Goal: Communication & Community: Share content

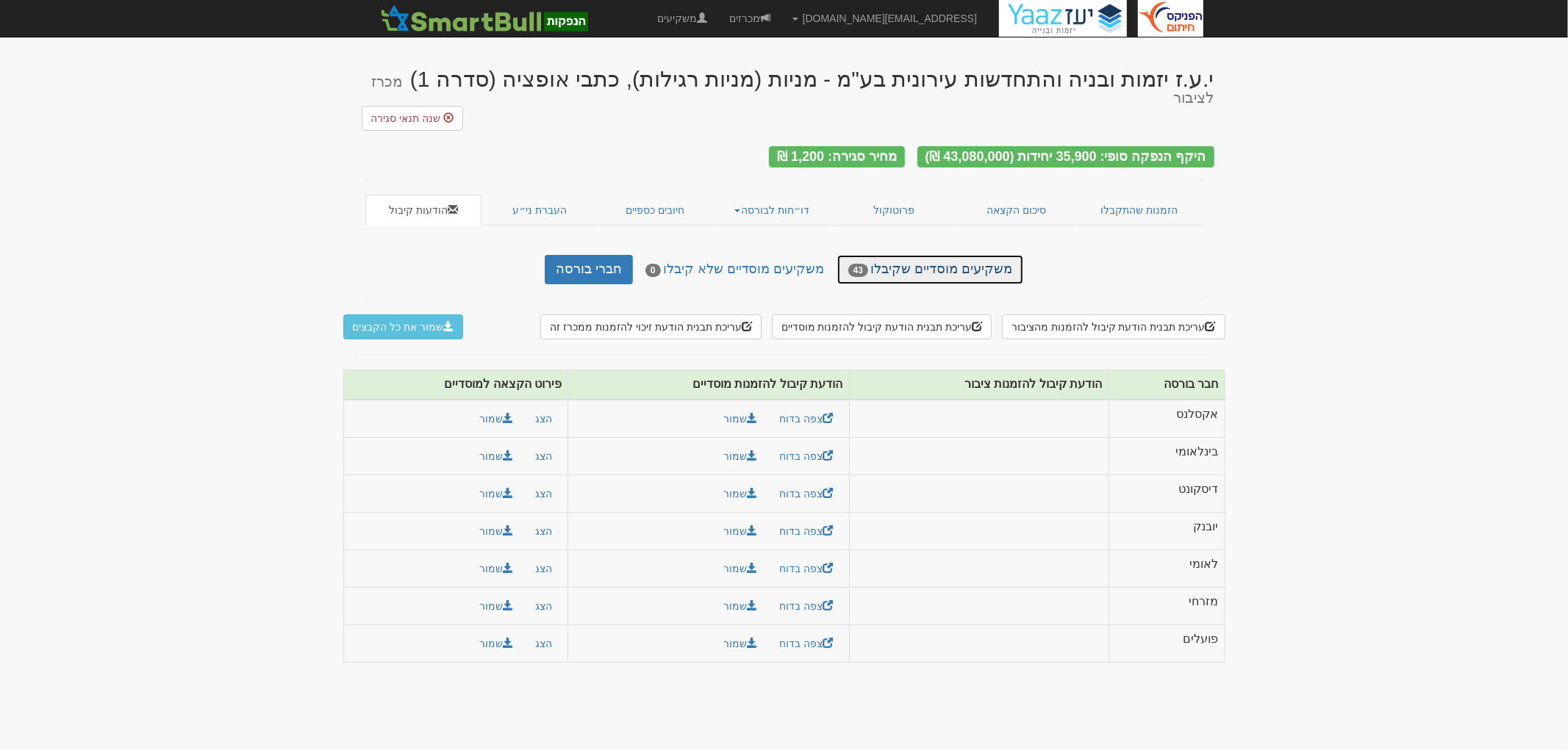
click at [937, 255] on link "משקיעים מוסדיים שקיבלו 43" at bounding box center [930, 269] width 186 height 29
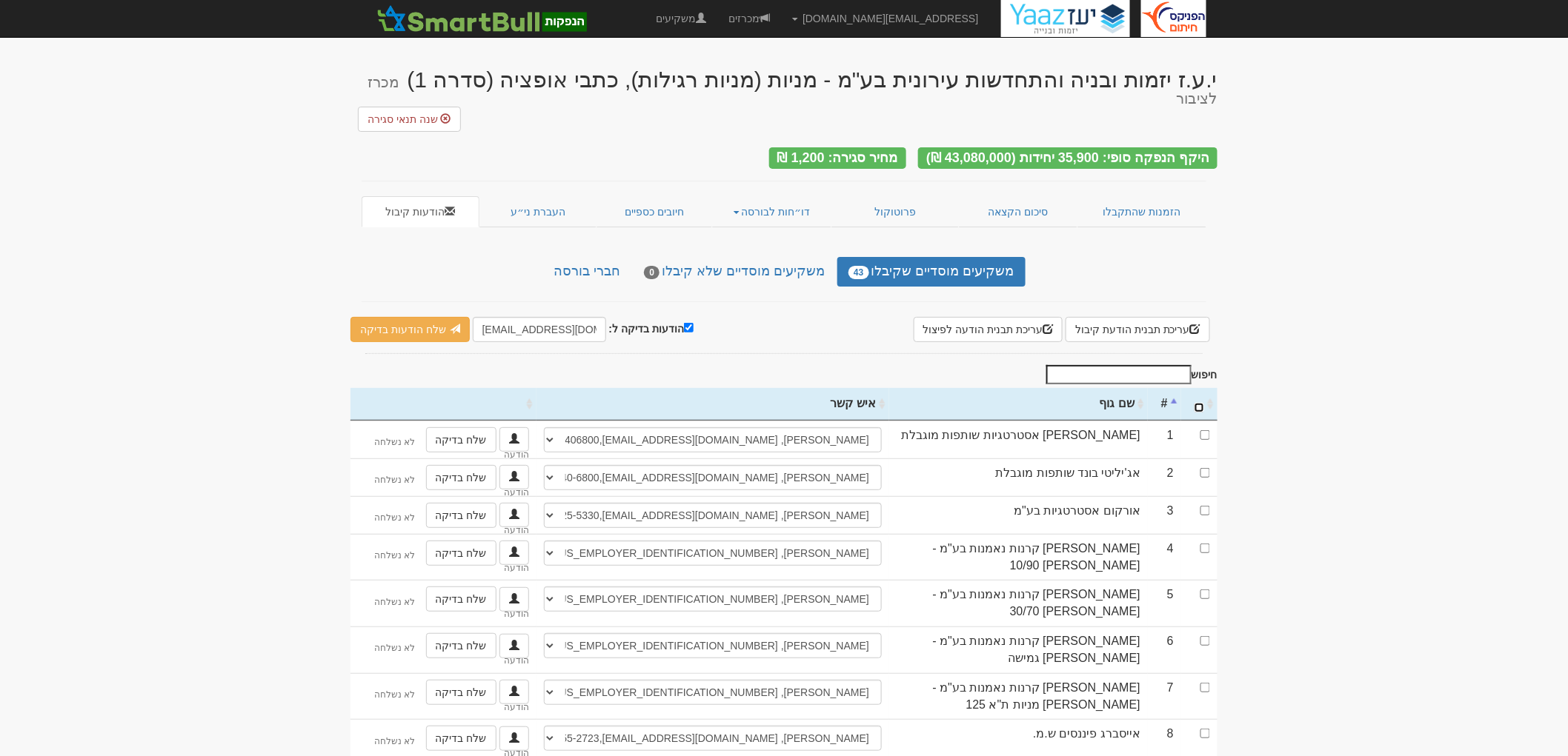
click at [1198, 403] on input "\a : activate to sort column ascending" at bounding box center [1199, 407] width 9 height 9
checkbox input "true"
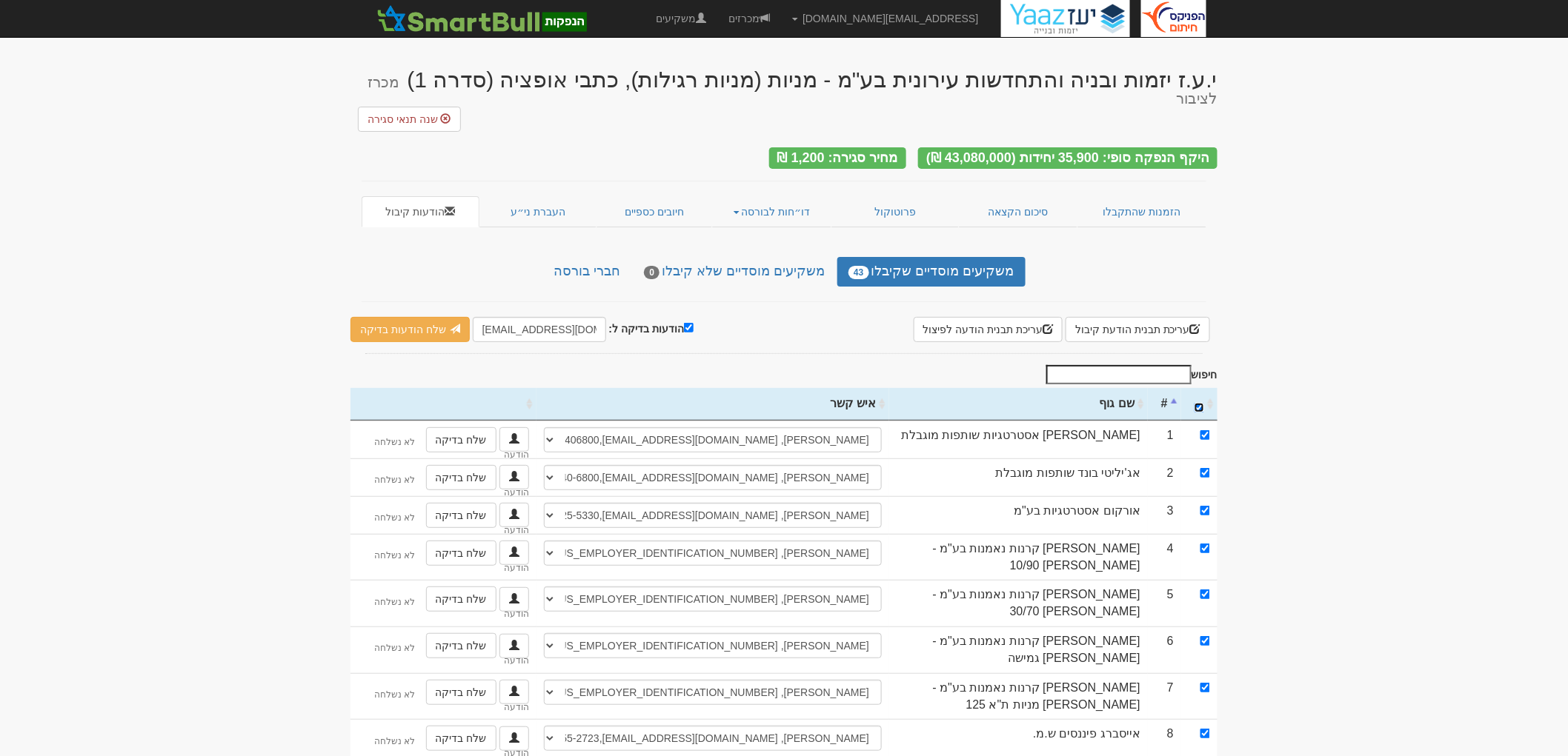
checkbox input "true"
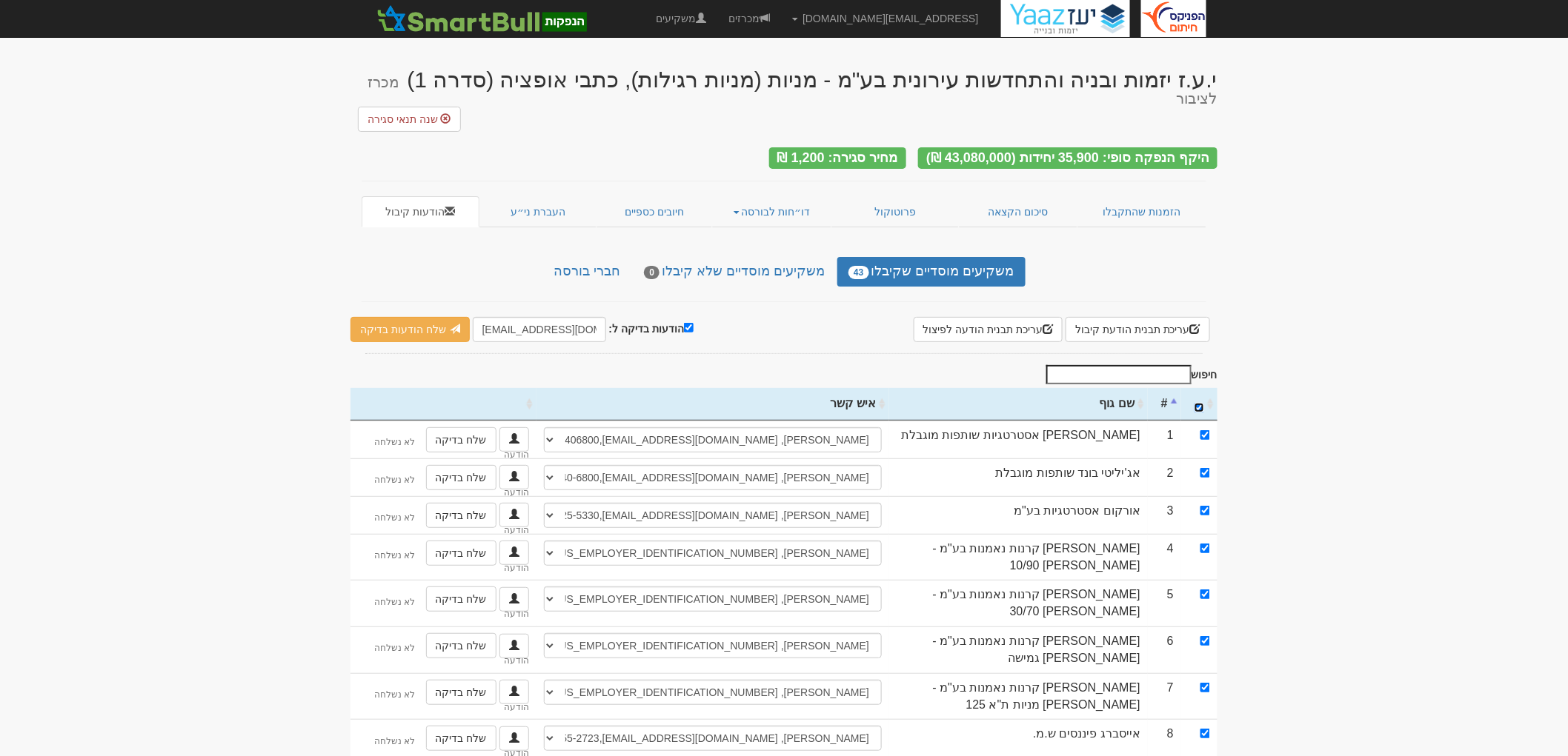
checkbox input "true"
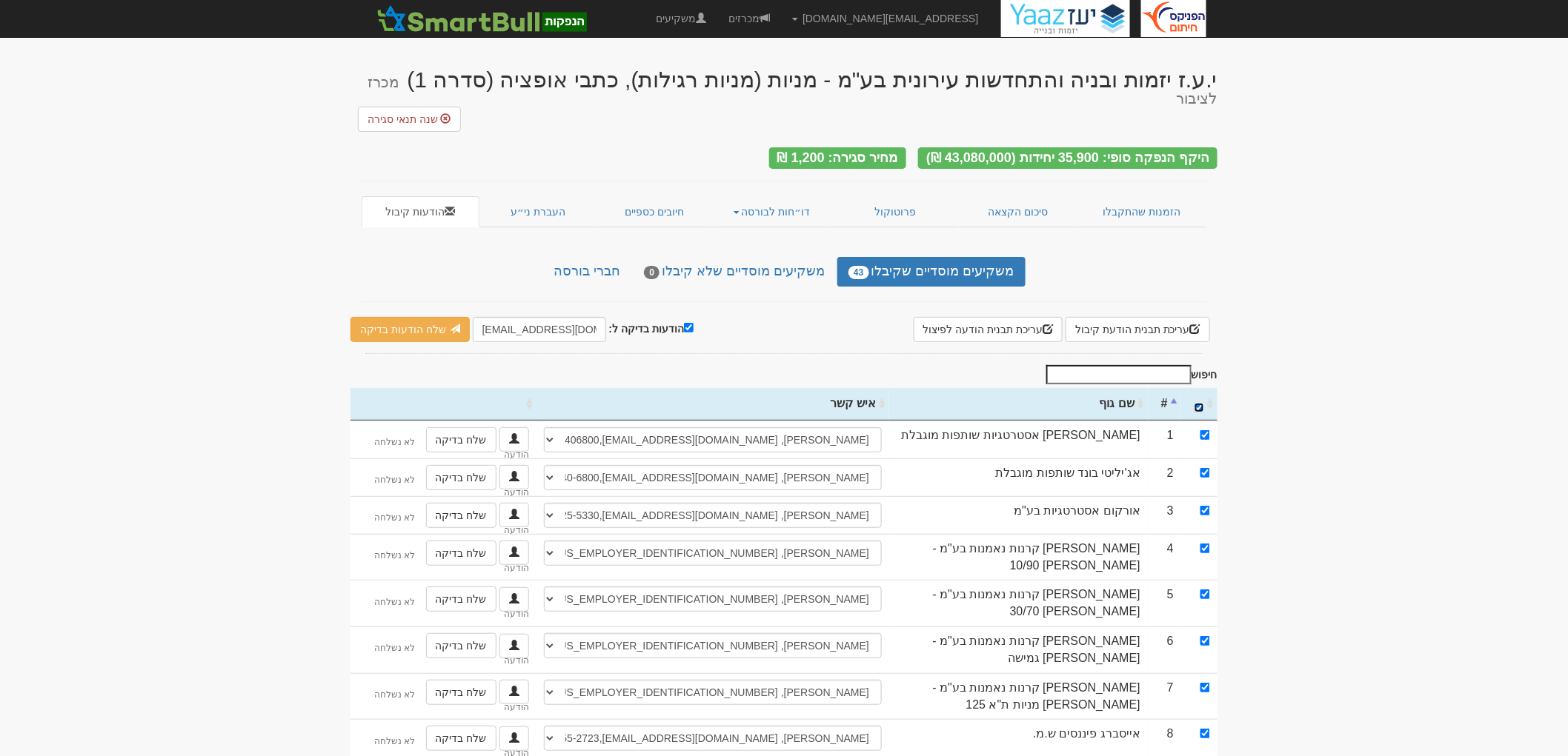
checkbox input "true"
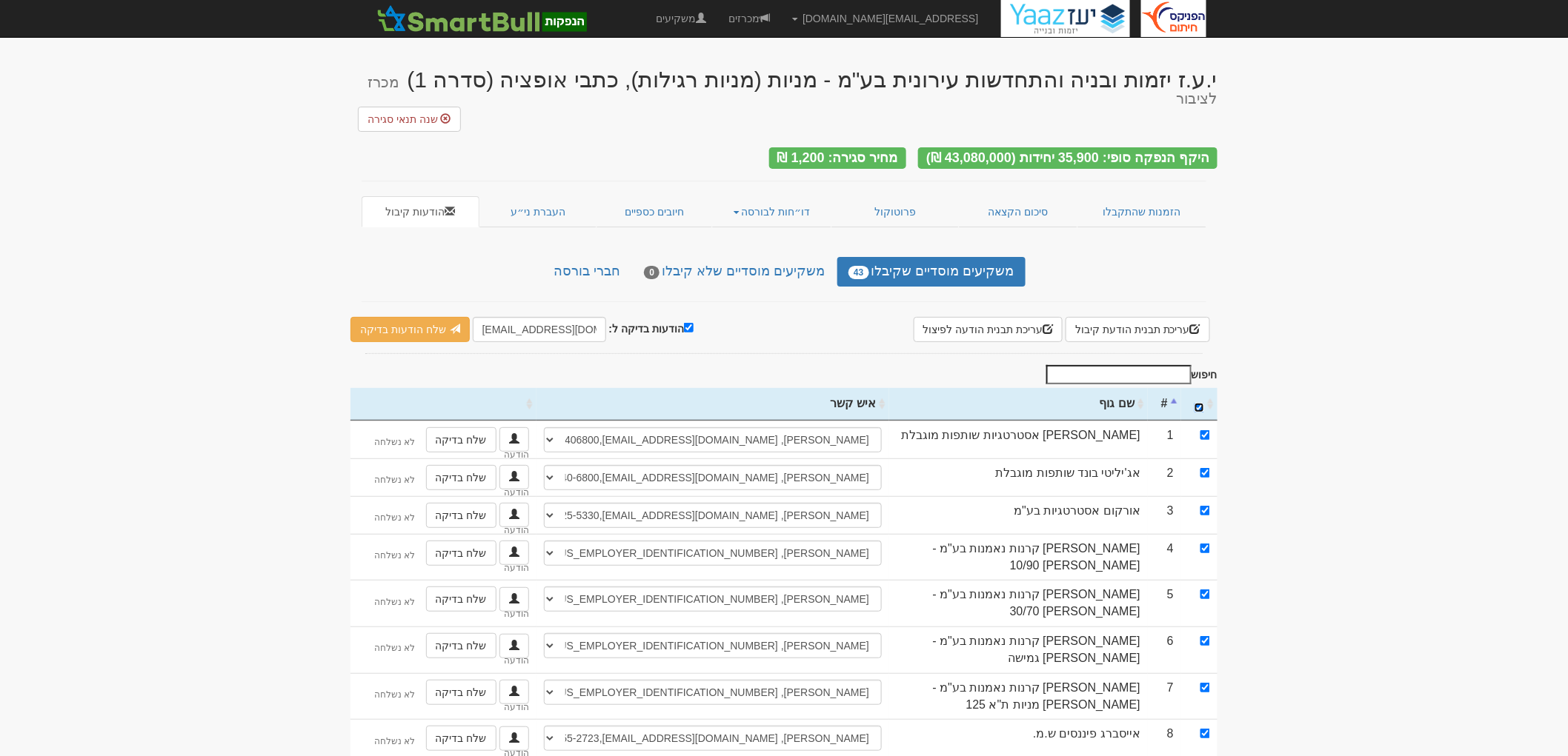
checkbox input "true"
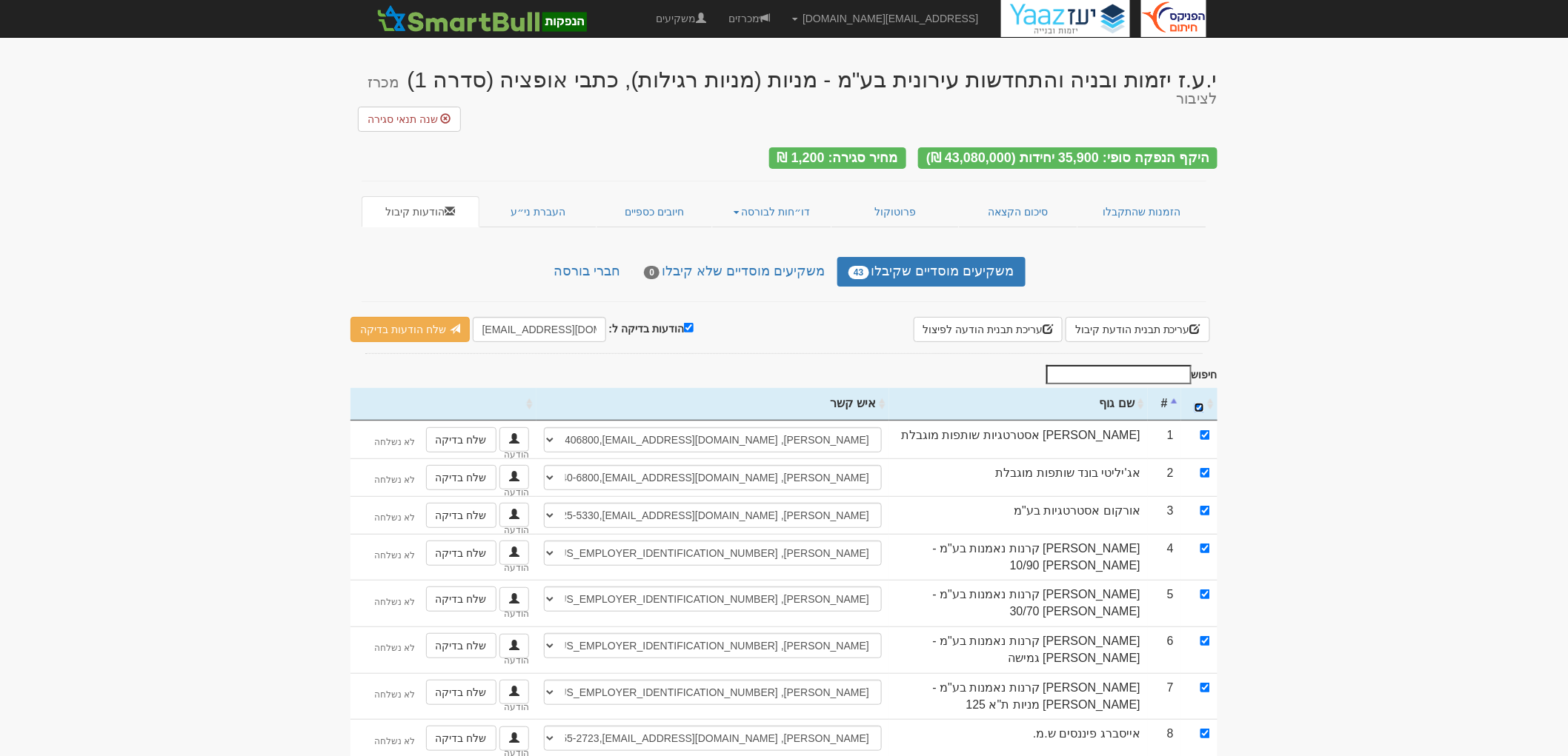
checkbox input "true"
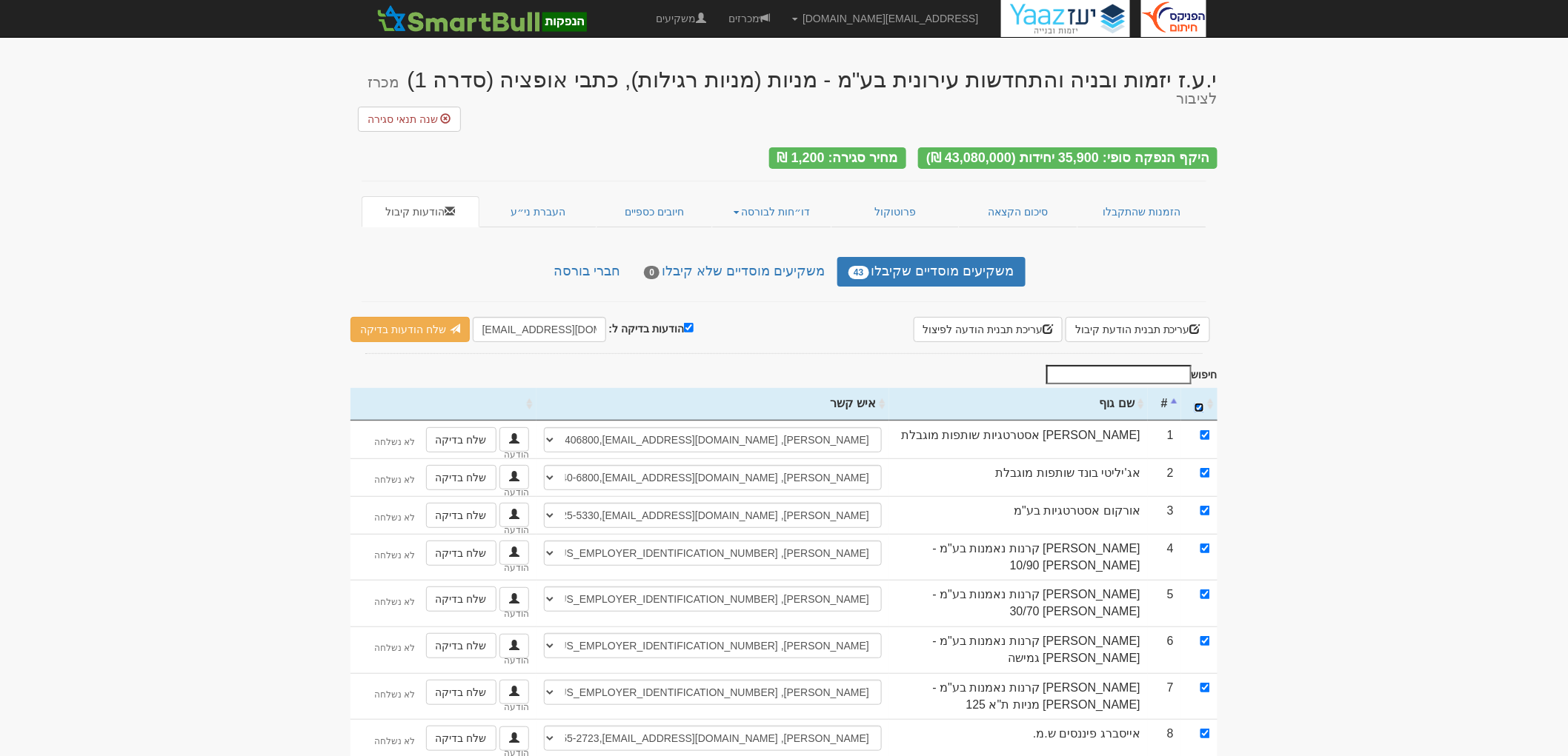
checkbox input "true"
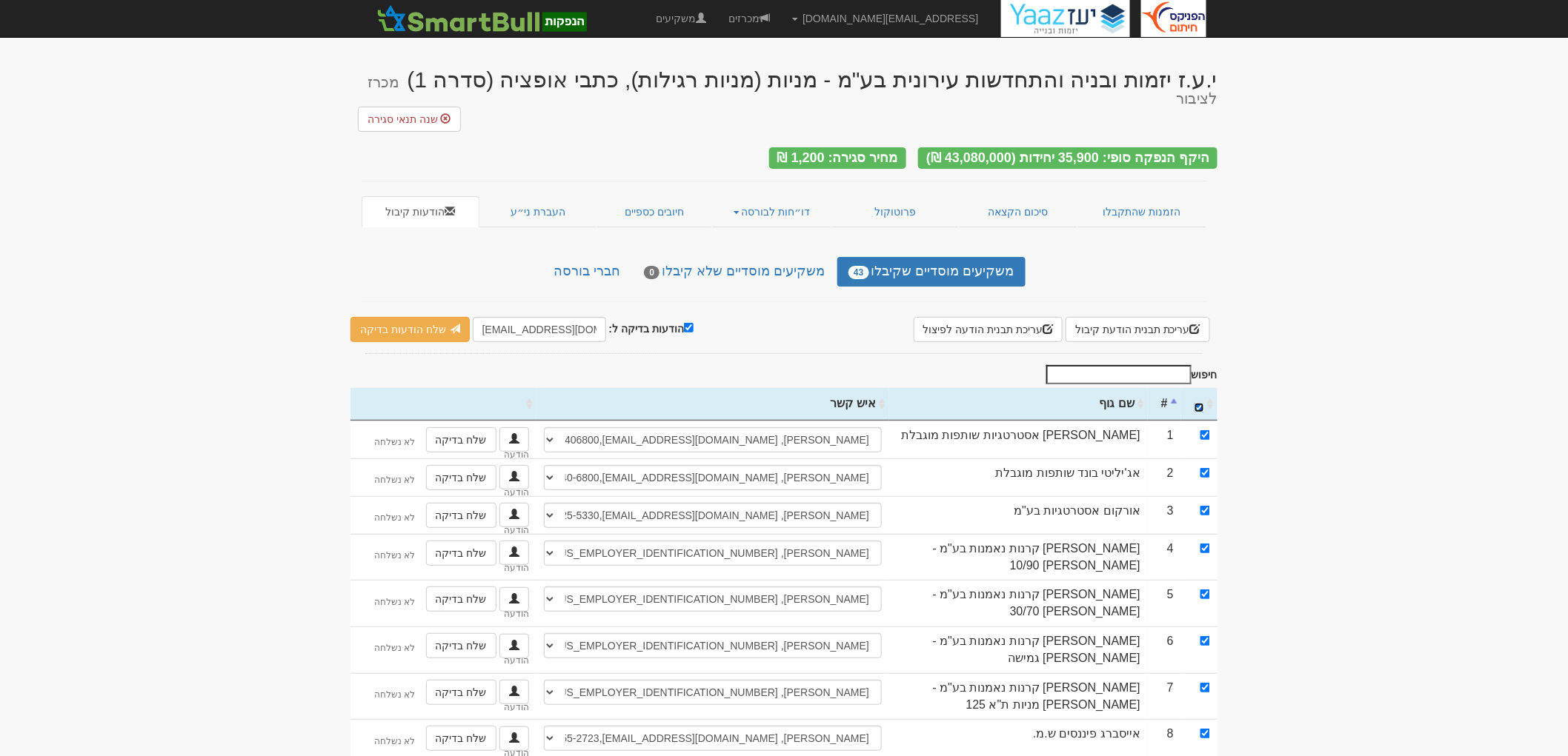
checkbox input "true"
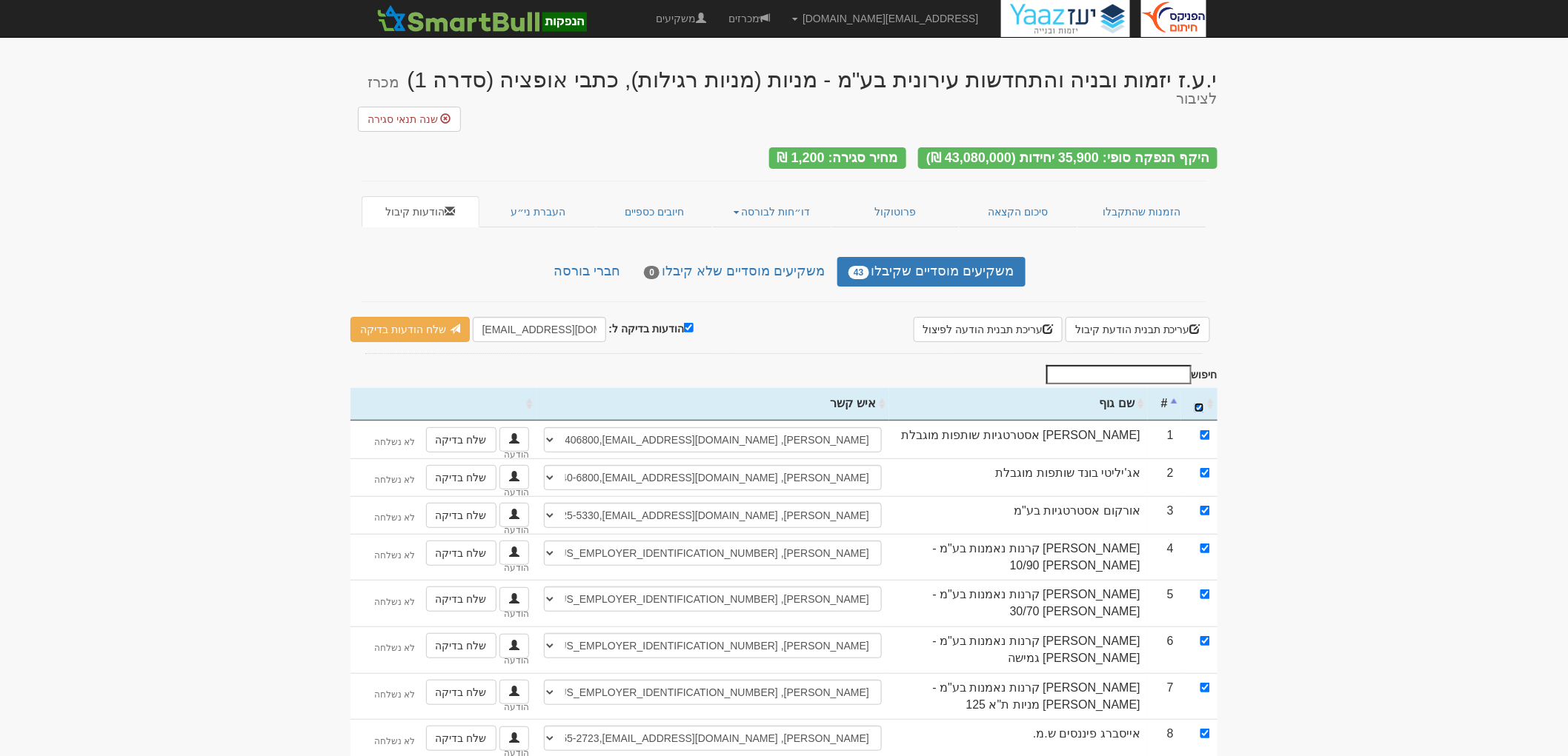
checkbox input "true"
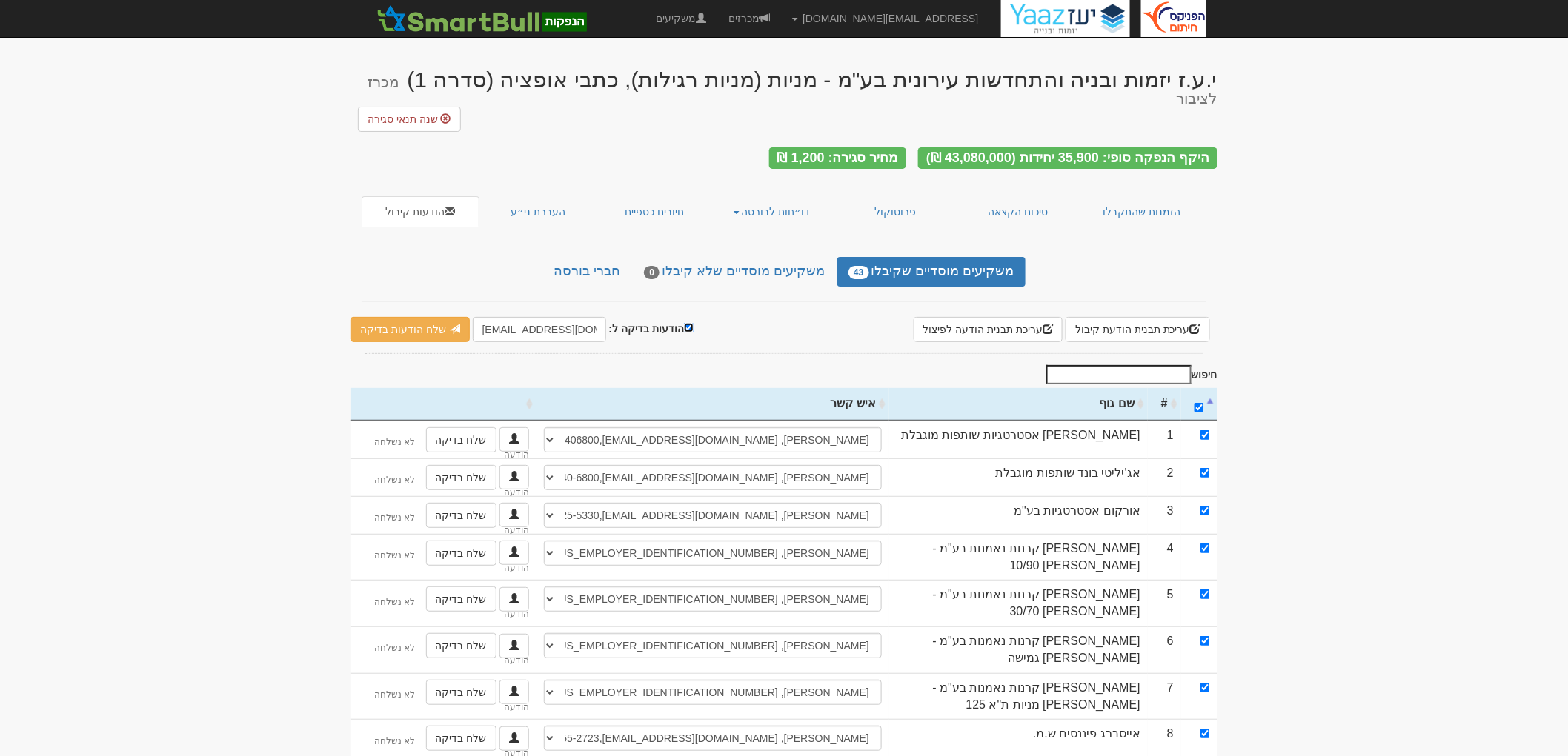
click at [686, 323] on input "הודעות בדיקה ל:" at bounding box center [688, 328] width 9 height 9
checkbox input "false"
click at [435, 317] on link "שלח הודעות למשקיעים" at bounding box center [419, 330] width 138 height 25
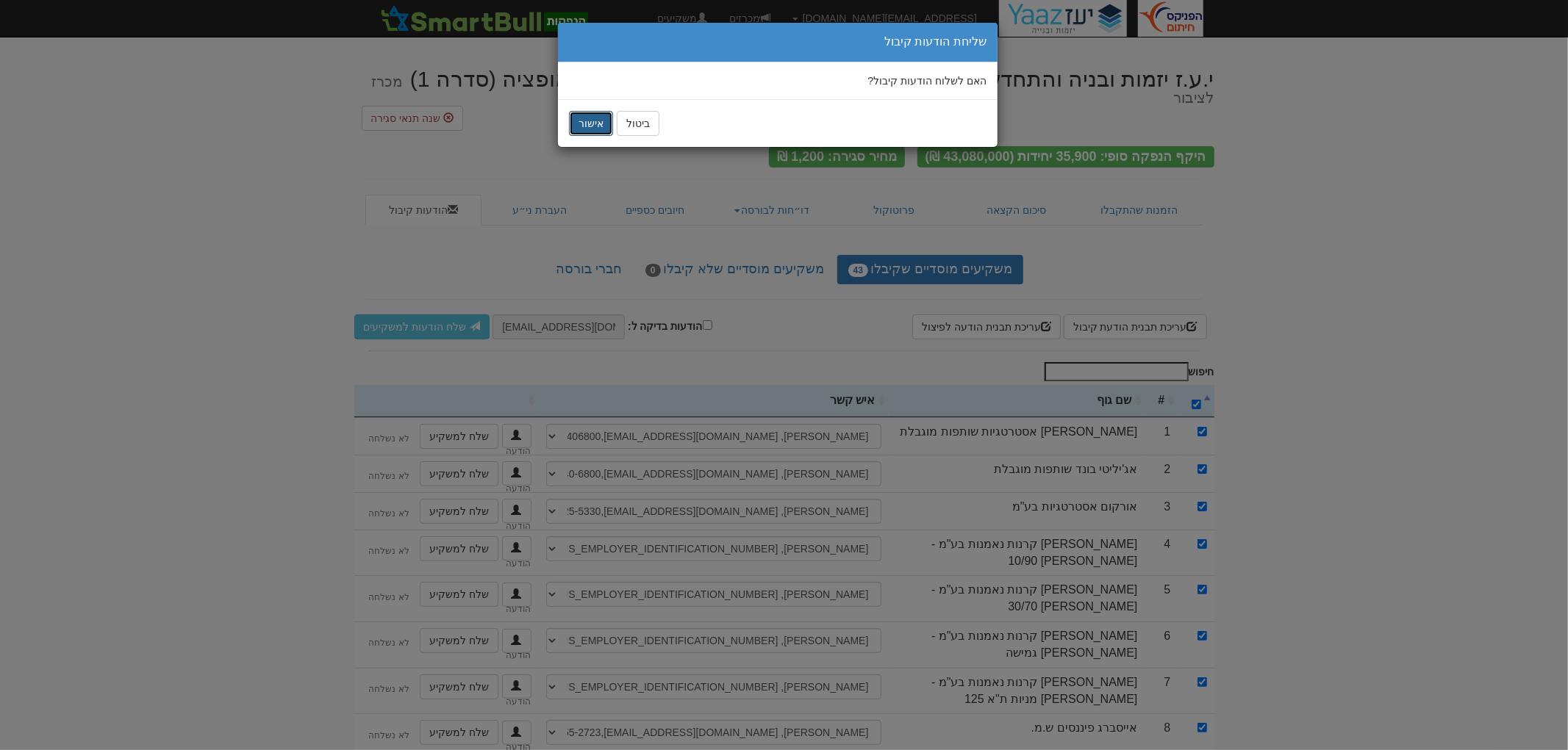
click at [584, 128] on button "אישור" at bounding box center [591, 124] width 44 height 25
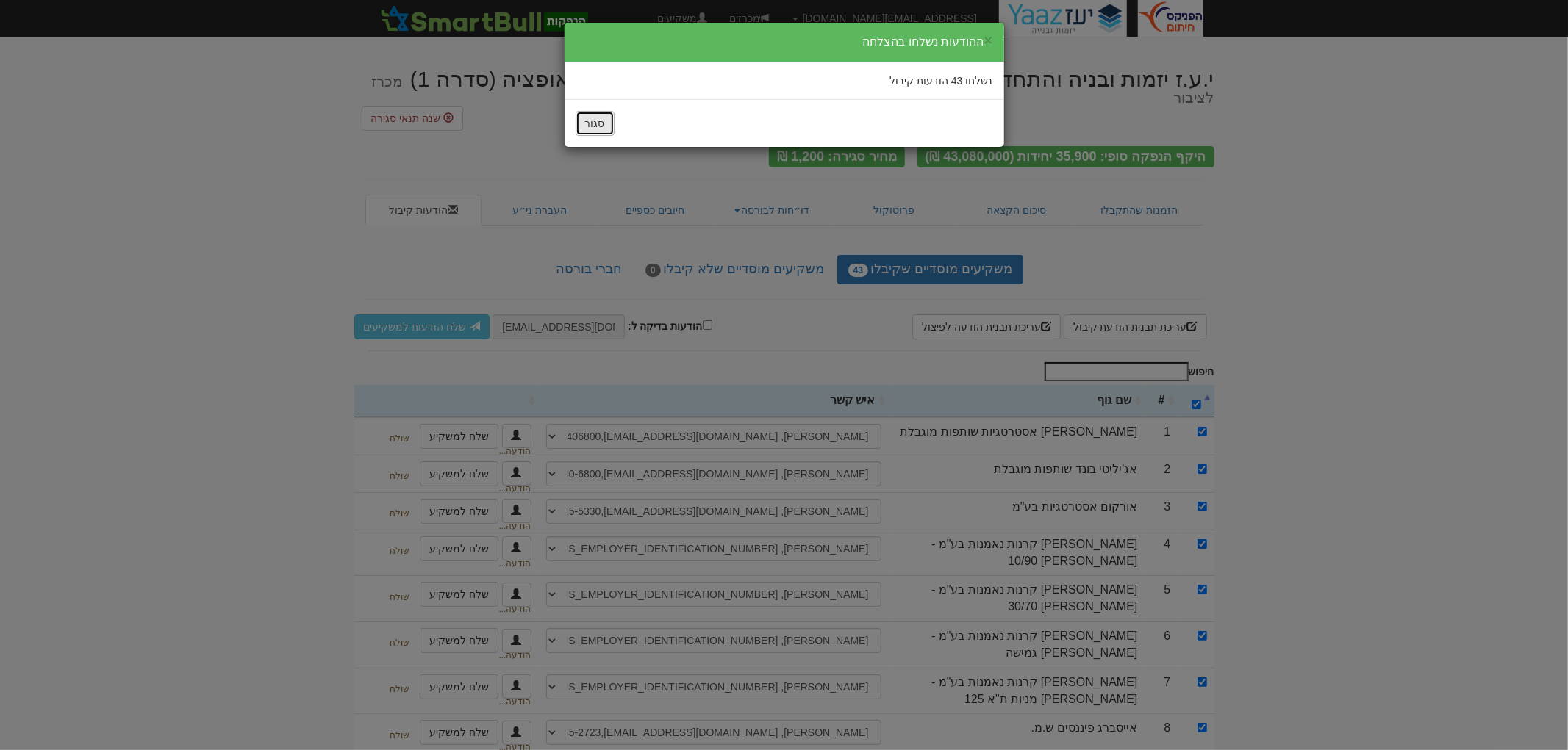
click at [584, 128] on button "סגור" at bounding box center [595, 124] width 39 height 25
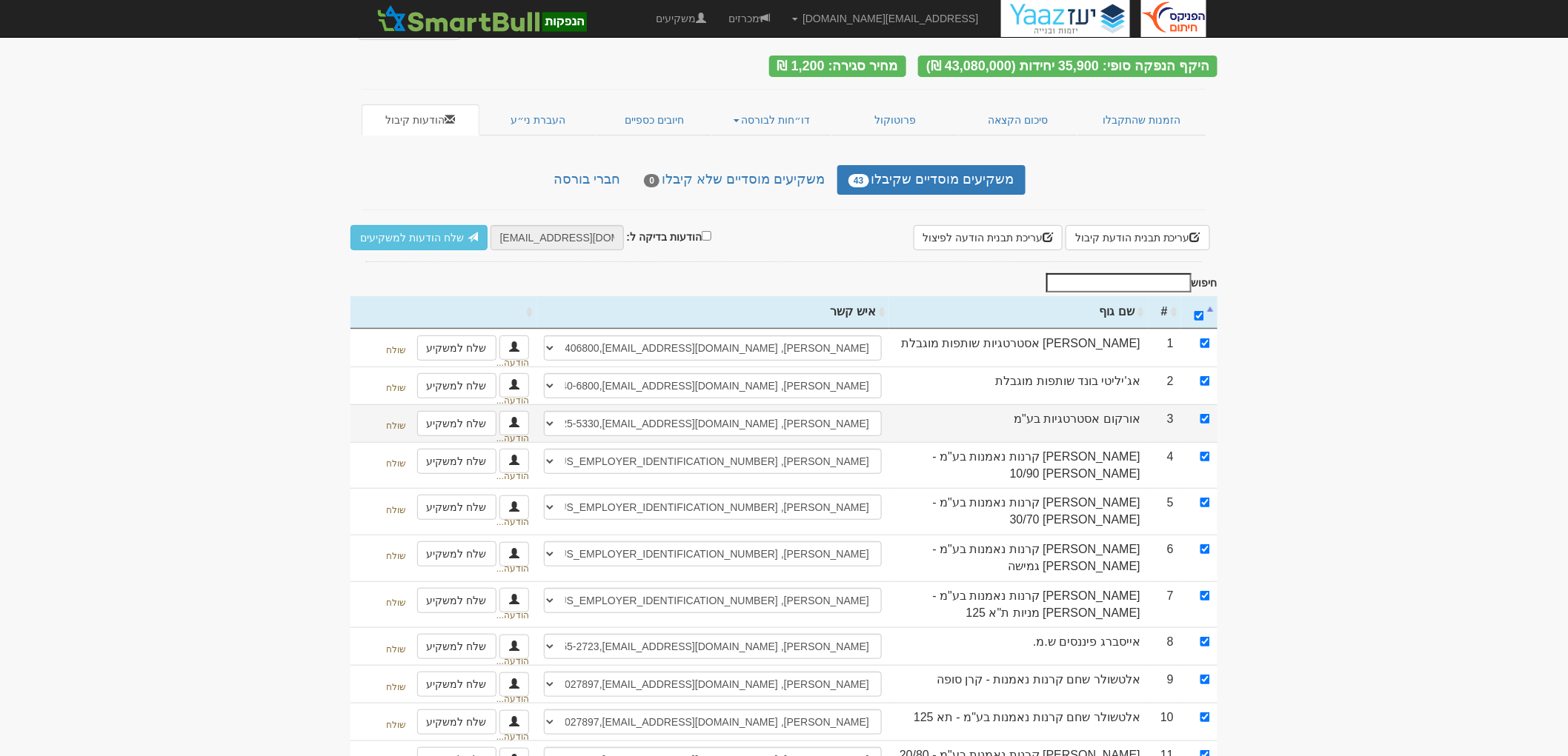
scroll to position [82, 0]
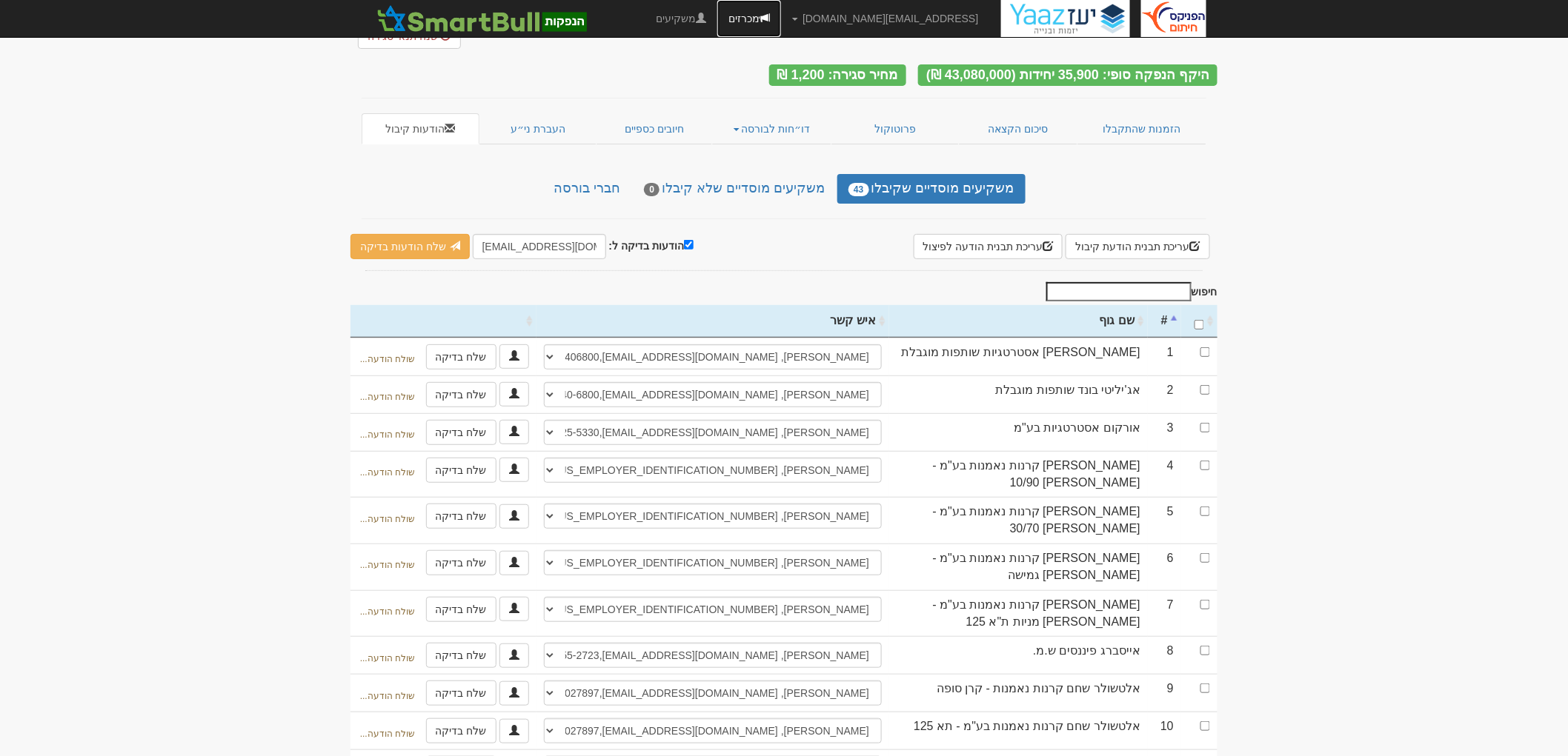
click at [781, 24] on link "מכרזים" at bounding box center [749, 19] width 64 height 37
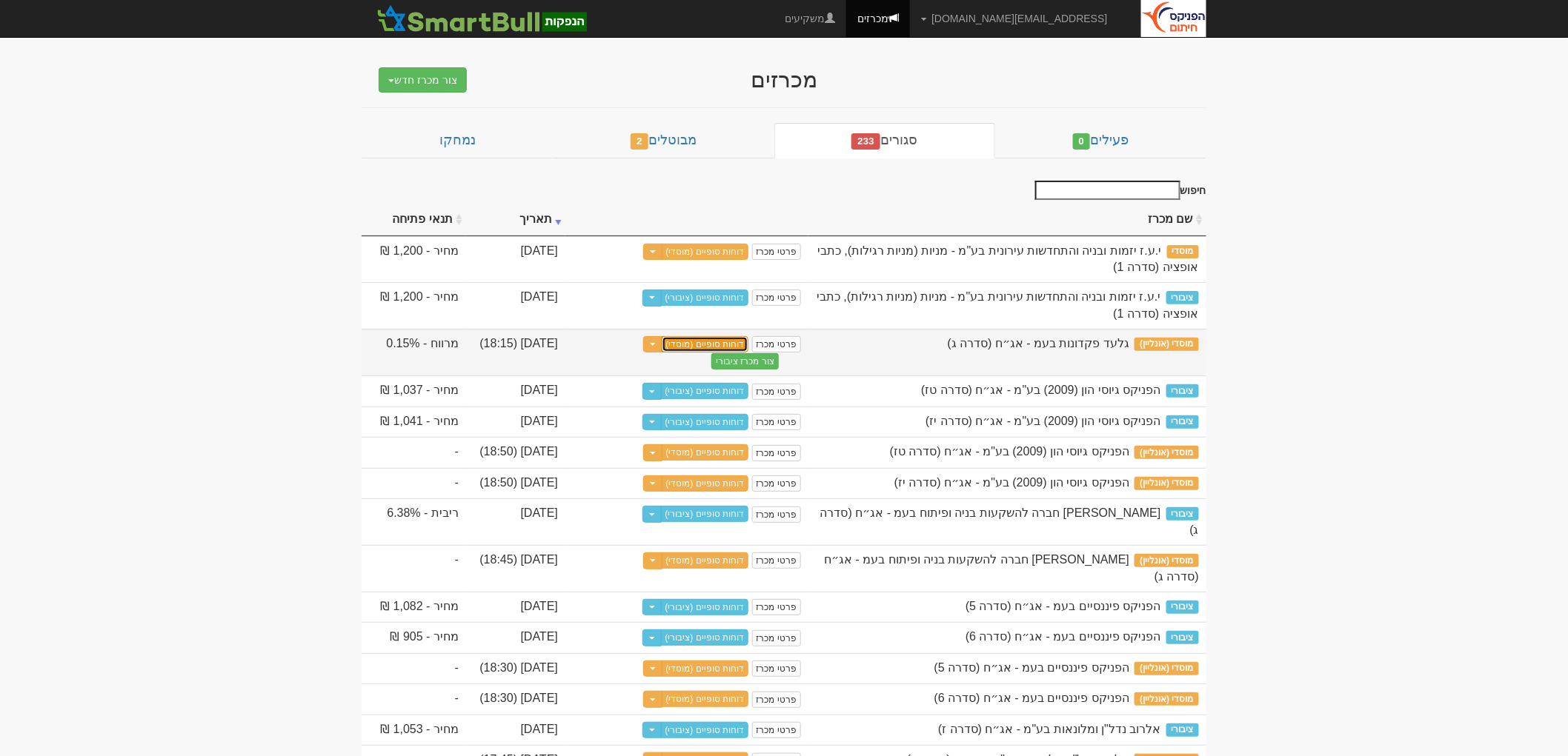
click at [714, 341] on link "דוחות סופיים (מוסדי)" at bounding box center [705, 344] width 87 height 16
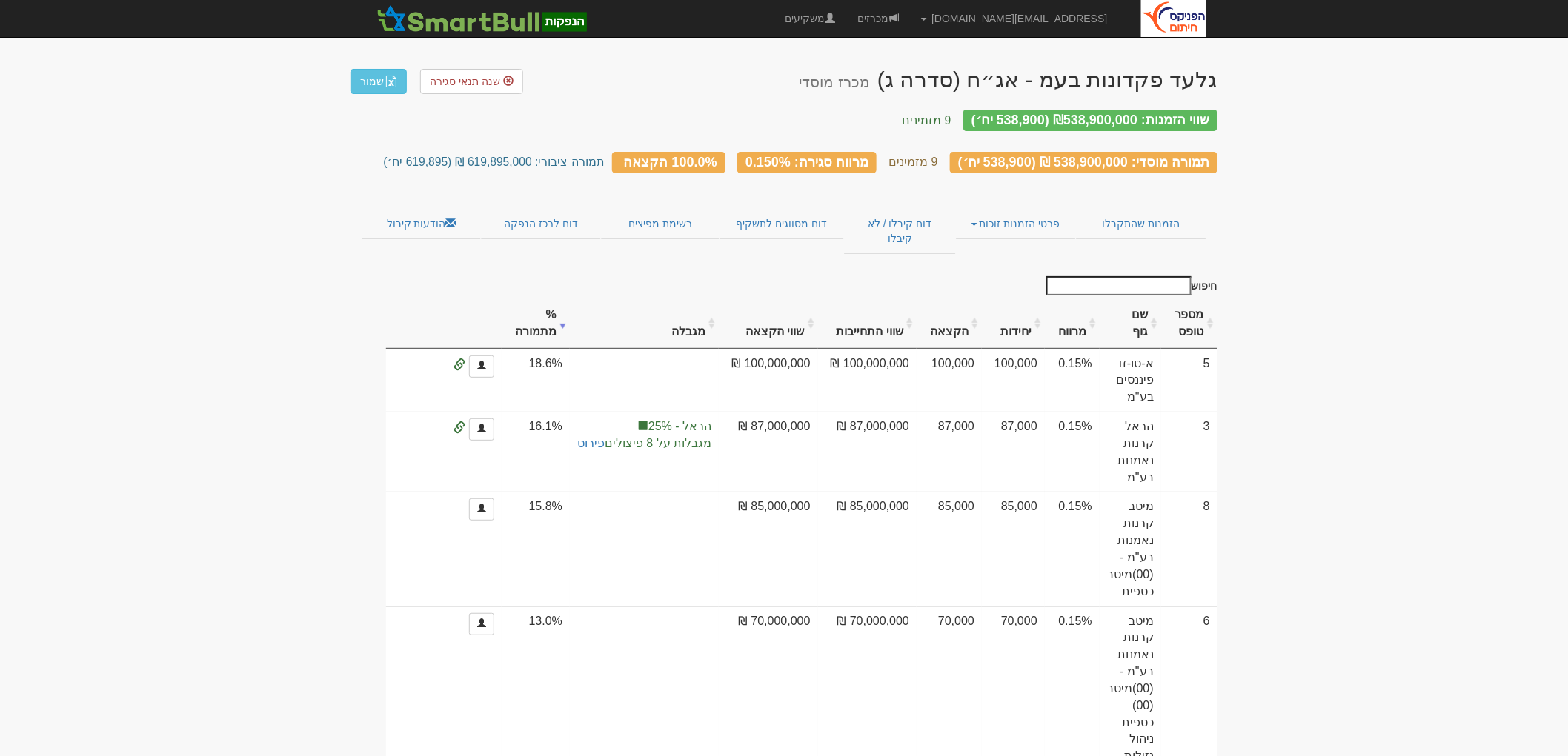
click at [407, 188] on div "[PERSON_NAME] פקדונות בעמ - אג״ח (סדרה ג) מכרז מוסדי שנה תנאי סגירה שמור שווי ה…" at bounding box center [784, 731] width 867 height 1358
click at [410, 208] on link "הודעות קיבול" at bounding box center [421, 223] width 120 height 31
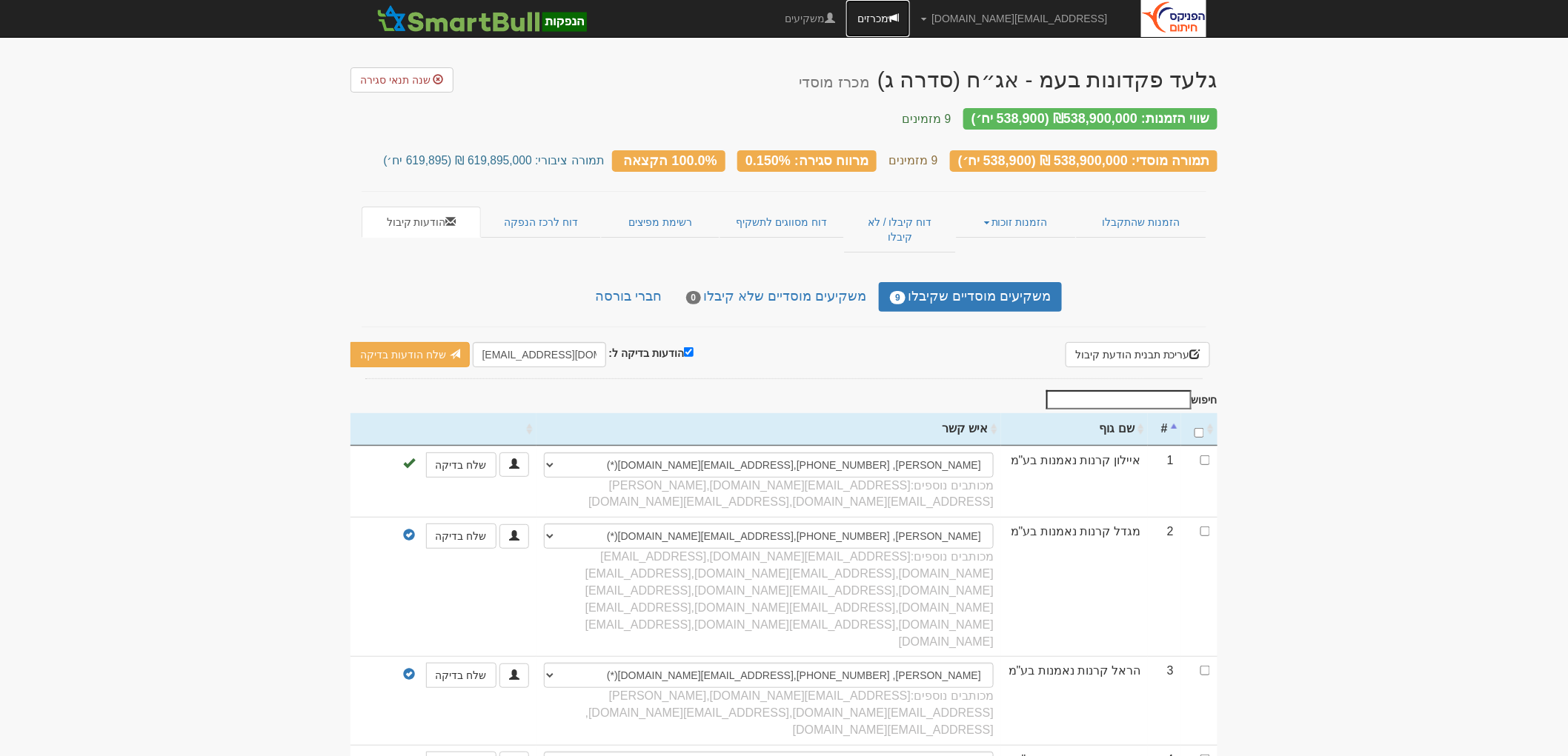
click at [910, 16] on link "מכרזים" at bounding box center [878, 19] width 64 height 37
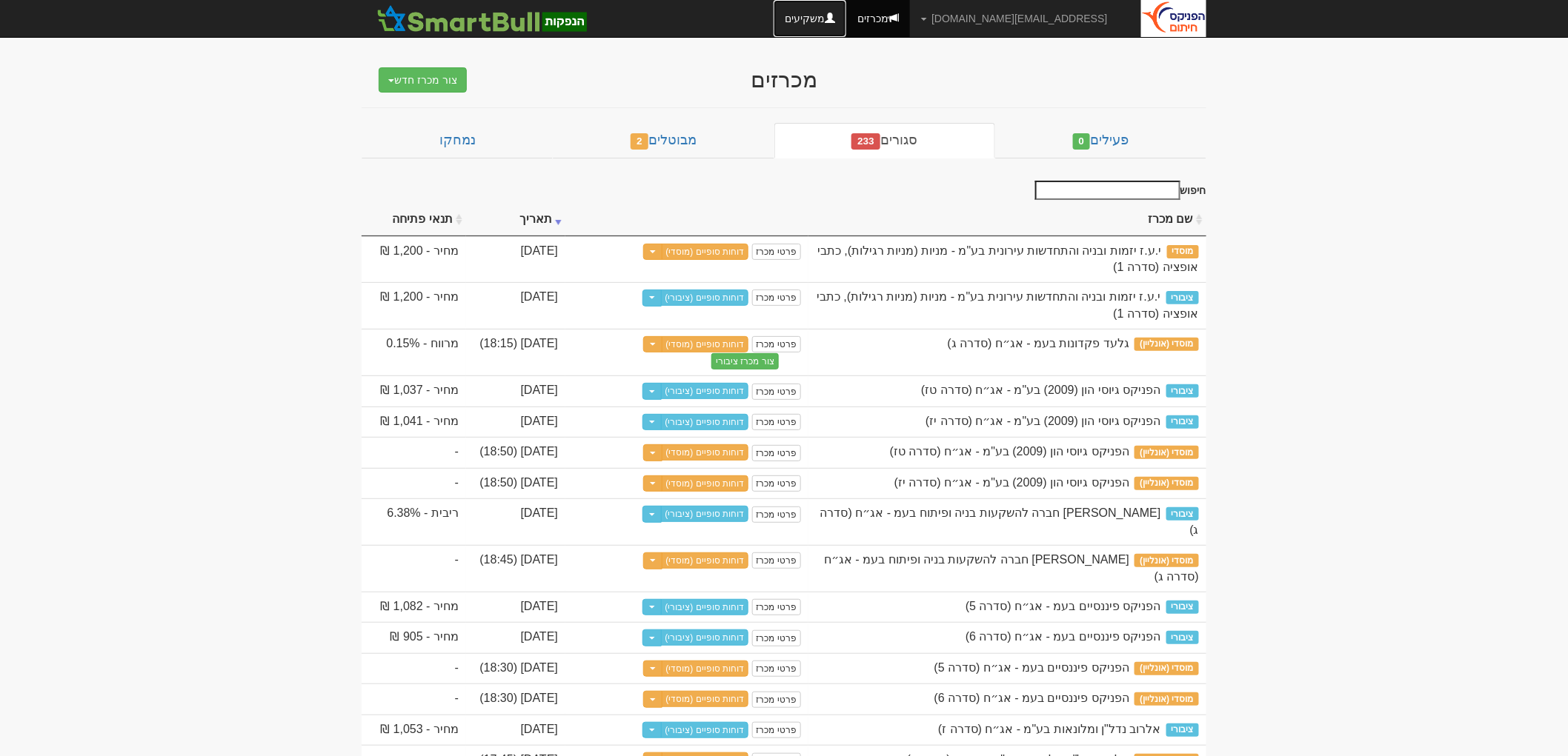
click at [846, 8] on link "משקיעים" at bounding box center [810, 19] width 73 height 37
click at [715, 297] on link "דוחות סופיים (ציבורי)" at bounding box center [705, 297] width 88 height 16
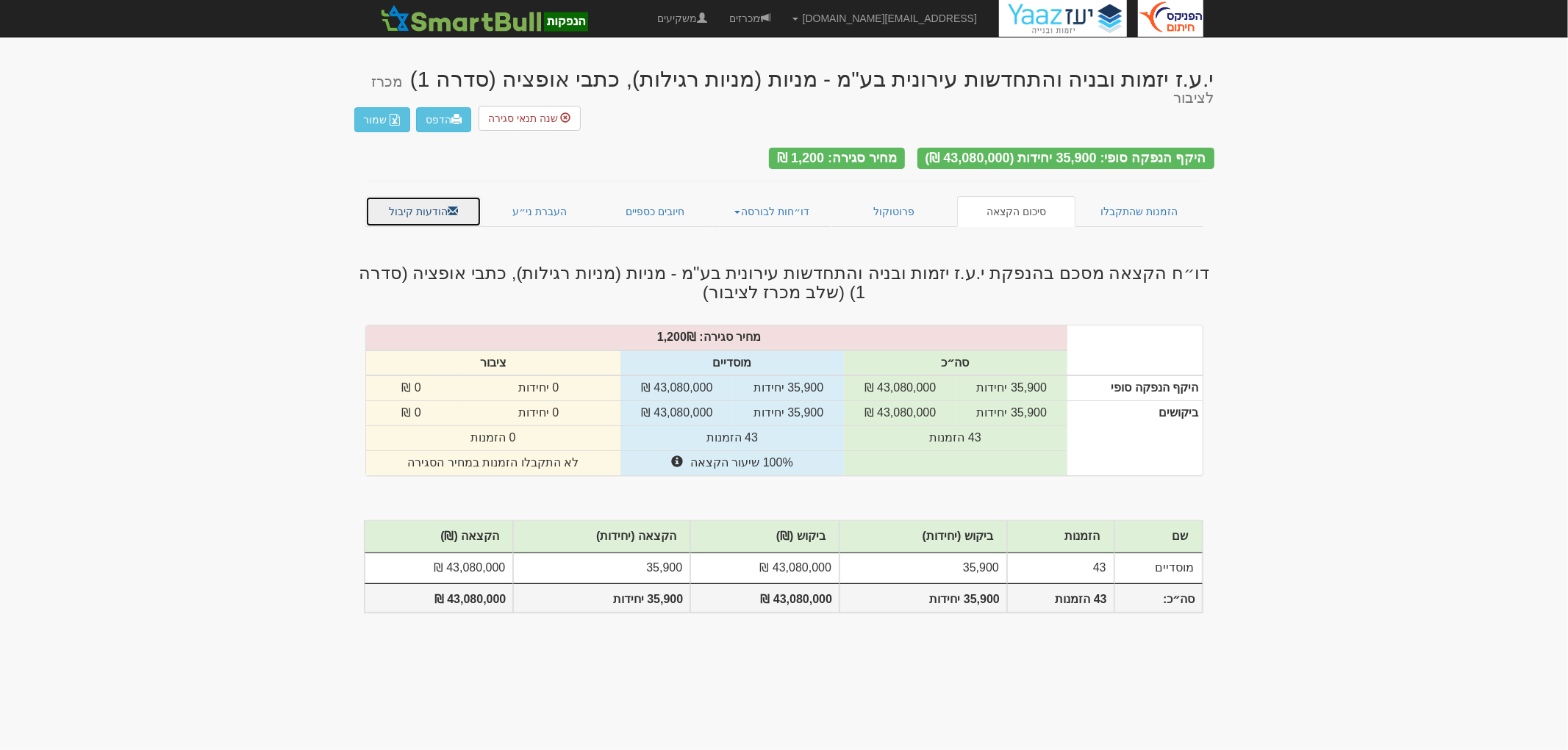
click at [461, 196] on link "הודעות קיבול" at bounding box center [424, 211] width 117 height 31
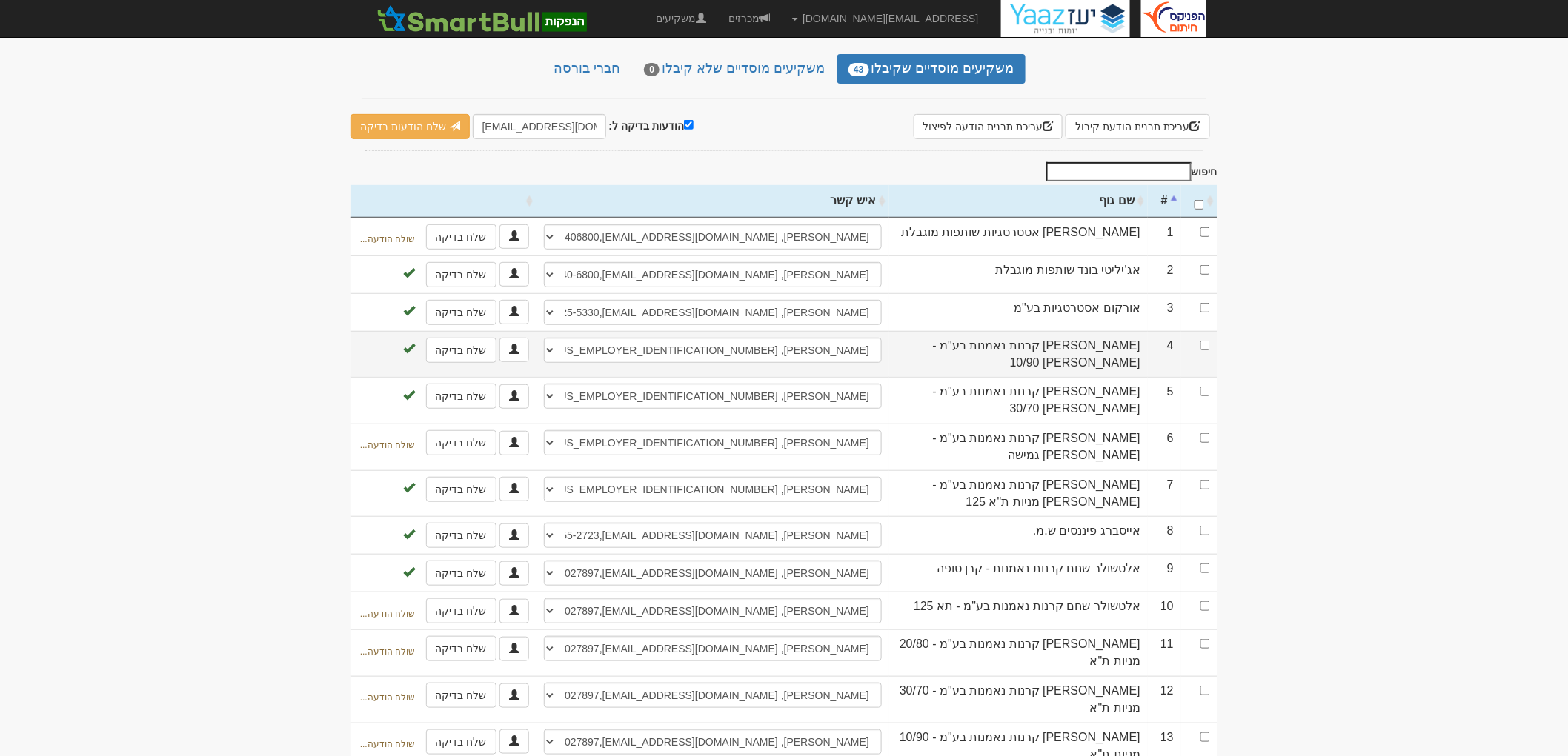
scroll to position [165, 0]
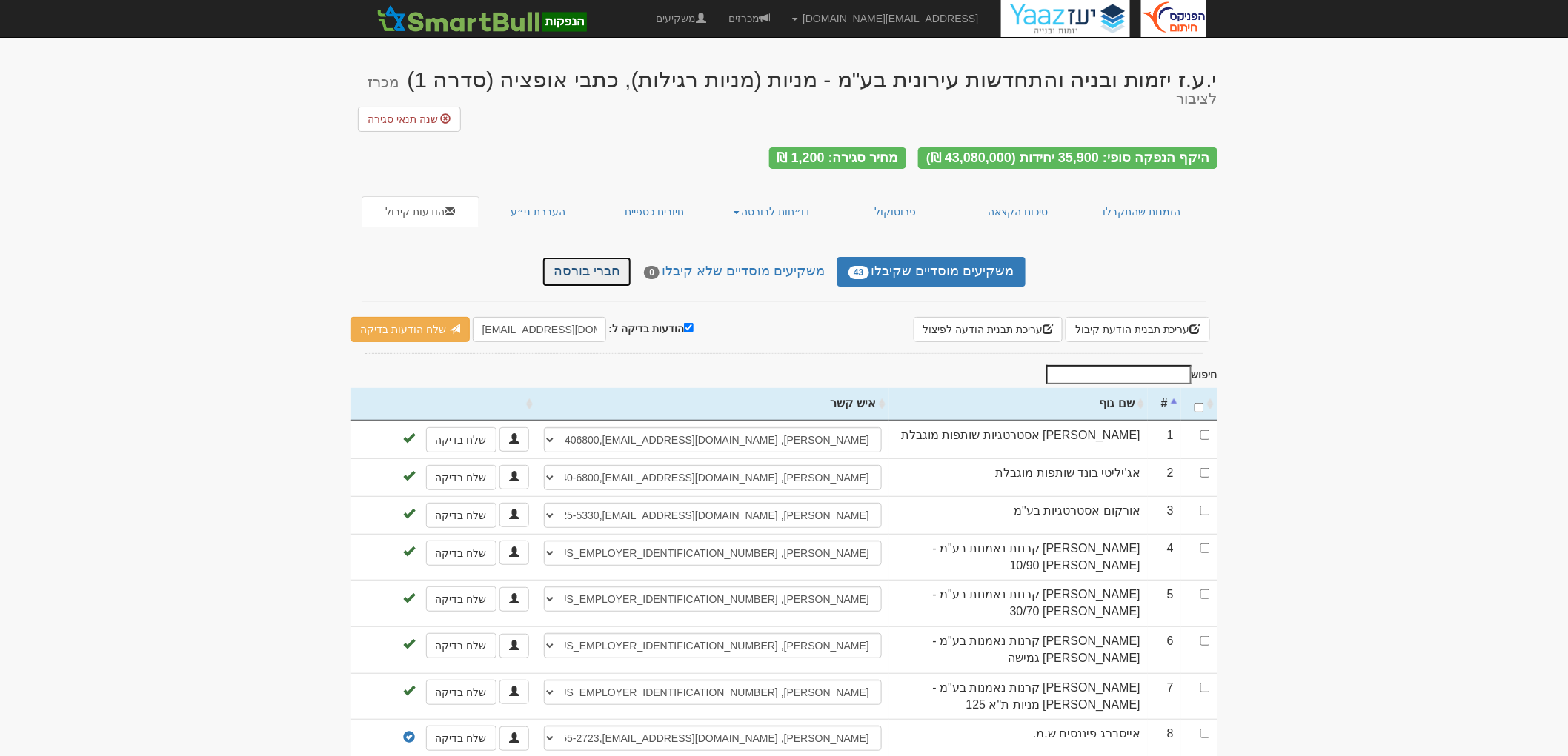
click at [617, 257] on link "חברי בורסה" at bounding box center [587, 272] width 89 height 30
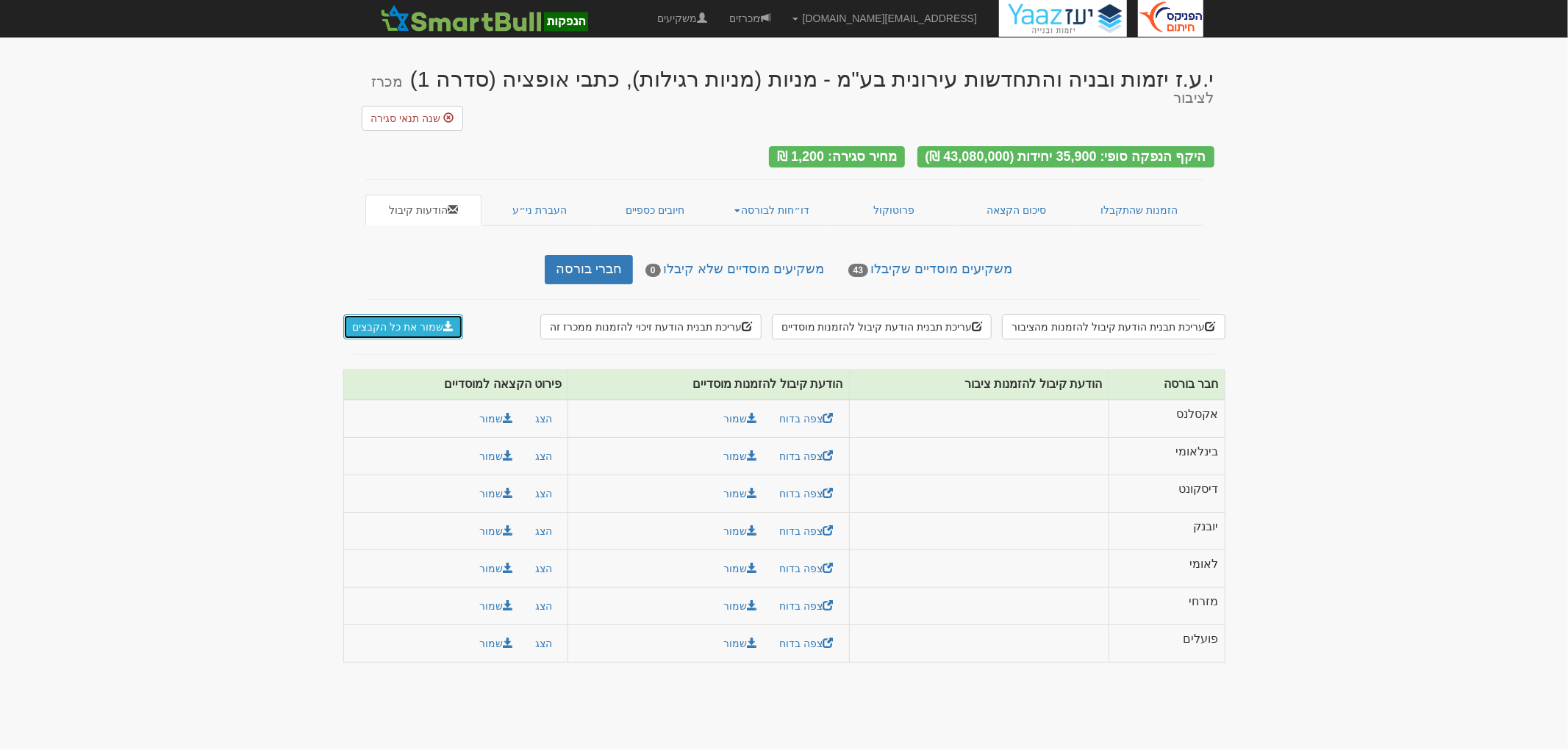
click at [447, 322] on span at bounding box center [448, 327] width 10 height 10
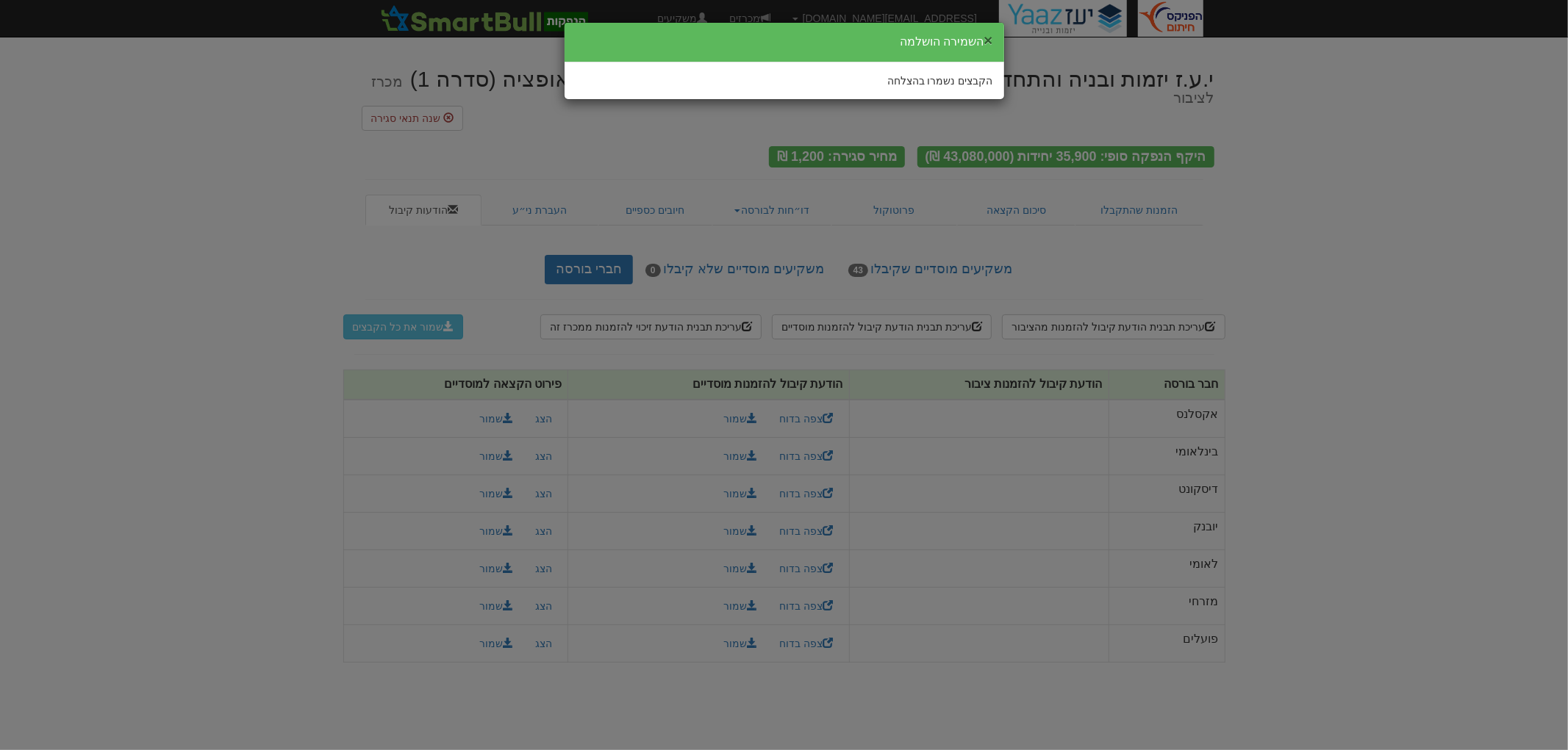
click at [991, 41] on button "×" at bounding box center [988, 40] width 8 height 15
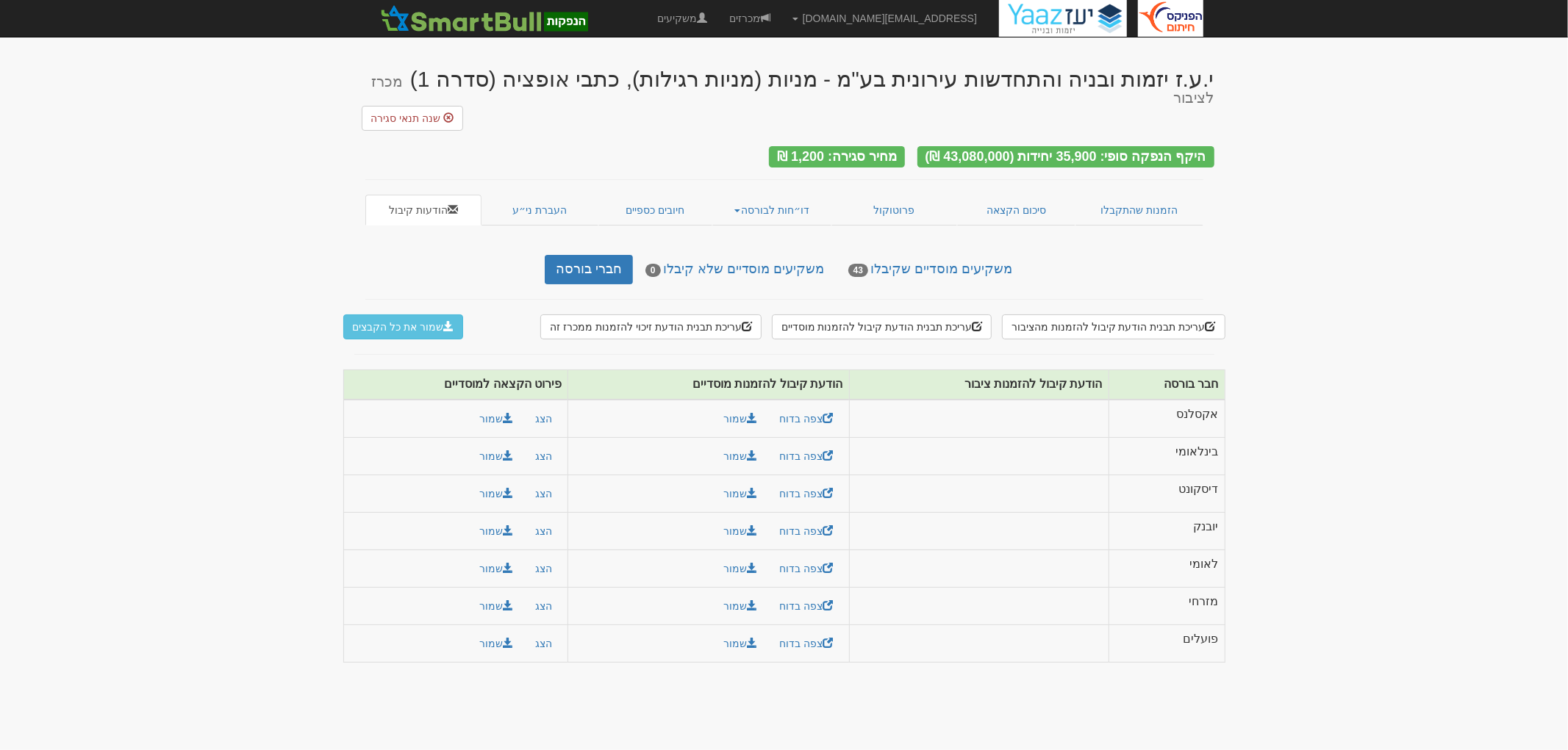
click at [1395, 582] on body "tzachib@fnxu.co.il הגדרות חשבונות הנפקה תבניות הודעות קיבול" at bounding box center [784, 375] width 1568 height 750
click at [771, 194] on link "דו״חות לבורסה" at bounding box center [771, 210] width 119 height 31
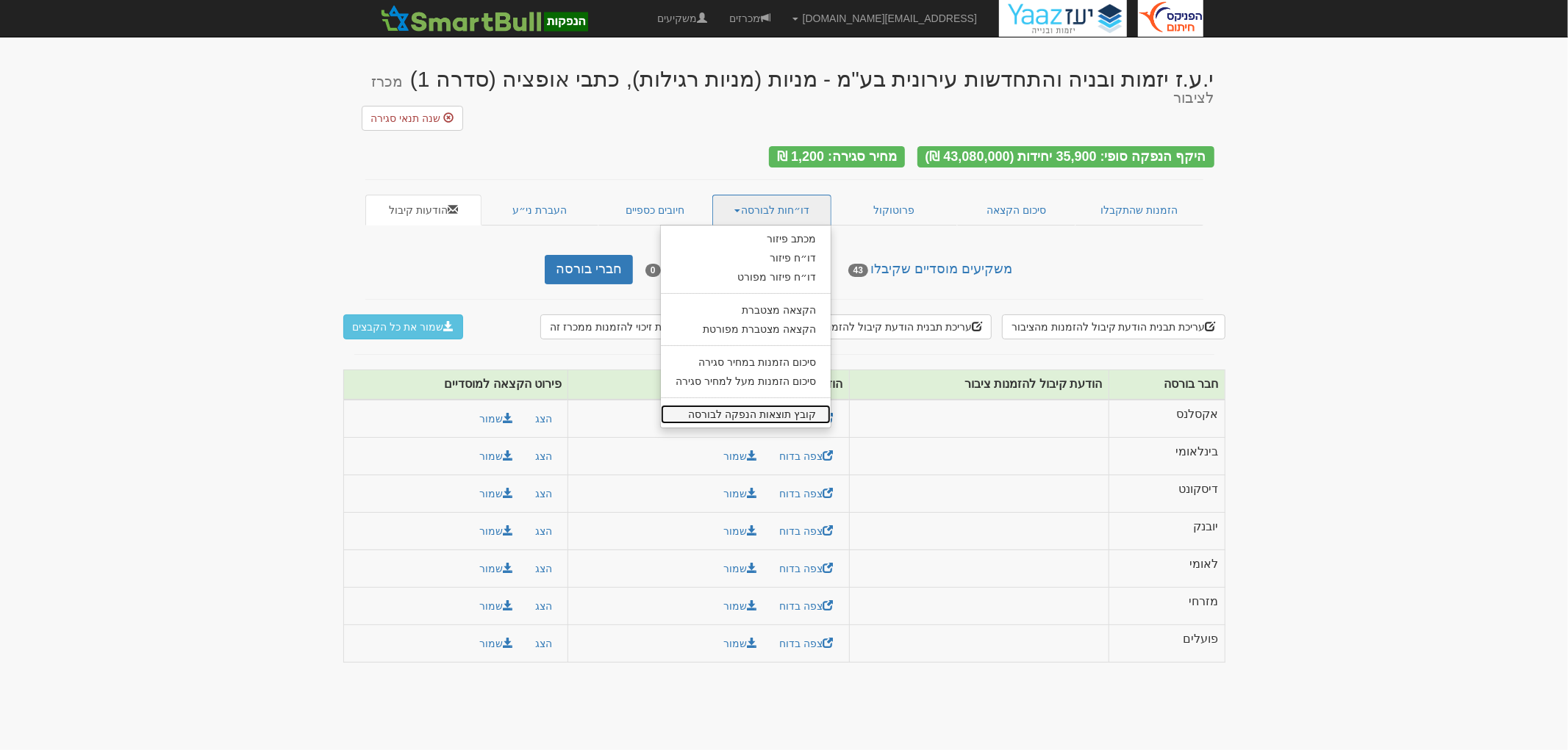
click at [797, 405] on link "קובץ תוצאות הנפקה לבורסה" at bounding box center [746, 414] width 170 height 19
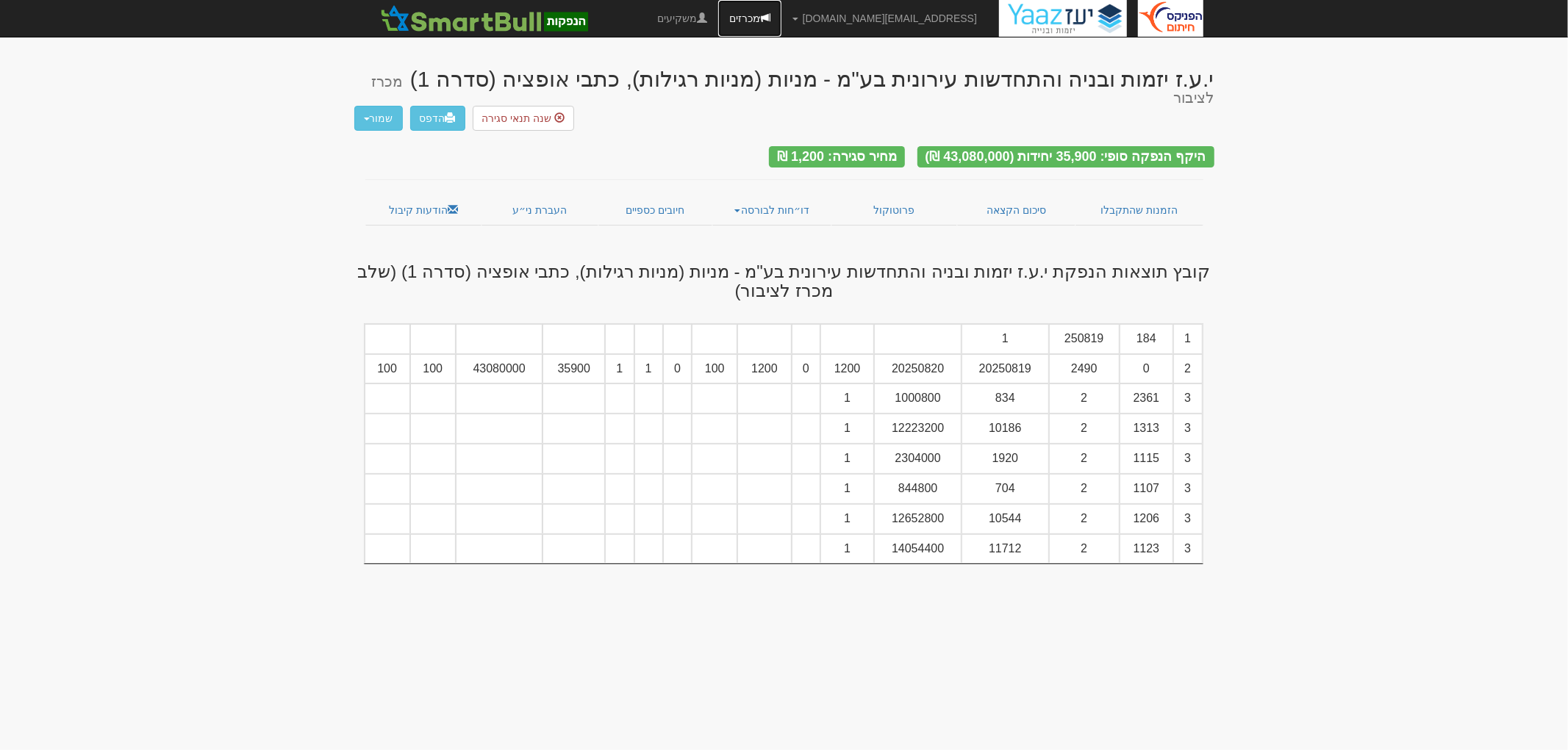
click at [781, 26] on link "מכרזים" at bounding box center [749, 19] width 63 height 37
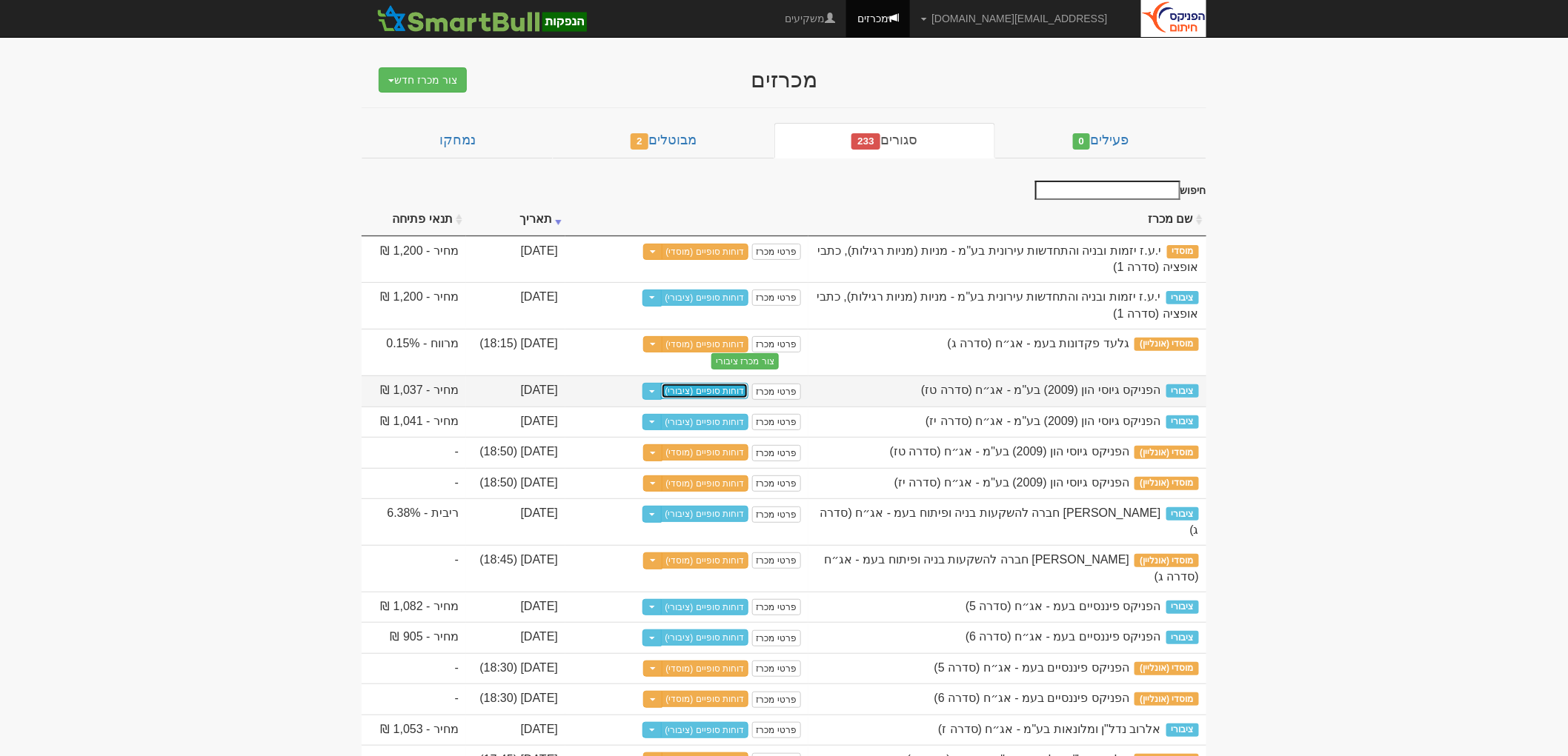
click at [724, 395] on link "דוחות סופיים (ציבורי)" at bounding box center [705, 390] width 88 height 16
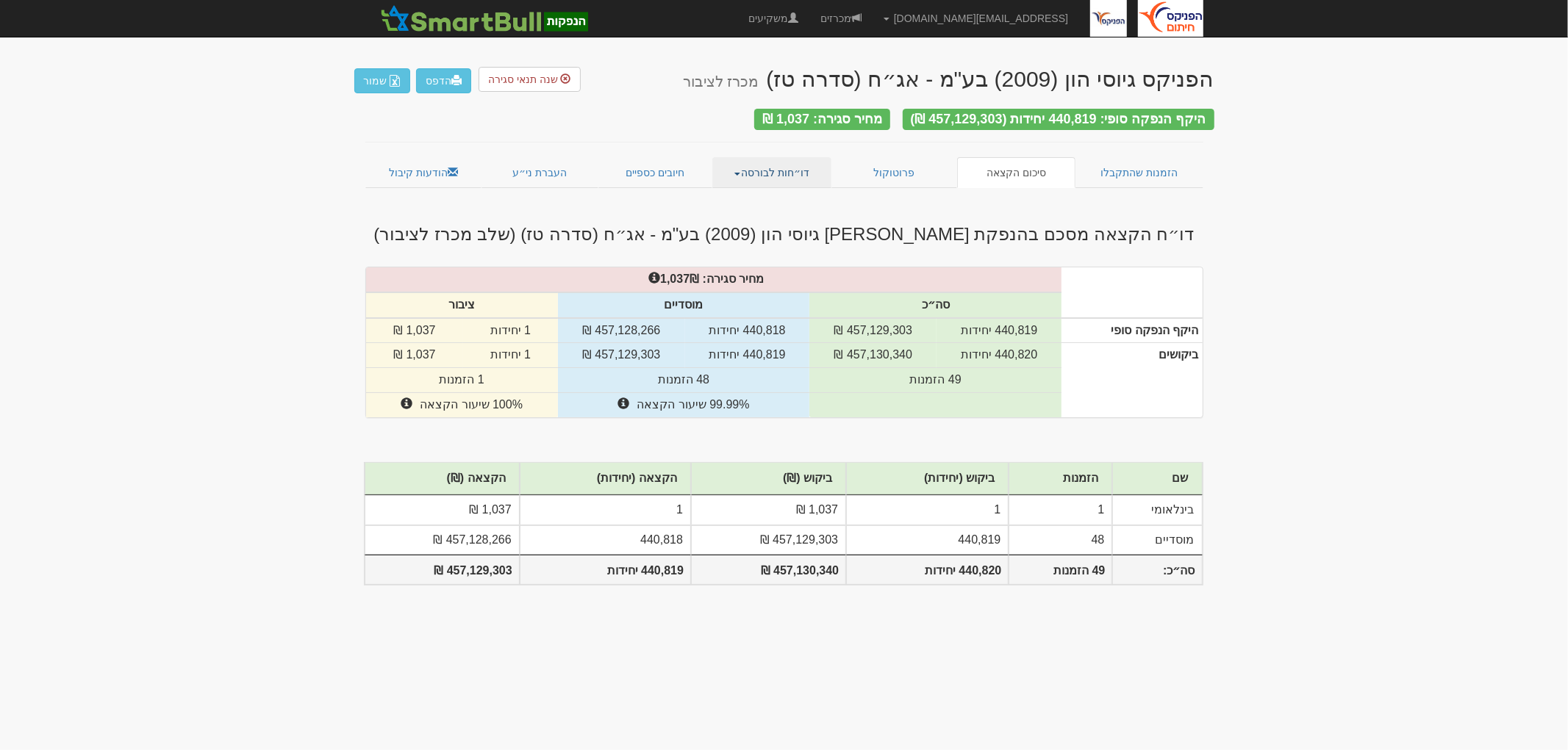
click at [777, 166] on link "דו״חות לבורסה" at bounding box center [771, 173] width 119 height 31
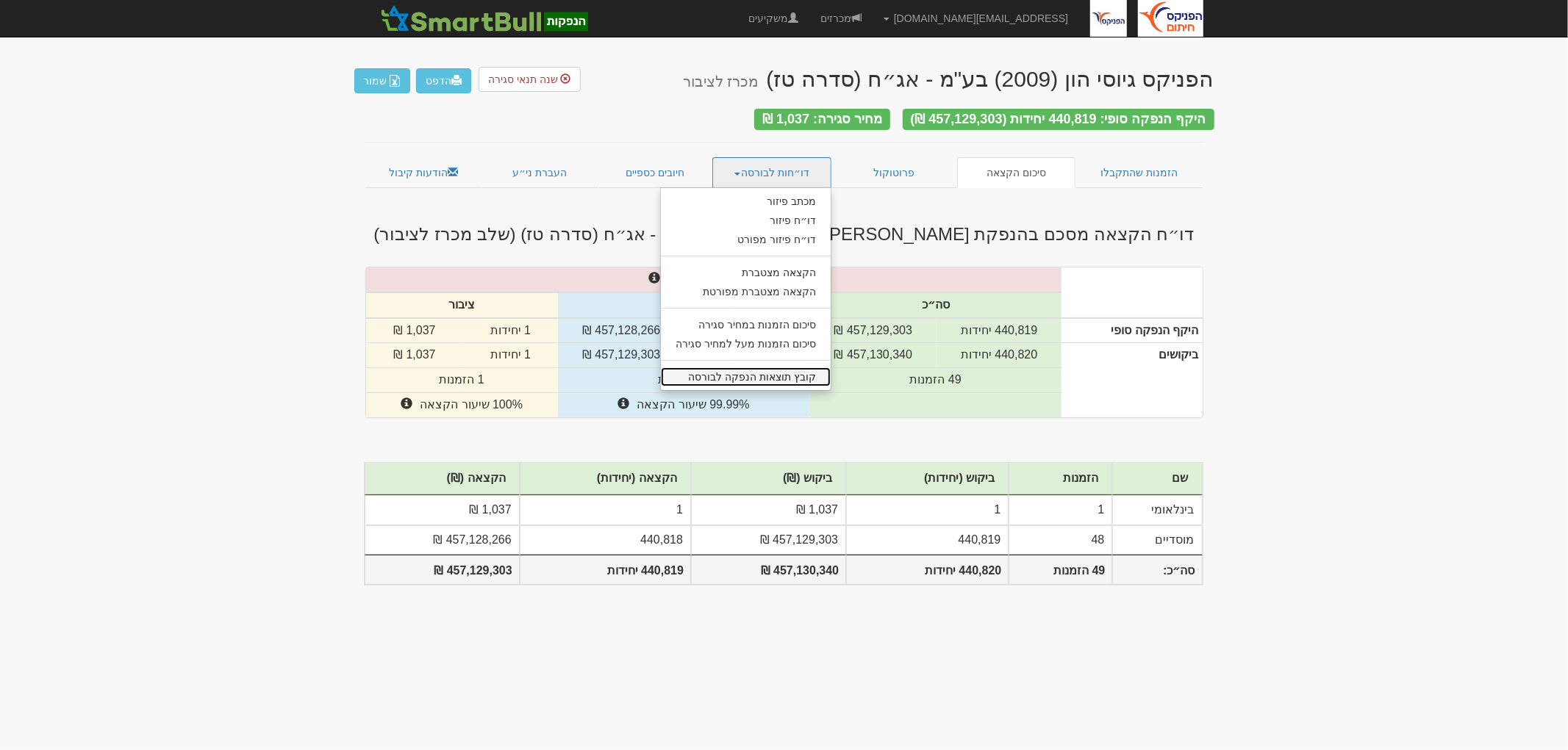
click at [770, 368] on link "קובץ תוצאות הנפקה לבורסה" at bounding box center [746, 377] width 170 height 19
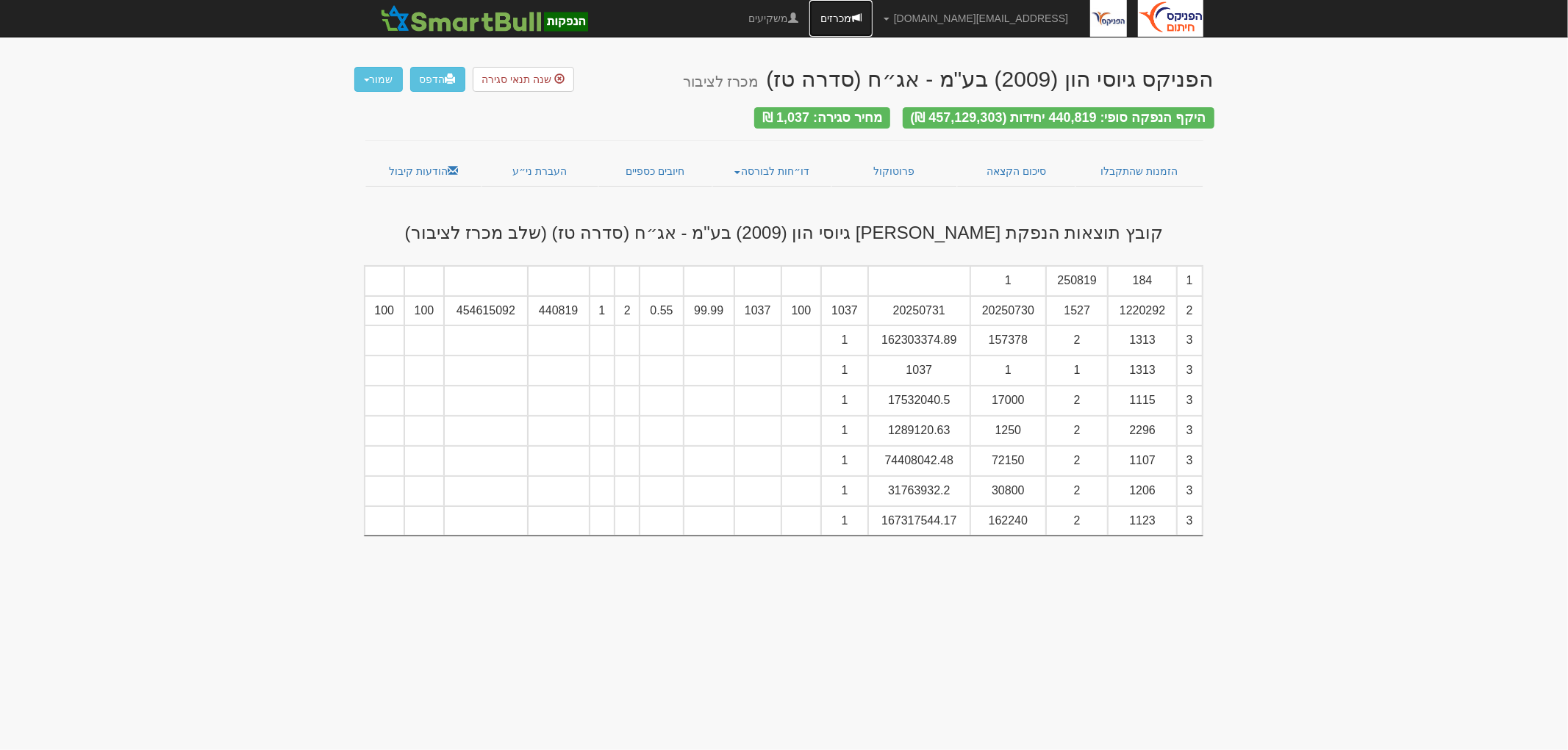
click at [872, 20] on link "מכרזים" at bounding box center [840, 19] width 63 height 37
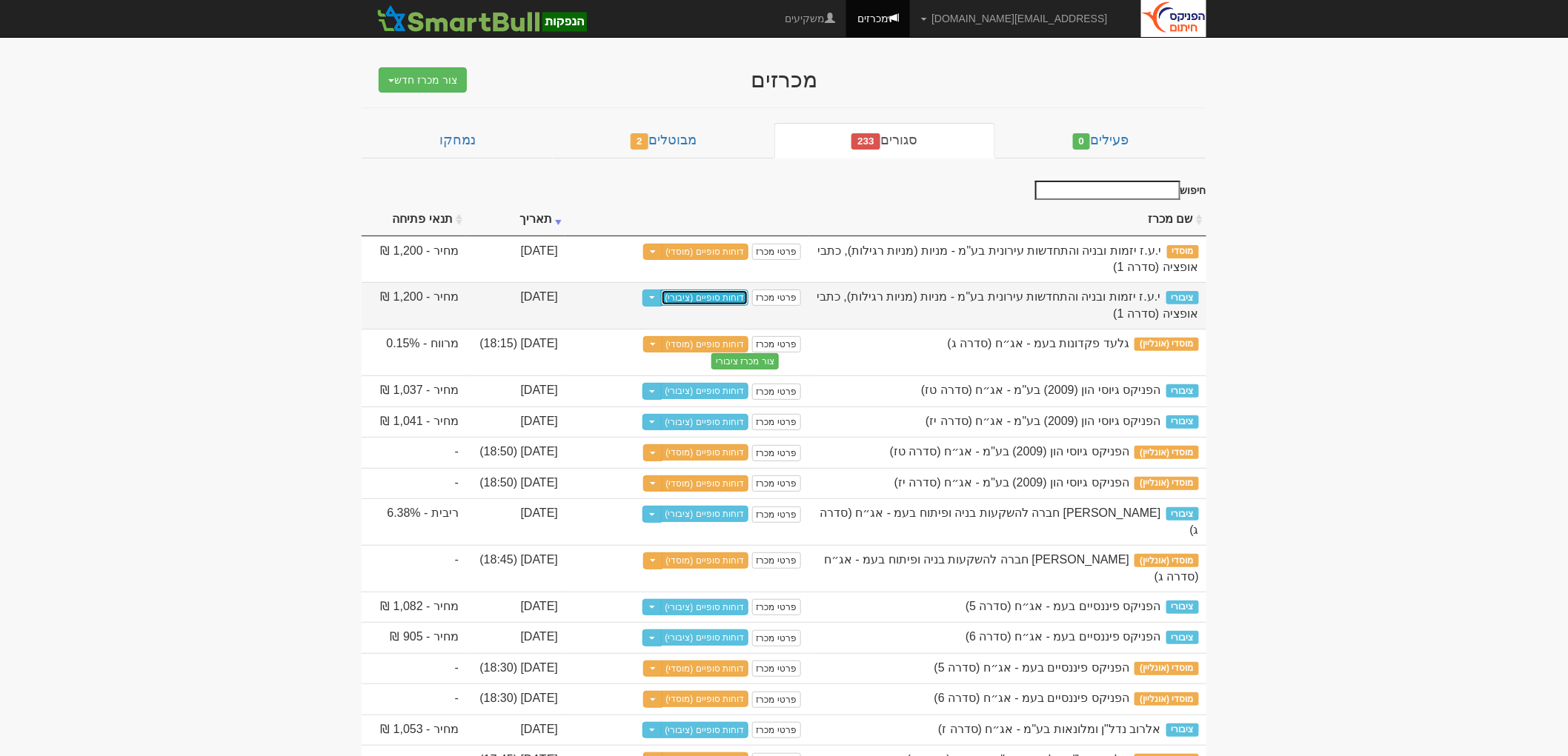
click at [712, 301] on link "דוחות סופיים (ציבורי)" at bounding box center [705, 297] width 88 height 16
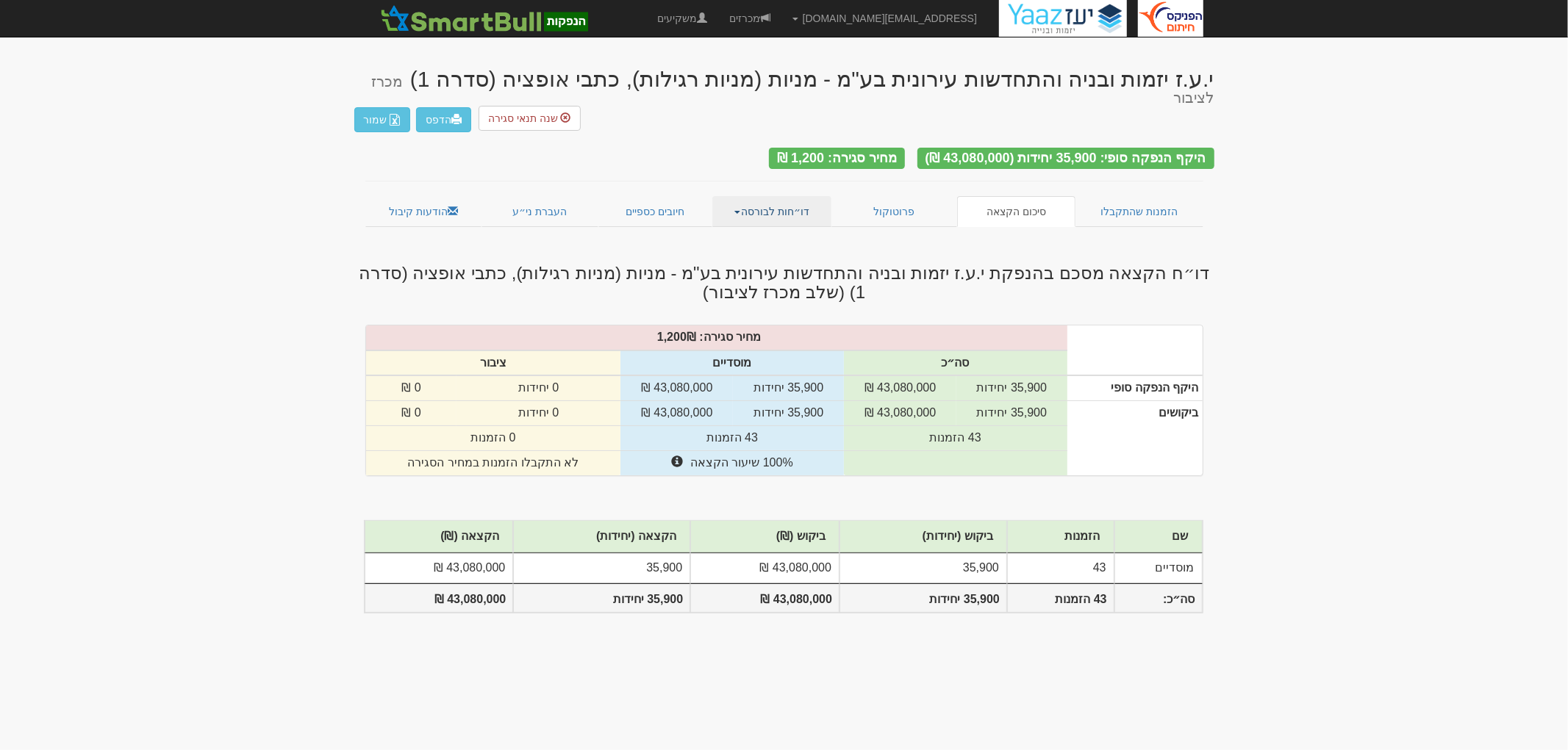
click at [782, 196] on link "דו״חות לבורסה" at bounding box center [771, 211] width 119 height 31
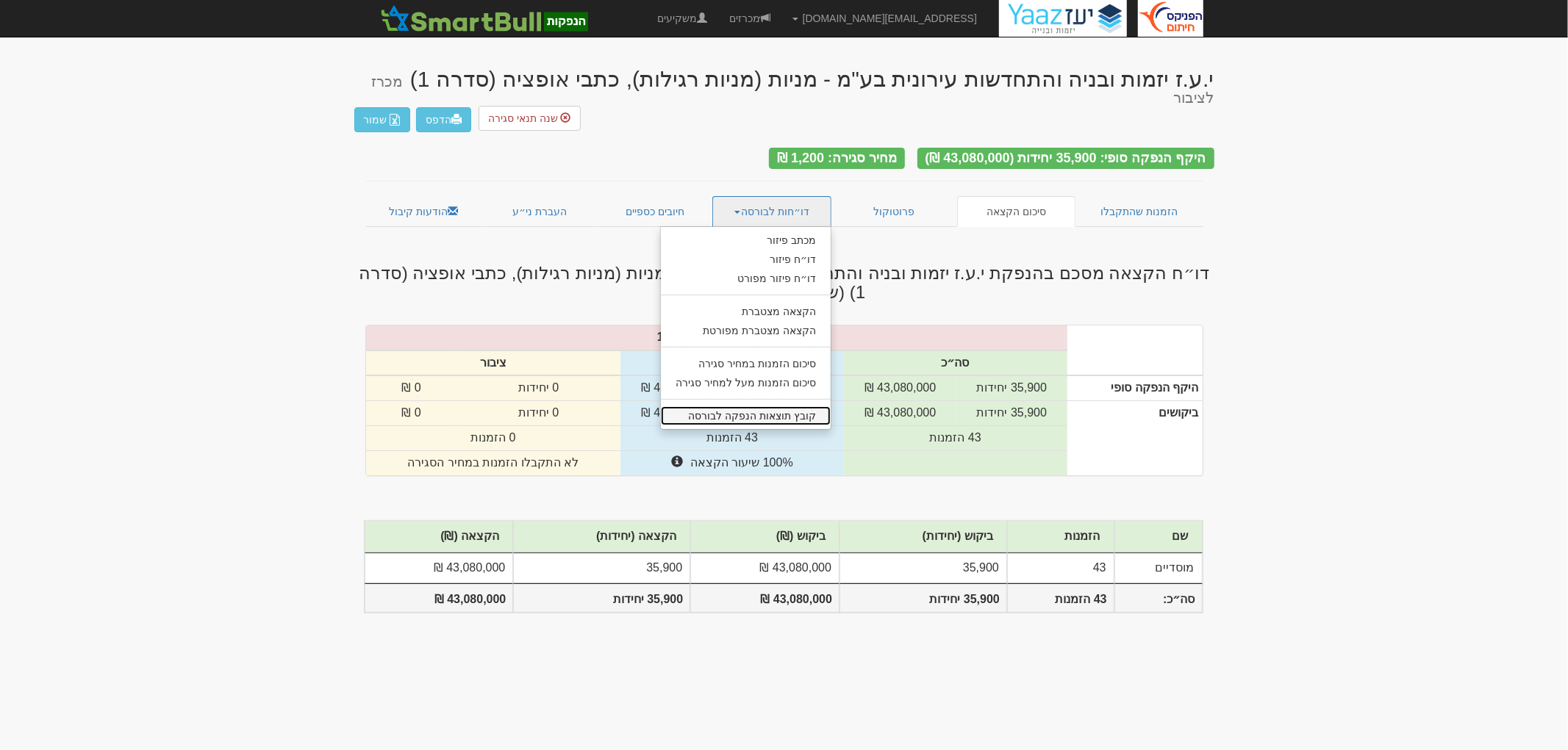
click at [785, 407] on link "קובץ תוצאות הנפקה לבורסה" at bounding box center [746, 416] width 170 height 19
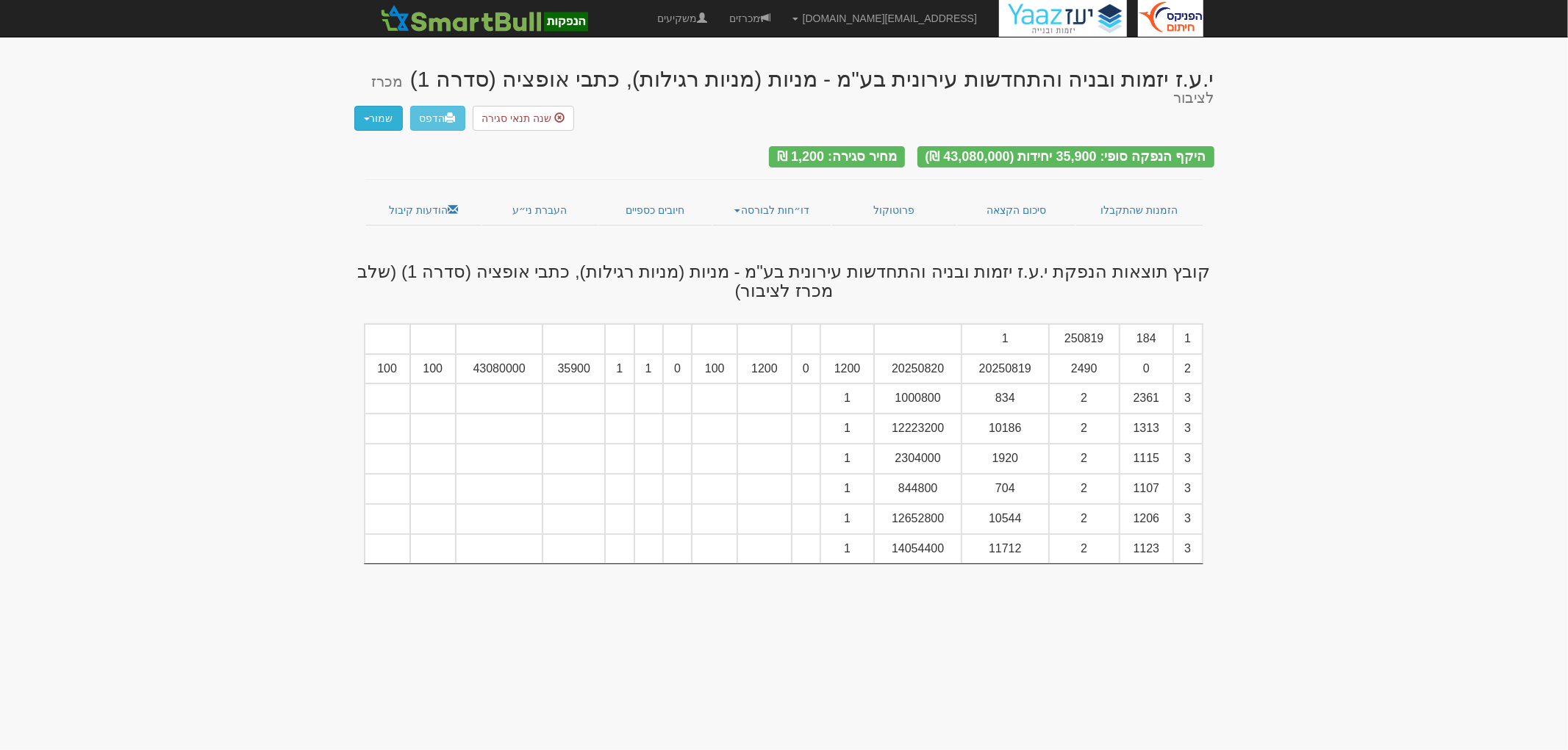
click at [391, 106] on button "שמור" at bounding box center [379, 119] width 49 height 25
click at [384, 136] on link "כל סוגי הקבצים" at bounding box center [344, 146] width 116 height 19
click at [781, 17] on link "מכרזים" at bounding box center [749, 19] width 63 height 37
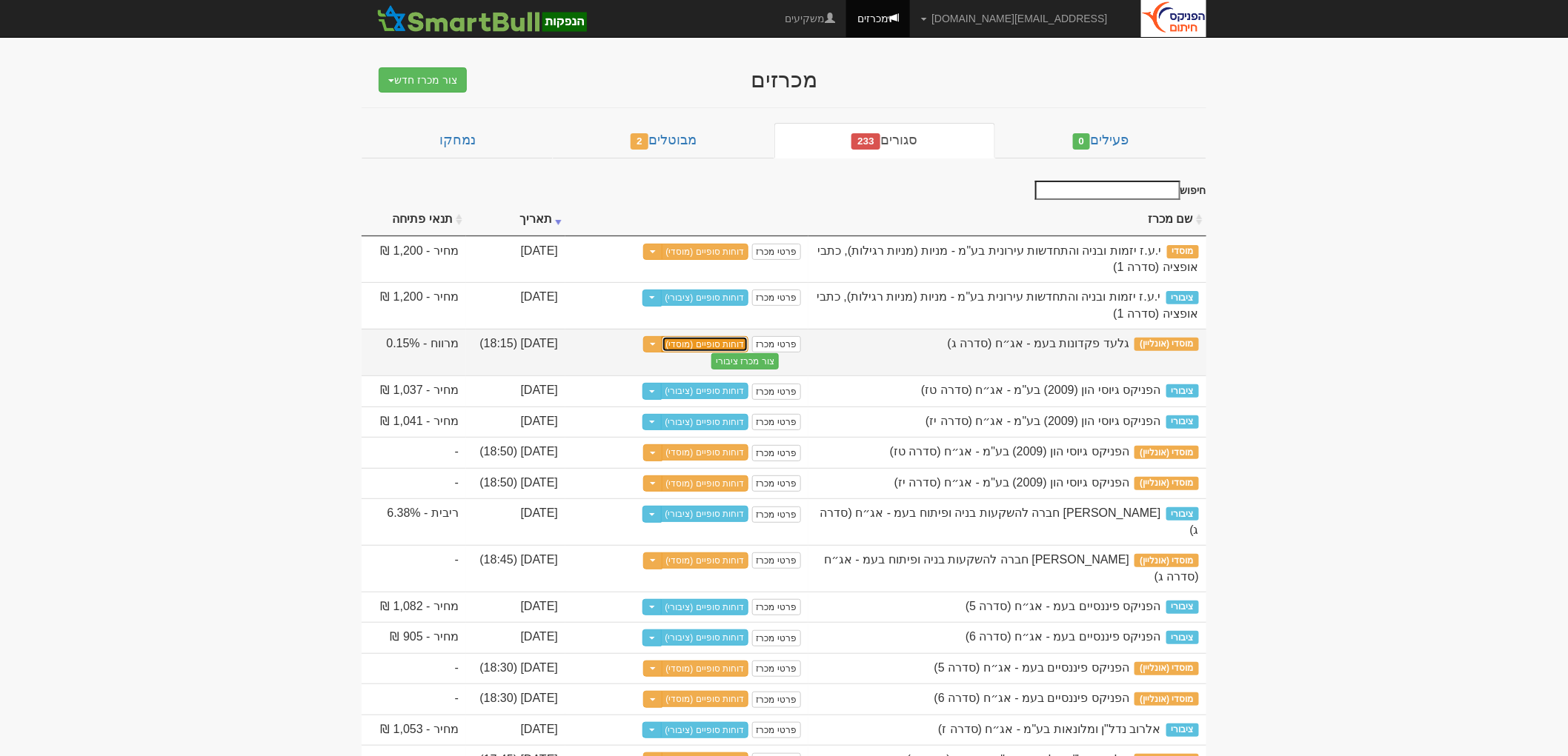
click at [728, 339] on link "דוחות סופיים (מוסדי)" at bounding box center [705, 344] width 87 height 16
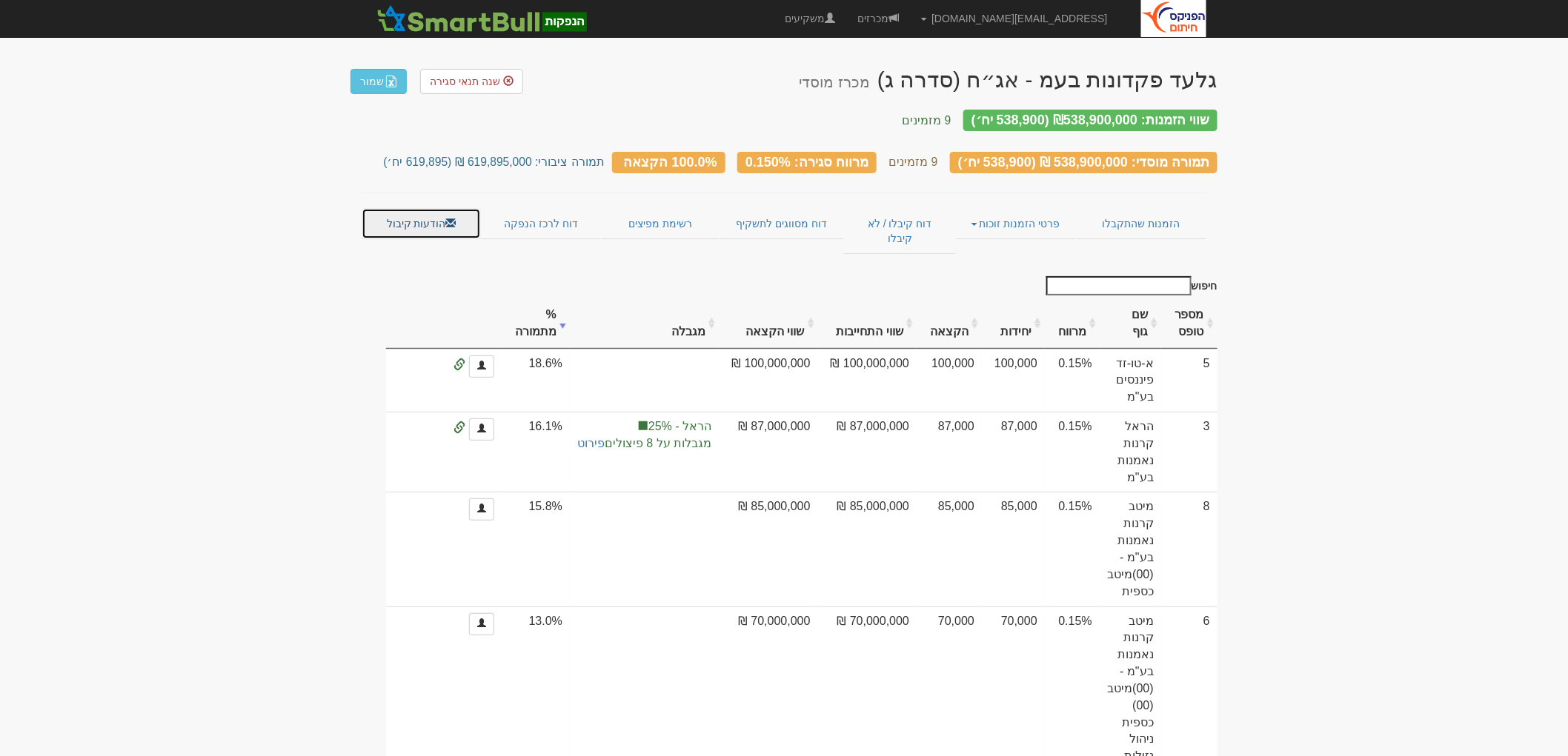
click at [458, 208] on link "הודעות קיבול" at bounding box center [421, 223] width 120 height 31
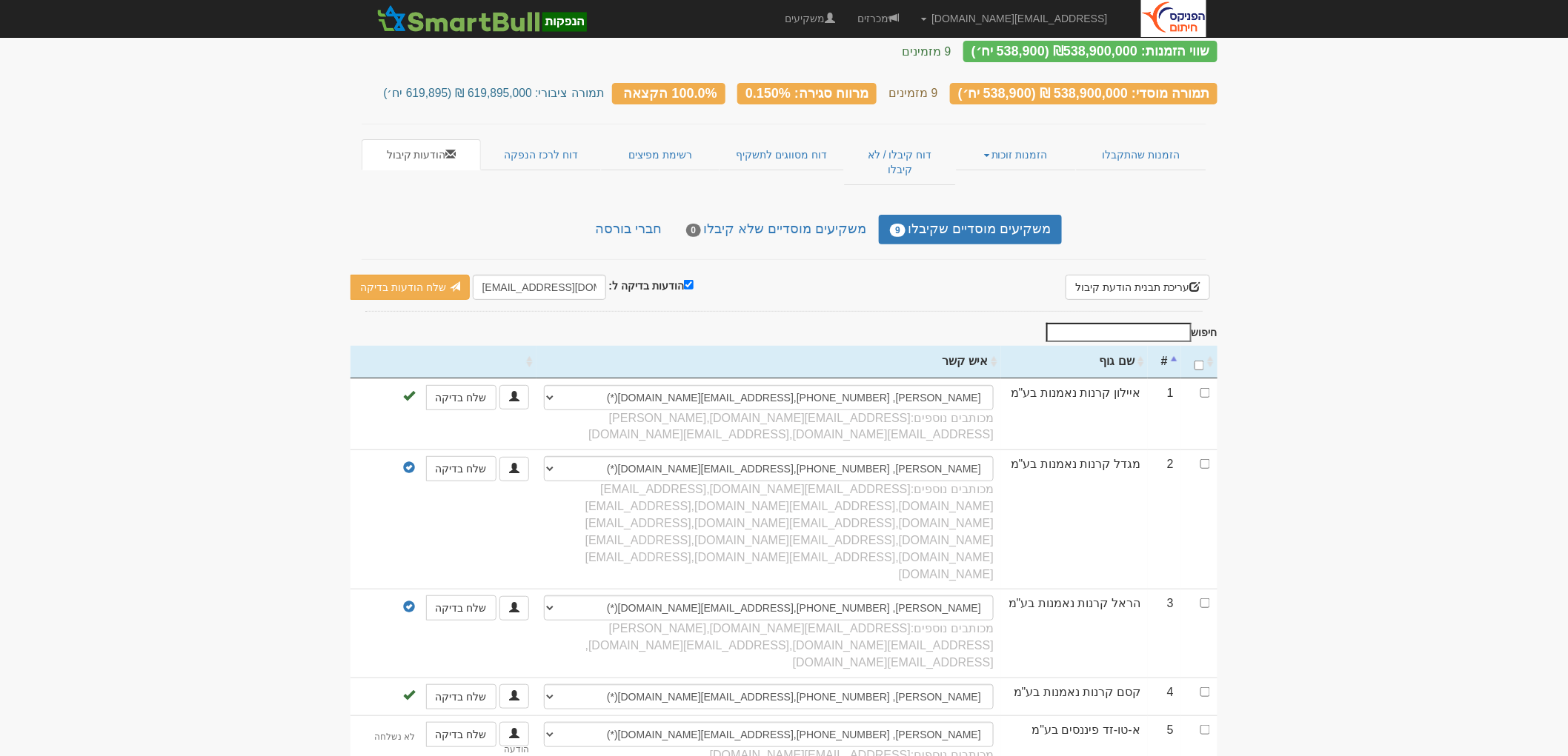
scroll to position [207, 0]
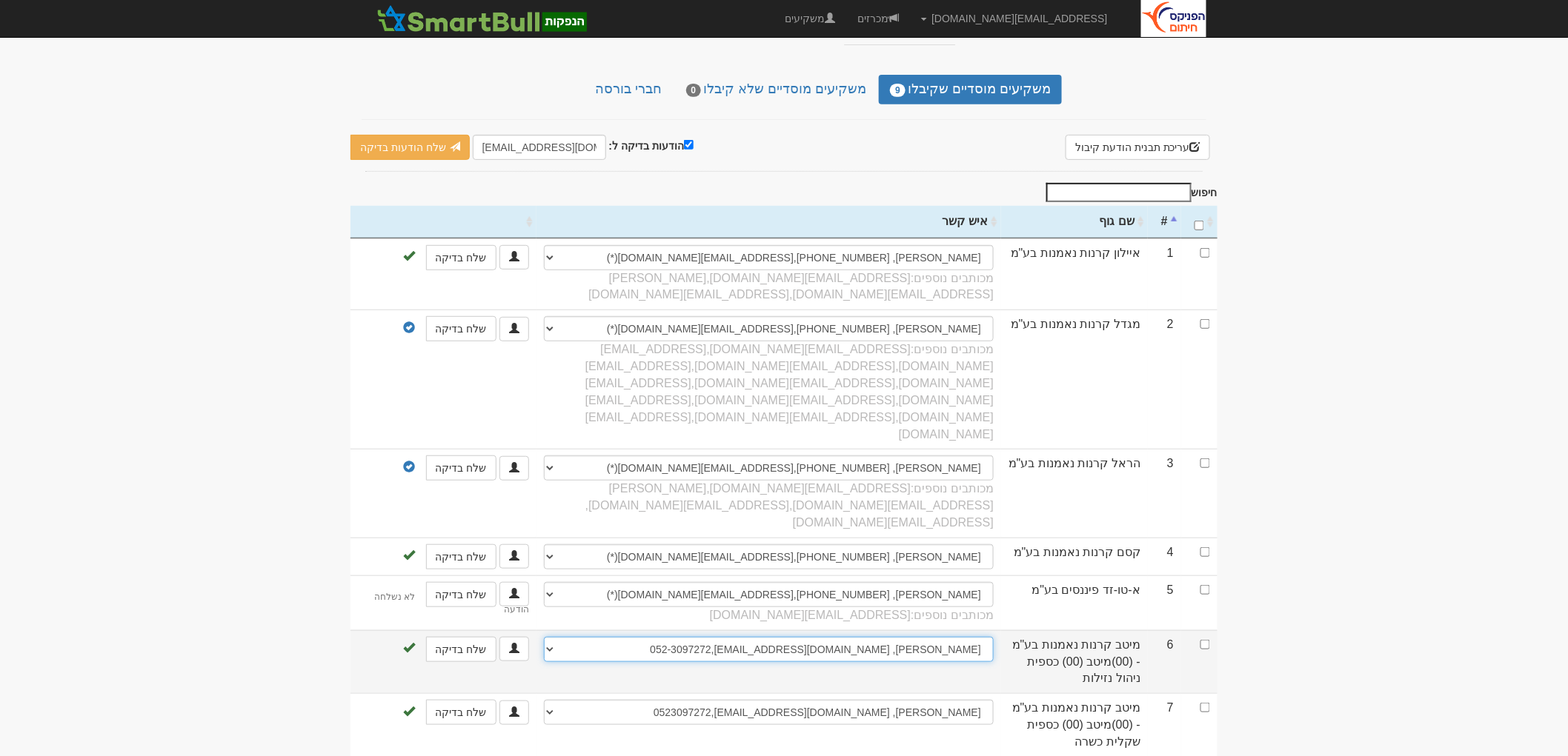
click at [553, 637] on select "ספיר ישראלי, +972507114100, sapir.israeli@meitav.co.il יאיר פרייס, 052-3097272,…" at bounding box center [769, 650] width 450 height 25
select select "new_contact"
click at [550, 637] on select "ספיר ישראלי, +972507114100, sapir.israeli@meitav.co.il יאיר פרייס, 052-3097272,…" at bounding box center [769, 650] width 450 height 25
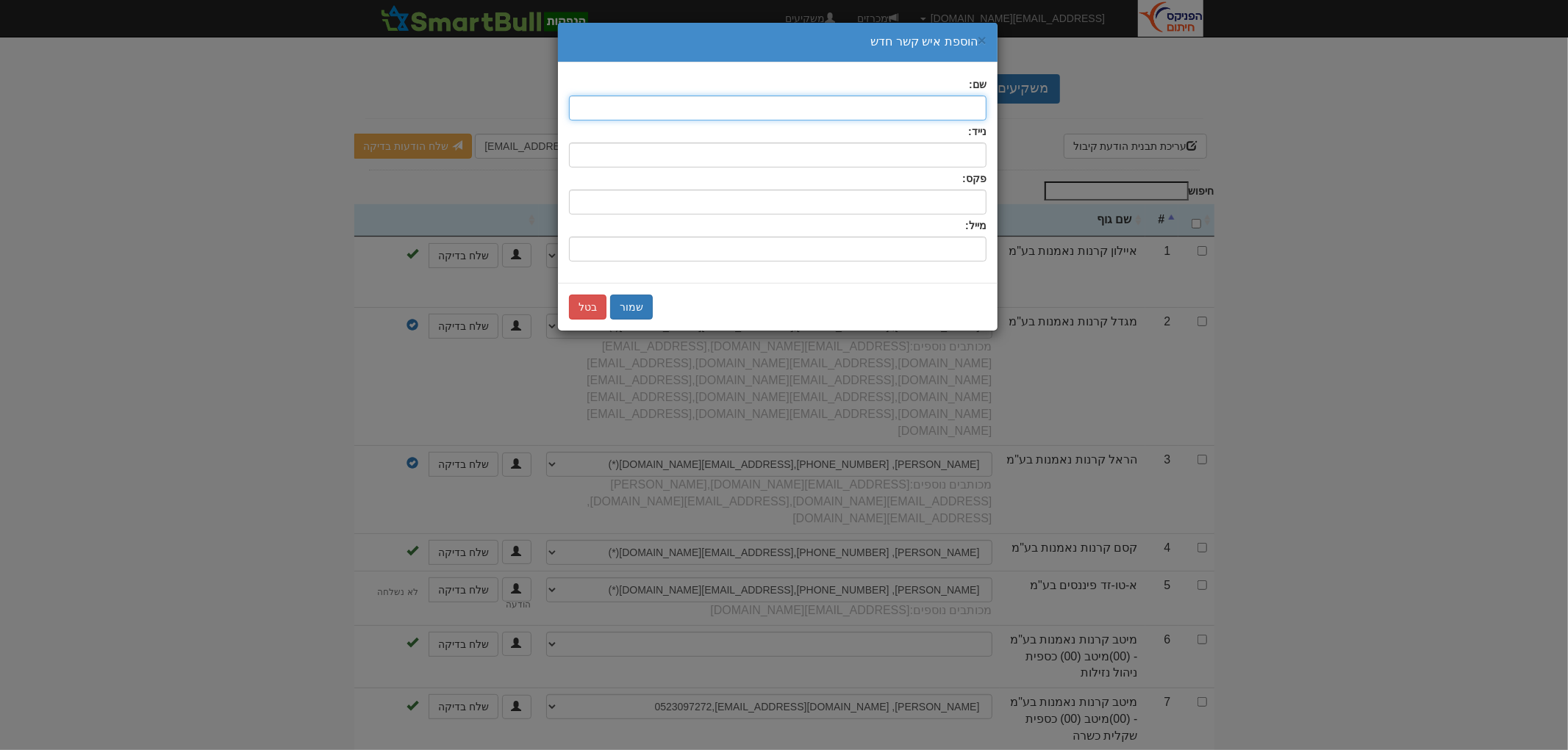
click at [948, 107] on input "text" at bounding box center [778, 108] width 418 height 25
click at [587, 312] on button "בטל" at bounding box center [588, 307] width 38 height 25
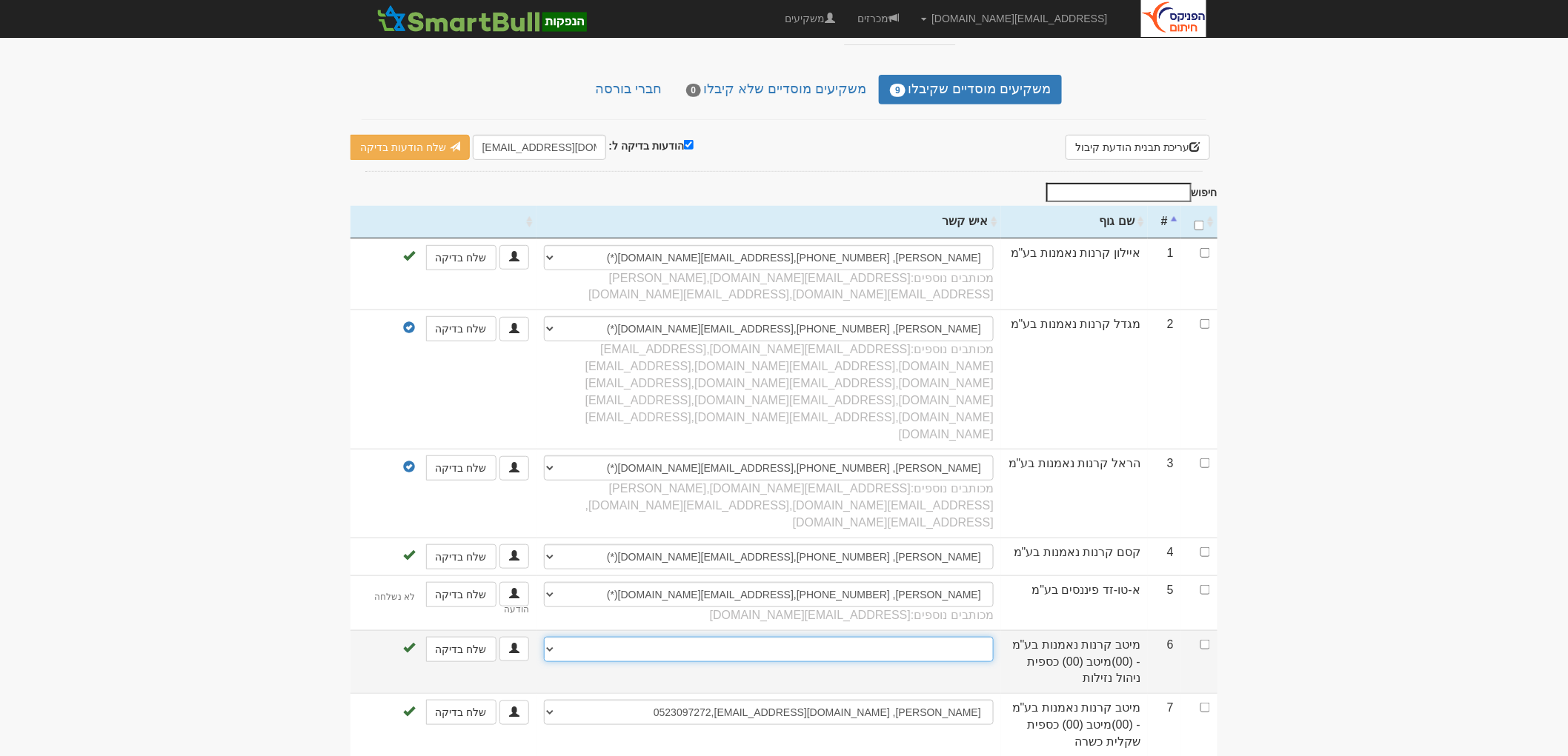
click at [969, 637] on select "ספיר ישראלי, +972507114100, sapir.israeli@meitav.co.il יאיר פרייס, 052-3097272,…" at bounding box center [769, 650] width 450 height 25
select select "68a341df2048eb8a5cb9c5e3"
click at [544, 637] on select "ספיר ישראלי, +972507114100, sapir.israeli@meitav.co.il יאיר פרייס, 052-3097272,…" at bounding box center [769, 650] width 450 height 25
click at [1200, 640] on input "checkbox" at bounding box center [1205, 644] width 9 height 9
checkbox input "true"
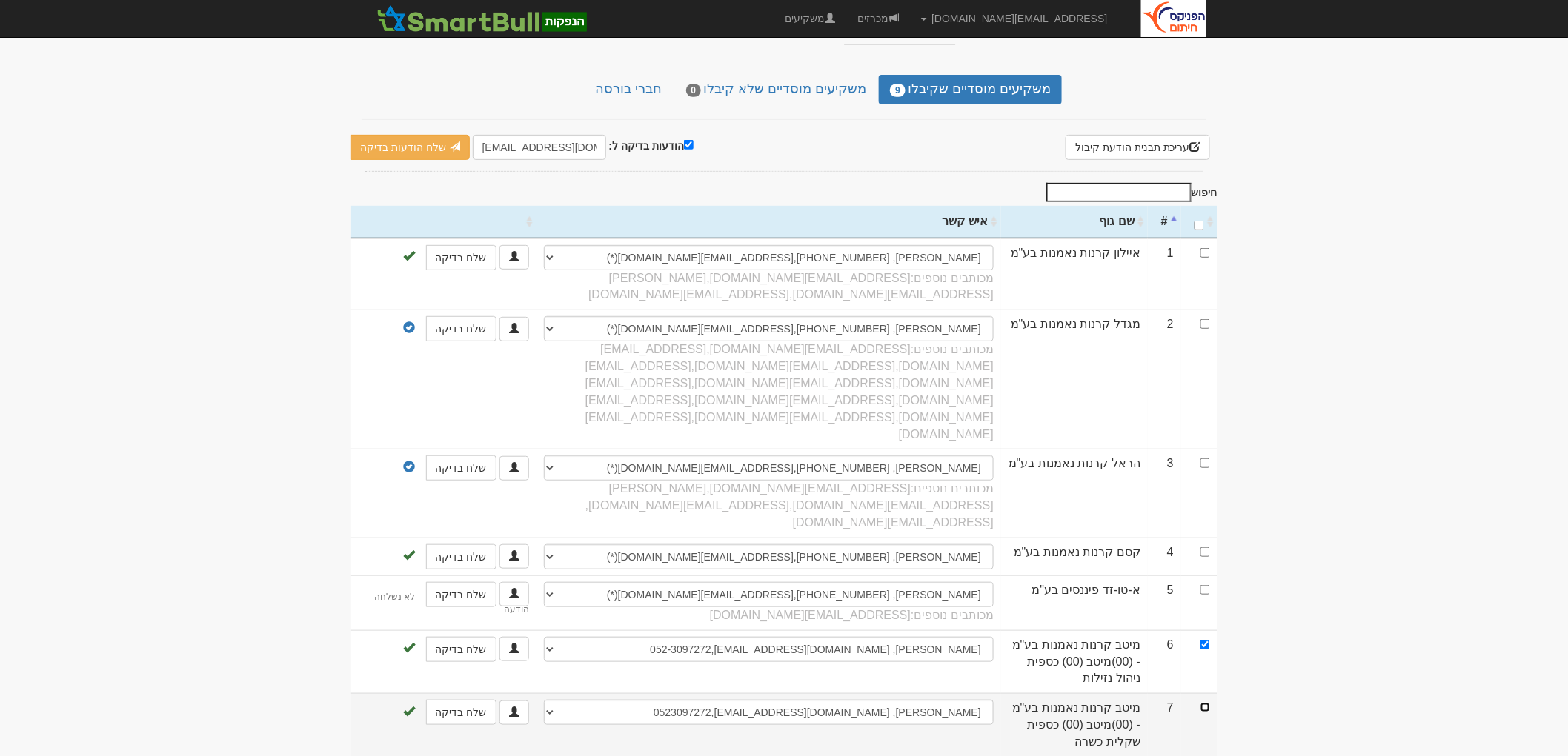
click at [1204, 703] on input "checkbox" at bounding box center [1205, 708] width 9 height 9
checkbox input "true"
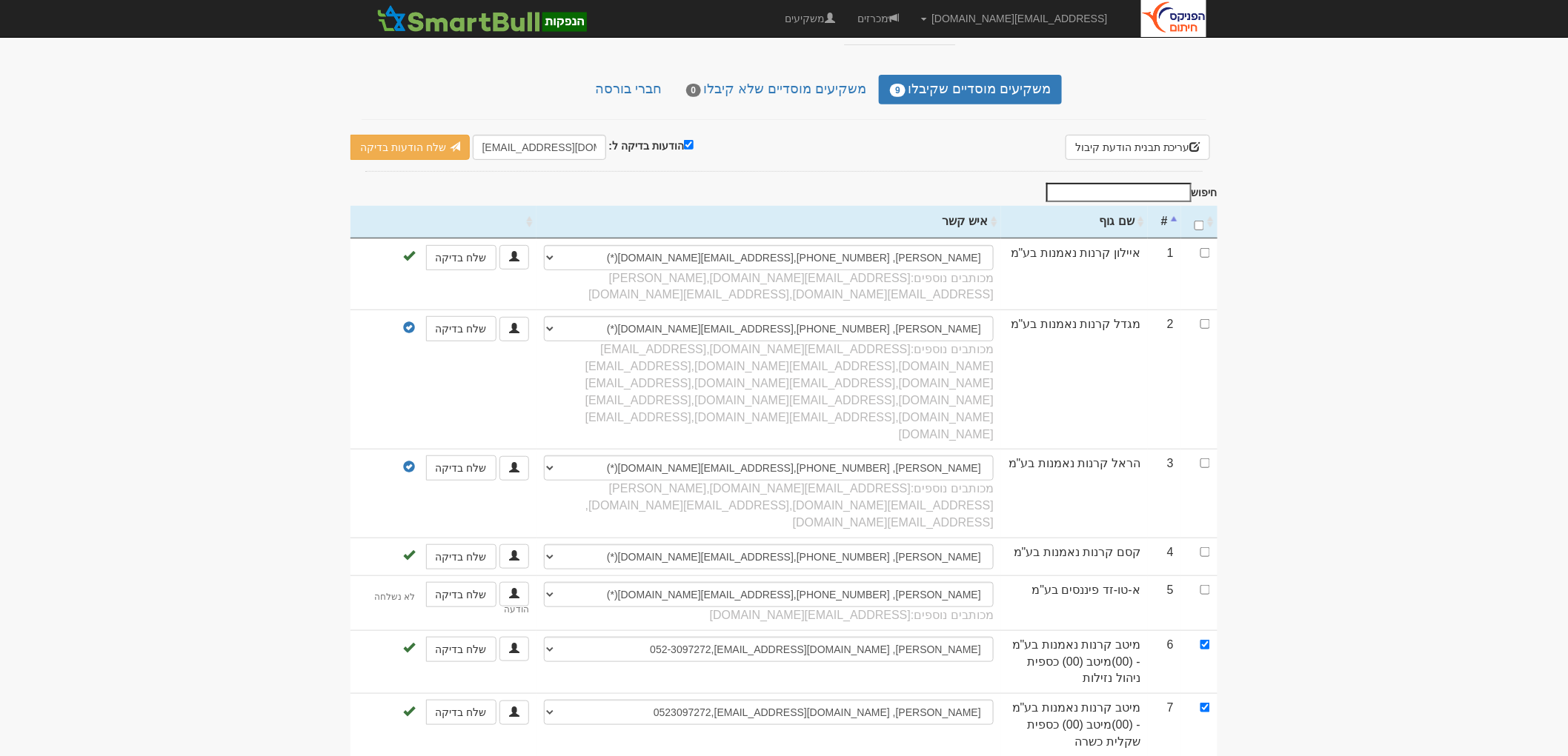
checkbox input "true"
click at [503, 135] on input "hitum@fnxu.co.il" at bounding box center [539, 148] width 133 height 25
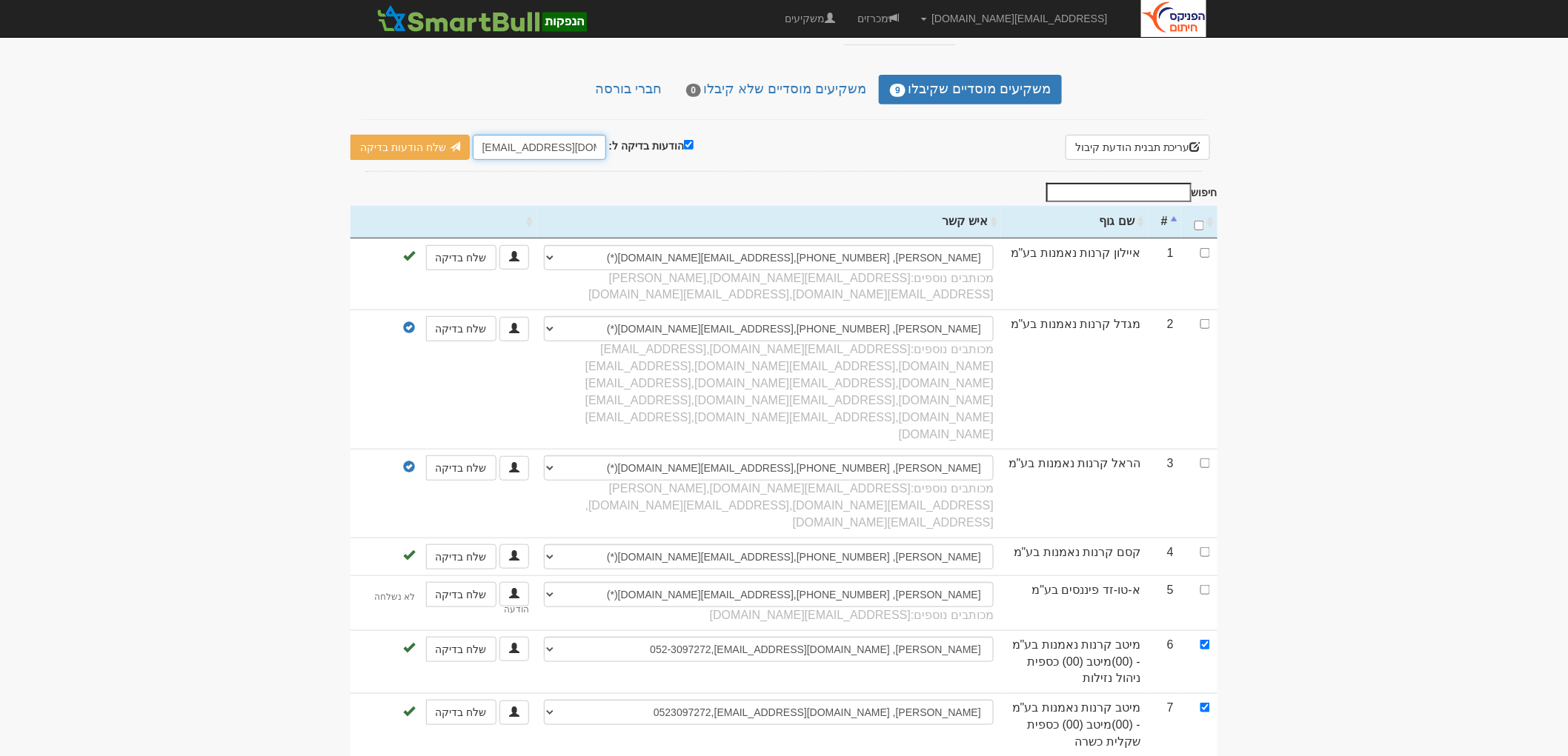
click at [501, 135] on input "[EMAIL_ADDRESS][DOMAIN_NAME]" at bounding box center [539, 148] width 133 height 25
drag, startPoint x: 501, startPoint y: 119, endPoint x: 469, endPoint y: 119, distance: 32.0
click at [473, 135] on input "[EMAIL_ADDRESS][DOMAIN_NAME]" at bounding box center [539, 148] width 133 height 25
type input "MOSADI@fnxu.co.il"
click at [391, 135] on link "שלח הודעות בדיקה" at bounding box center [410, 148] width 120 height 25
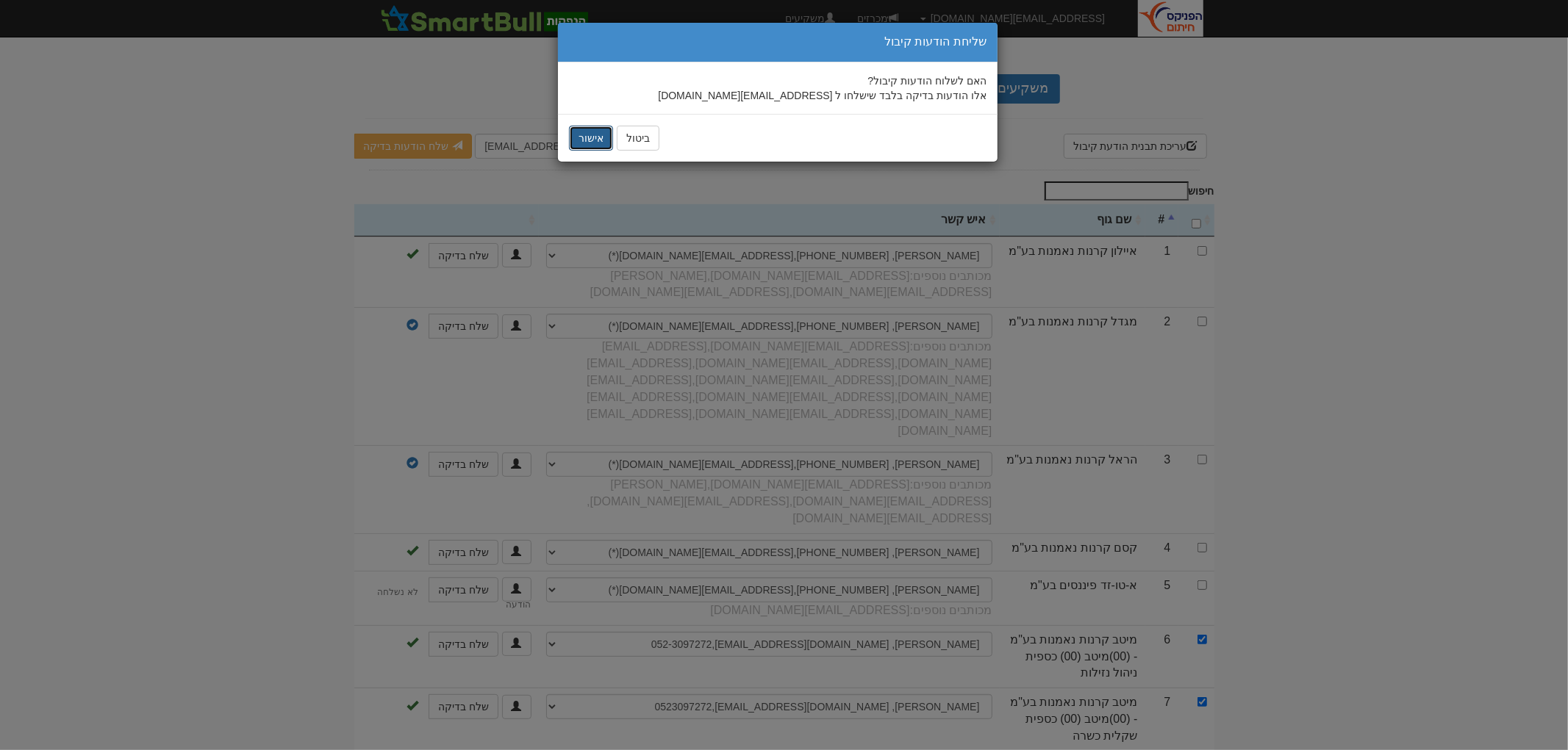
click at [584, 138] on button "אישור" at bounding box center [591, 138] width 44 height 25
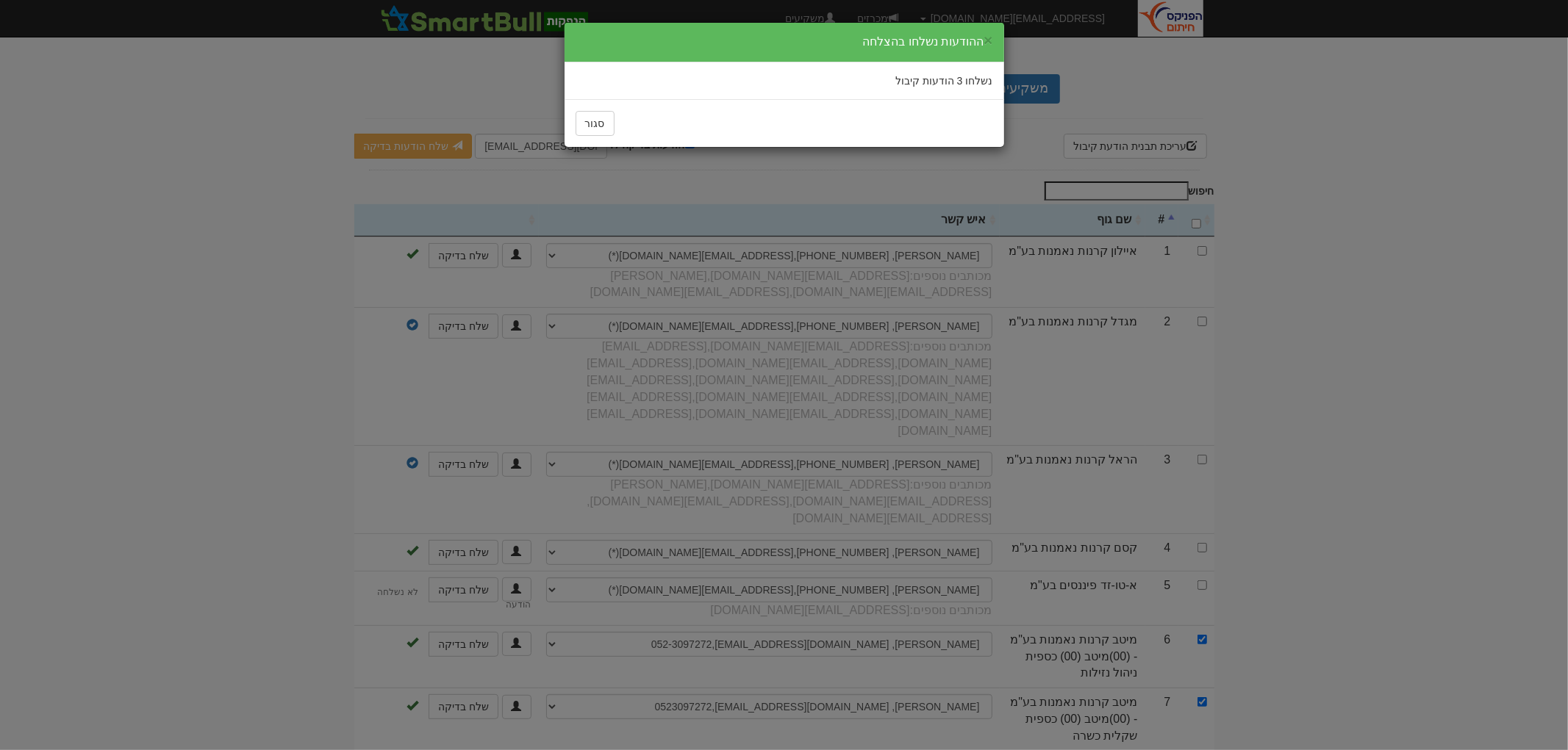
click at [617, 120] on div "סגור" at bounding box center [785, 124] width 418 height 25
click at [606, 121] on button "סגור" at bounding box center [595, 124] width 39 height 25
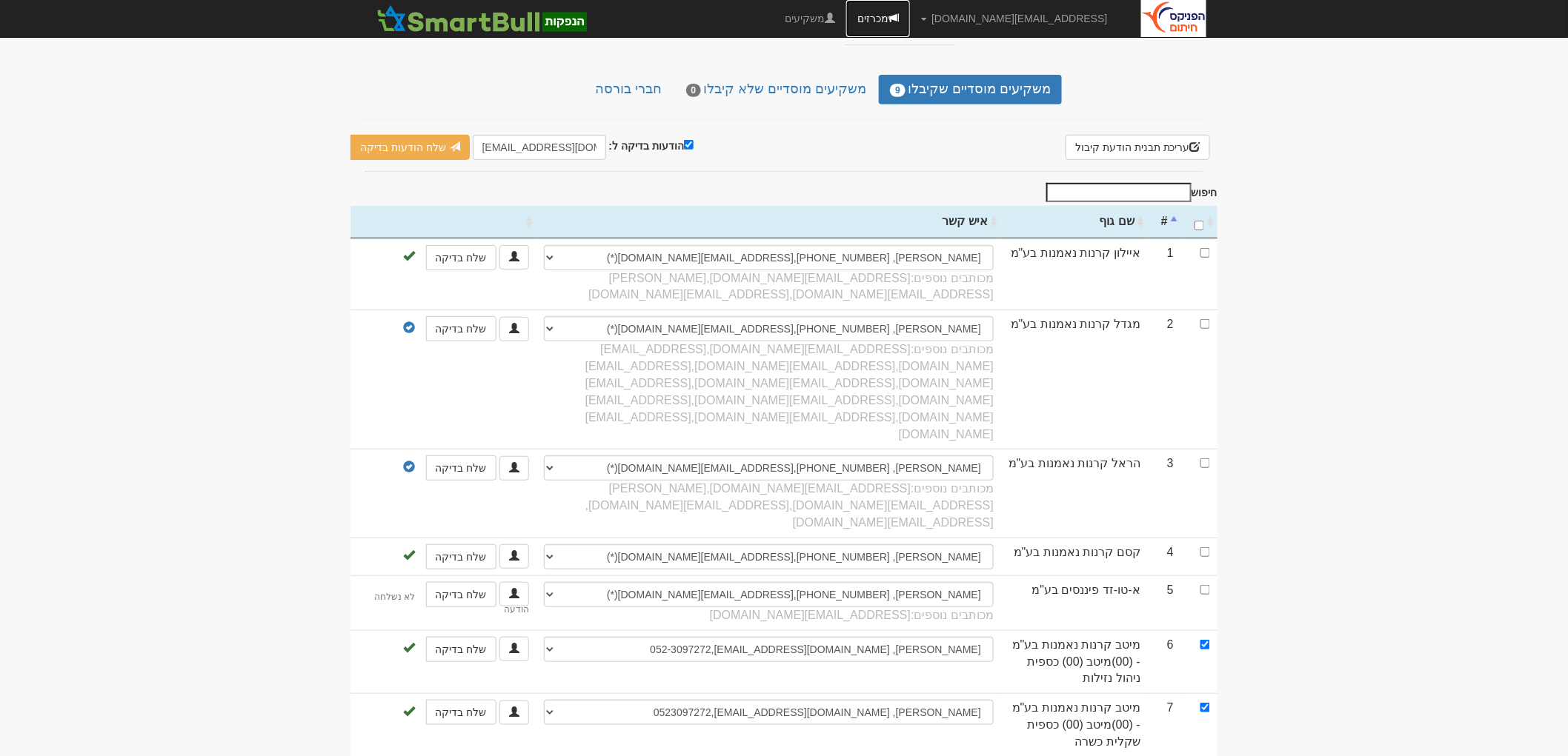
click at [910, 14] on link "מכרזים" at bounding box center [878, 19] width 64 height 37
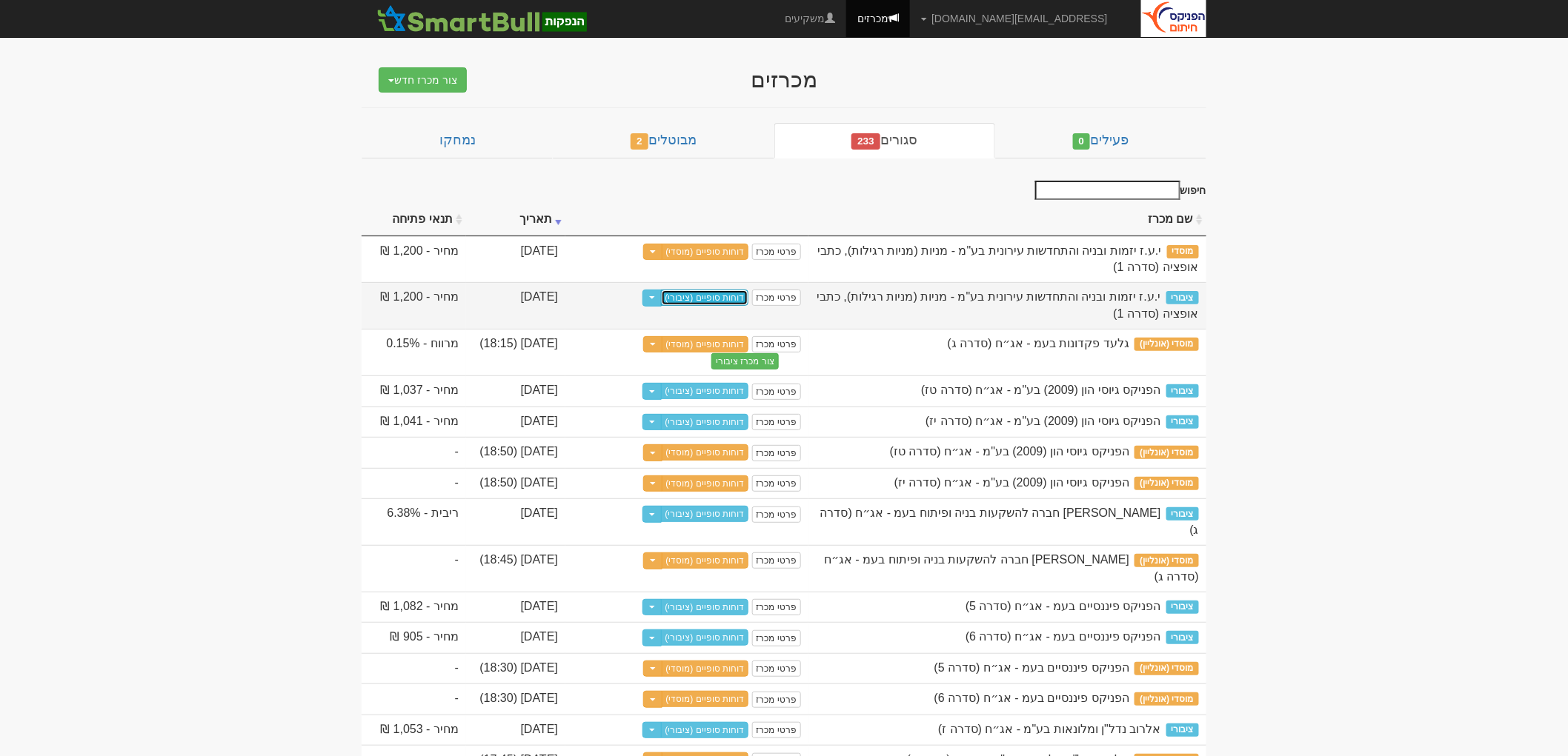
click at [722, 294] on link "דוחות סופיים (ציבורי)" at bounding box center [705, 297] width 88 height 16
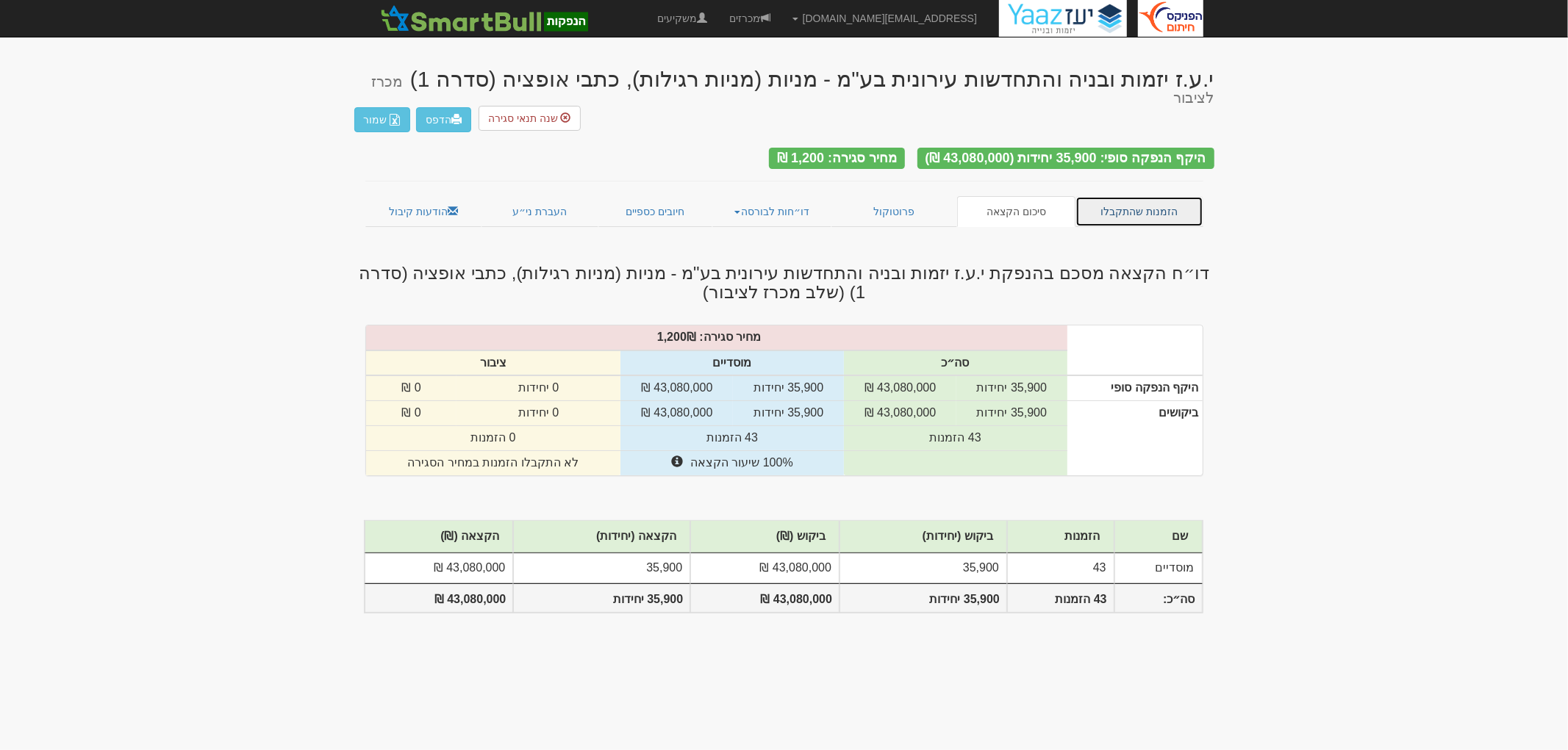
click at [1104, 196] on link "הזמנות שהתקבלו" at bounding box center [1139, 211] width 128 height 31
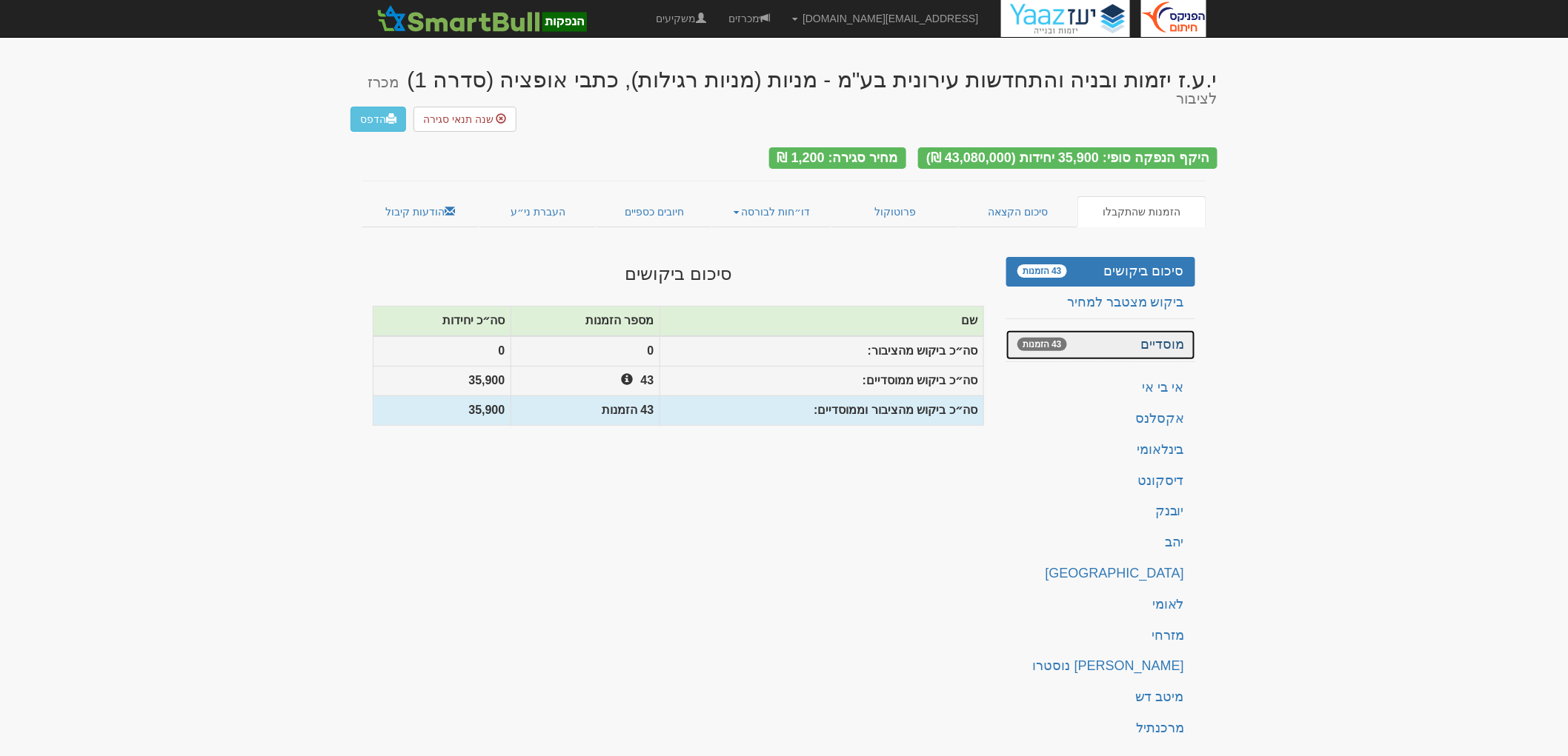
click at [1110, 330] on link "מוסדיים 43 הזמנות" at bounding box center [1101, 344] width 189 height 30
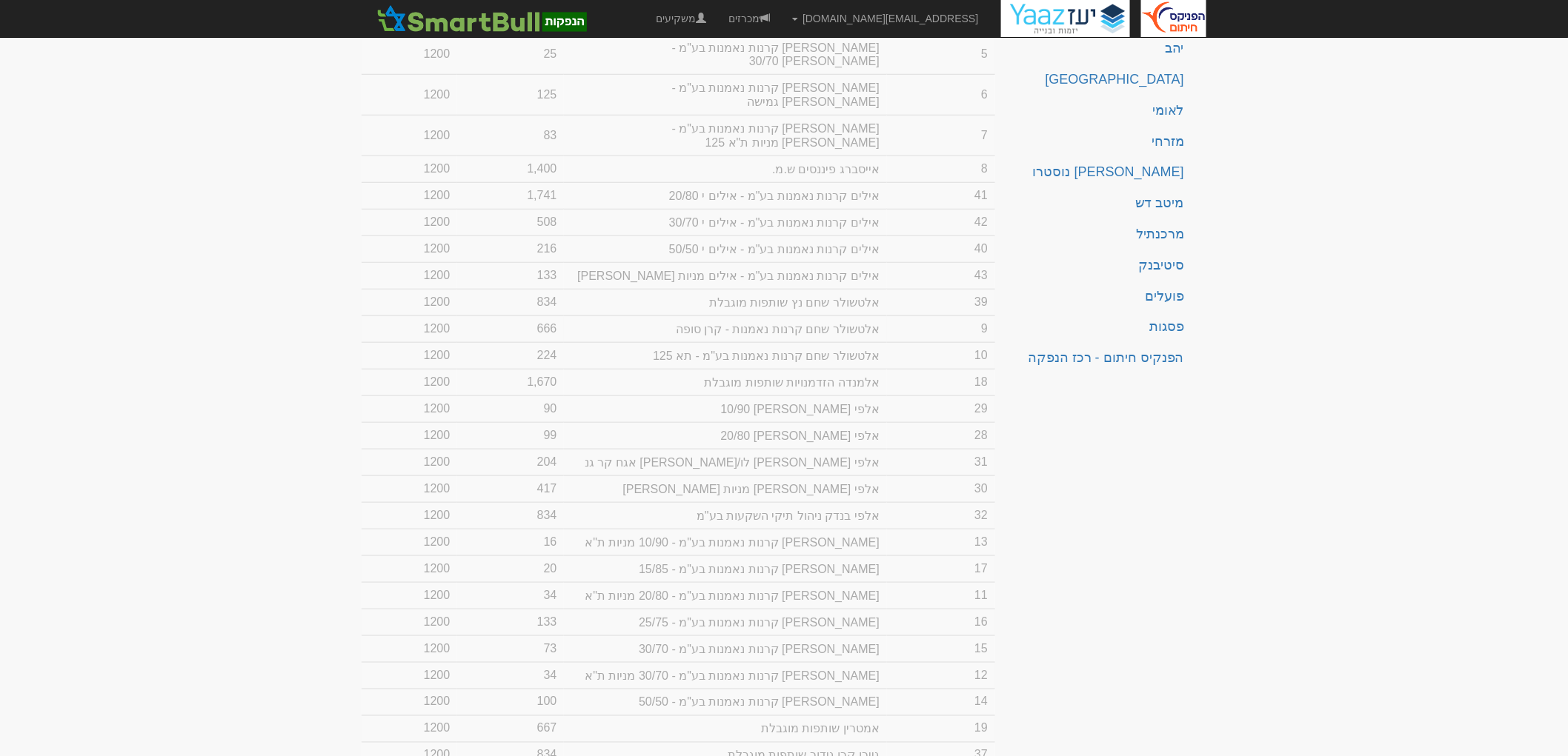
scroll to position [658, 0]
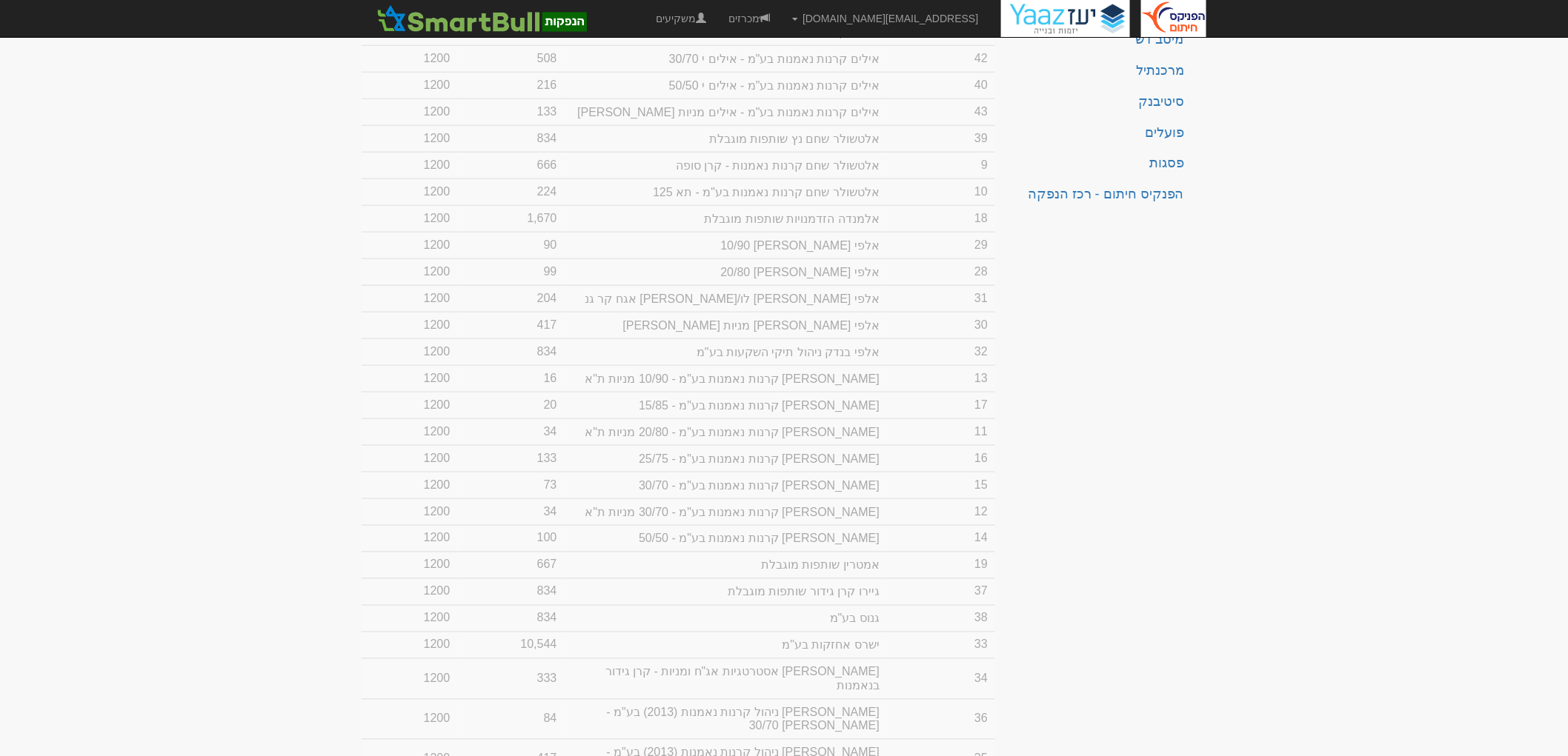
click at [507, 472] on td "133" at bounding box center [511, 458] width 107 height 26
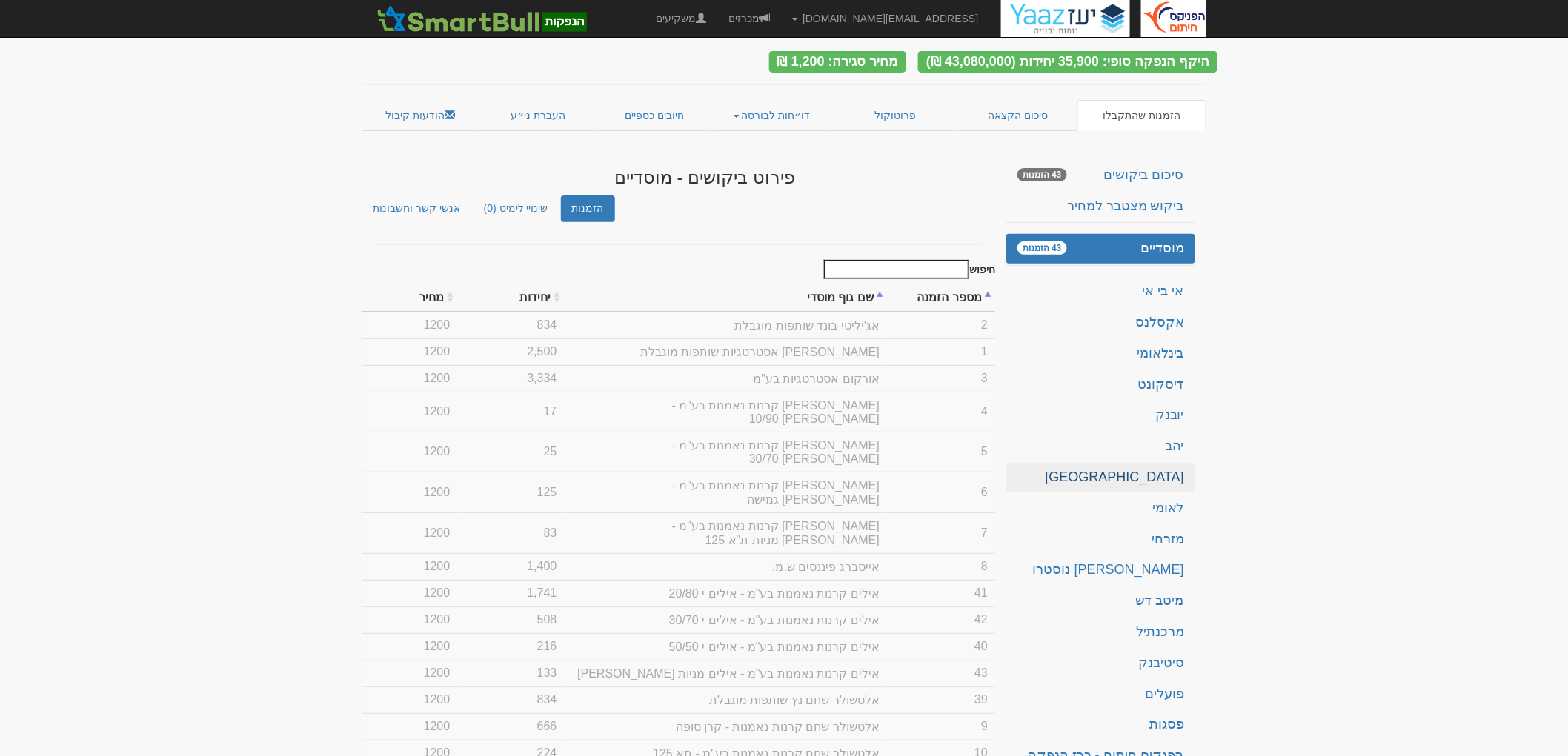
scroll to position [0, 0]
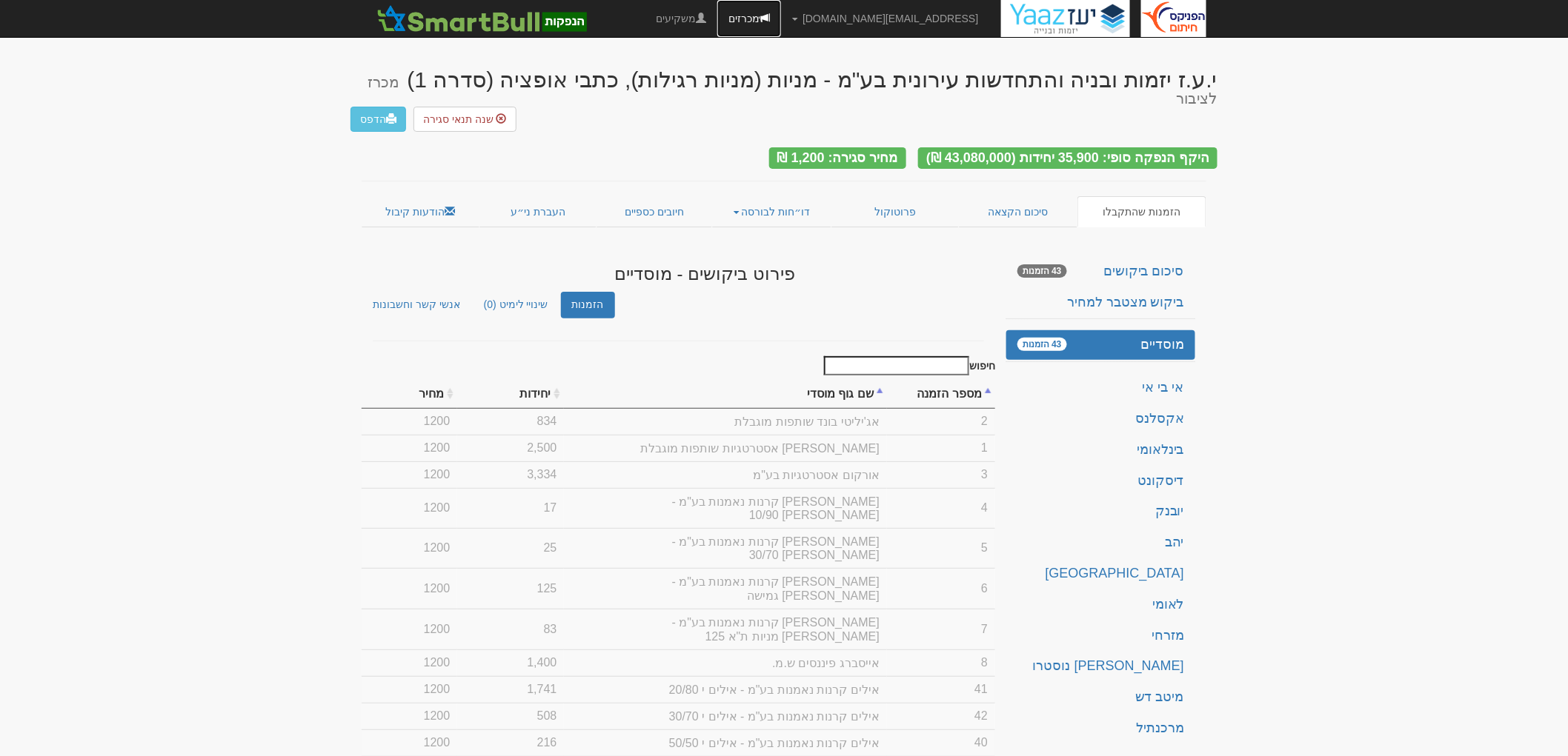
click at [781, 17] on link "מכרזים" at bounding box center [749, 19] width 64 height 37
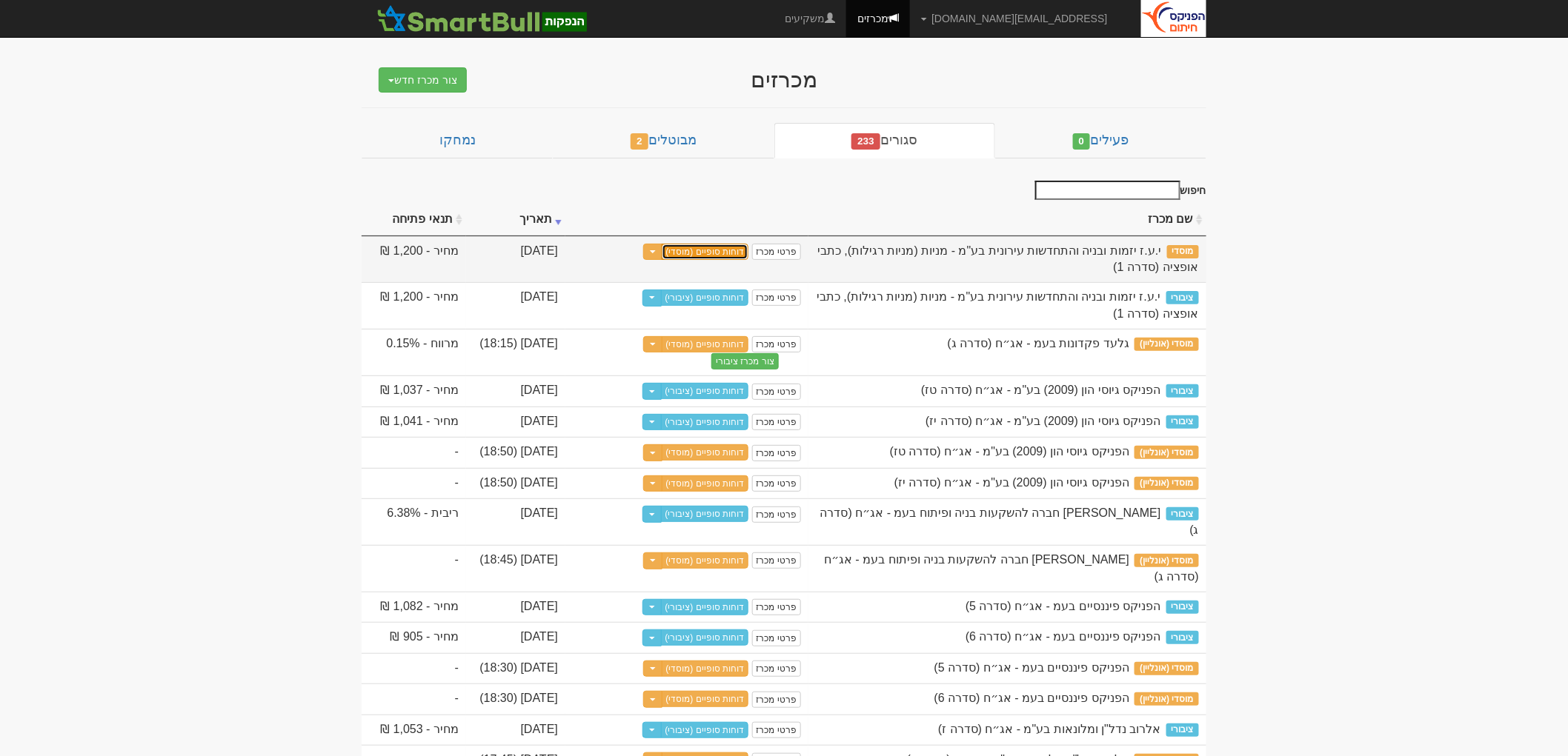
click at [716, 257] on link "דוחות סופיים (מוסדי)" at bounding box center [705, 251] width 87 height 16
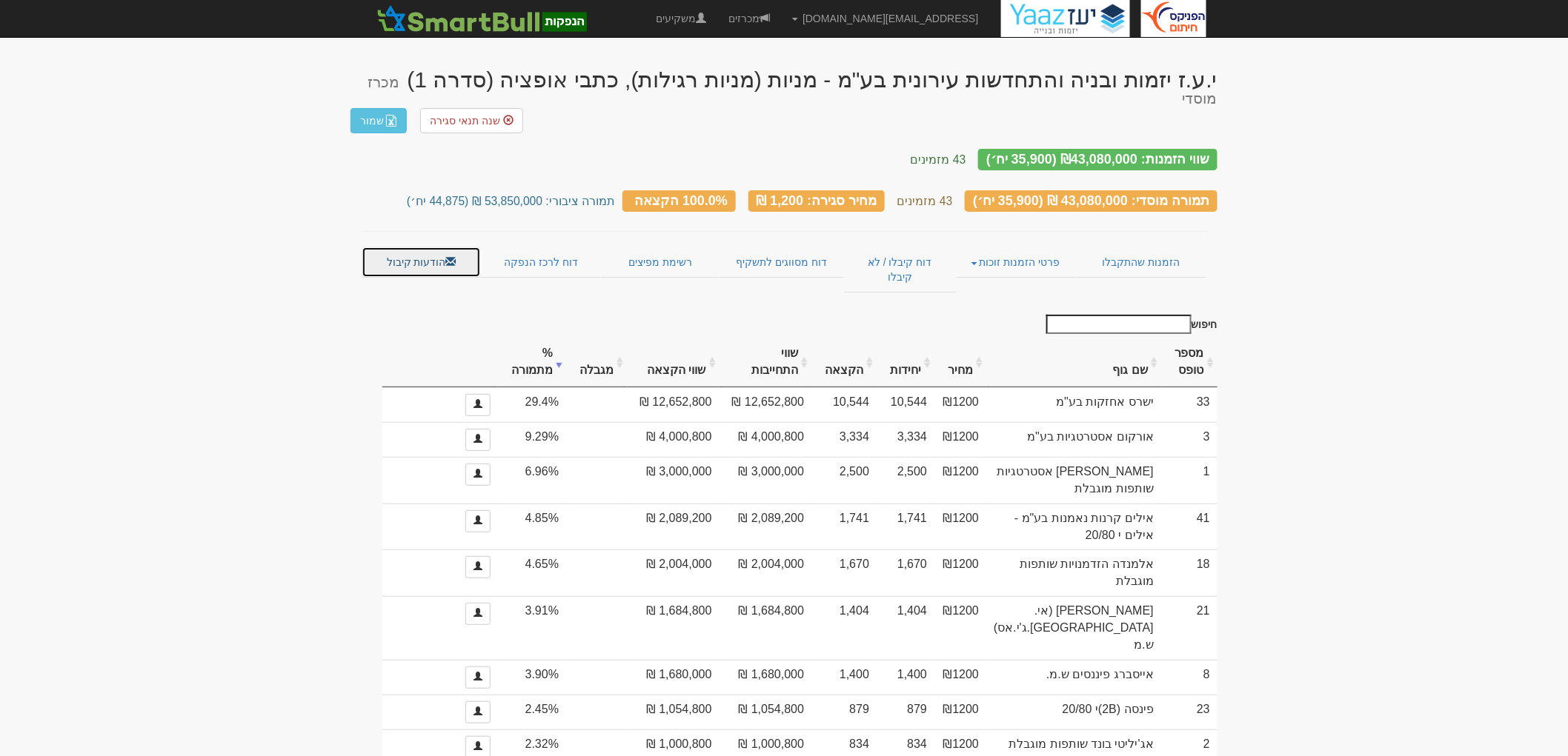
click at [456, 247] on link "הודעות קיבול" at bounding box center [421, 262] width 120 height 31
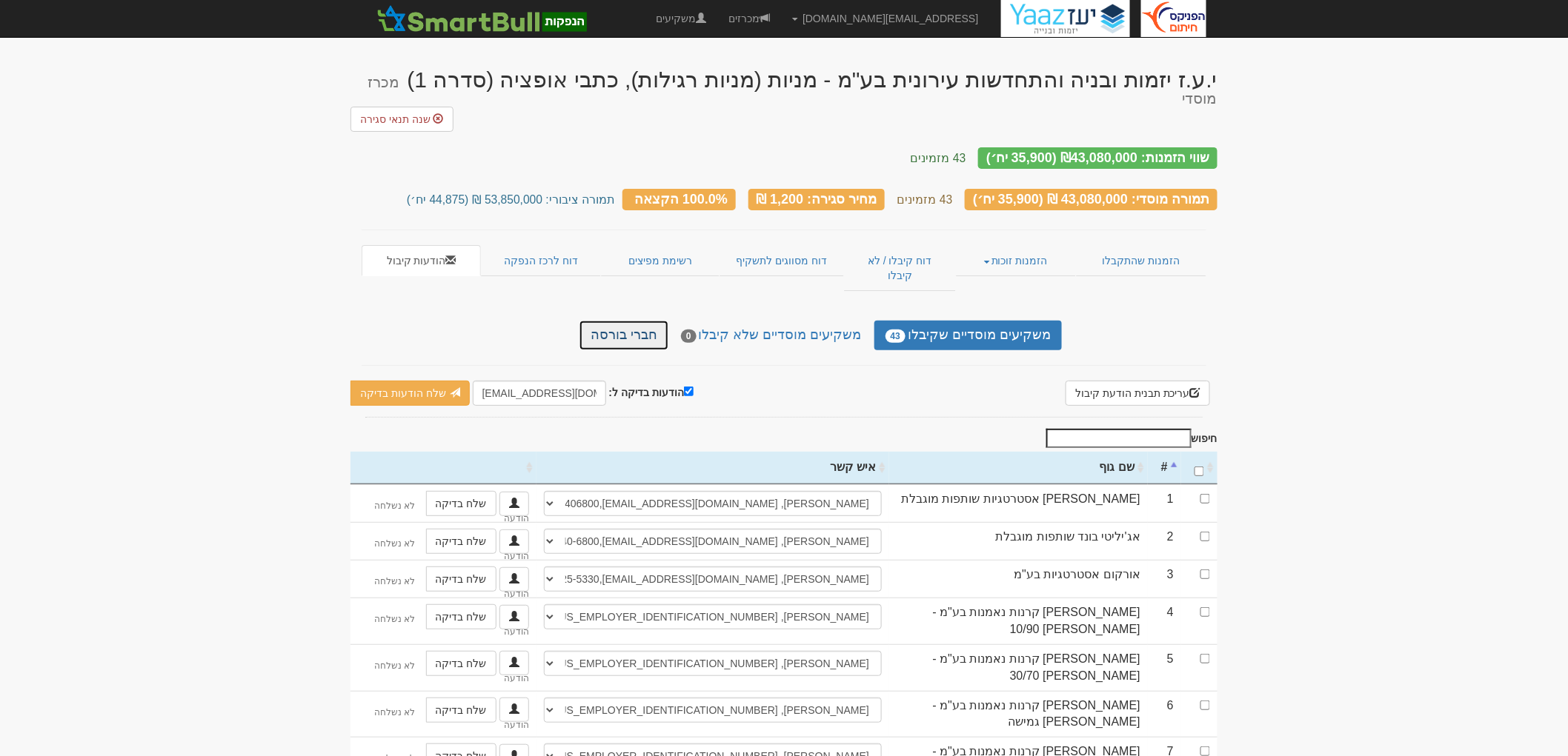
click at [661, 321] on link "חברי בורסה" at bounding box center [624, 335] width 89 height 30
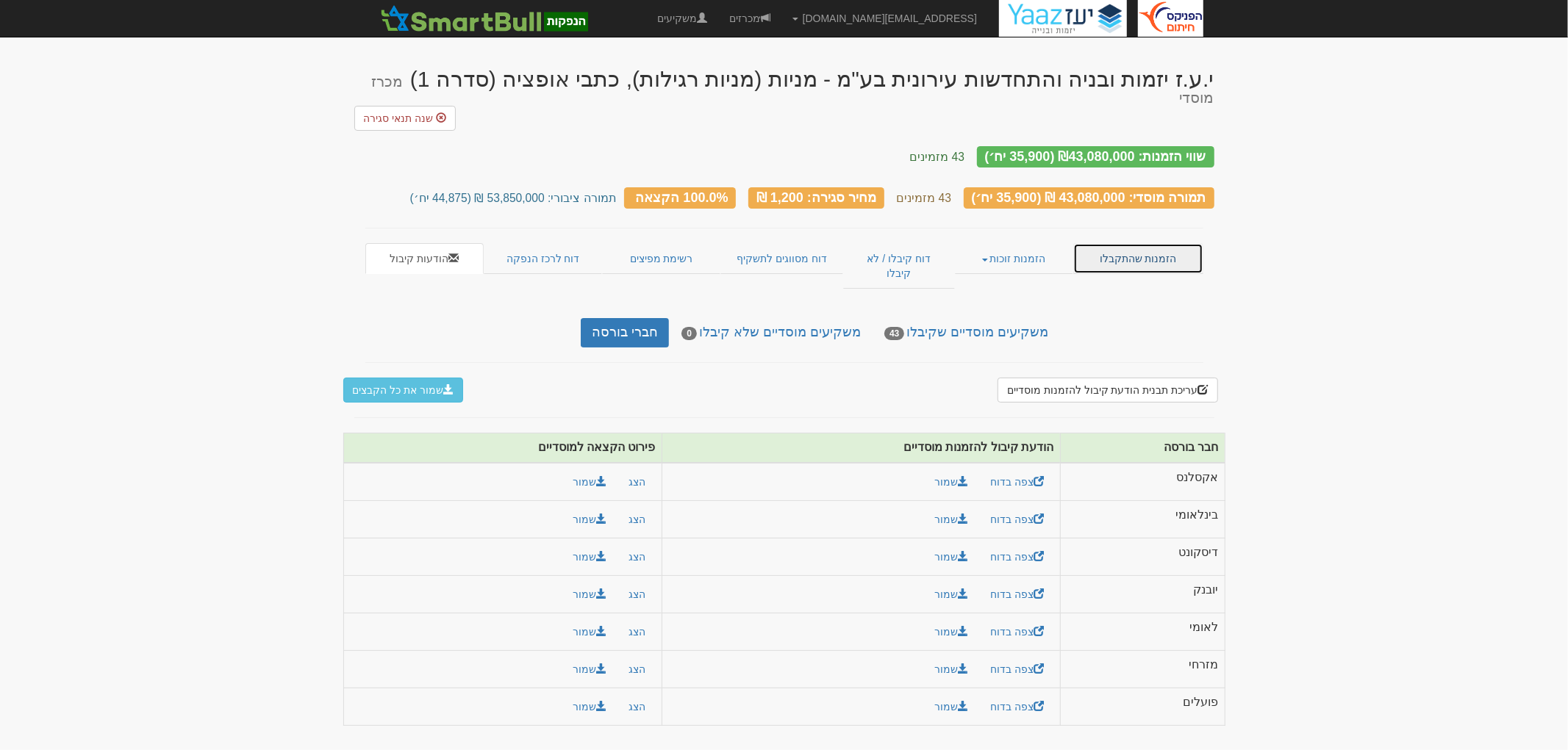
click at [1133, 243] on link "הזמנות שהתקבלו" at bounding box center [1139, 258] width 130 height 31
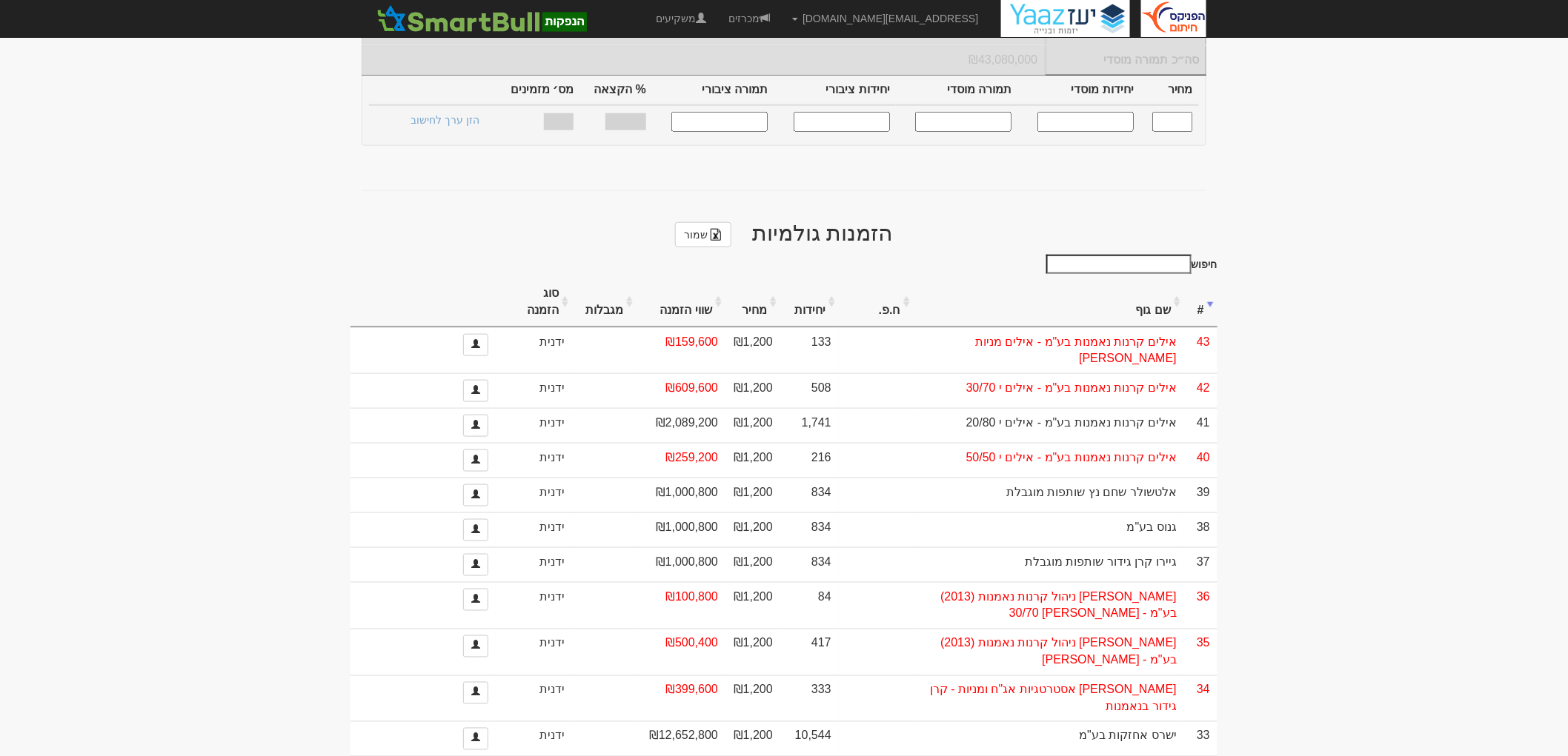
scroll to position [575, 0]
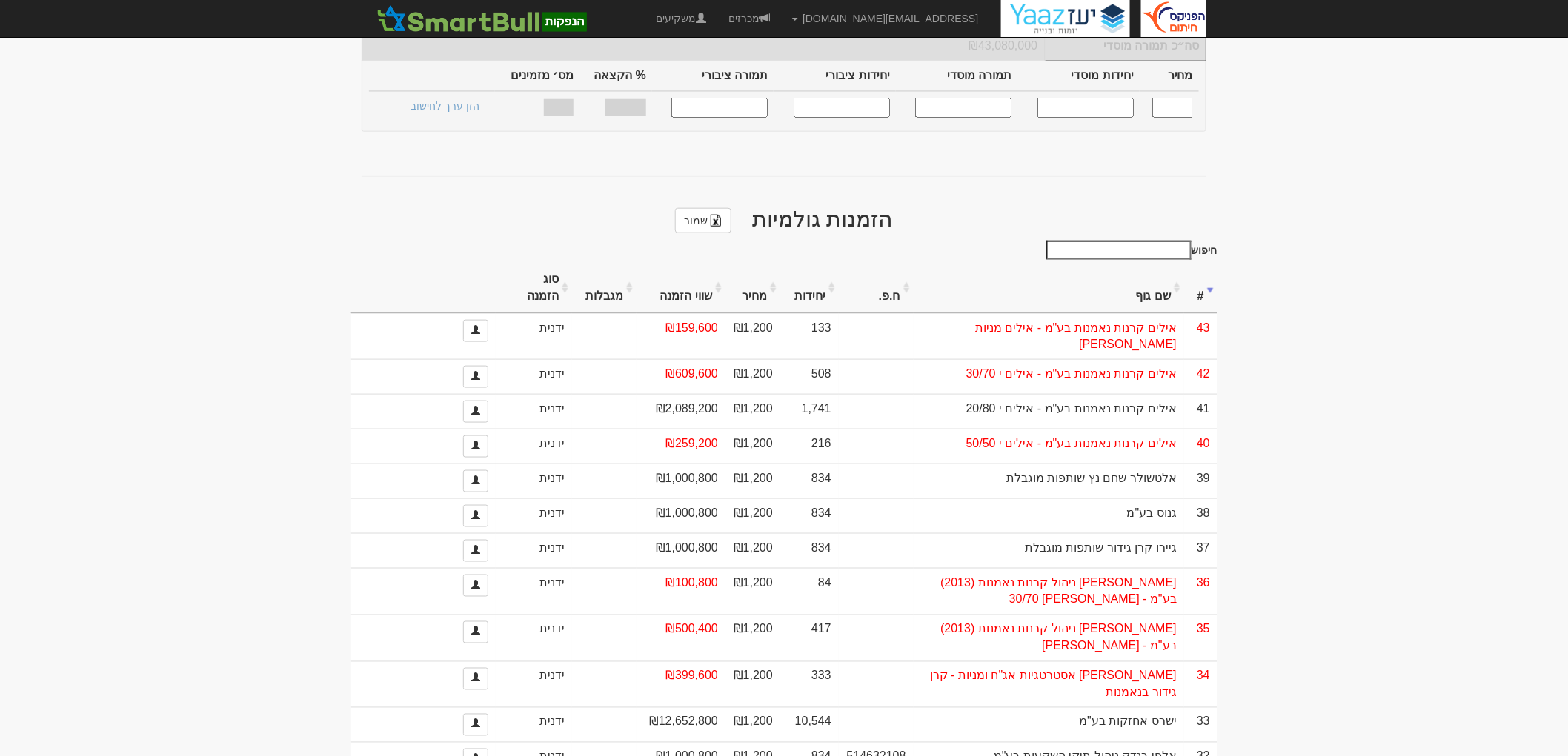
click at [1205, 264] on th "#" at bounding box center [1200, 288] width 33 height 49
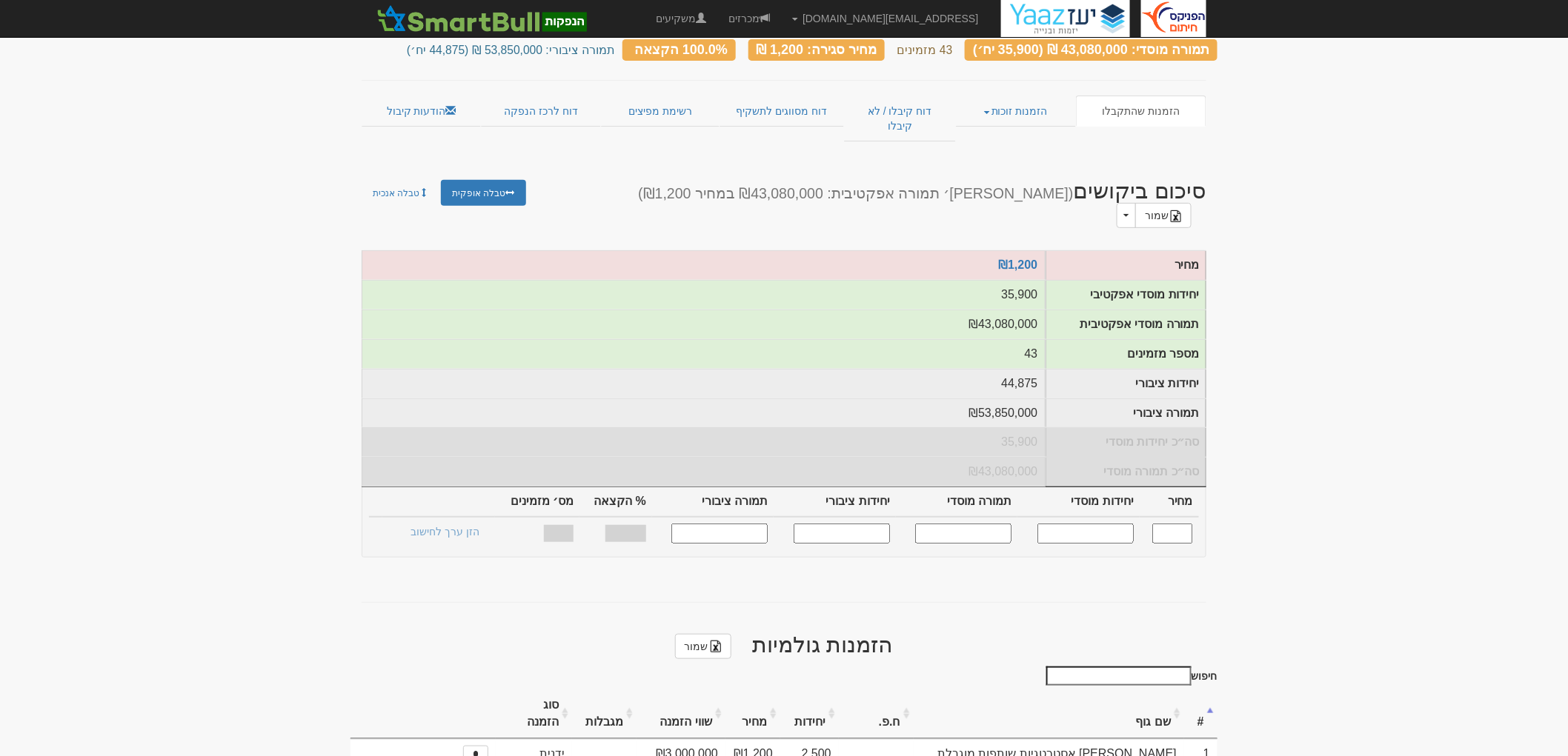
scroll to position [0, 0]
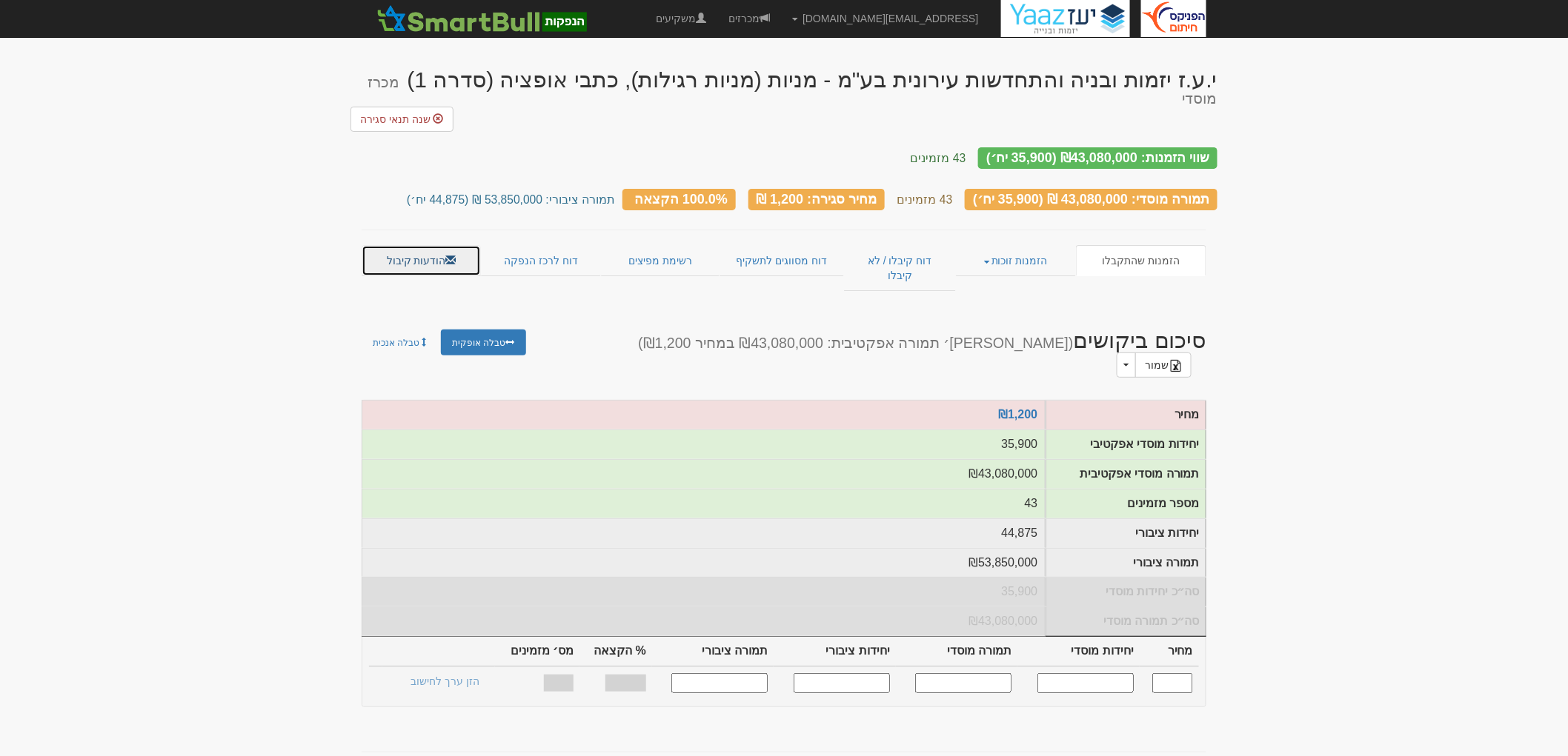
click at [450, 245] on link "הודעות קיבול" at bounding box center [421, 260] width 120 height 31
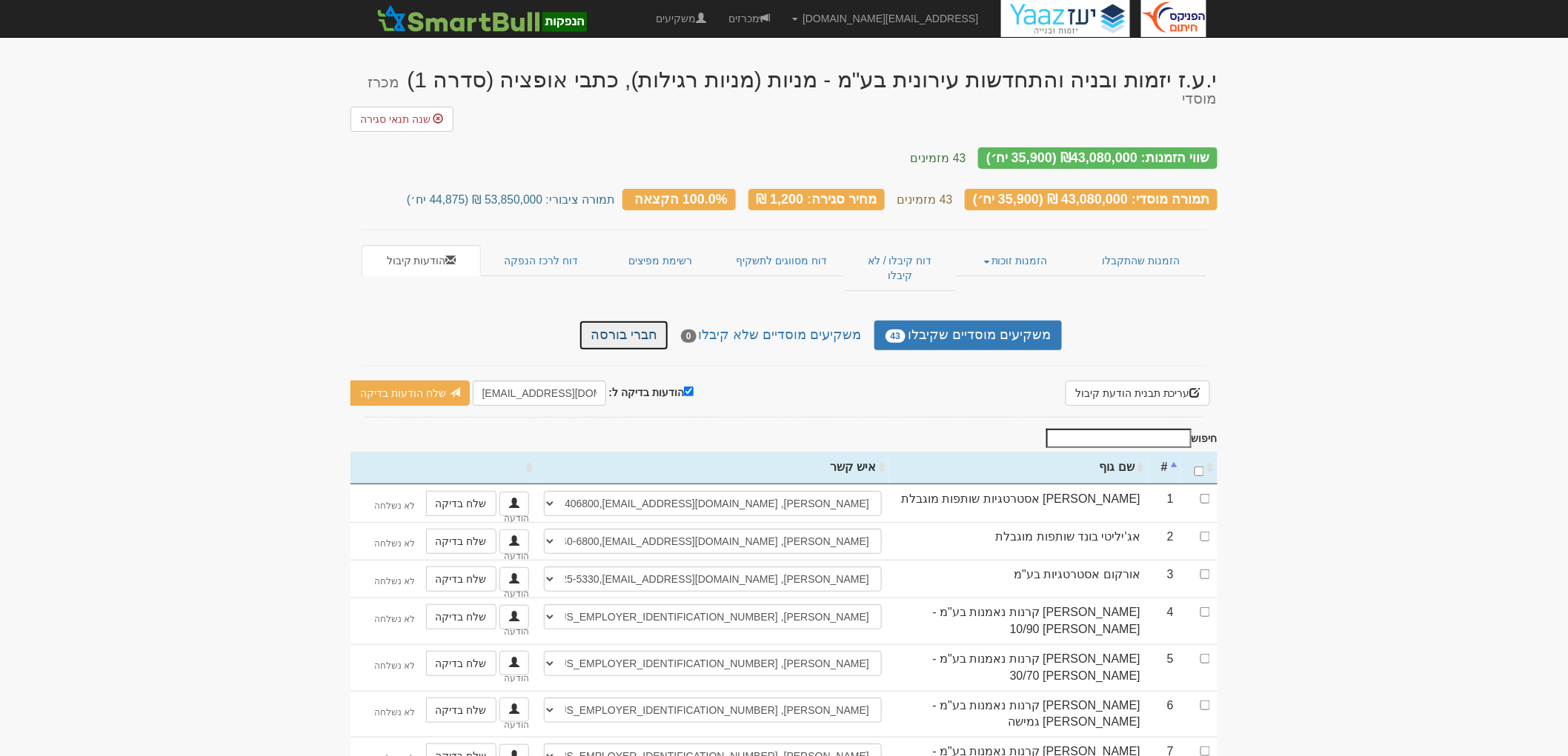
click at [660, 321] on link "חברי בורסה" at bounding box center [624, 335] width 89 height 30
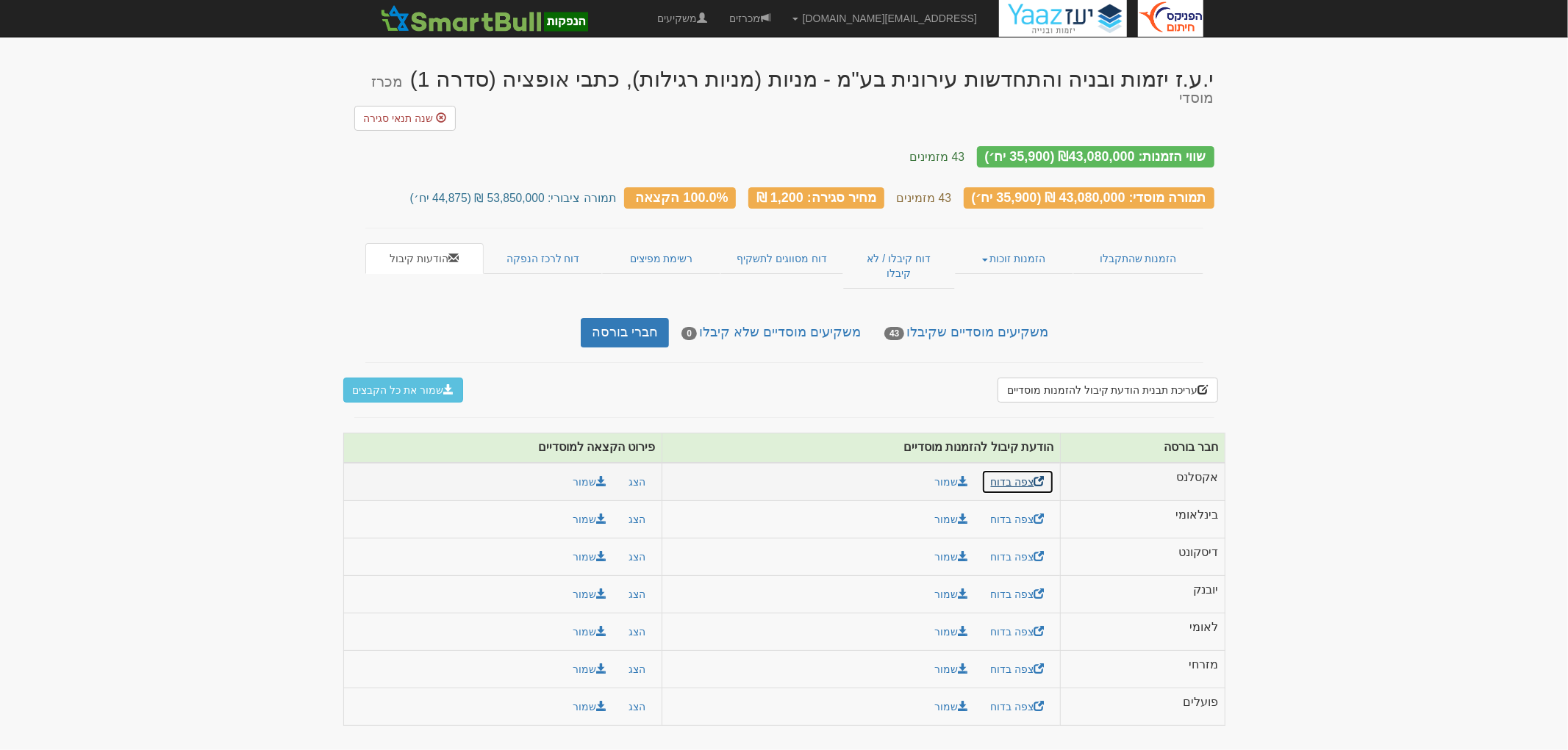
click at [1000, 470] on link "צפה בדוח" at bounding box center [1018, 482] width 72 height 25
click at [950, 318] on link "משקיעים מוסדיים שקיבלו 43" at bounding box center [966, 332] width 186 height 29
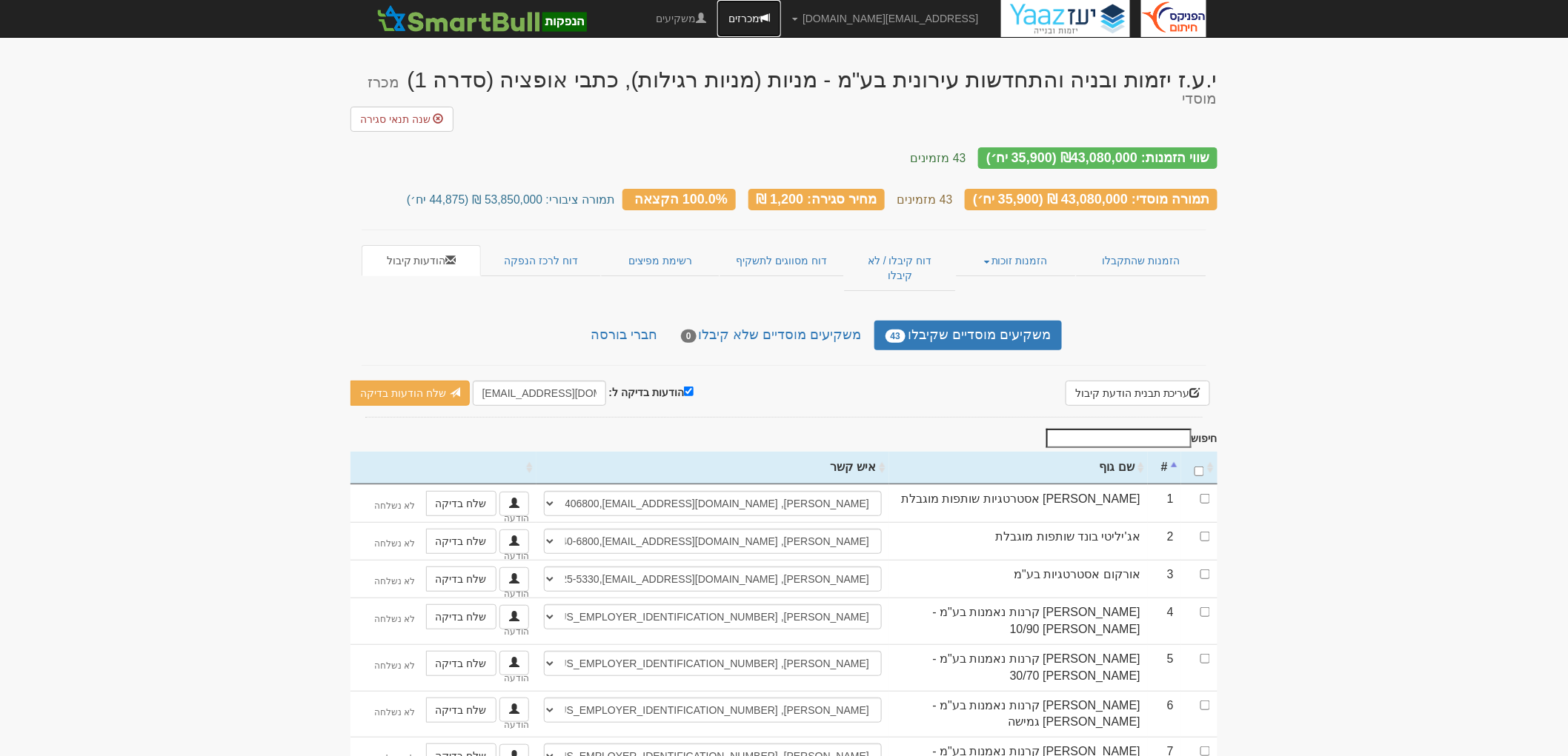
click at [781, 20] on link "מכרזים" at bounding box center [749, 19] width 64 height 37
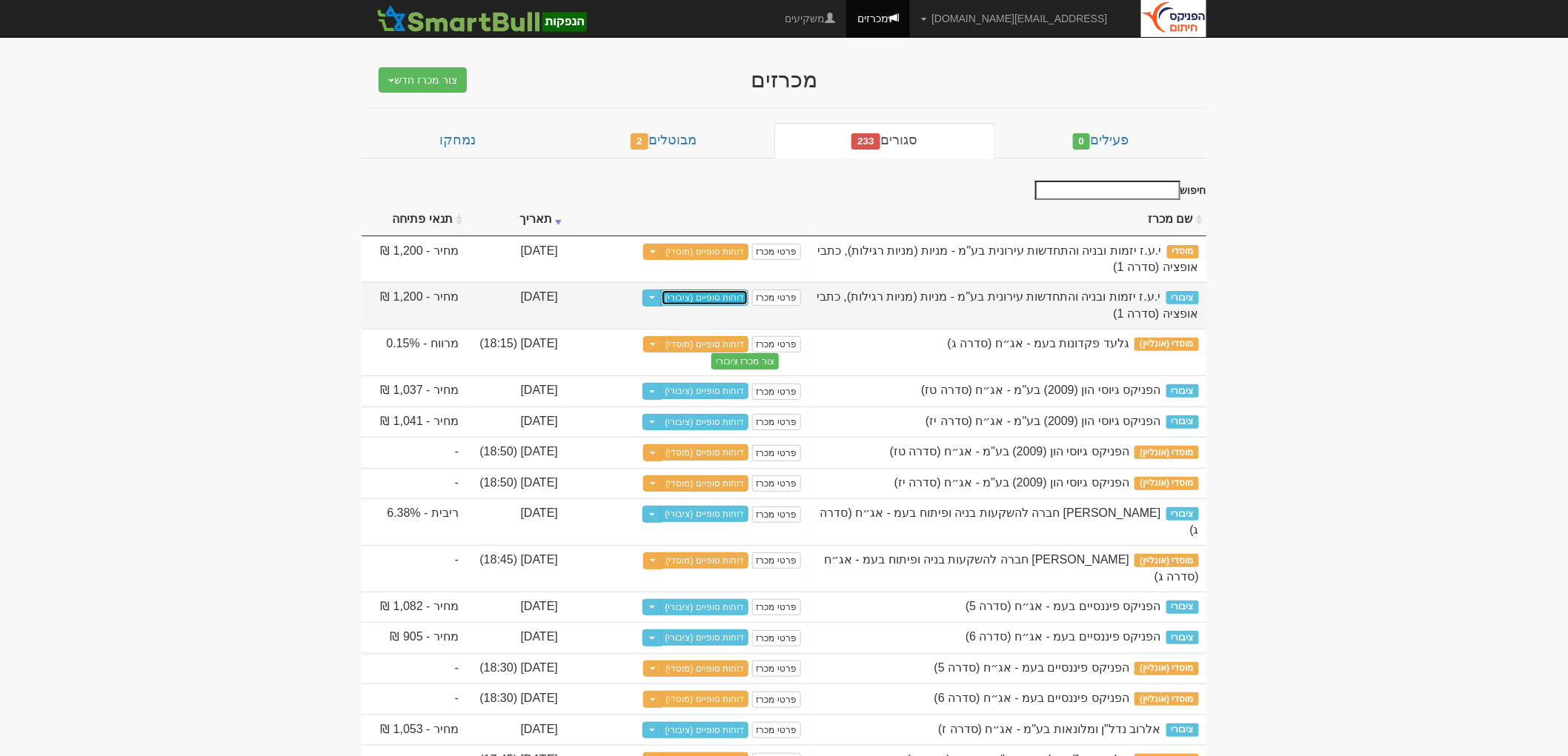
click at [736, 294] on link "דוחות סופיים (ציבורי)" at bounding box center [705, 297] width 88 height 16
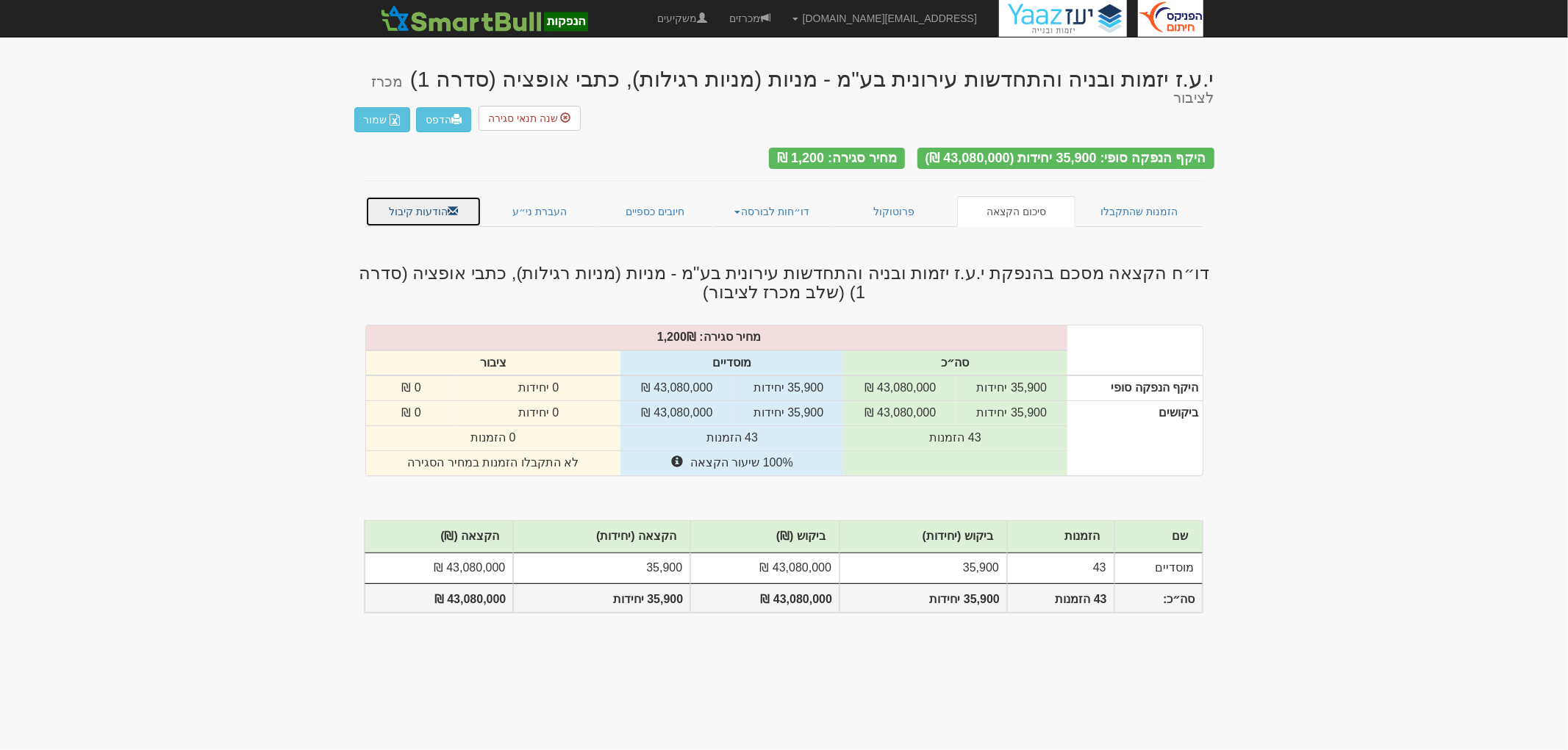
click at [461, 199] on link "הודעות קיבול" at bounding box center [424, 211] width 117 height 31
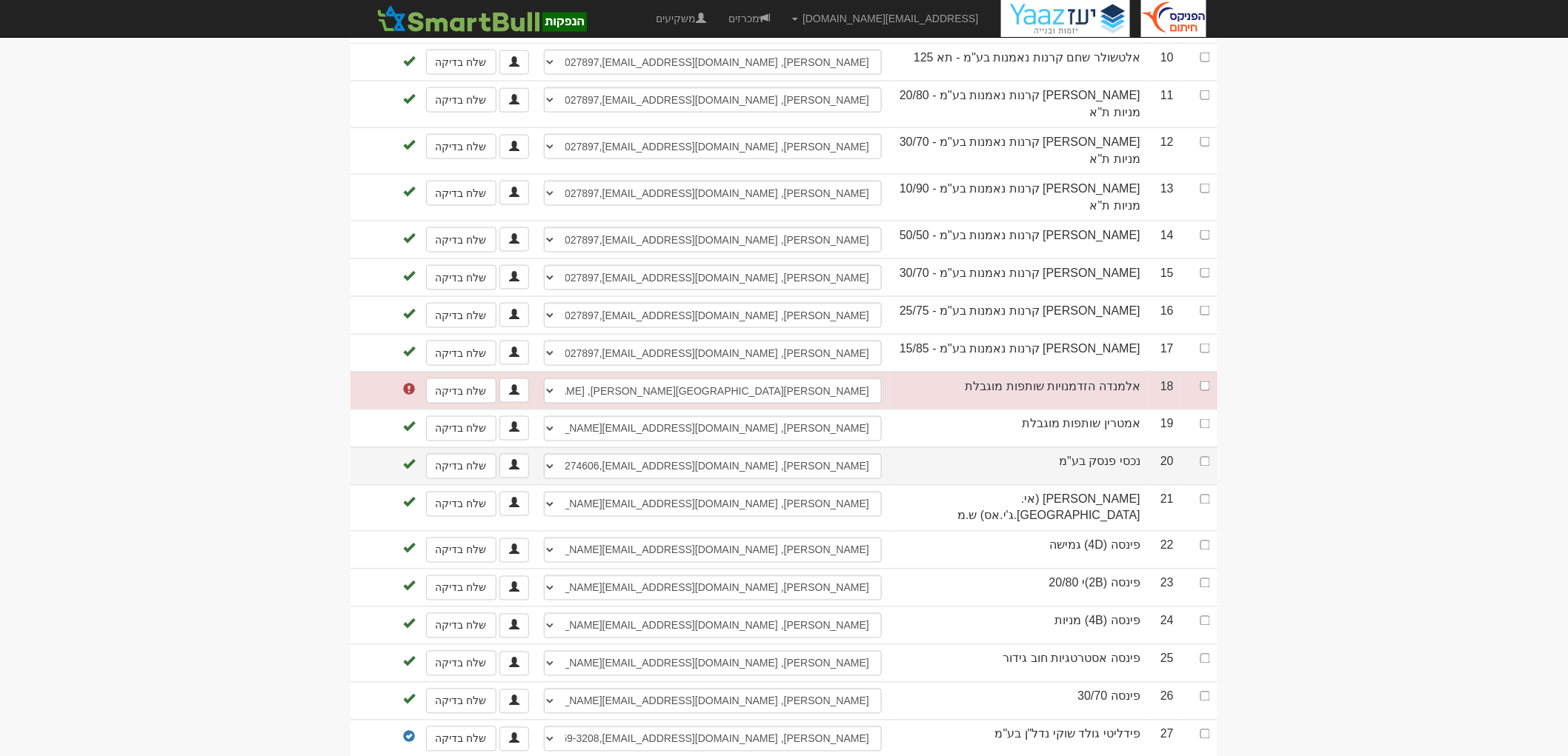
scroll to position [823, 0]
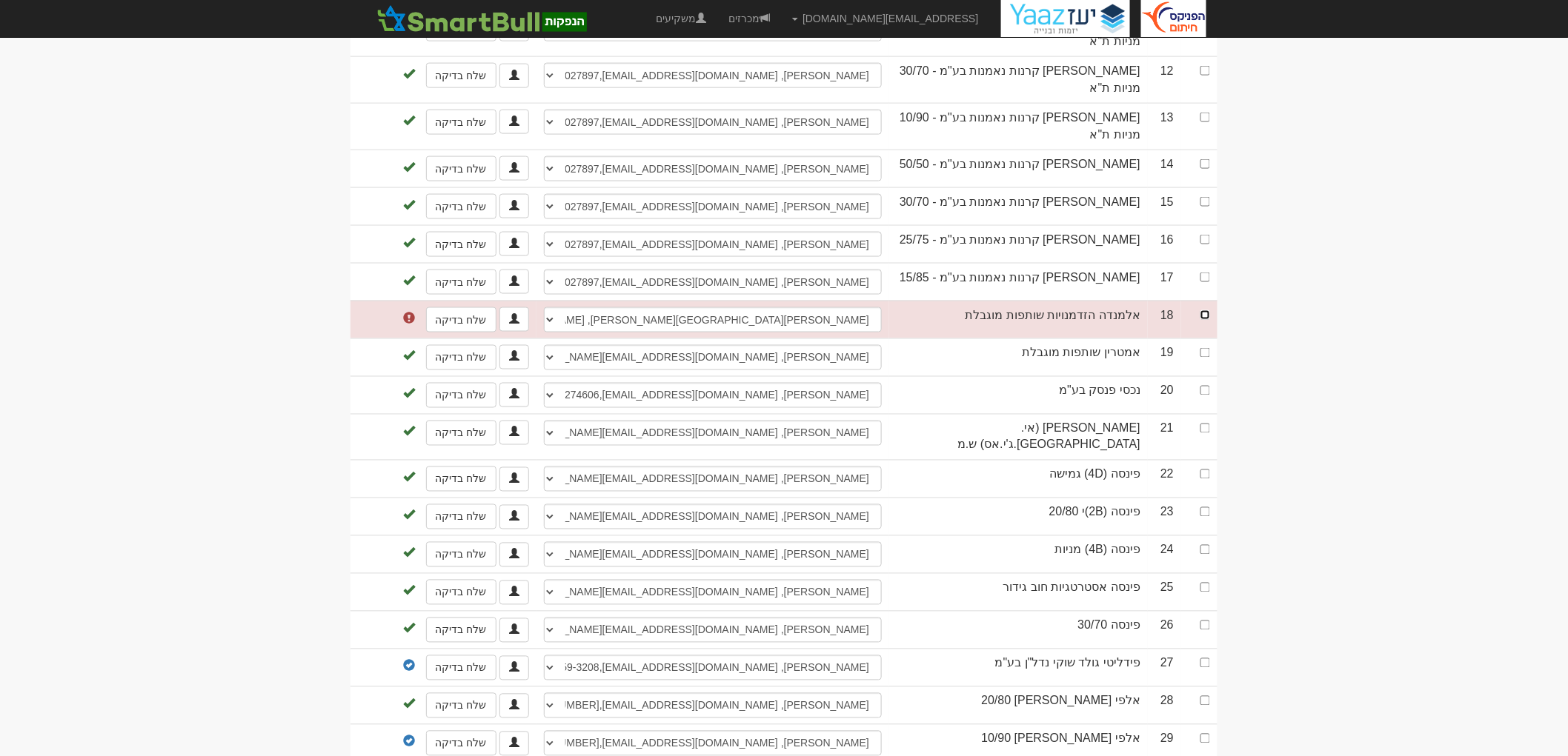
click at [1209, 311] on input "checkbox" at bounding box center [1205, 315] width 9 height 9
checkbox input "true"
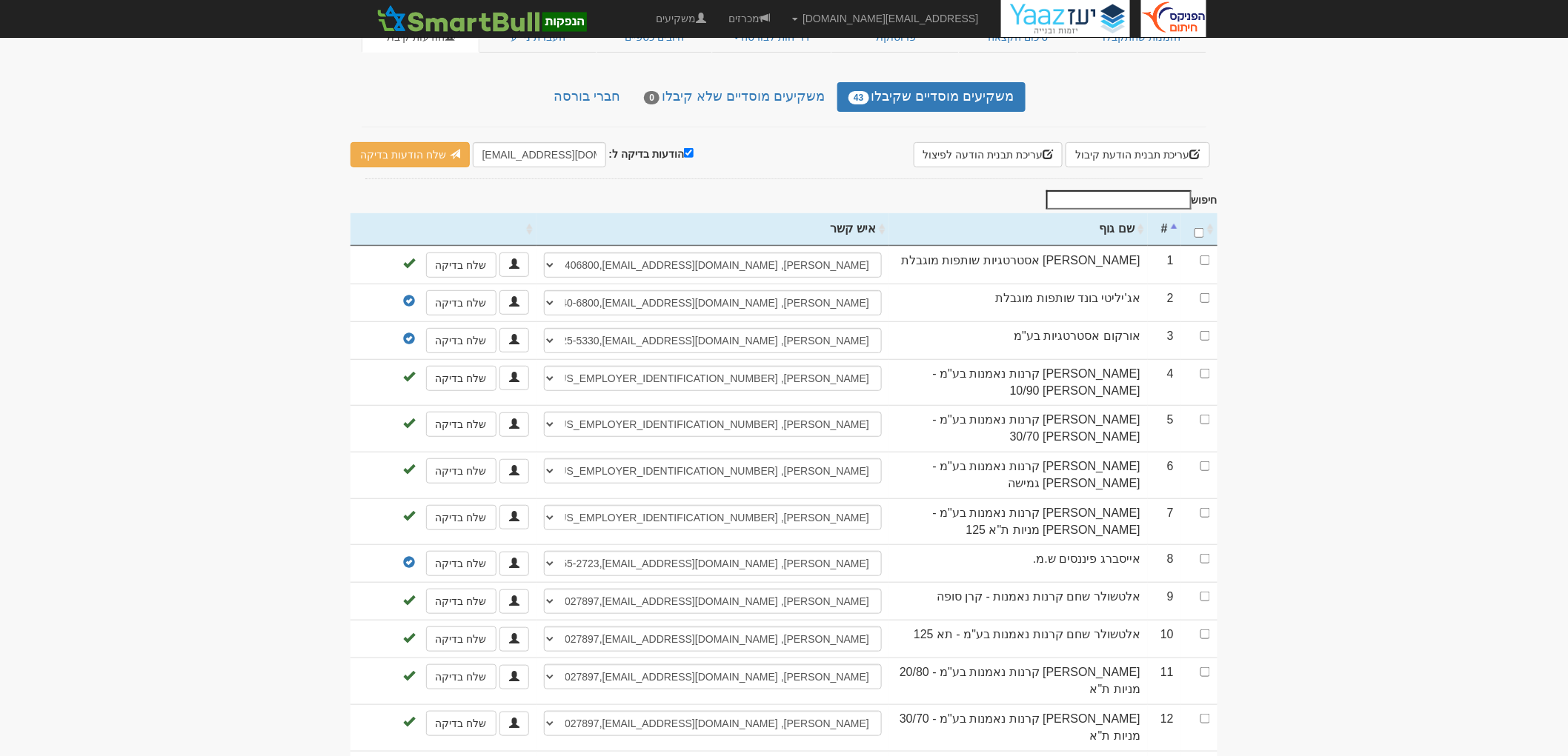
scroll to position [0, 0]
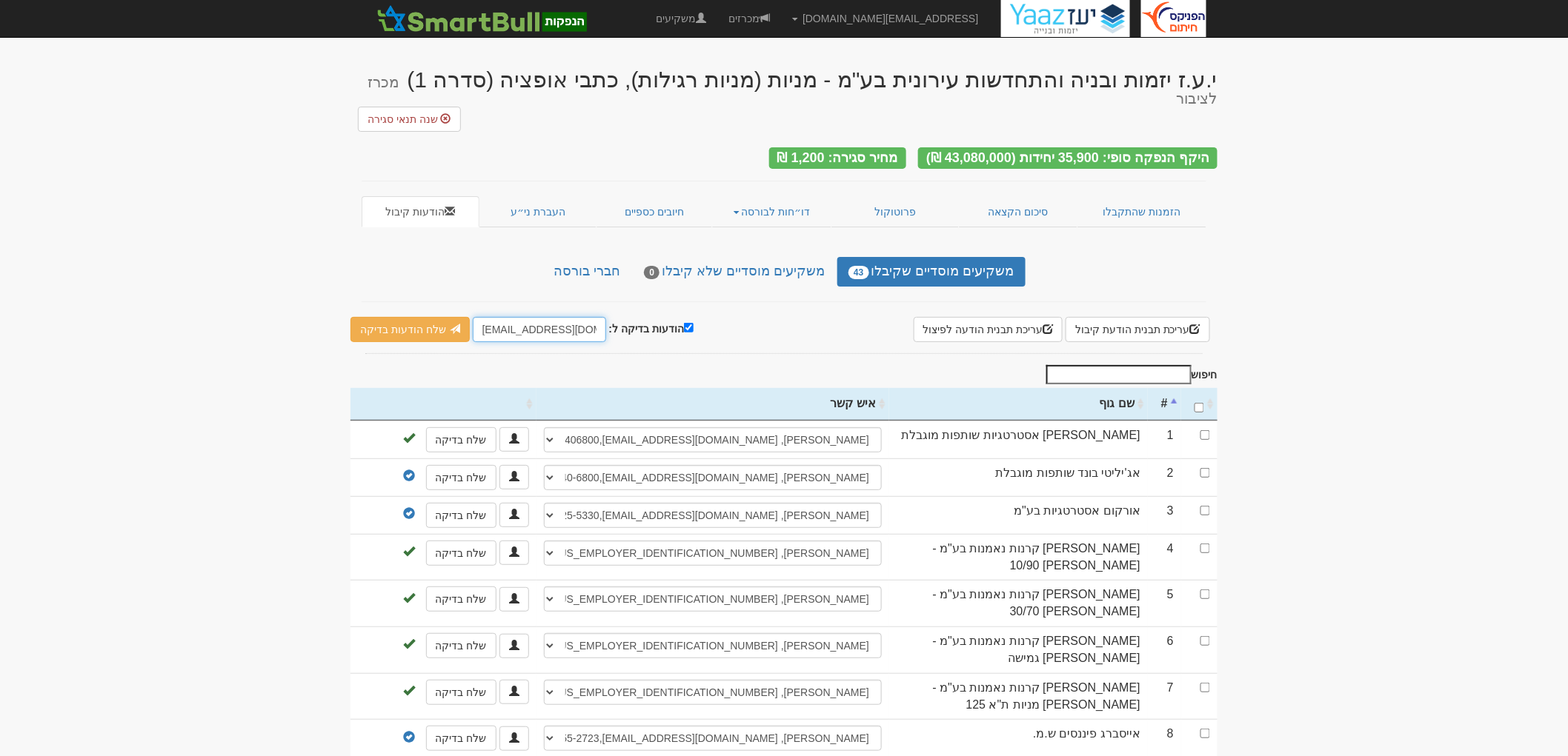
drag, startPoint x: 502, startPoint y: 308, endPoint x: 472, endPoint y: 312, distance: 30.3
click at [464, 317] on div "הודעות בדיקה ל: hitum@fnxu.co.il שלח הודעות בדיקה" at bounding box center [522, 330] width 343 height 25
type input "MOSADI@fnxu.co.il"
click at [395, 317] on link "שלח הודעות בדיקה" at bounding box center [410, 330] width 120 height 25
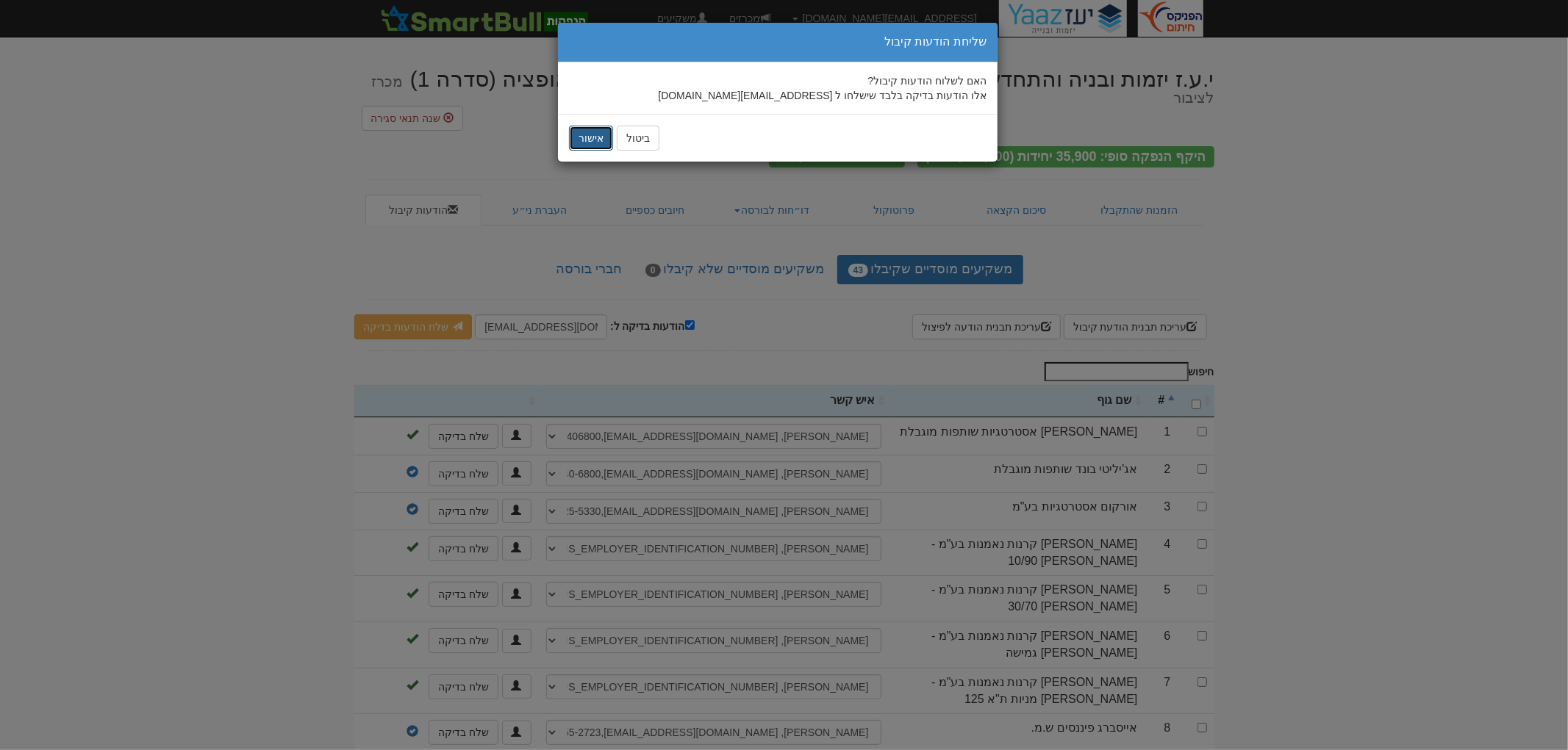
click at [577, 141] on button "אישור" at bounding box center [591, 138] width 44 height 25
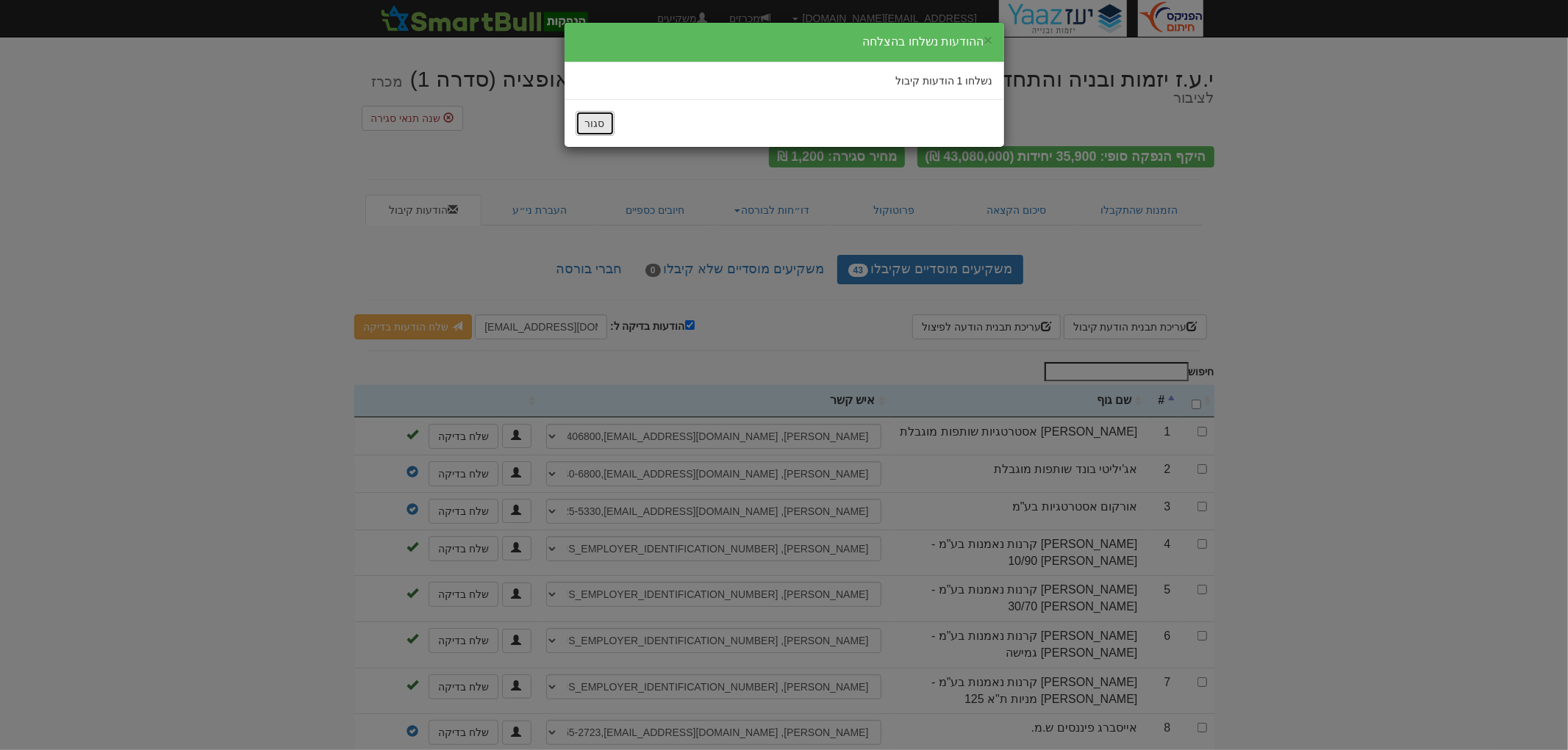
click at [588, 121] on button "סגור" at bounding box center [595, 124] width 39 height 25
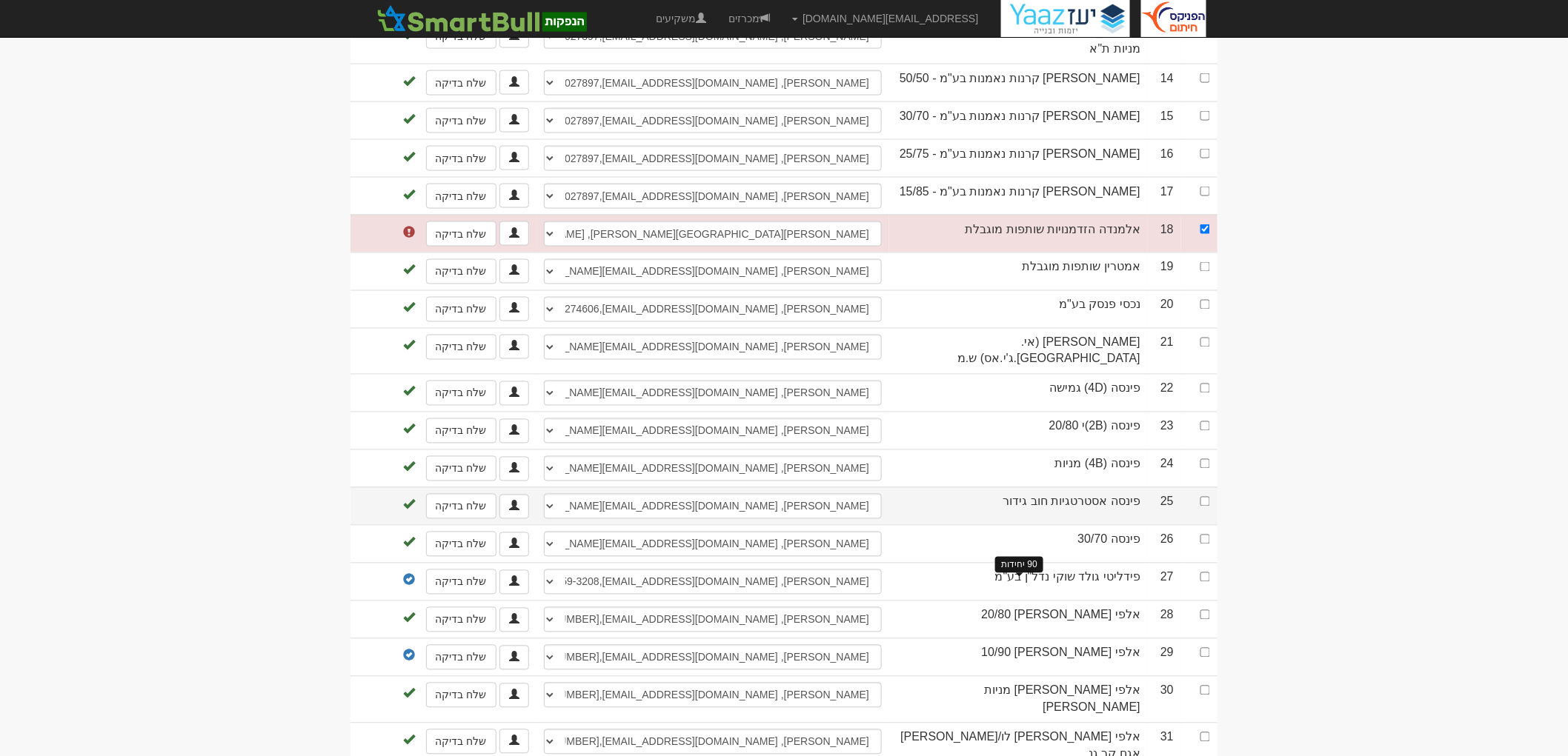
scroll to position [905, 0]
click at [787, 225] on select "צורי אילן, 054-4592318, zury@allmanda-capital.com ────────── איש קשר חדש" at bounding box center [713, 238] width 338 height 25
click at [1329, 240] on body "tzachib@fnxu.co.il הגדרות חשבונות הנפקה תבניות הודעות קיבול" at bounding box center [784, 178] width 1568 height 2167
click at [1211, 219] on td at bounding box center [1200, 238] width 37 height 38
click at [1209, 228] on input "checkbox" at bounding box center [1205, 232] width 9 height 9
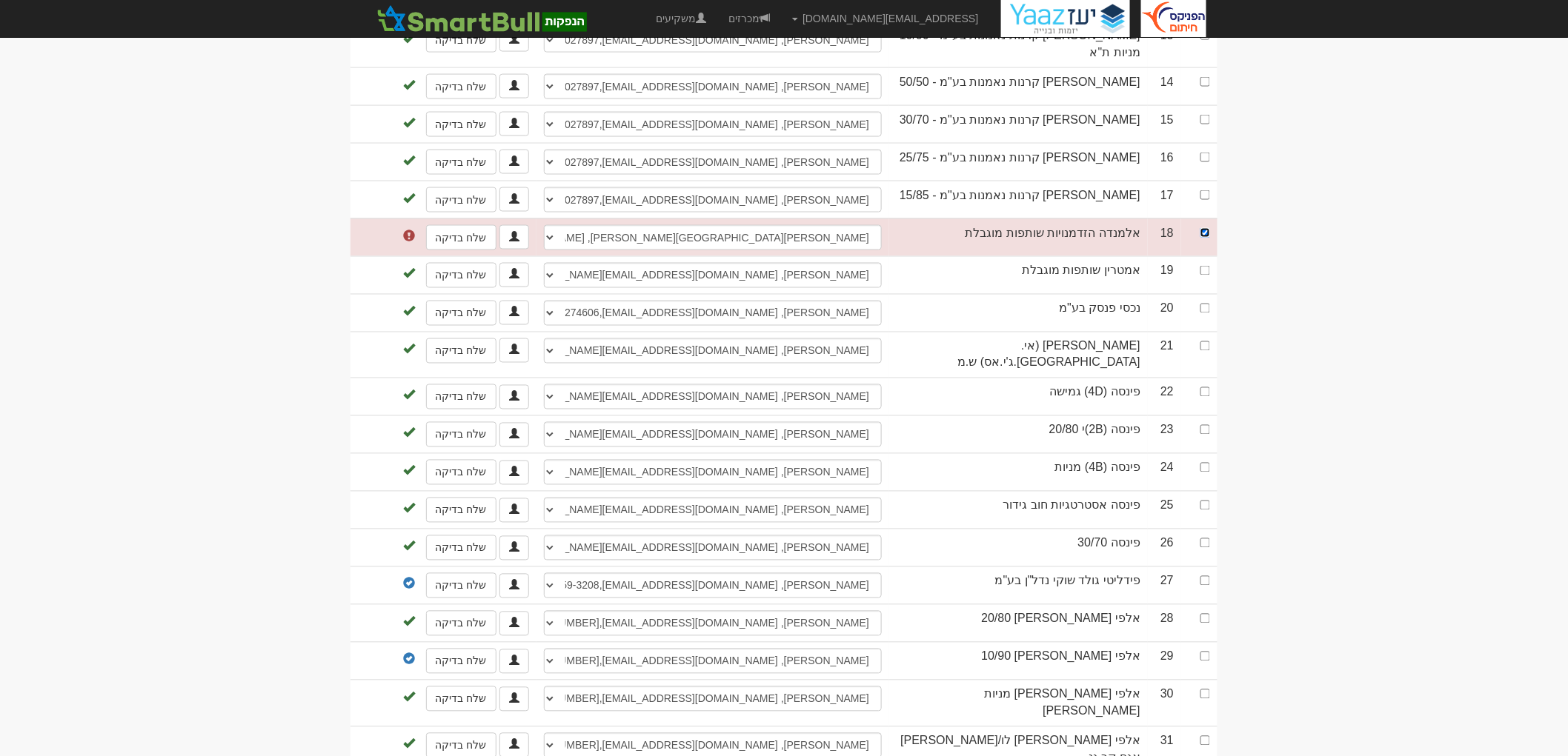
checkbox input "false"
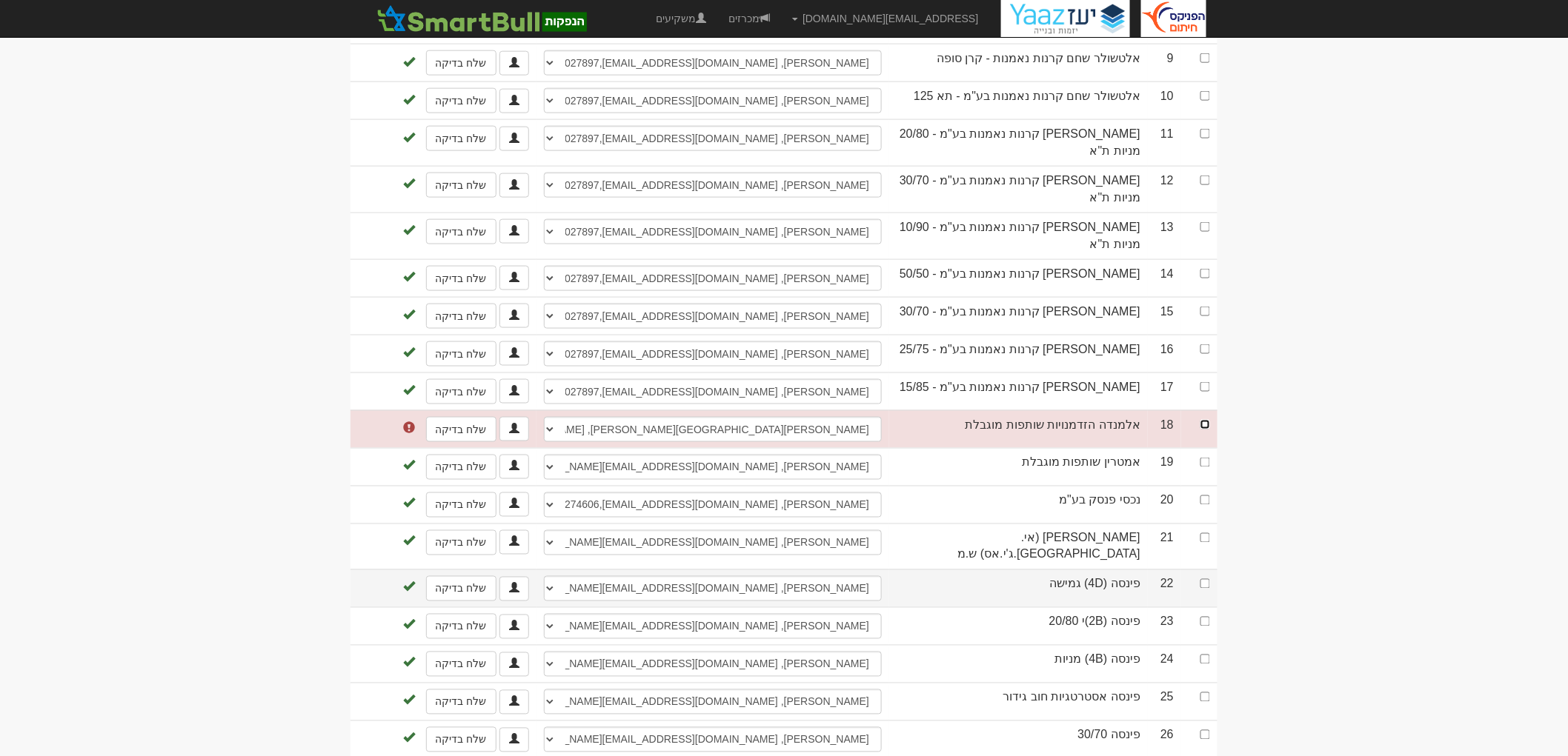
scroll to position [741, 0]
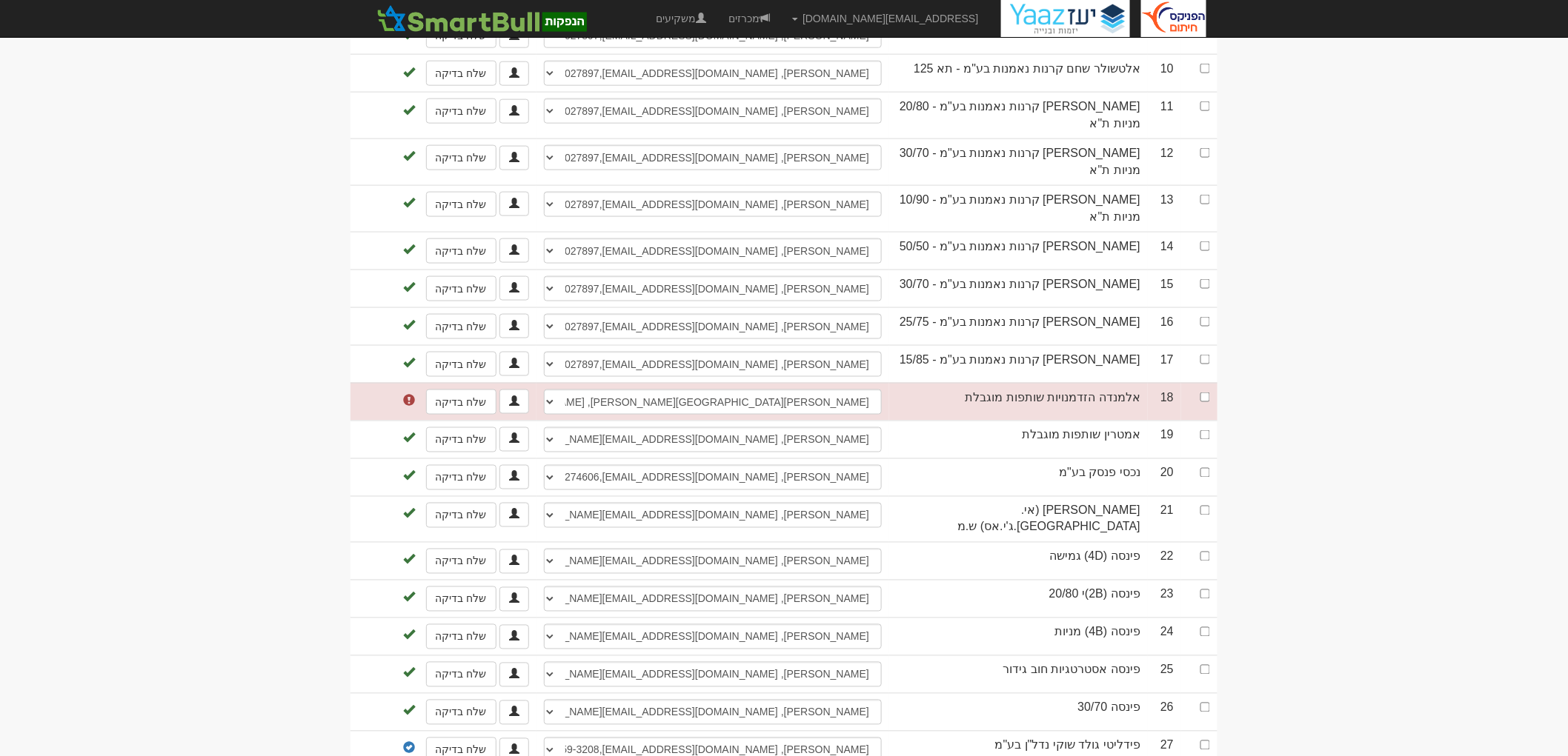
click at [1321, 424] on body "tzachib@fnxu.co.il הגדרות חשבונות הנפקה תבניות הודעות קיבול" at bounding box center [784, 343] width 1568 height 2167
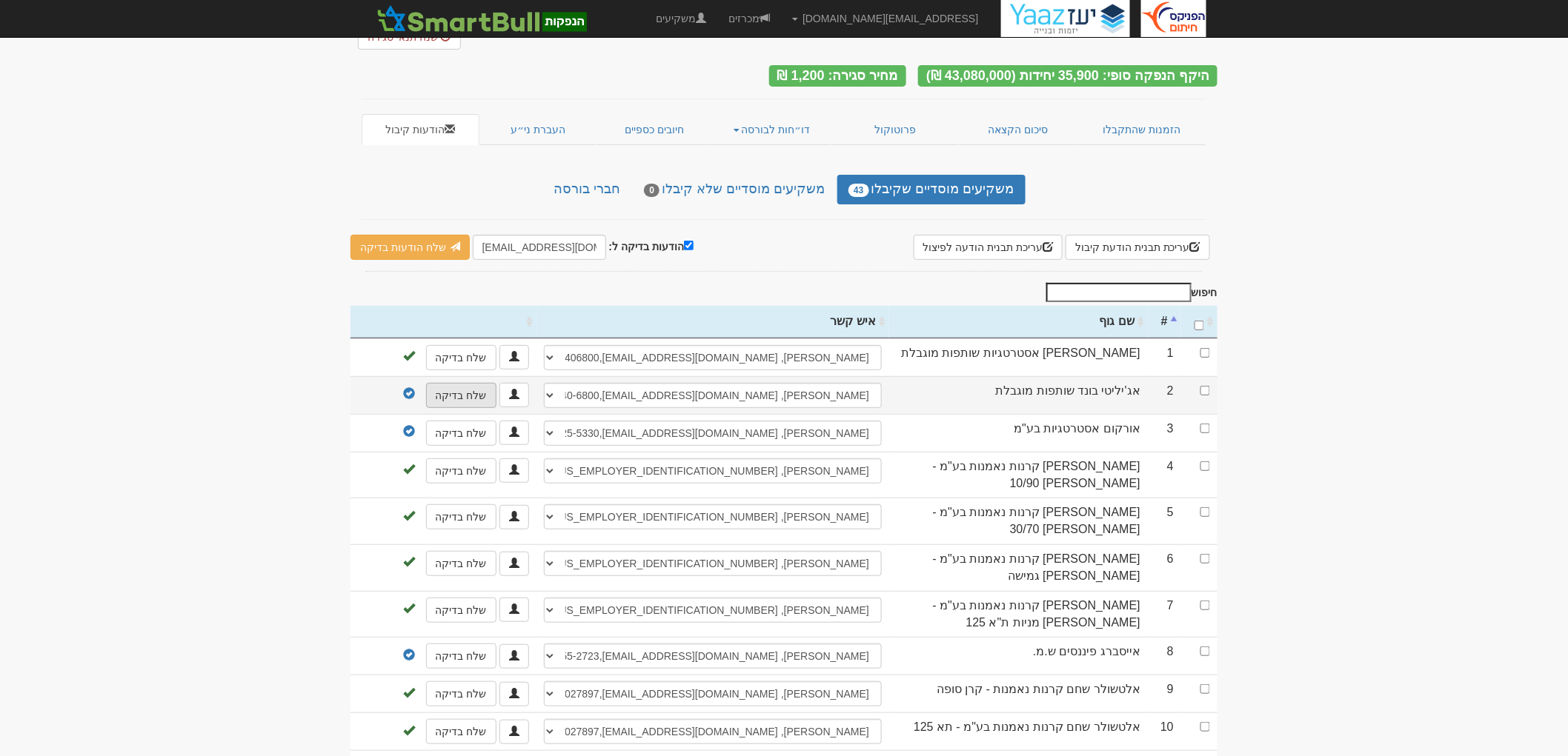
scroll to position [0, 0]
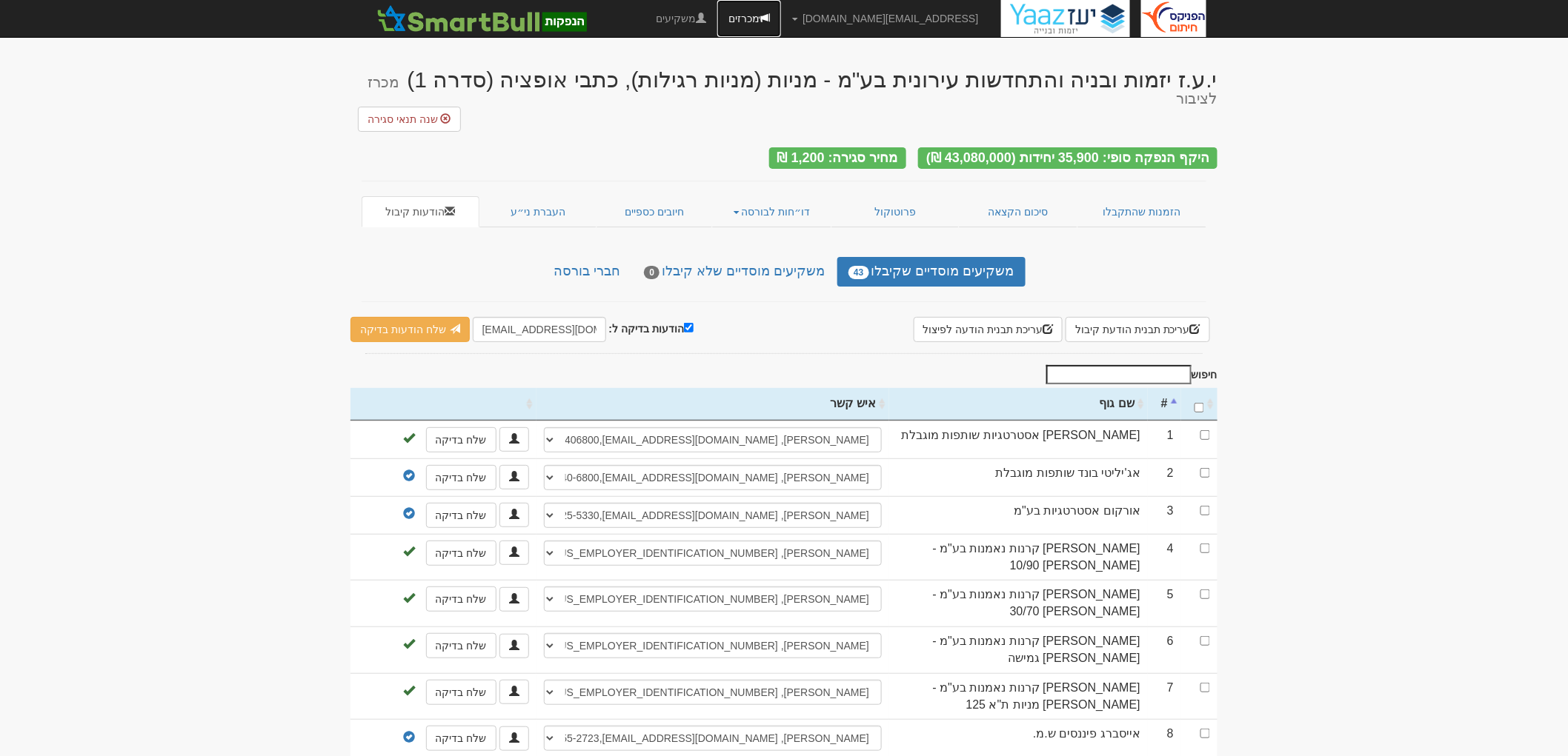
click at [781, 24] on link "מכרזים" at bounding box center [749, 19] width 64 height 37
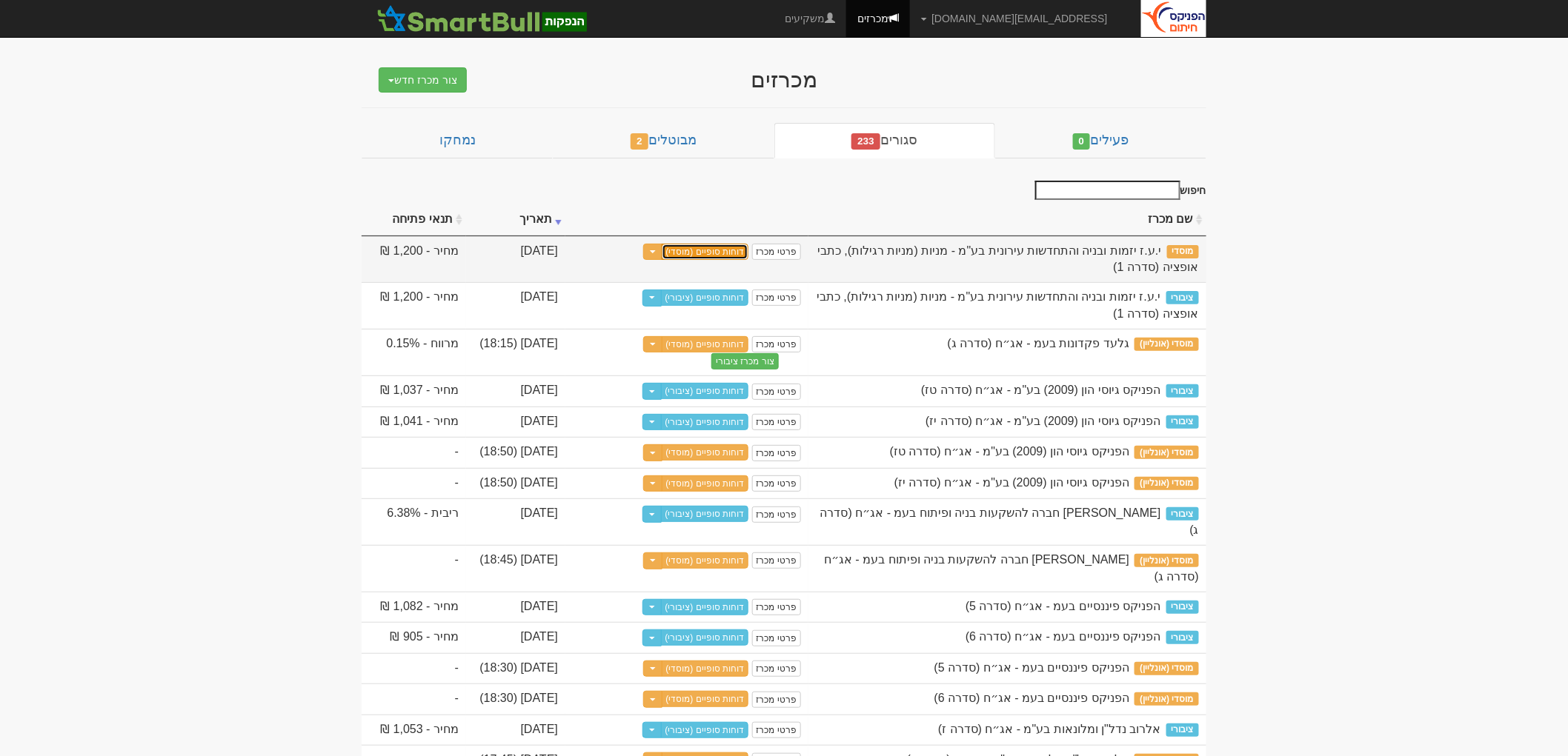
click at [710, 249] on link "דוחות סופיים (מוסדי)" at bounding box center [705, 251] width 87 height 16
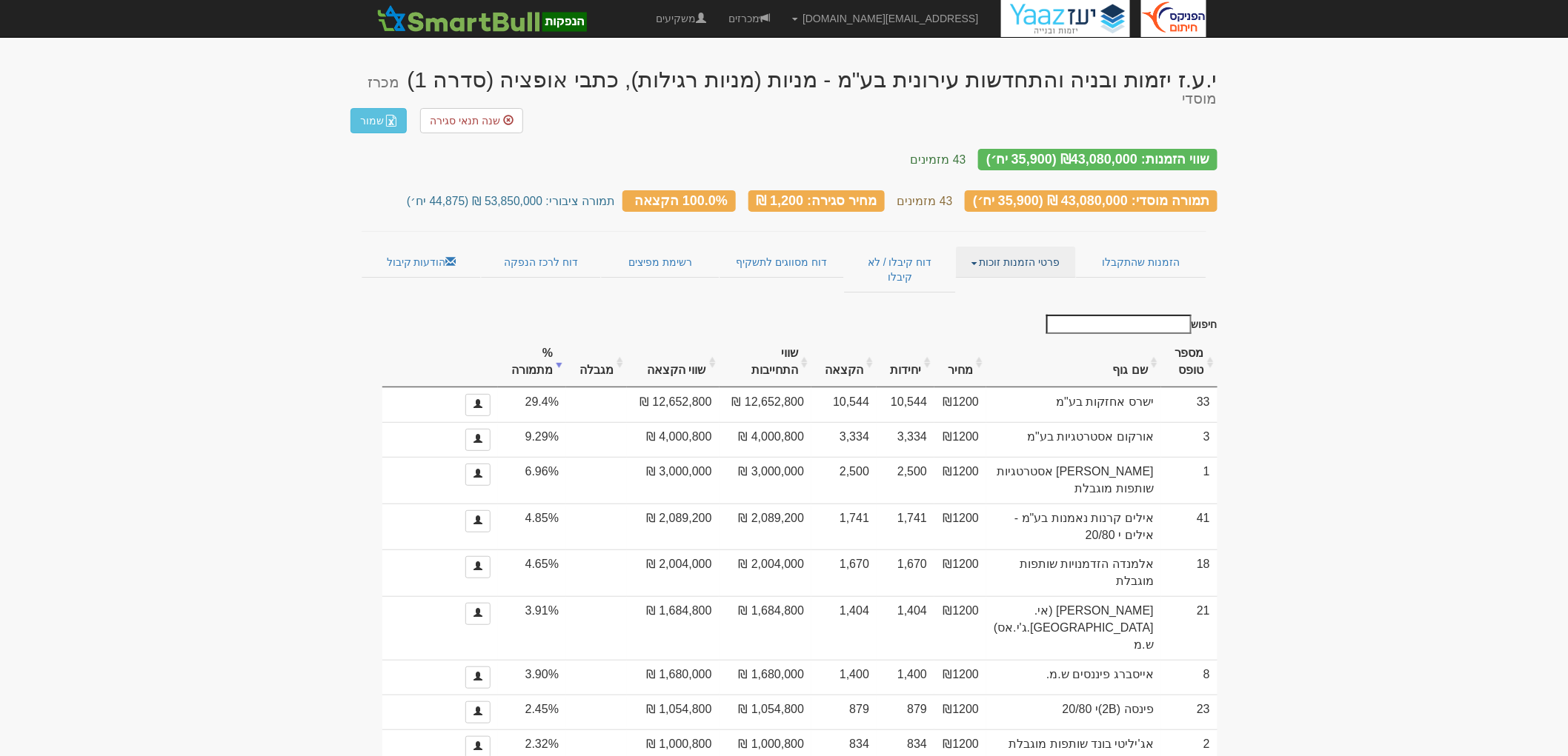
click at [998, 247] on link "פרטי הזמנות זוכות" at bounding box center [1015, 262] width 120 height 31
click at [1007, 282] on link "אנשי קשר וחשבונות" at bounding box center [1017, 291] width 117 height 20
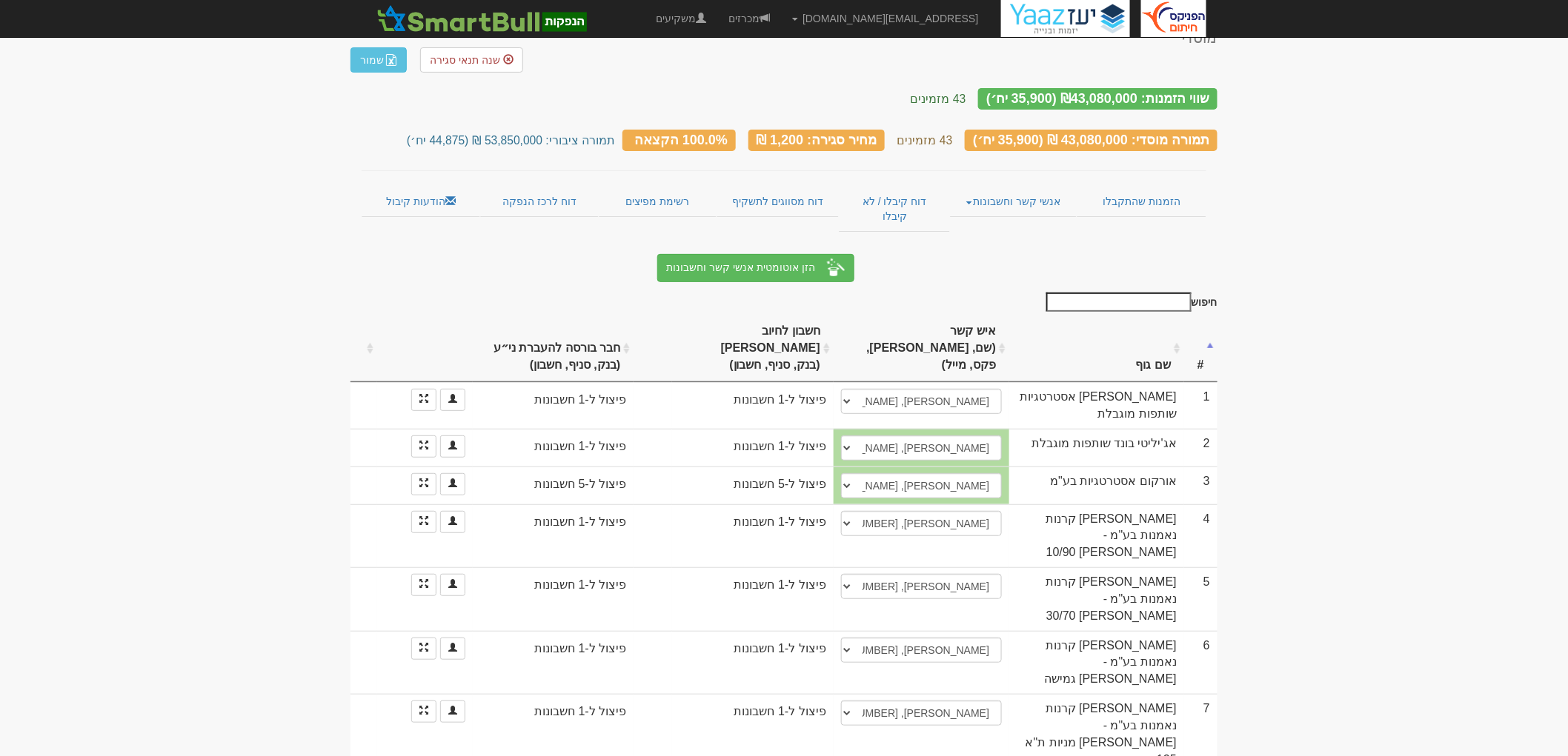
scroll to position [82, 0]
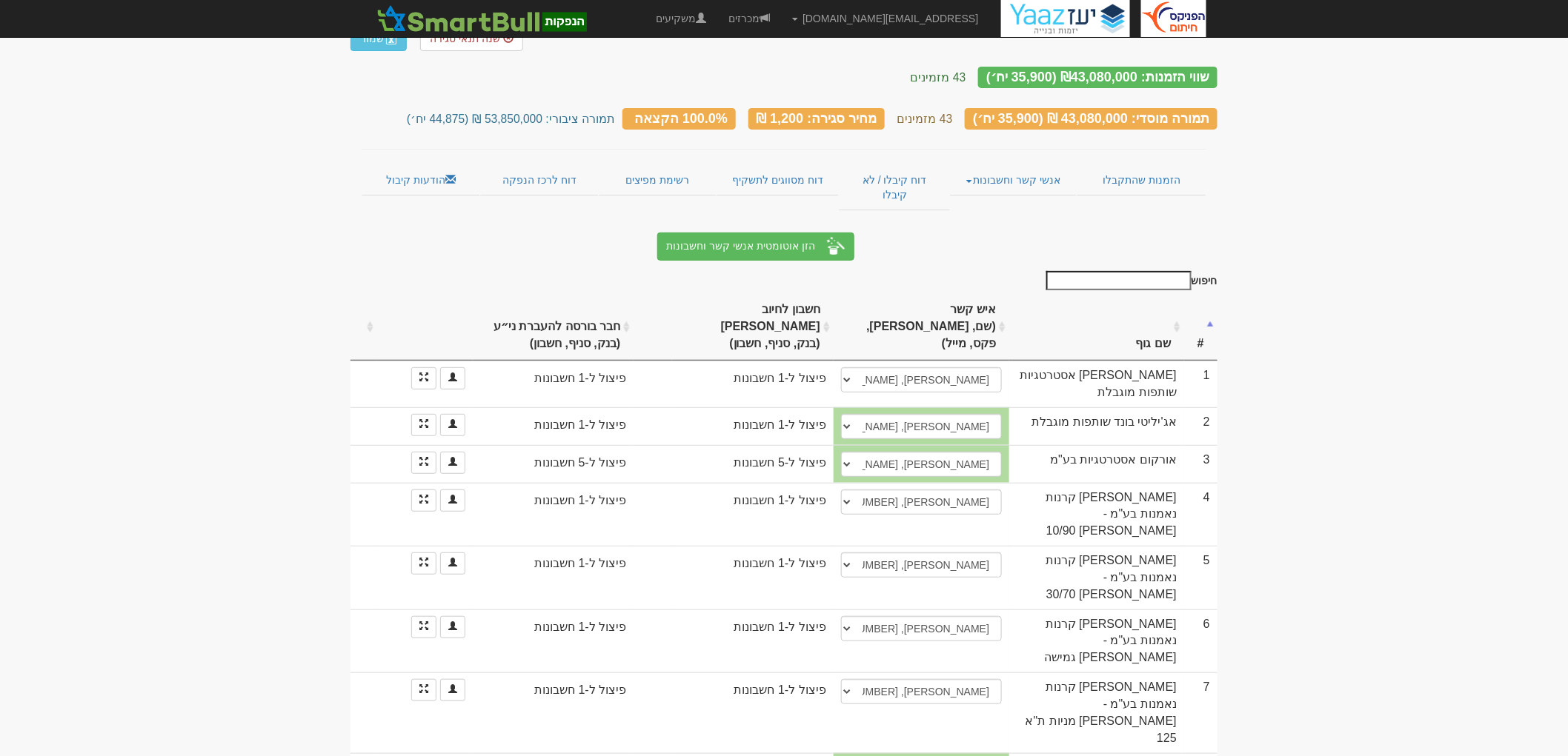
click at [1142, 272] on input "חיפוש" at bounding box center [1119, 281] width 145 height 20
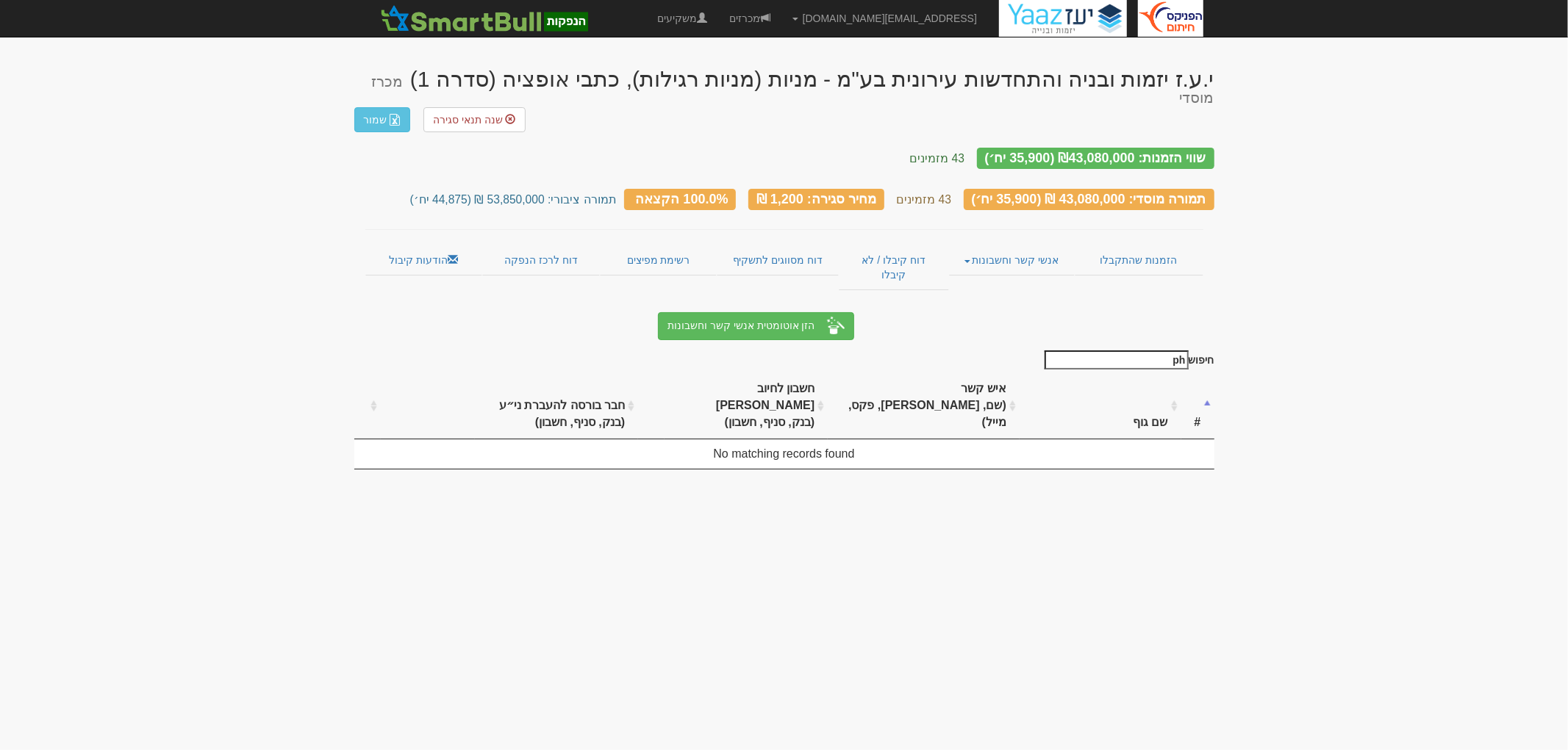
type input "p"
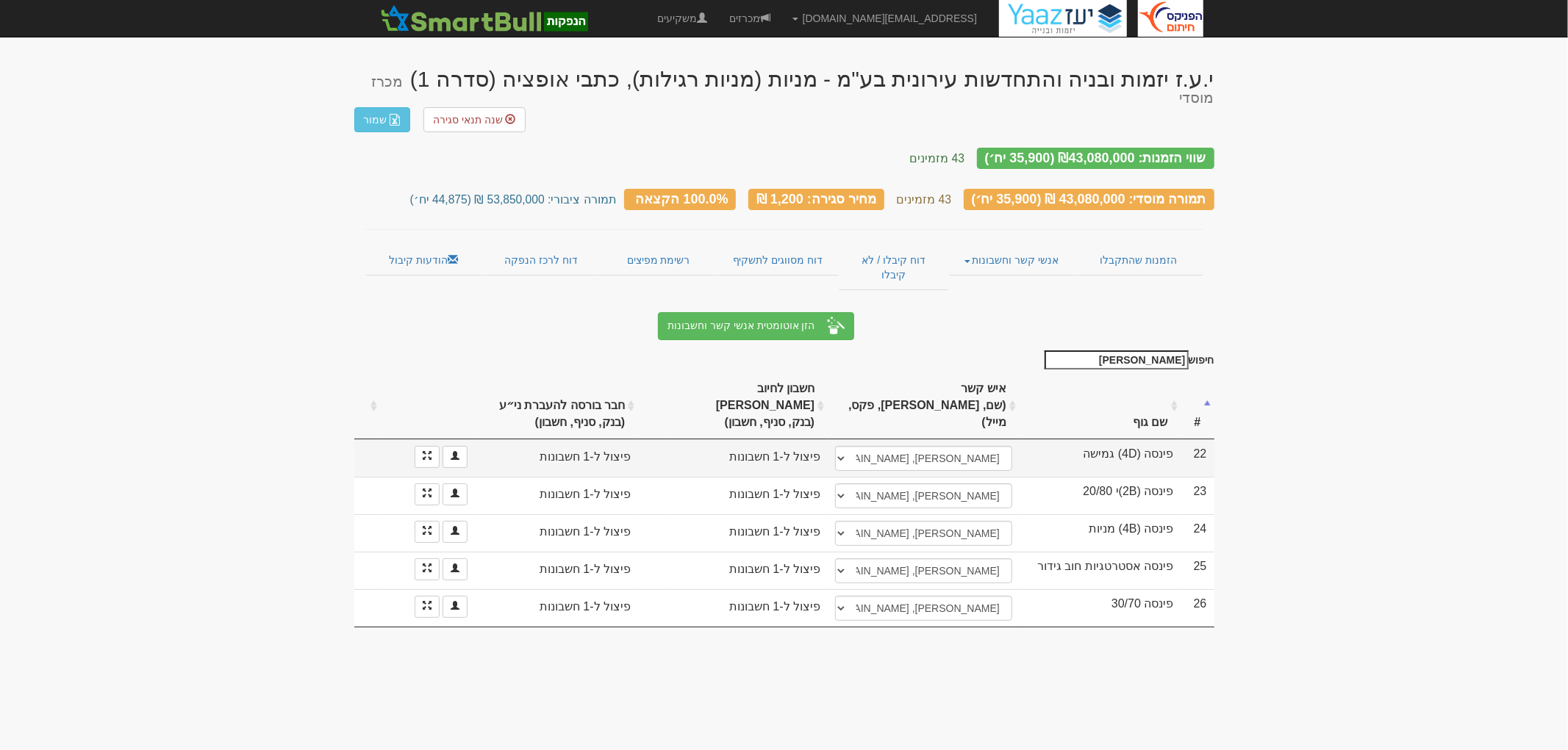
type input "פינס"
click at [927, 446] on select "עדי שוחט, 052-66160158, ayalon-md@ayalon-inv.co.il ────────── איש קשר חדש" at bounding box center [924, 459] width 177 height 25
click at [1341, 473] on body "tzachib@fnxu.co.il הגדרות חשבונות הנפקה תבניות הודעות קיבול" at bounding box center [784, 375] width 1568 height 750
click at [892, 446] on select "עדי שוחט, 052-66160158, ayalon-md@ayalon-inv.co.il ────────── איש קשר חדש" at bounding box center [924, 459] width 177 height 25
select select "new_contact"
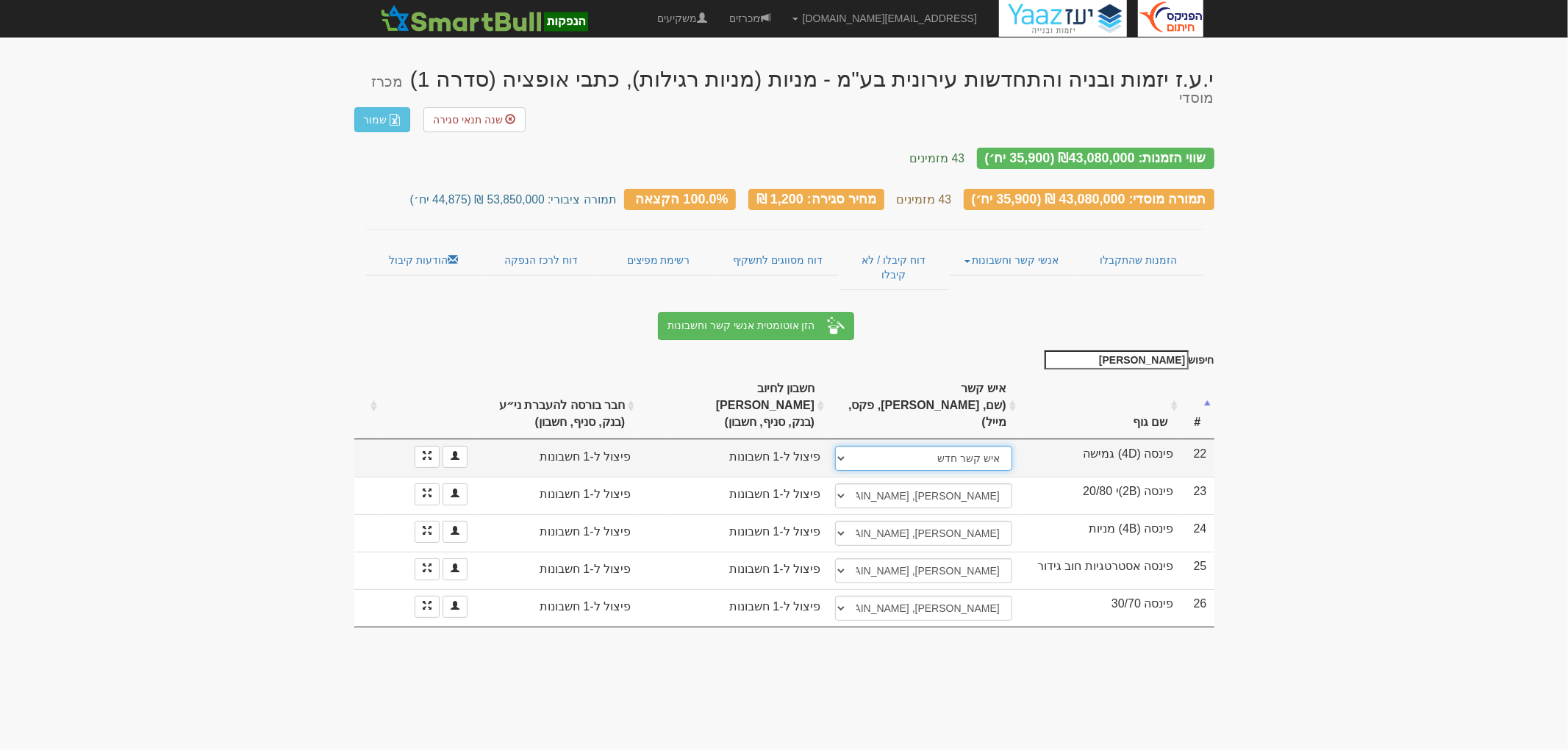
click at [835, 446] on select "עדי שוחט, 052-66160158, ayalon-md@ayalon-inv.co.il ────────── איש קשר חדש" at bounding box center [924, 459] width 177 height 25
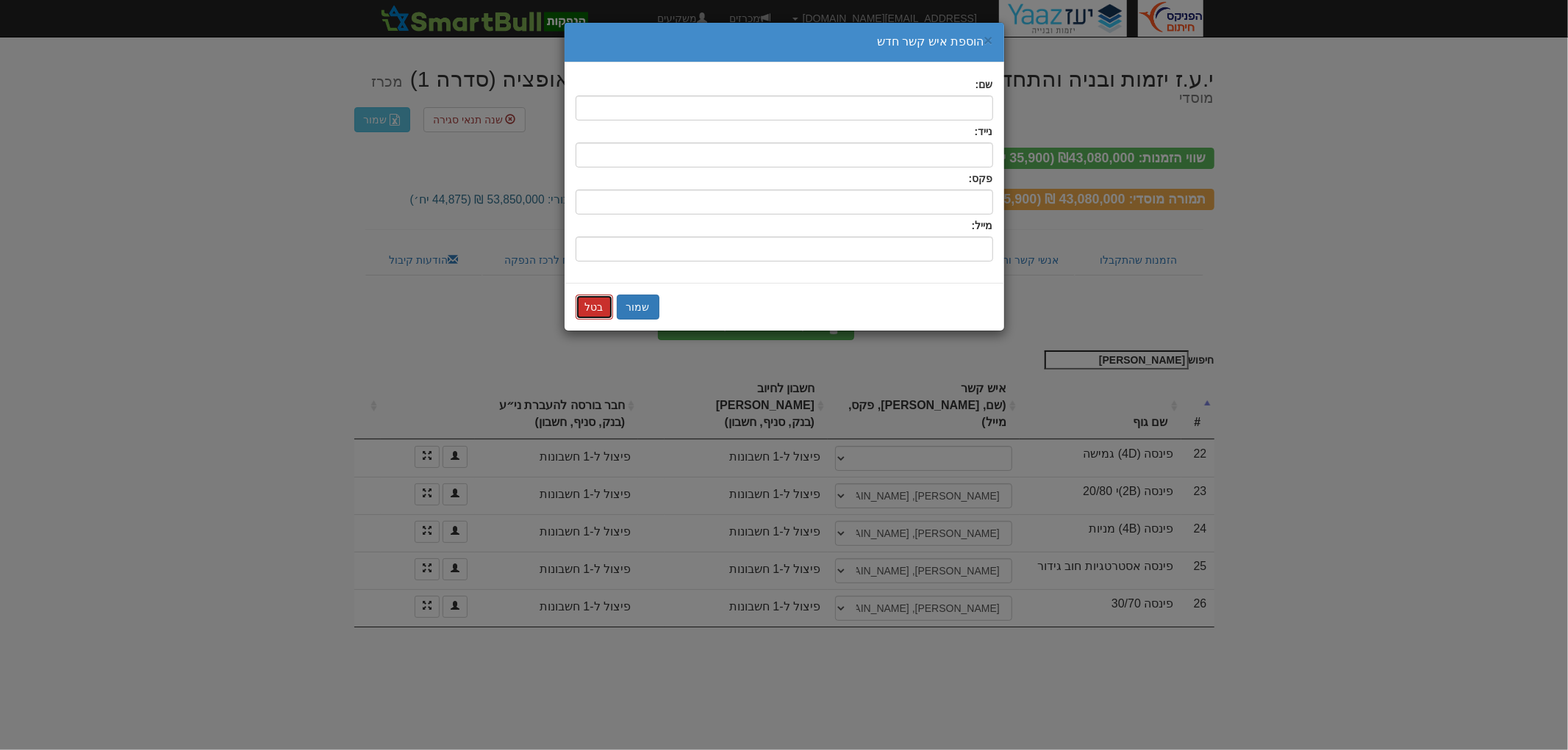
click at [594, 310] on button "בטל" at bounding box center [595, 307] width 38 height 25
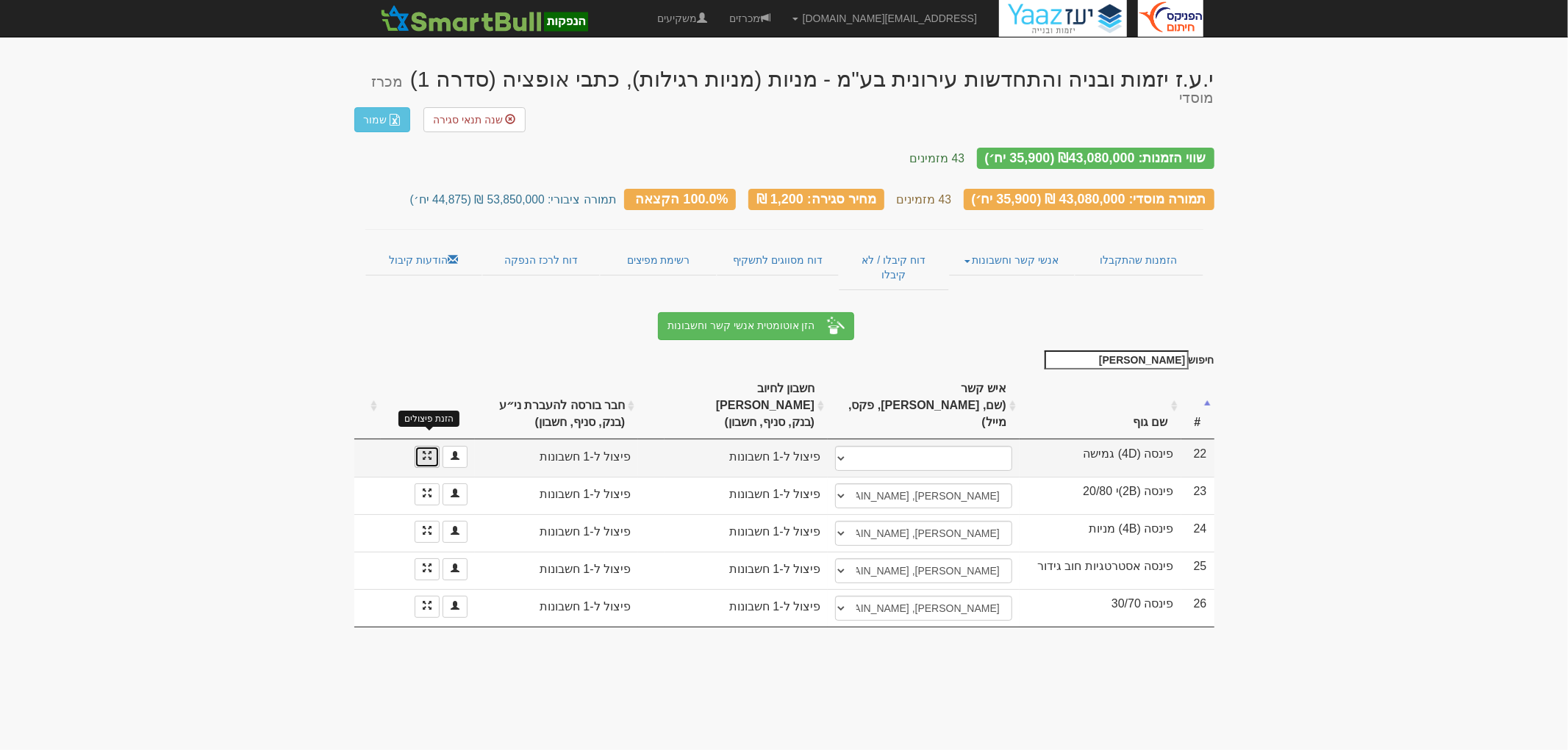
click at [428, 451] on span at bounding box center [427, 455] width 8 height 8
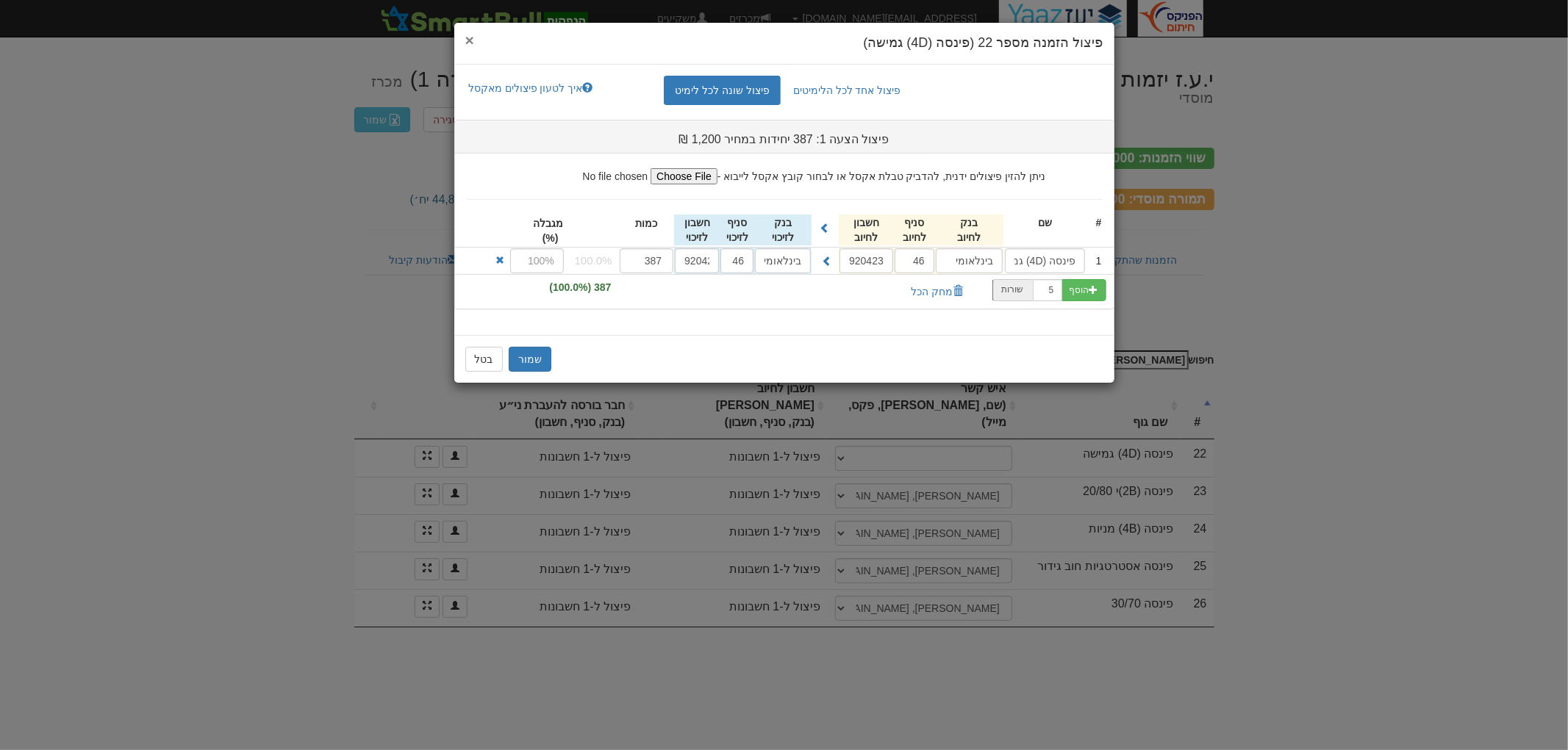
click at [472, 40] on span "×" at bounding box center [470, 40] width 8 height 17
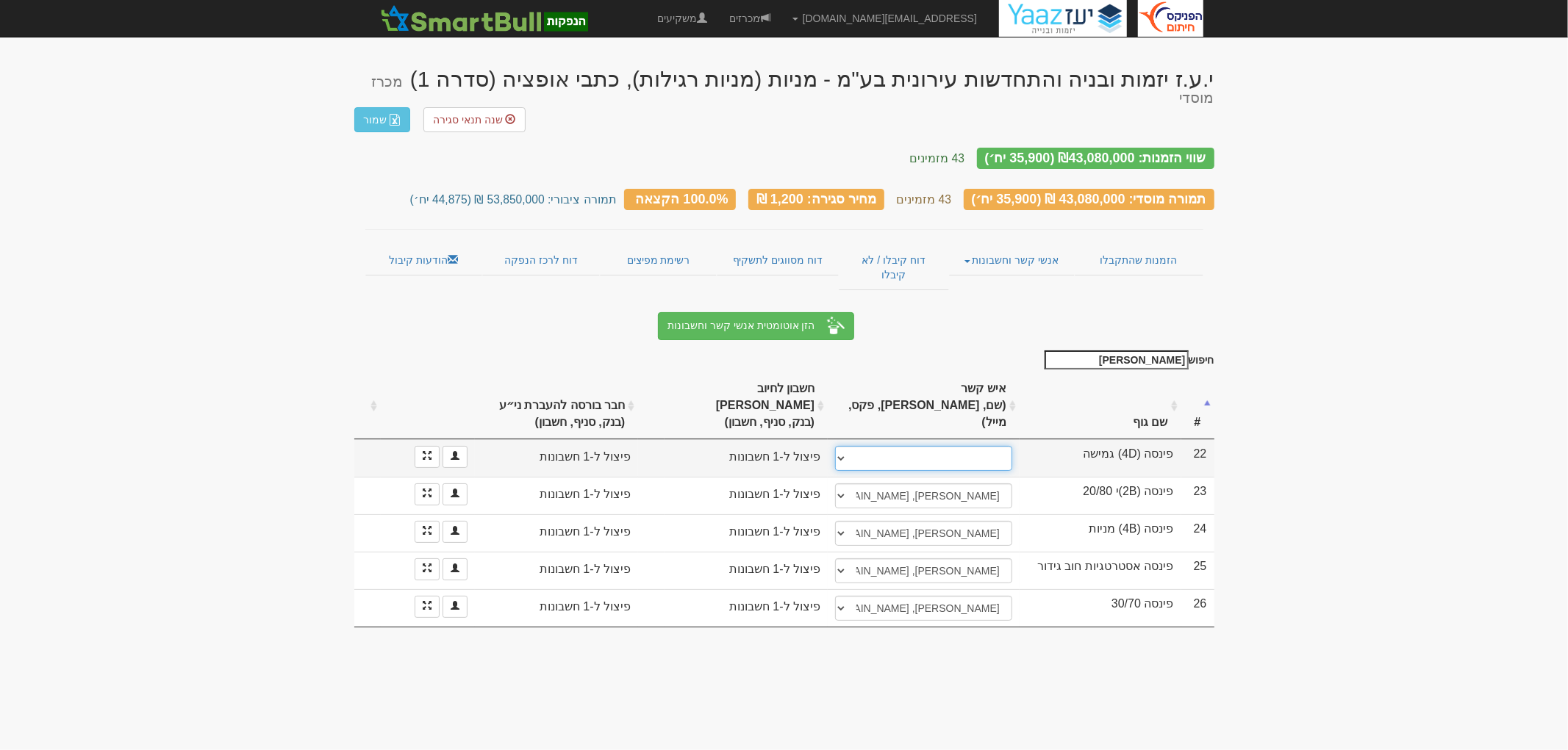
click at [969, 446] on select "עדי שוחט, 052-66160158, ayalon-md@ayalon-inv.co.il ────────── איש קשר חדש" at bounding box center [924, 459] width 177 height 25
select select "new_contact"
click at [835, 446] on select "עדי שוחט, 052-66160158, ayalon-md@ayalon-inv.co.il ────────── איש קשר חדש" at bounding box center [924, 459] width 177 height 25
select select
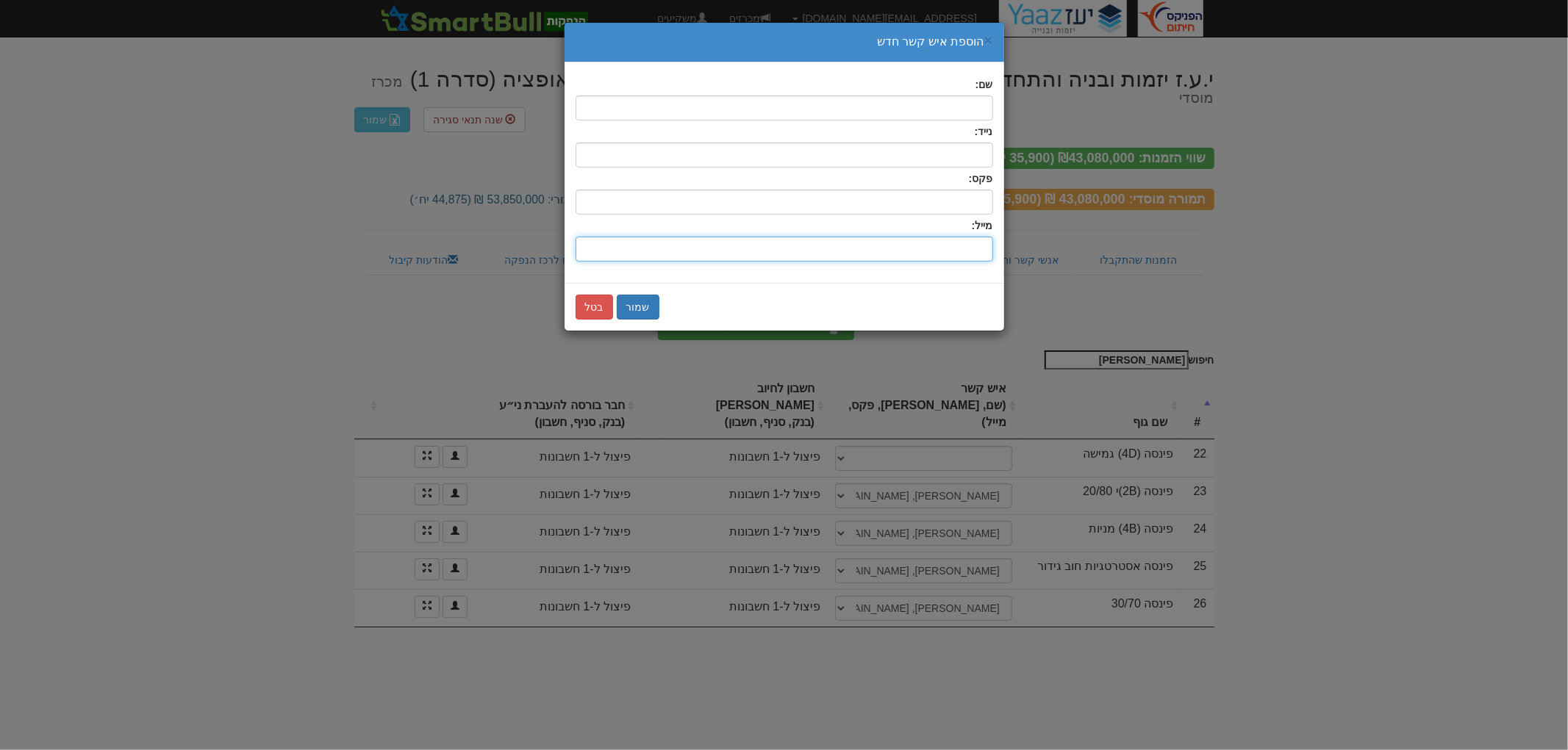
click at [930, 241] on input "שם:" at bounding box center [785, 249] width 418 height 25
paste input "[PERSON_NAME][EMAIL_ADDRESS][DOMAIN_NAME]"
type input "[PERSON_NAME][EMAIL_ADDRESS][DOMAIN_NAME]"
click at [947, 108] on input "text" at bounding box center [785, 108] width 418 height 25
type input "אולגה פולי"
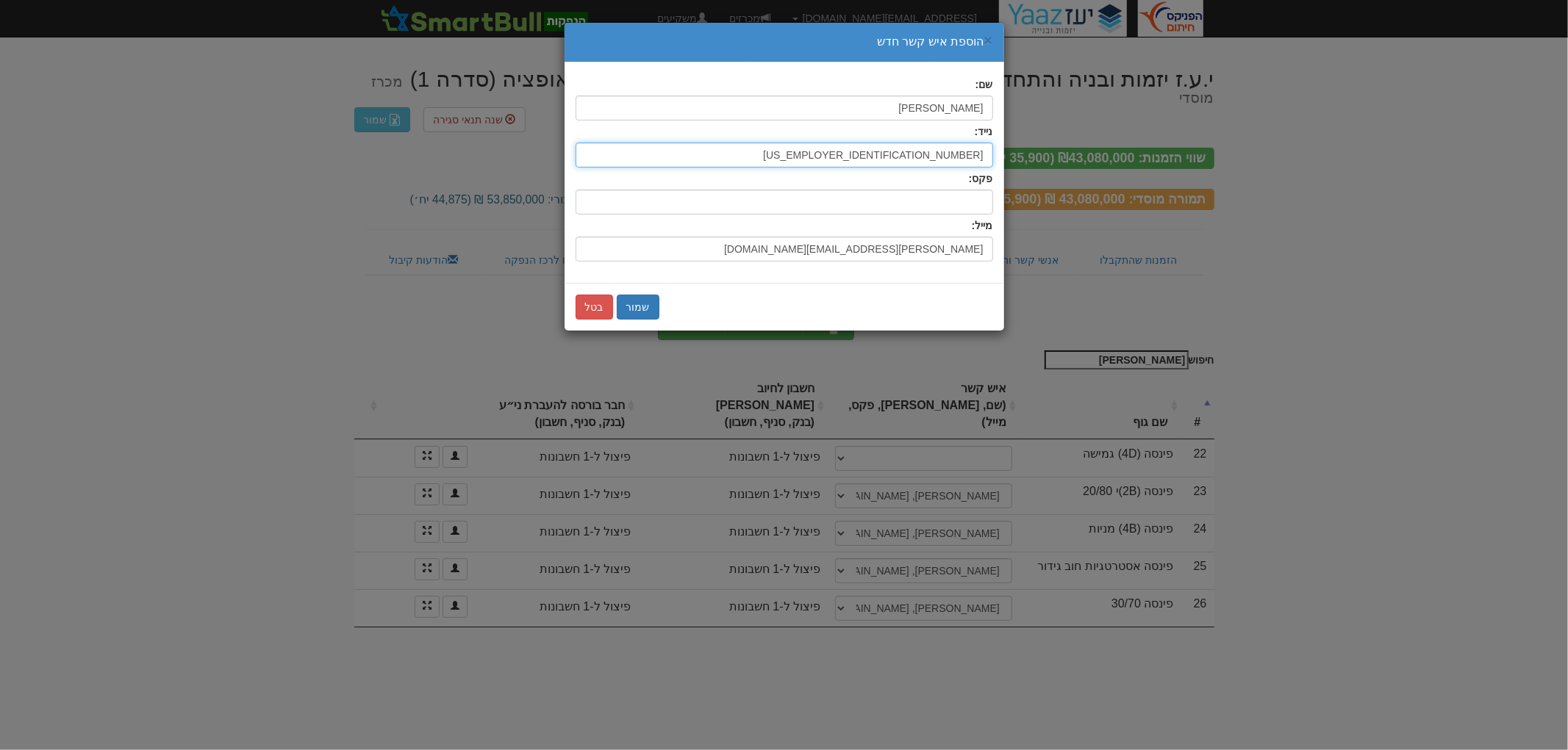
type input "03-6138218"
click at [654, 304] on button "שמור" at bounding box center [637, 307] width 43 height 25
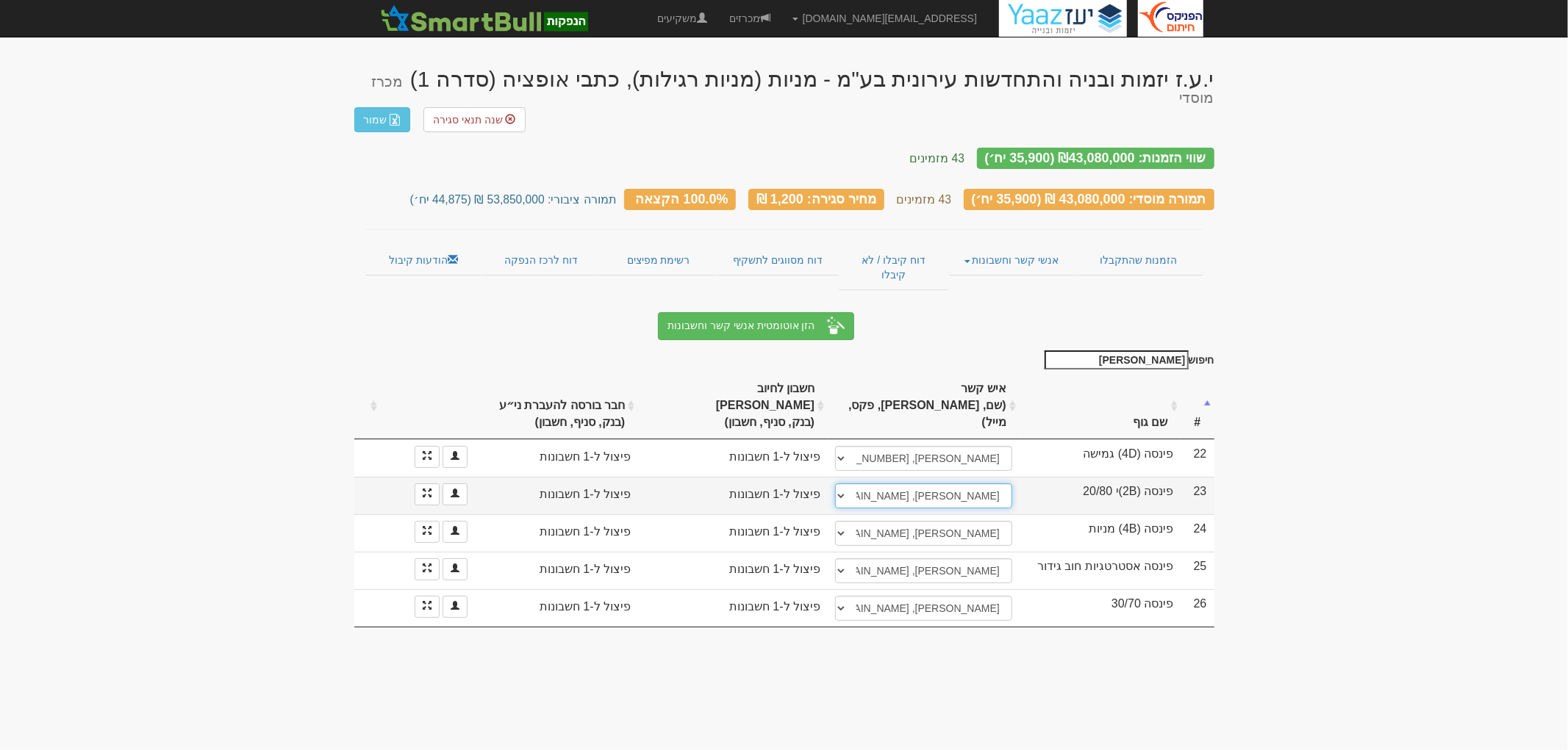
click at [915, 483] on select "עדי שוחט, 052-66160158, ayalon-md@ayalon-inv.co.il ────────── איש קשר חדש" at bounding box center [924, 496] width 177 height 25
select select "new_contact"
click at [835, 483] on select "עדי שוחט, 052-66160158, ayalon-md@ayalon-inv.co.il ────────── איש קשר חדש" at bounding box center [924, 496] width 177 height 25
select select
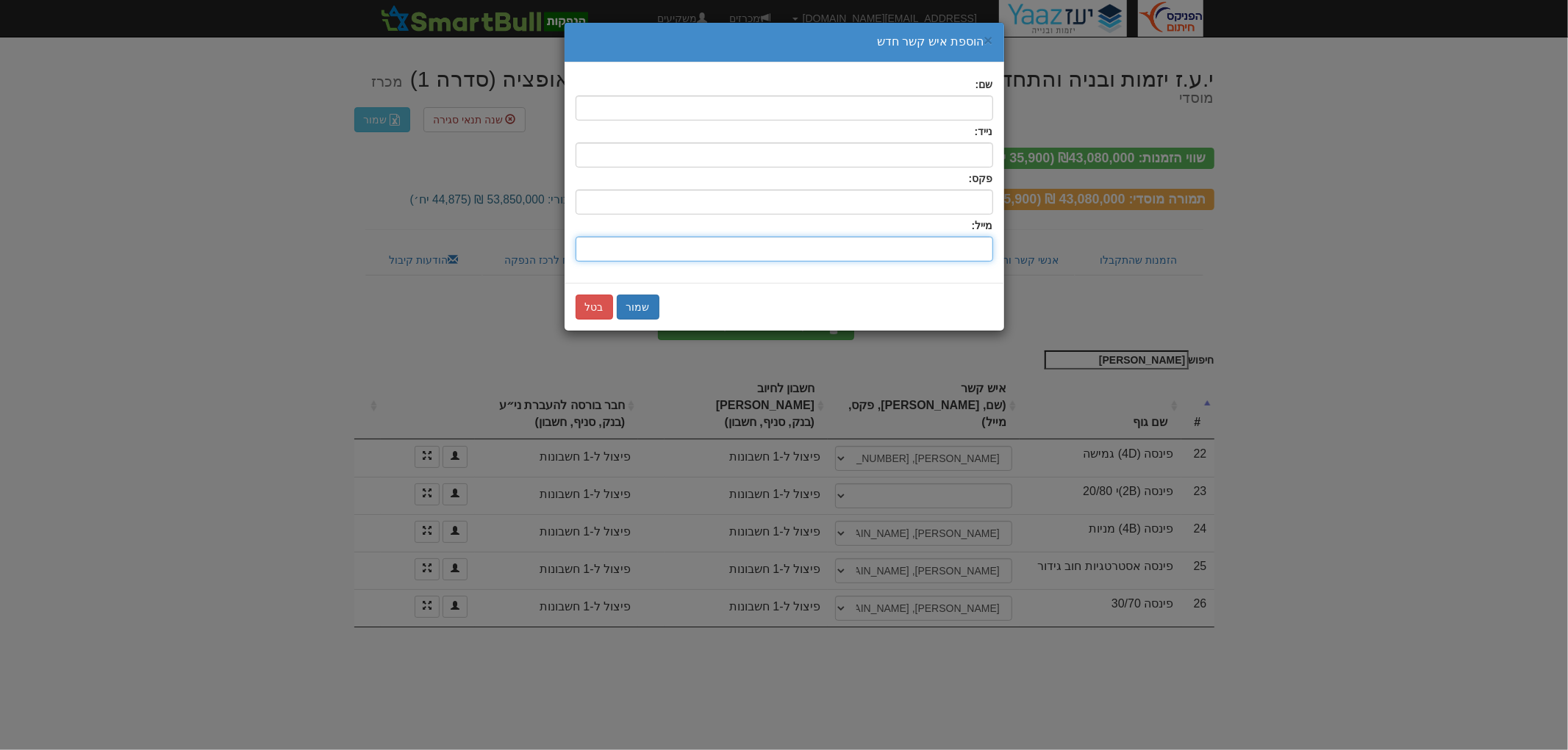
click at [947, 247] on input "שם:" at bounding box center [785, 249] width 418 height 25
paste input "[PERSON_NAME][EMAIL_ADDRESS][DOMAIN_NAME]"
type input "[PERSON_NAME][EMAIL_ADDRESS][DOMAIN_NAME]"
click at [966, 110] on input "text" at bounding box center [785, 108] width 418 height 25
type input "אולגה פולי"
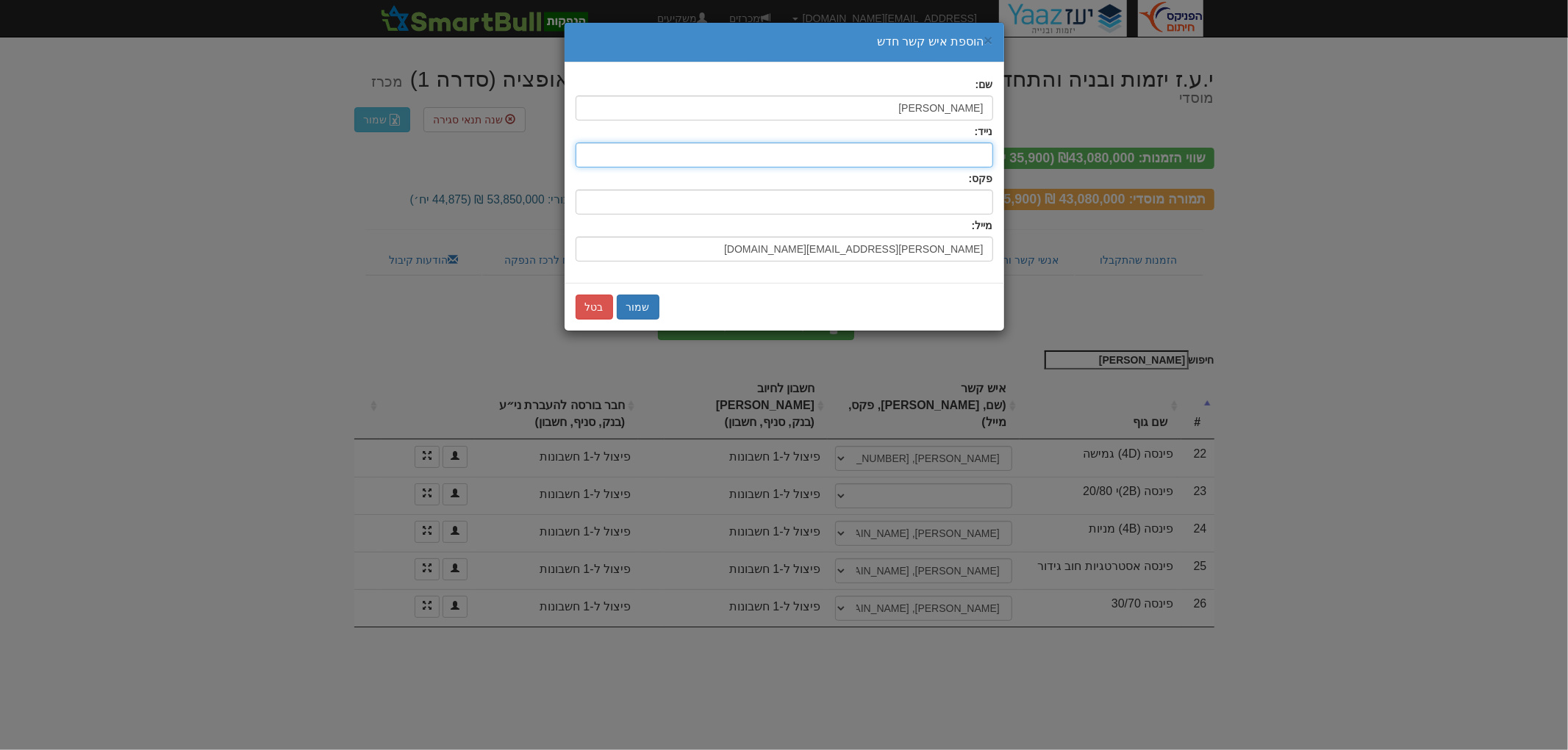
click at [958, 162] on input "text" at bounding box center [785, 155] width 418 height 25
type input "03-6138218"
click at [644, 321] on div "שמור בטל" at bounding box center [785, 306] width 440 height 48
click at [640, 311] on button "שמור" at bounding box center [637, 307] width 43 height 25
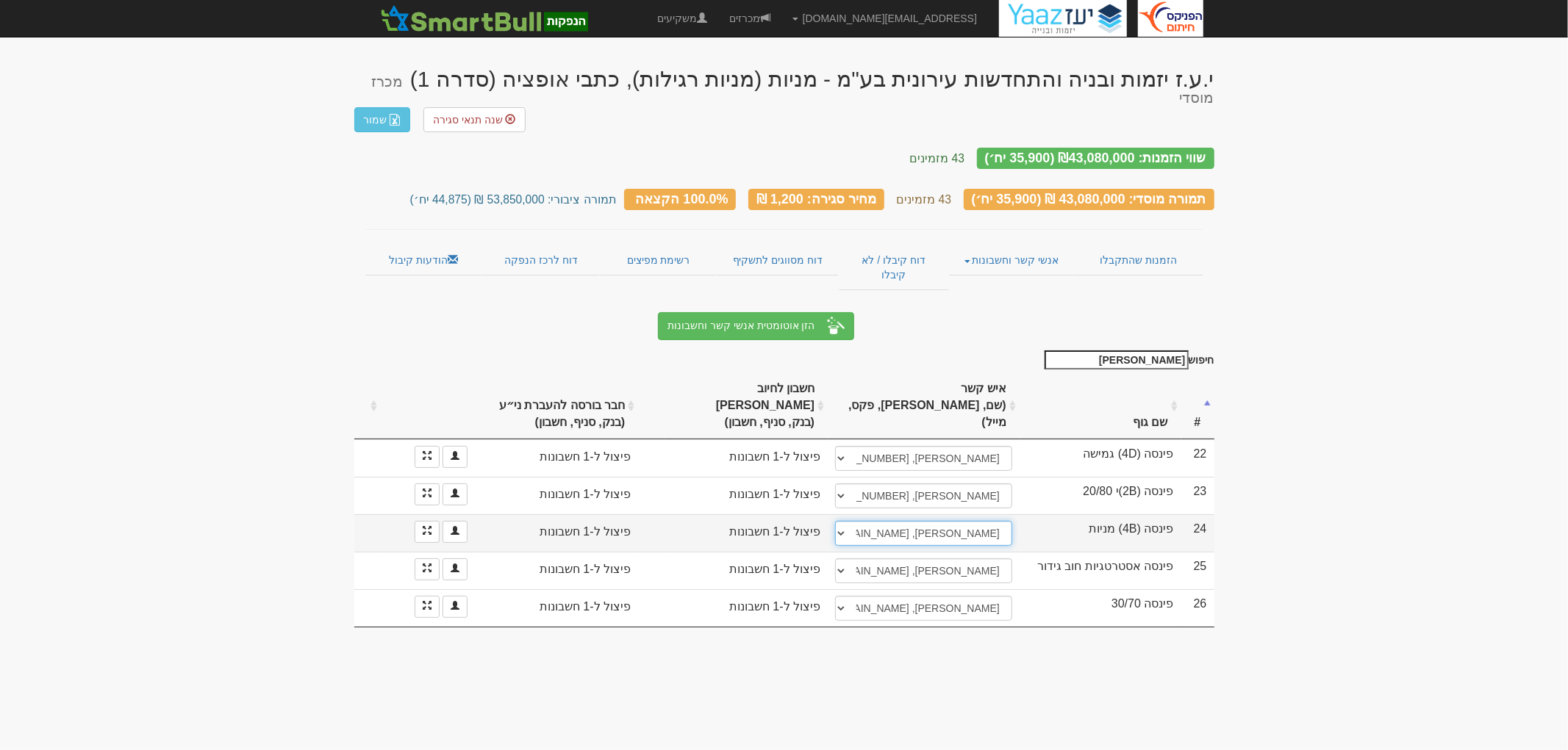
click at [935, 521] on select "עדי שוחט, 052-66160158, ayalon-md@ayalon-inv.co.il ────────── איש קשר חדש" at bounding box center [924, 534] width 177 height 25
select select "new_contact"
click at [835, 521] on select "עדי שוחט, 052-66160158, ayalon-md@ayalon-inv.co.il ────────── איש קשר חדש" at bounding box center [924, 534] width 177 height 25
select select
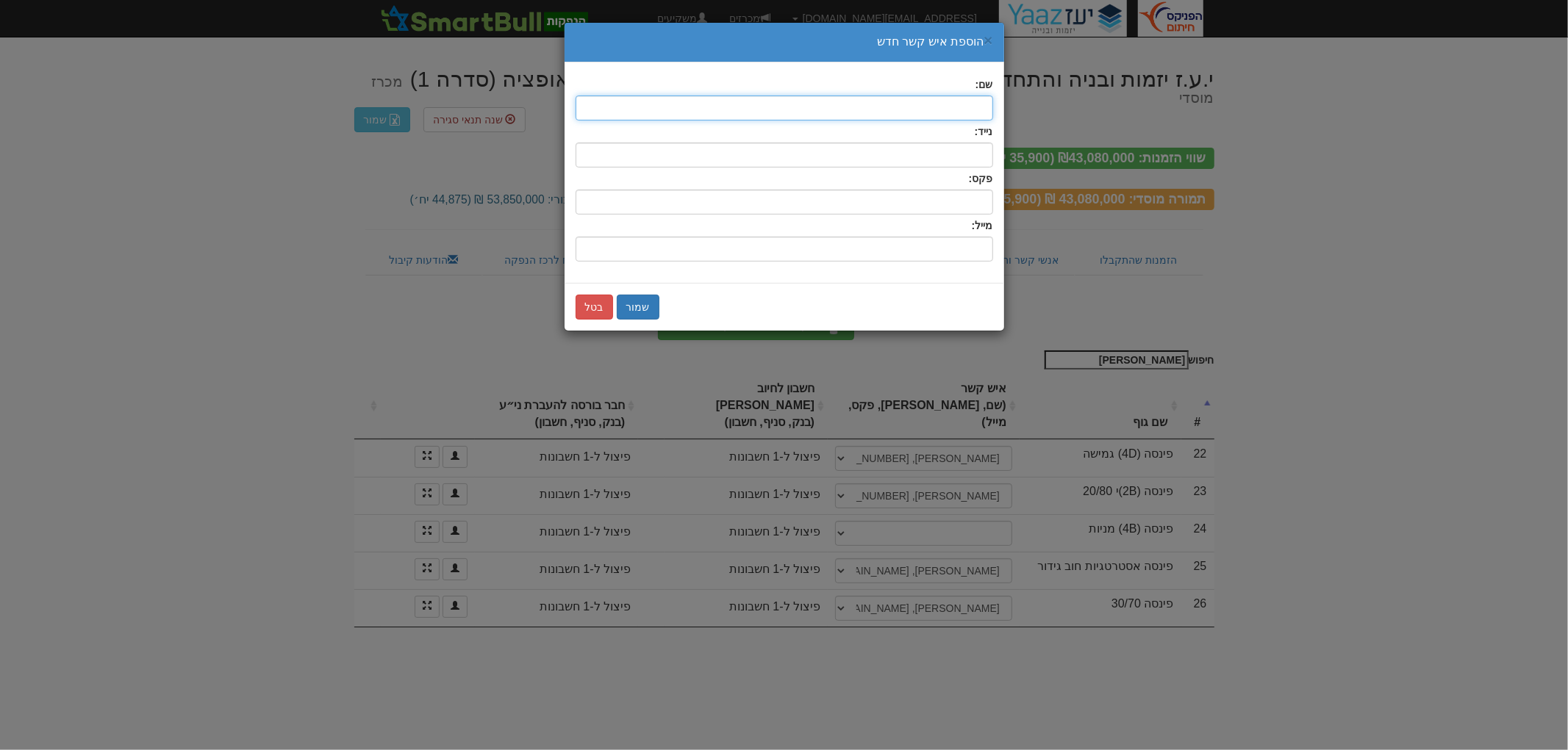
click at [964, 114] on input "text" at bounding box center [785, 108] width 418 height 25
type input "אולגה פולי"
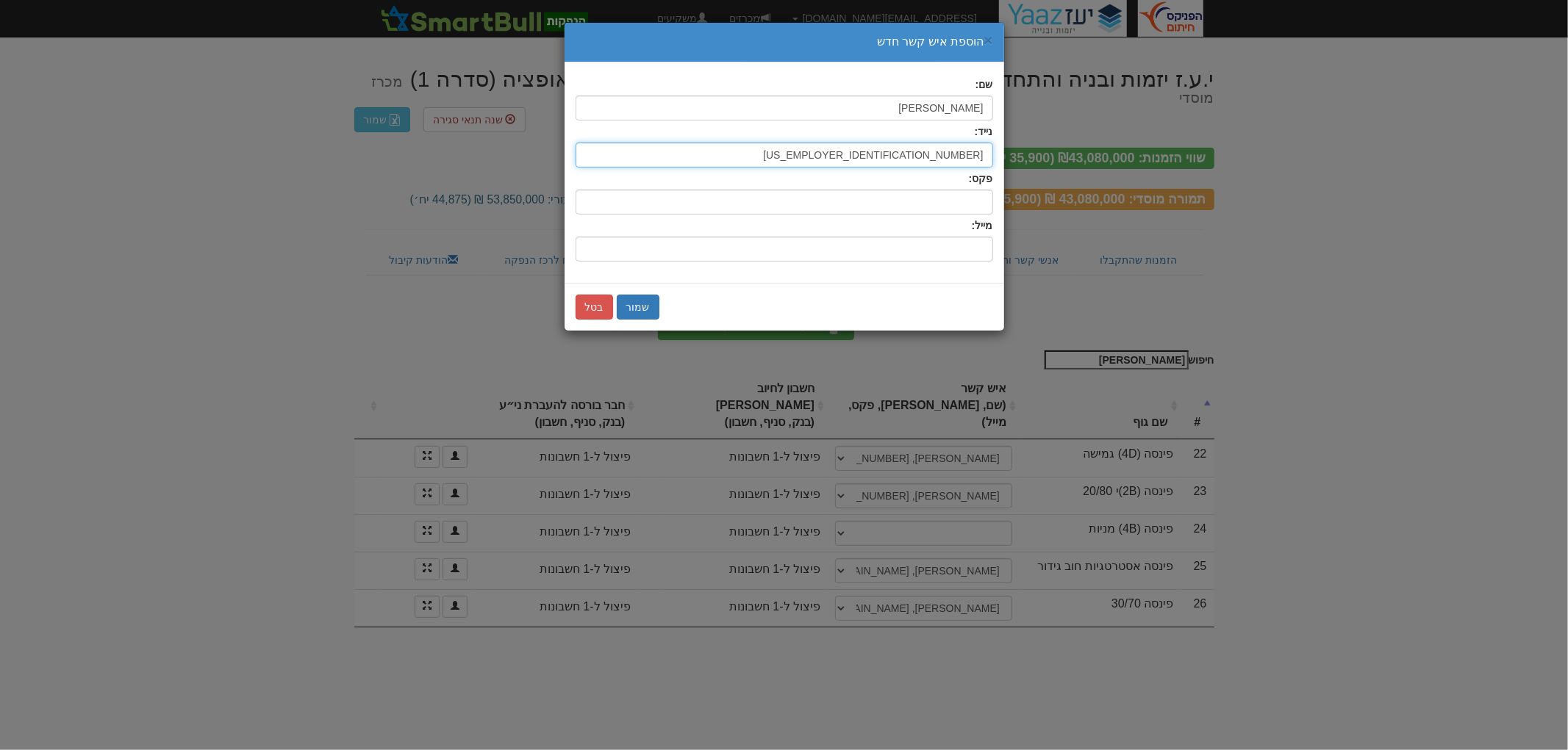
type input "03-6138218"
paste input "[PERSON_NAME][EMAIL_ADDRESS][DOMAIN_NAME]"
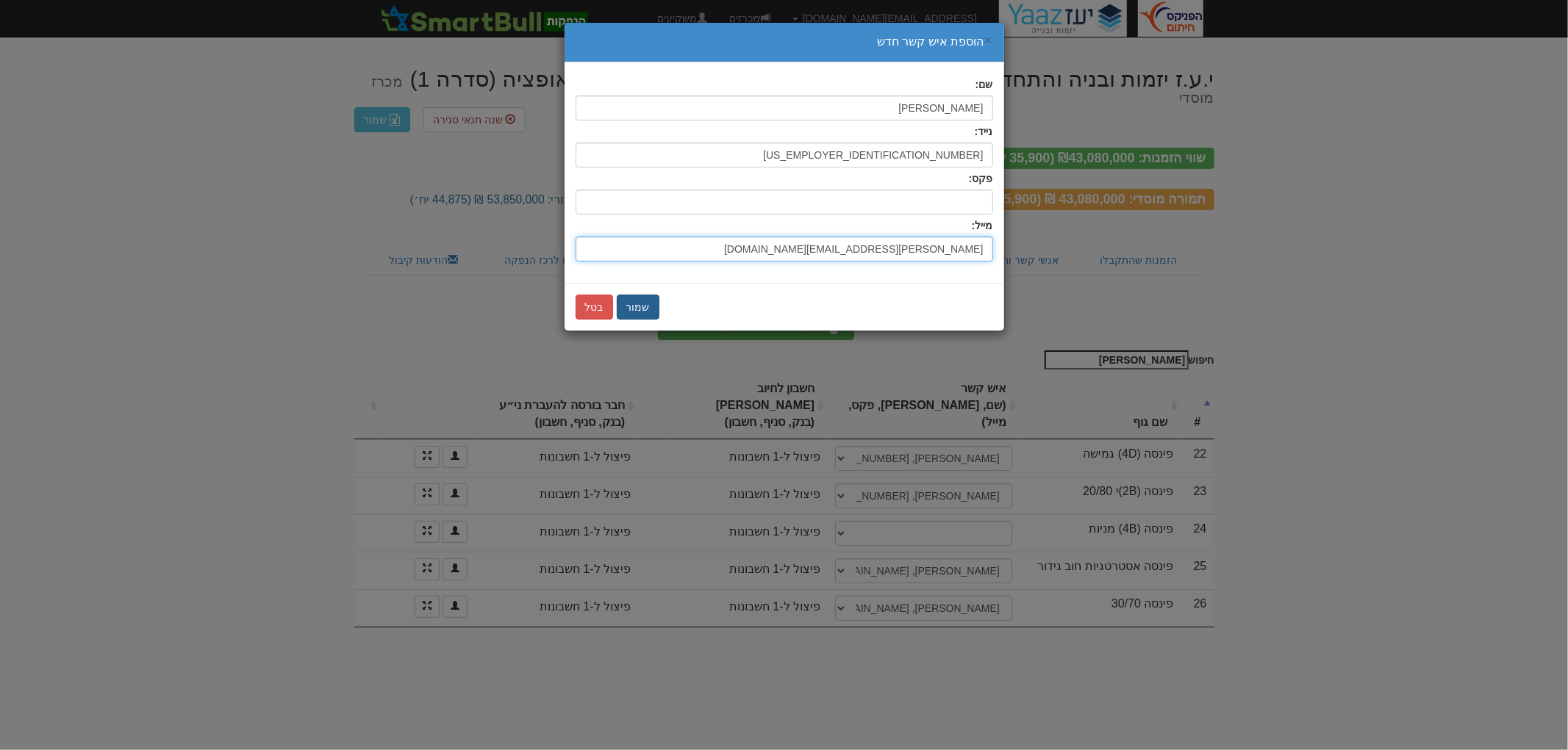
type input "[PERSON_NAME][EMAIL_ADDRESS][DOMAIN_NAME]"
click at [650, 310] on button "שמור" at bounding box center [637, 307] width 43 height 25
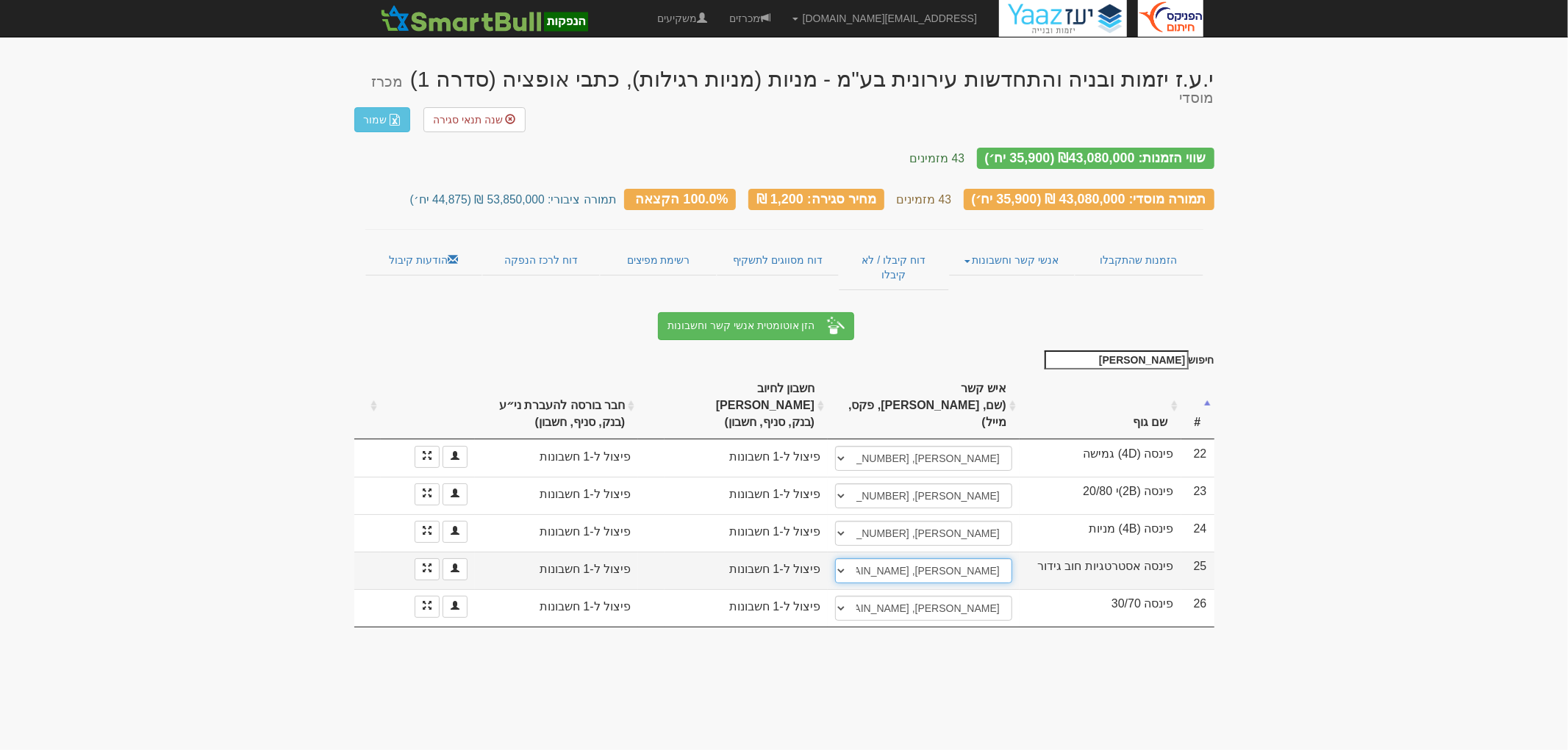
click at [973, 559] on select "עדי שוחט, 052-66160158, ayalon-md@ayalon-inv.co.il ────────── איש קשר חדש" at bounding box center [924, 572] width 177 height 25
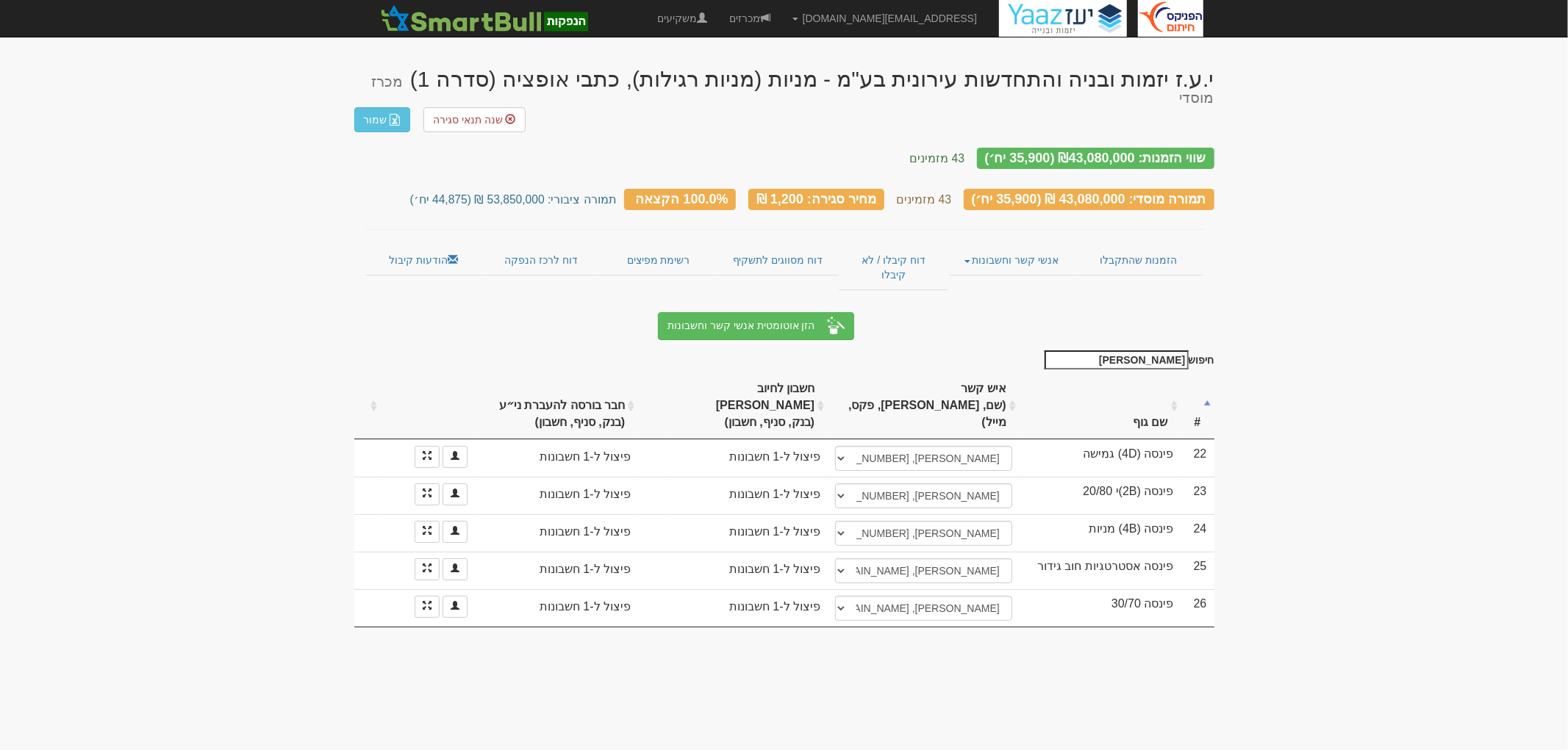
click at [982, 604] on body "tzachib@fnxu.co.il הגדרות חשבונות הנפקה תבניות הודעות קיבול" at bounding box center [784, 375] width 1568 height 750
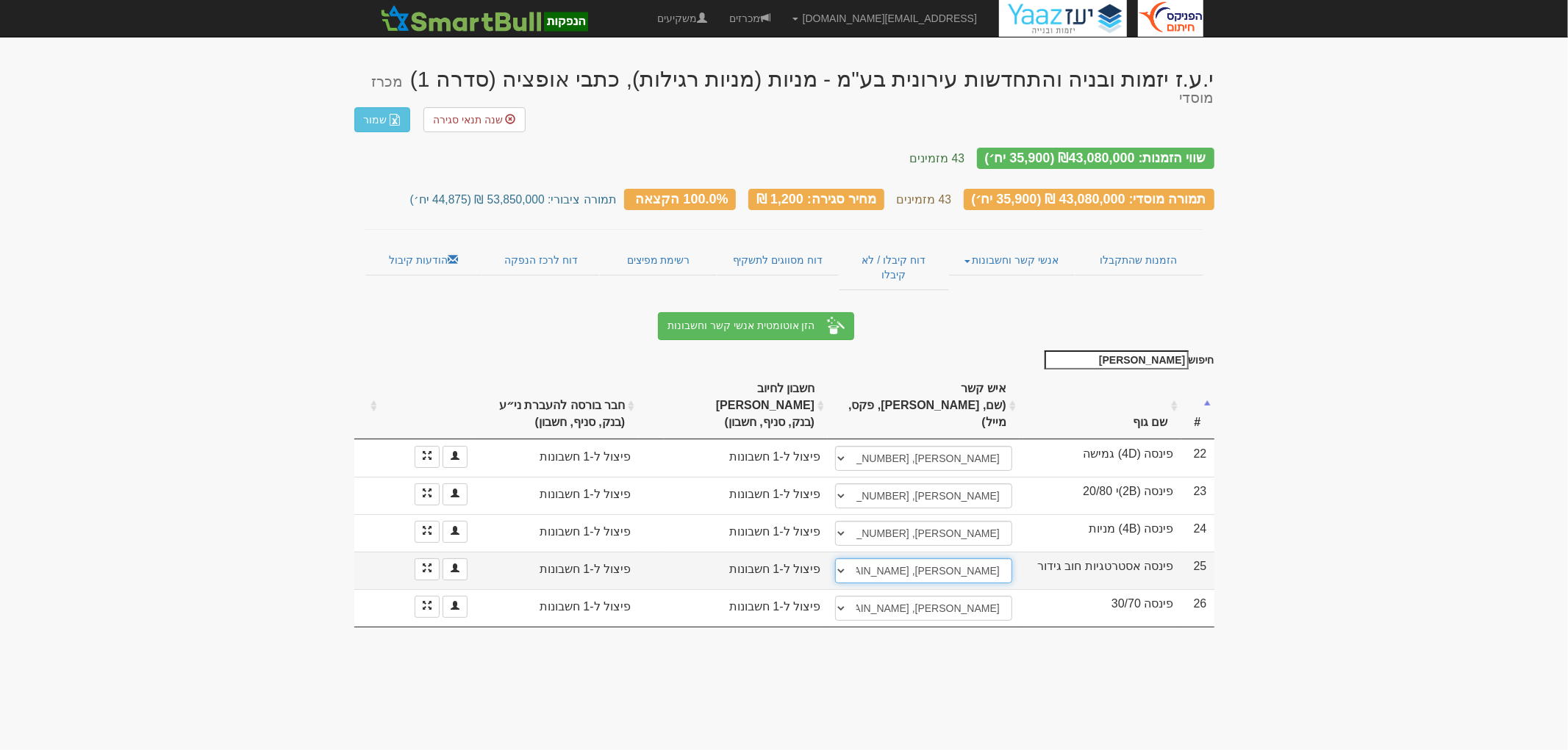
click at [968, 559] on select "עדי שוחט, 052-66160158, ayalon-md@ayalon-inv.co.il ────────── איש קשר חדש" at bounding box center [924, 572] width 177 height 25
select select "new_contact"
click at [835, 559] on select "עדי שוחט, 052-66160158, ayalon-md@ayalon-inv.co.il ────────── איש קשר חדש" at bounding box center [924, 572] width 177 height 25
select select
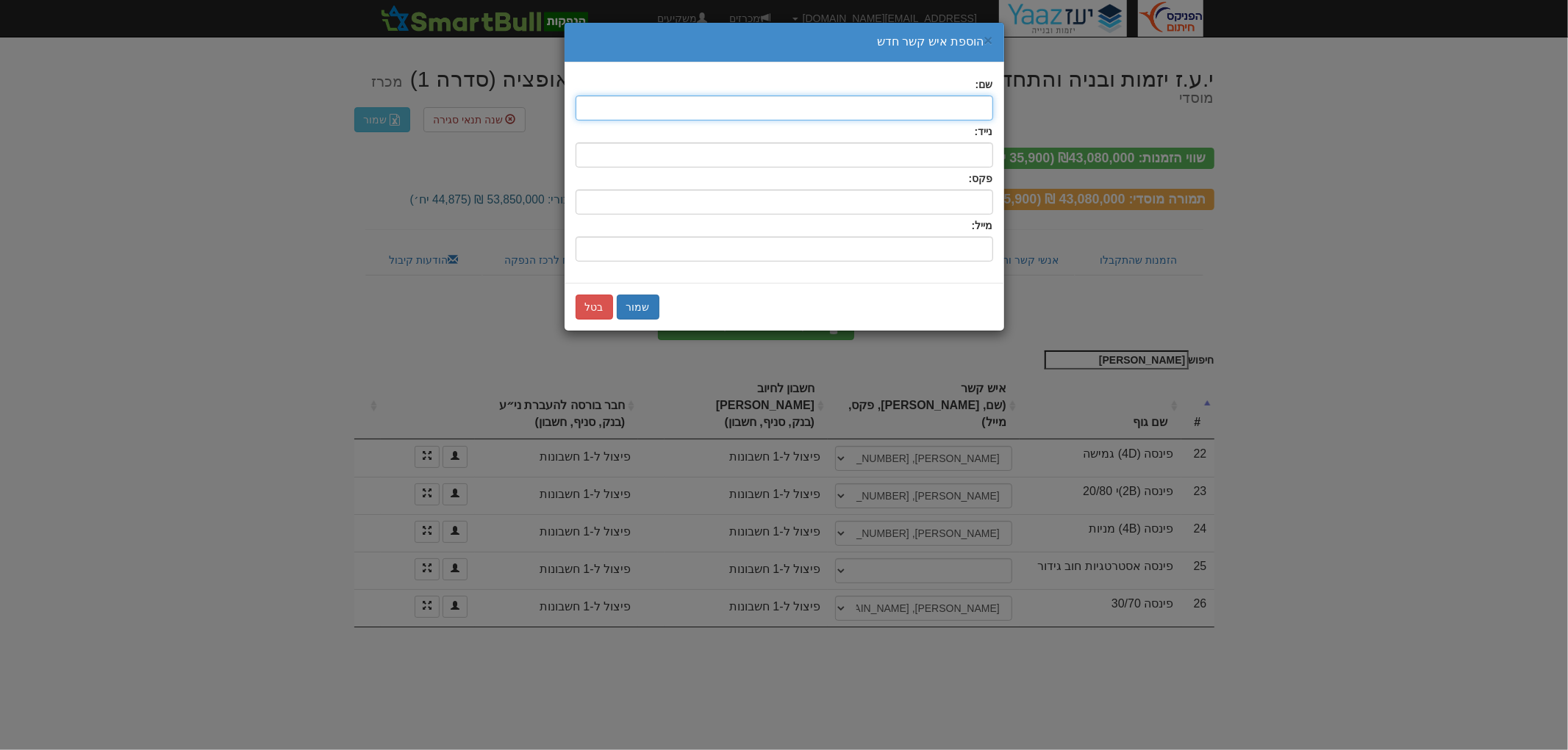
click at [938, 108] on input "text" at bounding box center [785, 108] width 418 height 25
type input "אולגה פולי"
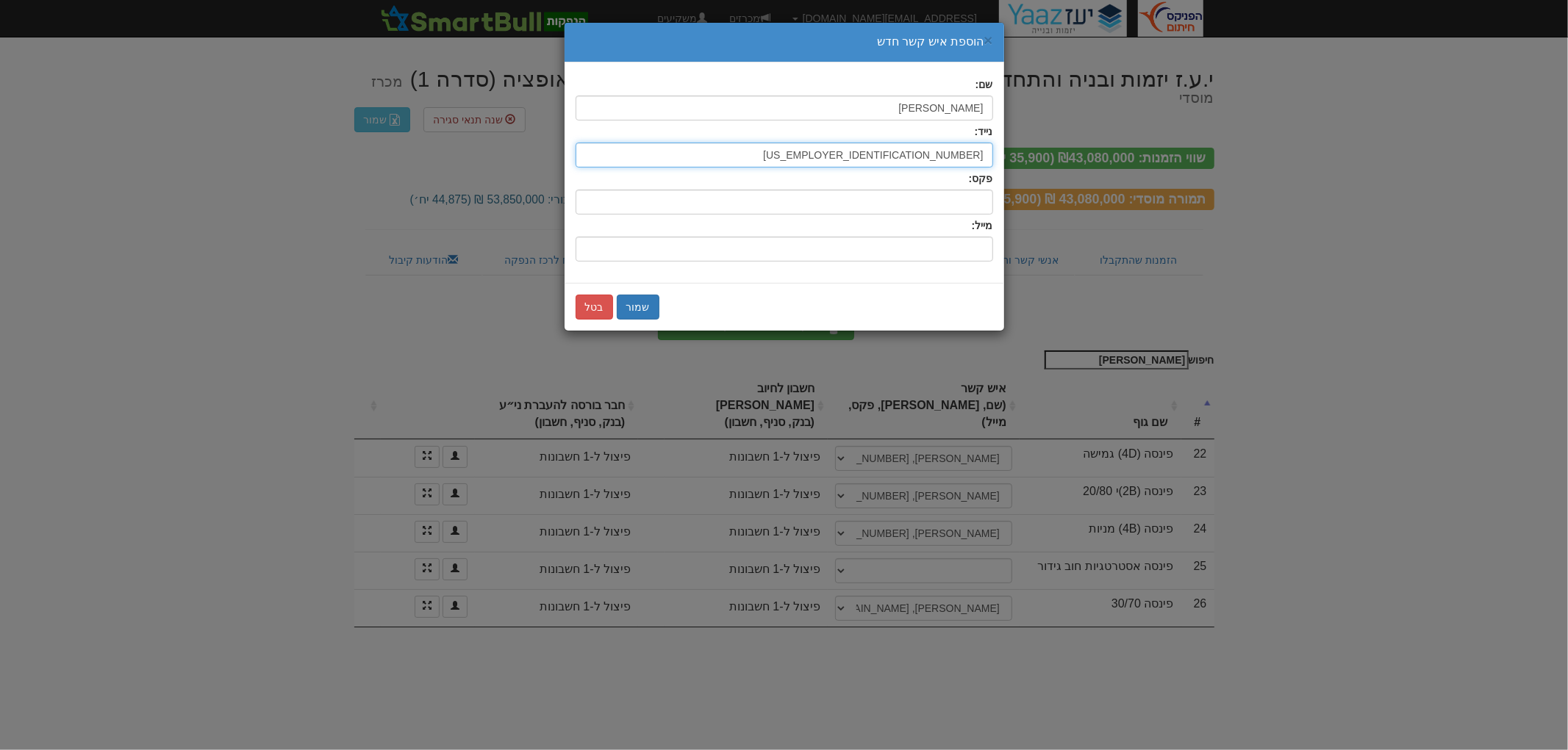
type input "03-6138218"
paste input "[PERSON_NAME][EMAIL_ADDRESS][DOMAIN_NAME]"
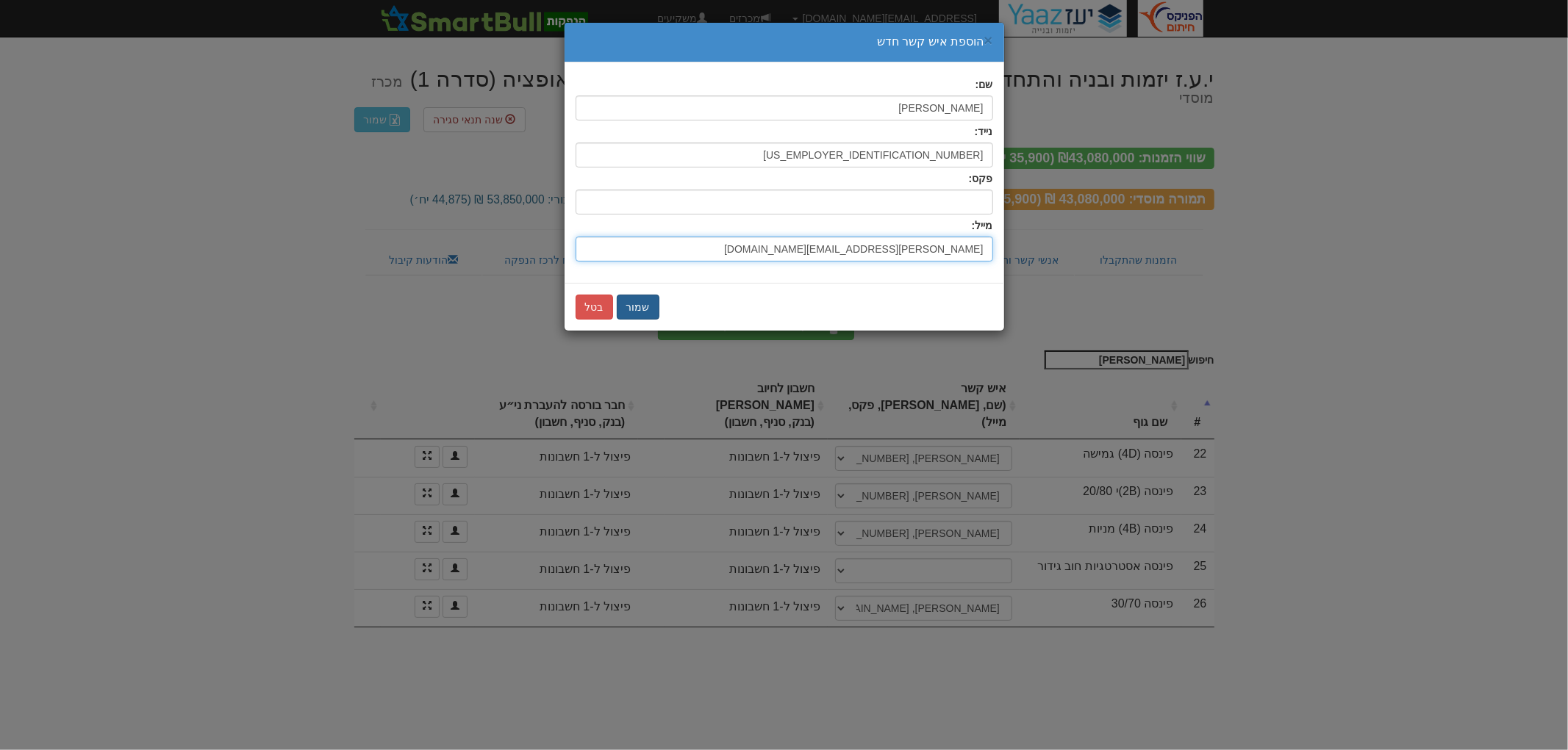
type input "[PERSON_NAME][EMAIL_ADDRESS][DOMAIN_NAME]"
click at [653, 300] on button "שמור" at bounding box center [637, 307] width 43 height 25
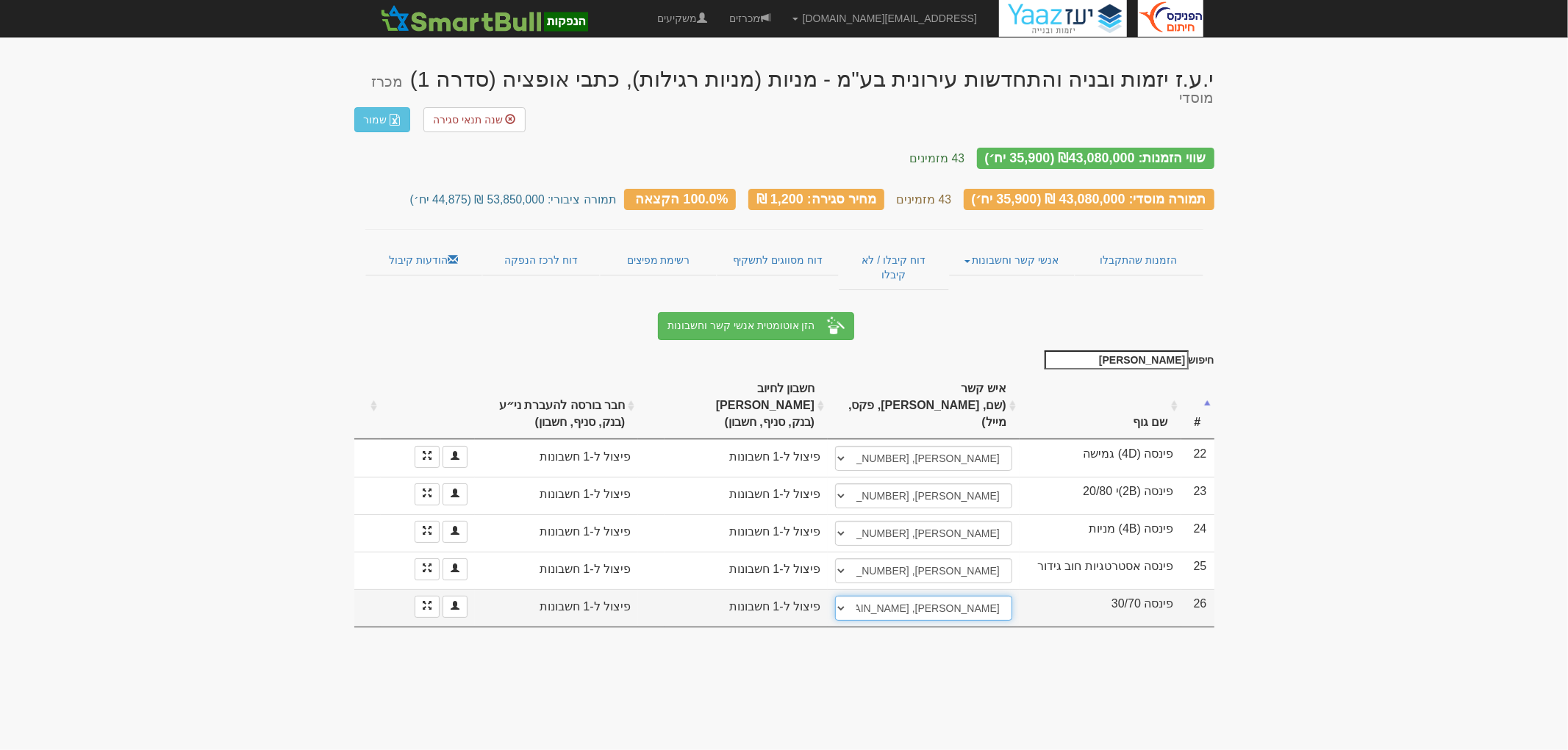
click at [945, 596] on select "עדי שוחט, 052-66160158, ayalon-md@ayalon-inv.co.il ────────── איש קשר חדש" at bounding box center [924, 609] width 177 height 25
select select "new_contact"
click at [835, 596] on select "עדי שוחט, 052-66160158, ayalon-md@ayalon-inv.co.il ────────── איש קשר חדש" at bounding box center [924, 609] width 177 height 25
select select
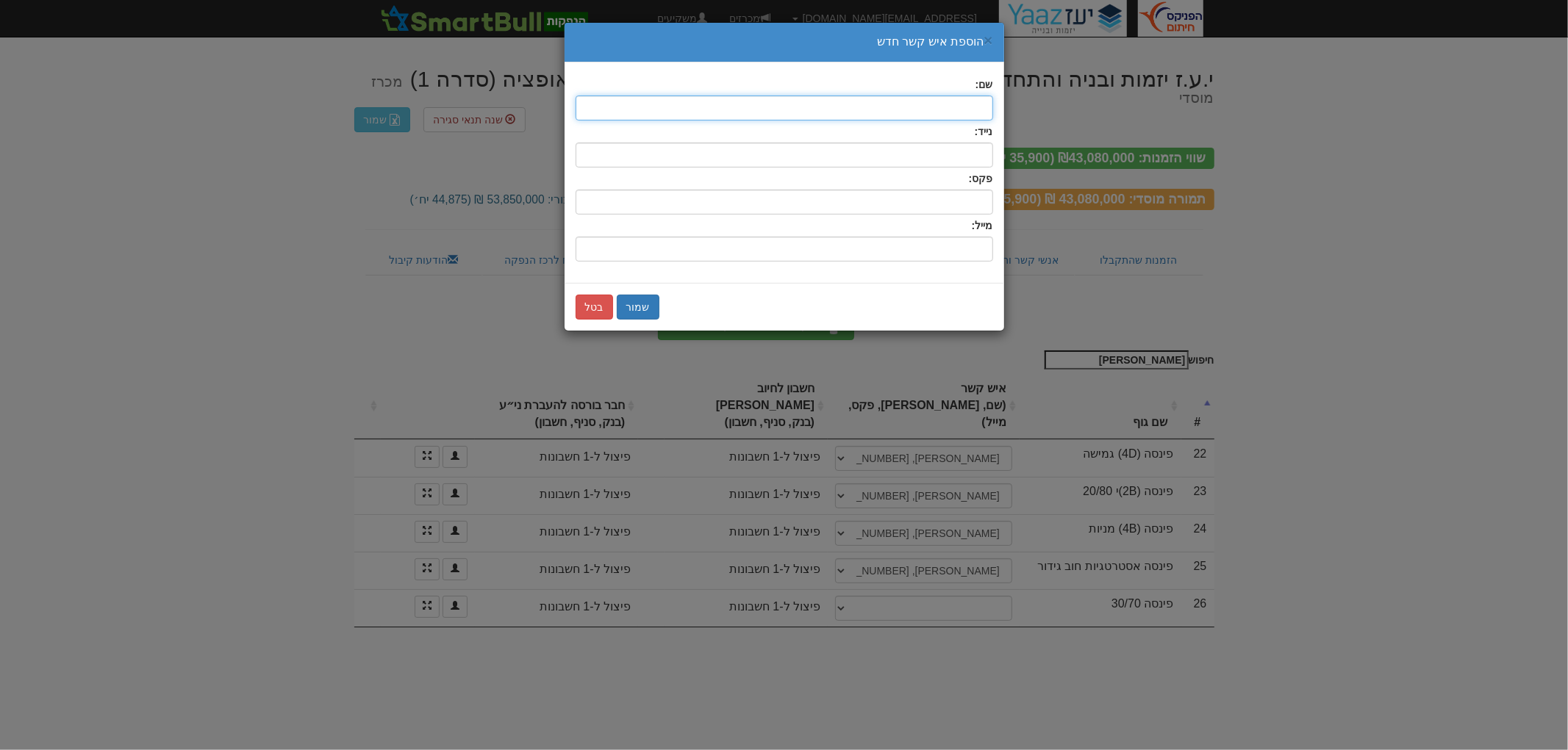
click at [952, 104] on input "text" at bounding box center [785, 108] width 418 height 25
type input "[PERSON_NAME]"
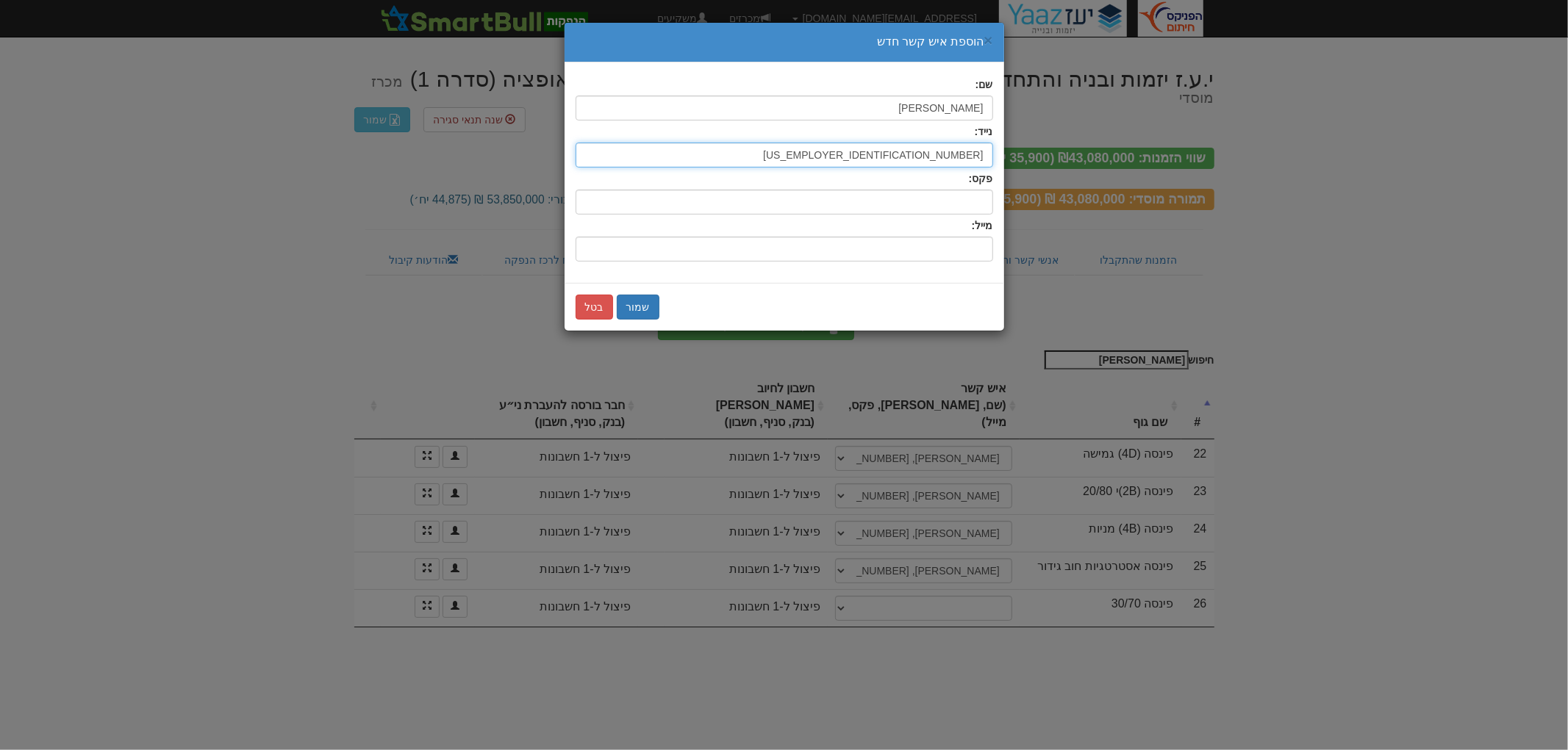
type input "[US_EMPLOYER_IDENTIFICATION_NUMBER]"
click at [947, 252] on input "שם:" at bounding box center [785, 249] width 418 height 25
paste input "[PERSON_NAME][EMAIL_ADDRESS][DOMAIN_NAME]"
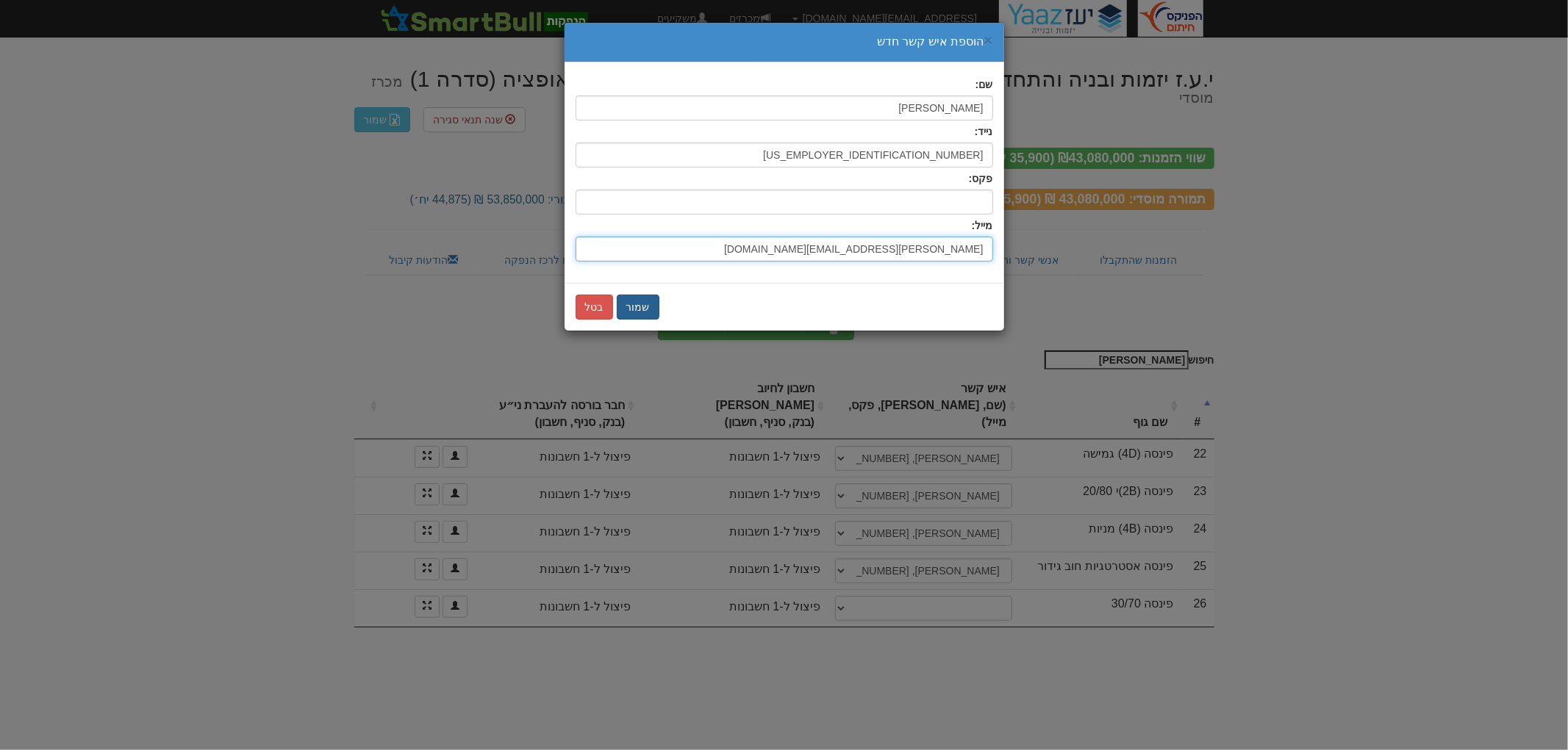
type input "[PERSON_NAME][EMAIL_ADDRESS][DOMAIN_NAME]"
click at [638, 305] on button "שמור" at bounding box center [637, 307] width 43 height 25
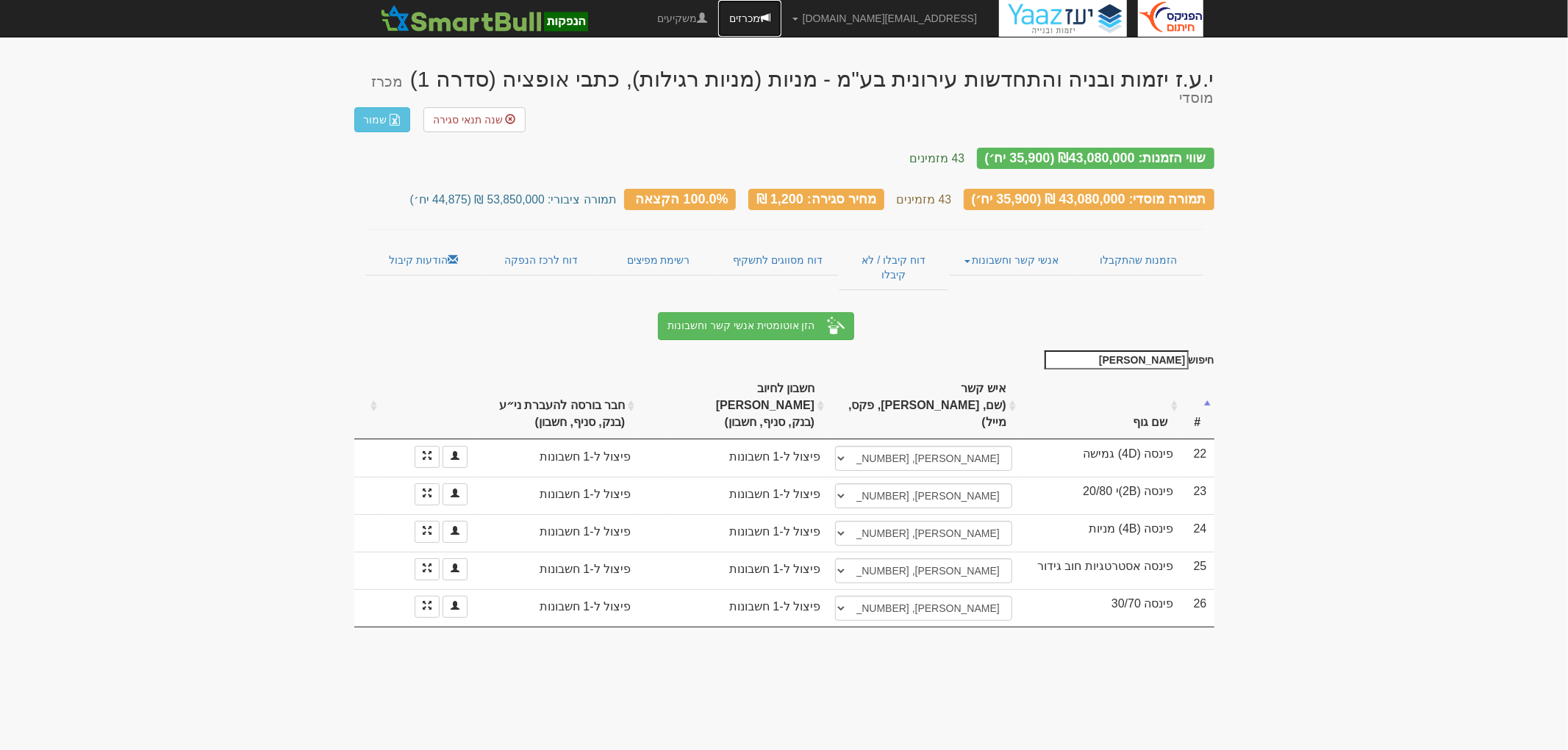
click at [781, 24] on link "מכרזים" at bounding box center [749, 19] width 63 height 37
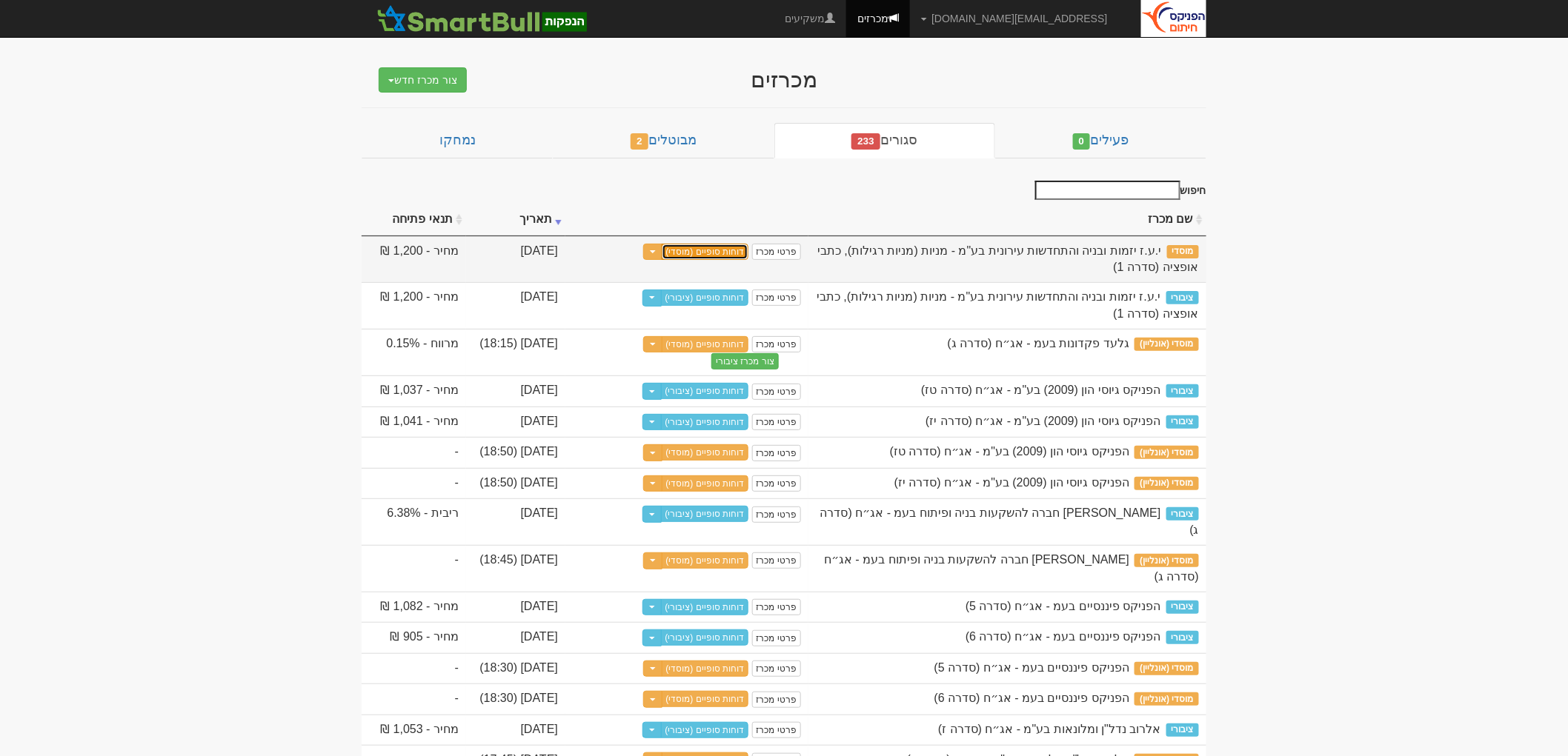
click at [734, 249] on link "דוחות סופיים (מוסדי)" at bounding box center [705, 251] width 87 height 16
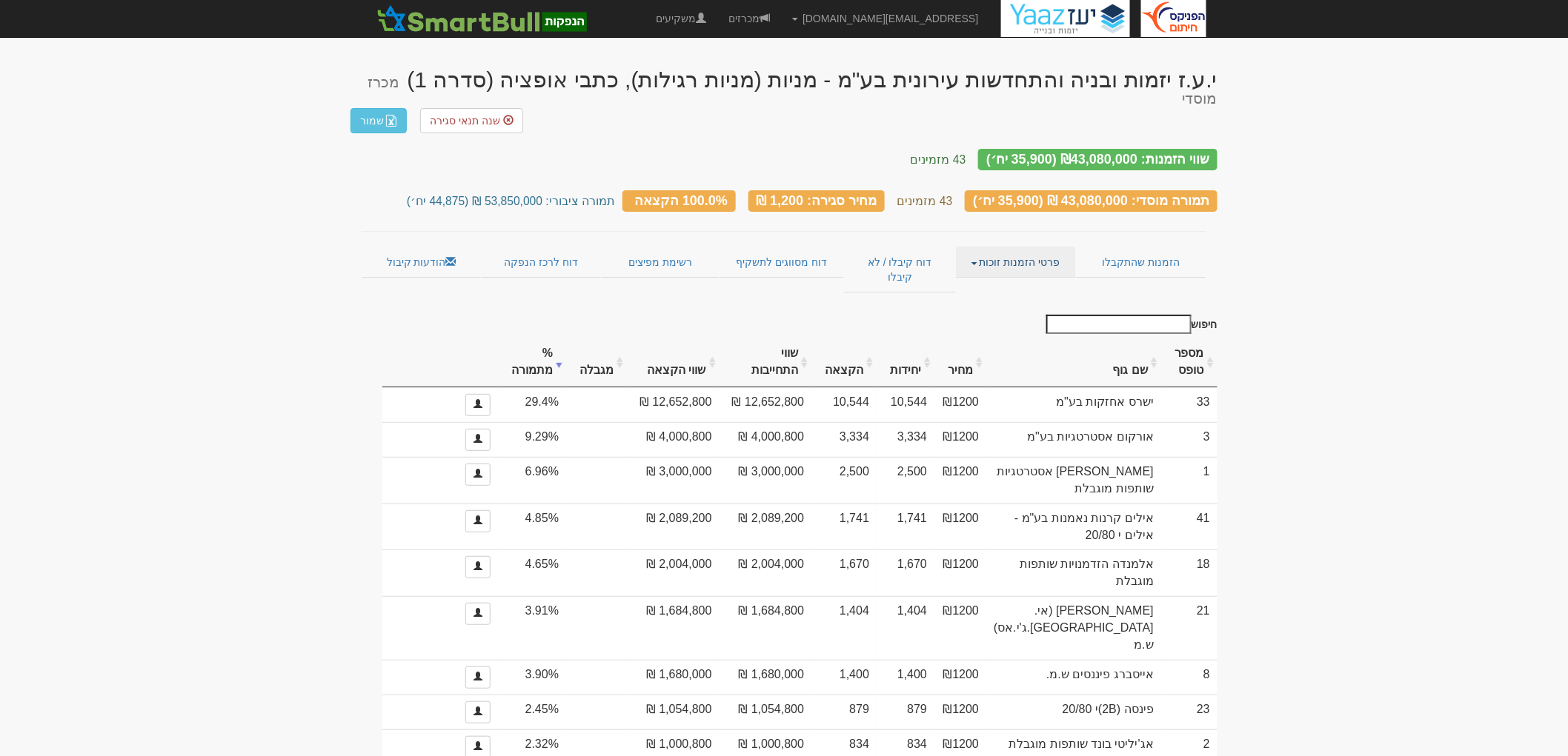
click at [988, 247] on link "פרטי הזמנות זוכות" at bounding box center [1015, 262] width 120 height 31
click at [1016, 282] on link "אנשי קשר וחשבונות" at bounding box center [1017, 291] width 117 height 20
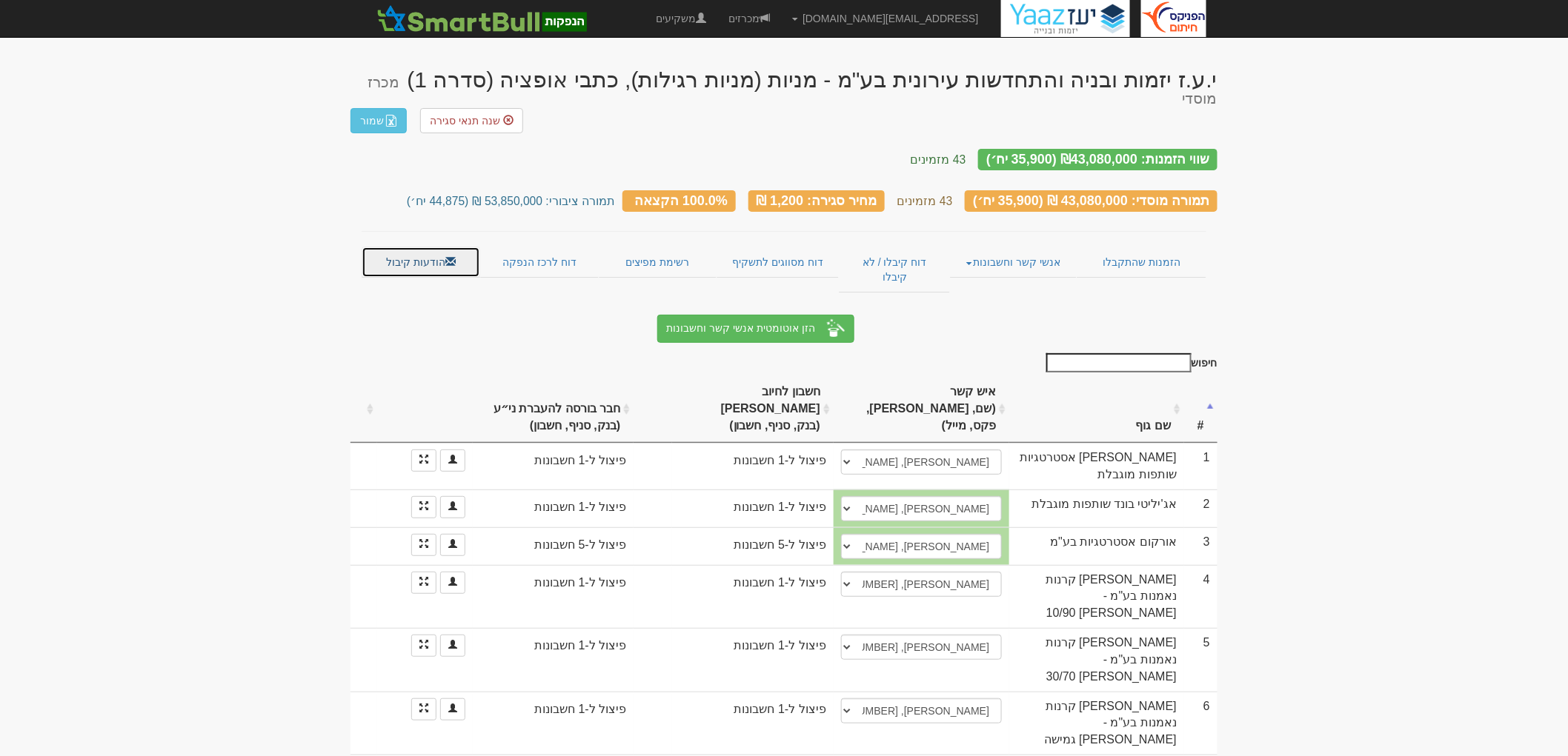
click at [437, 247] on link "הודעות קיבול" at bounding box center [421, 262] width 119 height 31
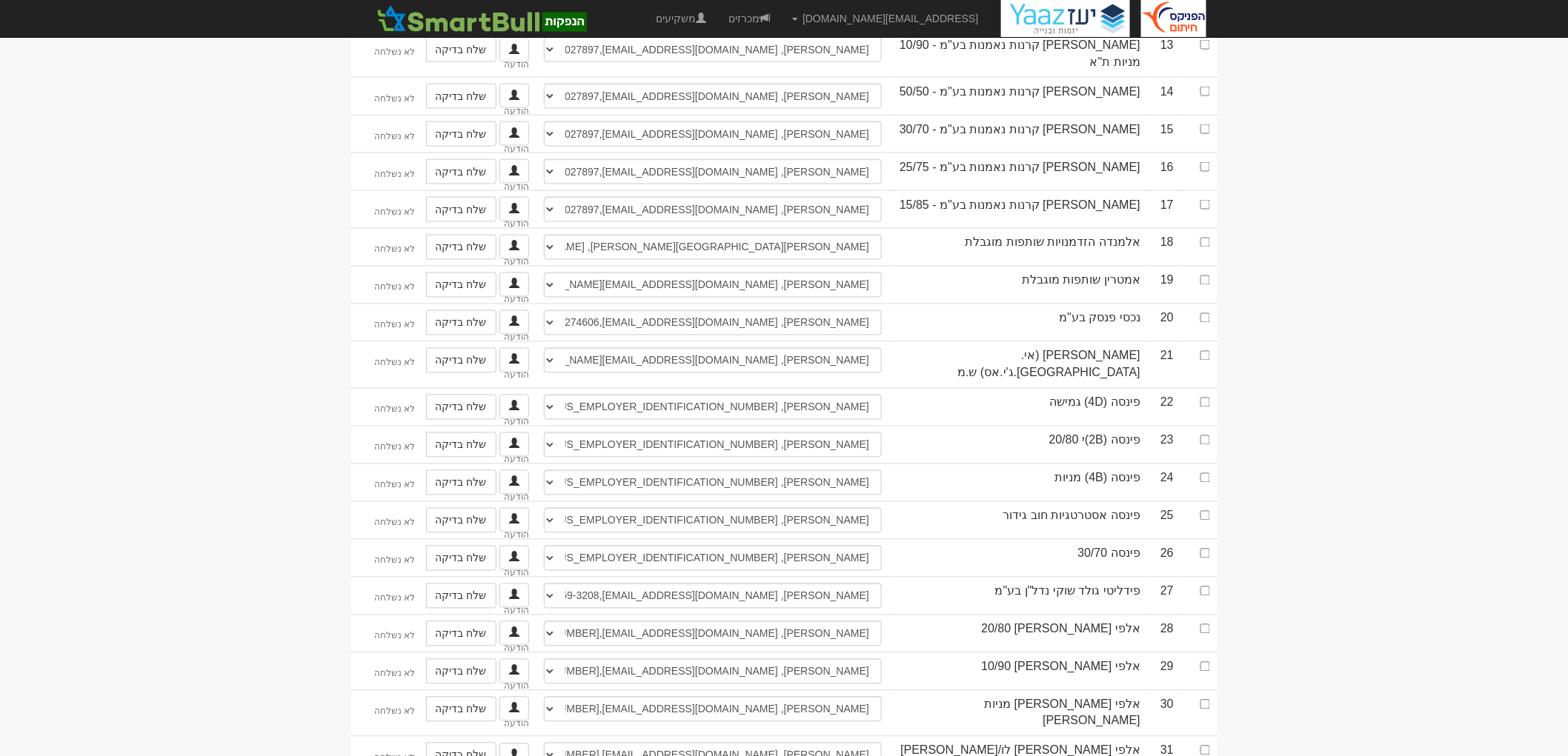
scroll to position [988, 0]
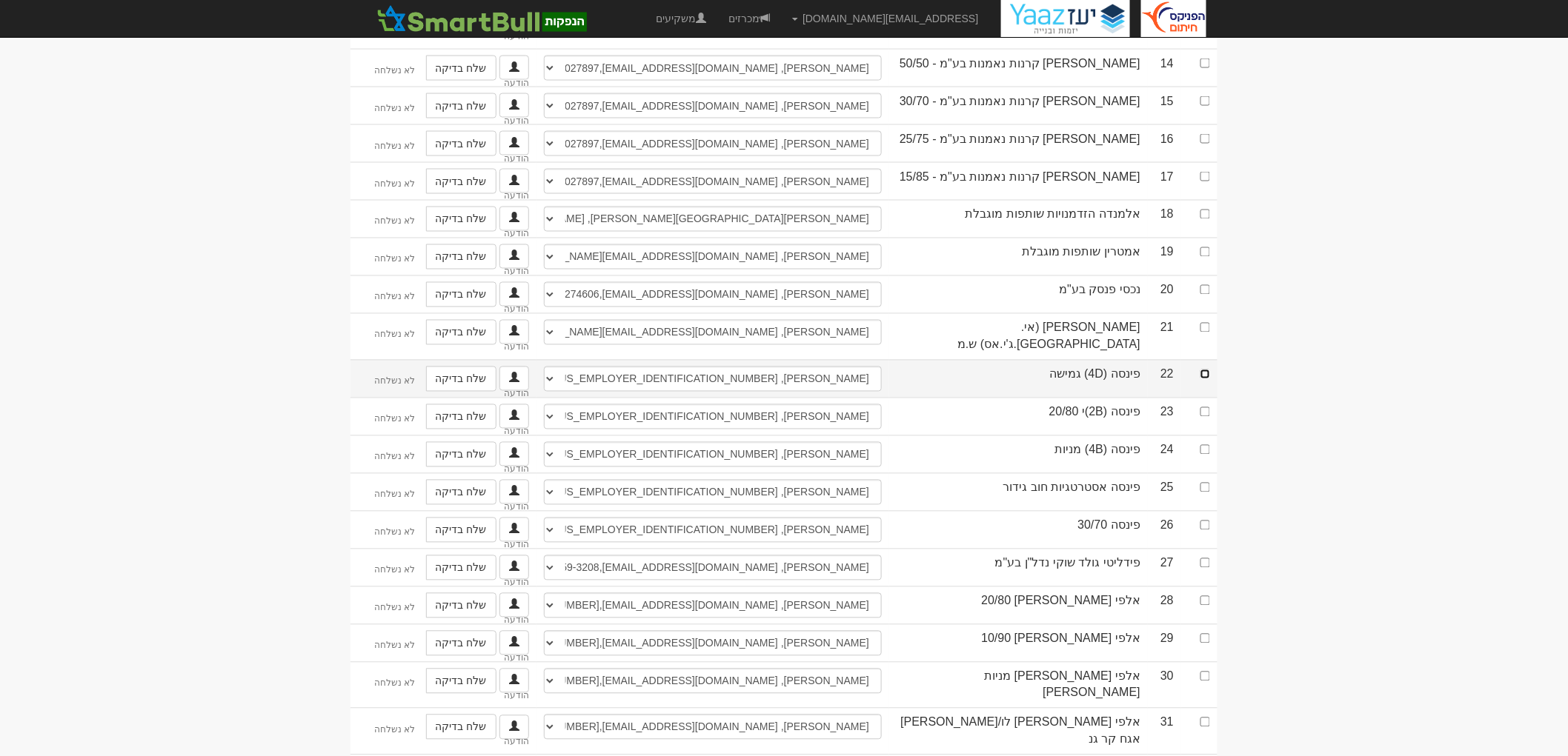
click at [1206, 370] on input "checkbox" at bounding box center [1205, 374] width 9 height 9
checkbox input "true"
click at [1206, 407] on input "checkbox" at bounding box center [1205, 412] width 9 height 9
checkbox input "true"
click at [1201, 445] on input "checkbox" at bounding box center [1205, 450] width 9 height 9
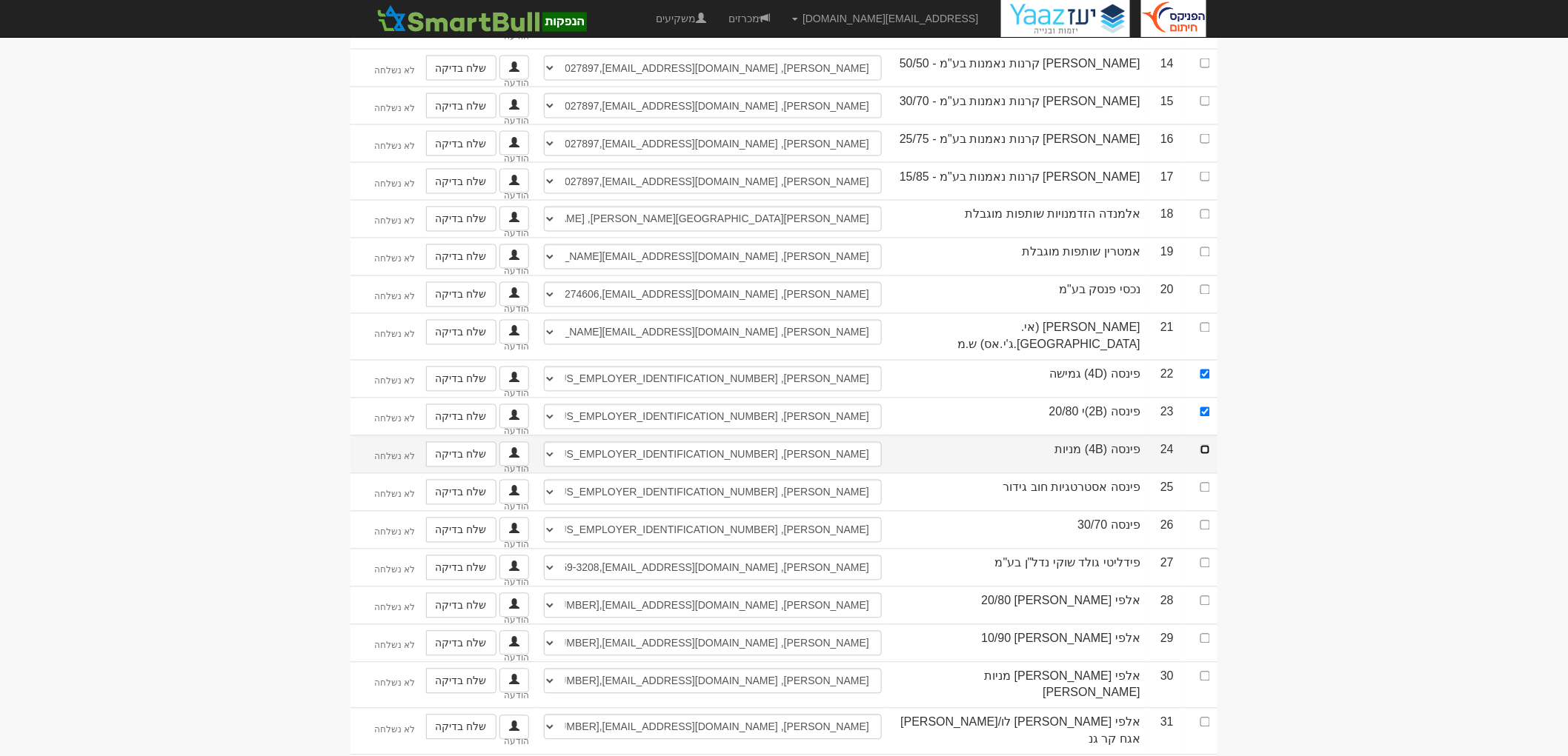
checkbox input "true"
click at [1206, 483] on input "checkbox" at bounding box center [1205, 487] width 9 height 9
checkbox input "true"
click at [1204, 521] on input "checkbox" at bounding box center [1205, 525] width 9 height 9
checkbox input "true"
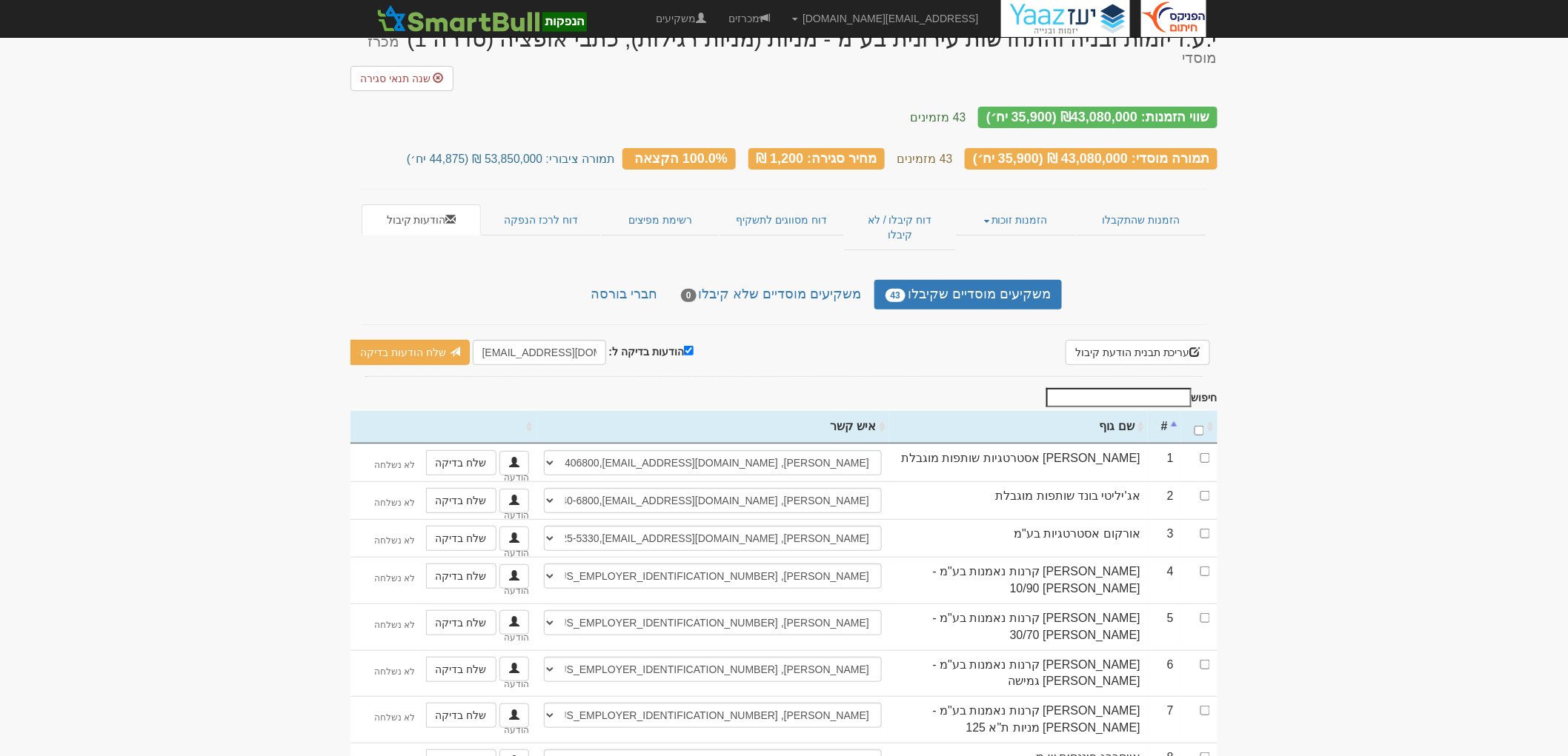
scroll to position [0, 0]
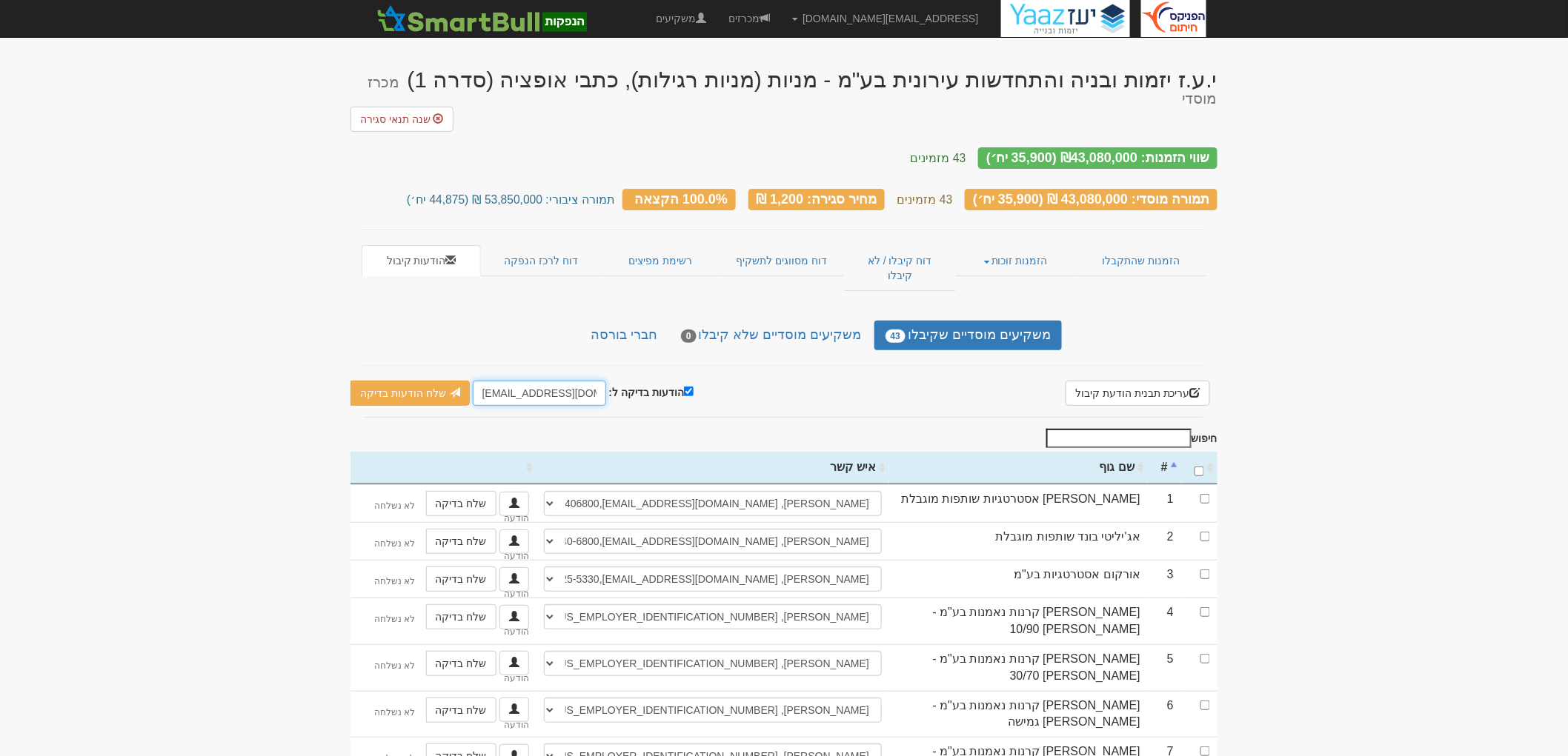
drag, startPoint x: 503, startPoint y: 356, endPoint x: 470, endPoint y: 351, distance: 33.4
click at [473, 381] on input "[EMAIL_ADDRESS][DOMAIN_NAME]" at bounding box center [539, 394] width 133 height 25
type input "[EMAIL_ADDRESS][DOMAIN_NAME]"
click at [442, 381] on link "שלח הודעות בדיקה" at bounding box center [410, 394] width 120 height 25
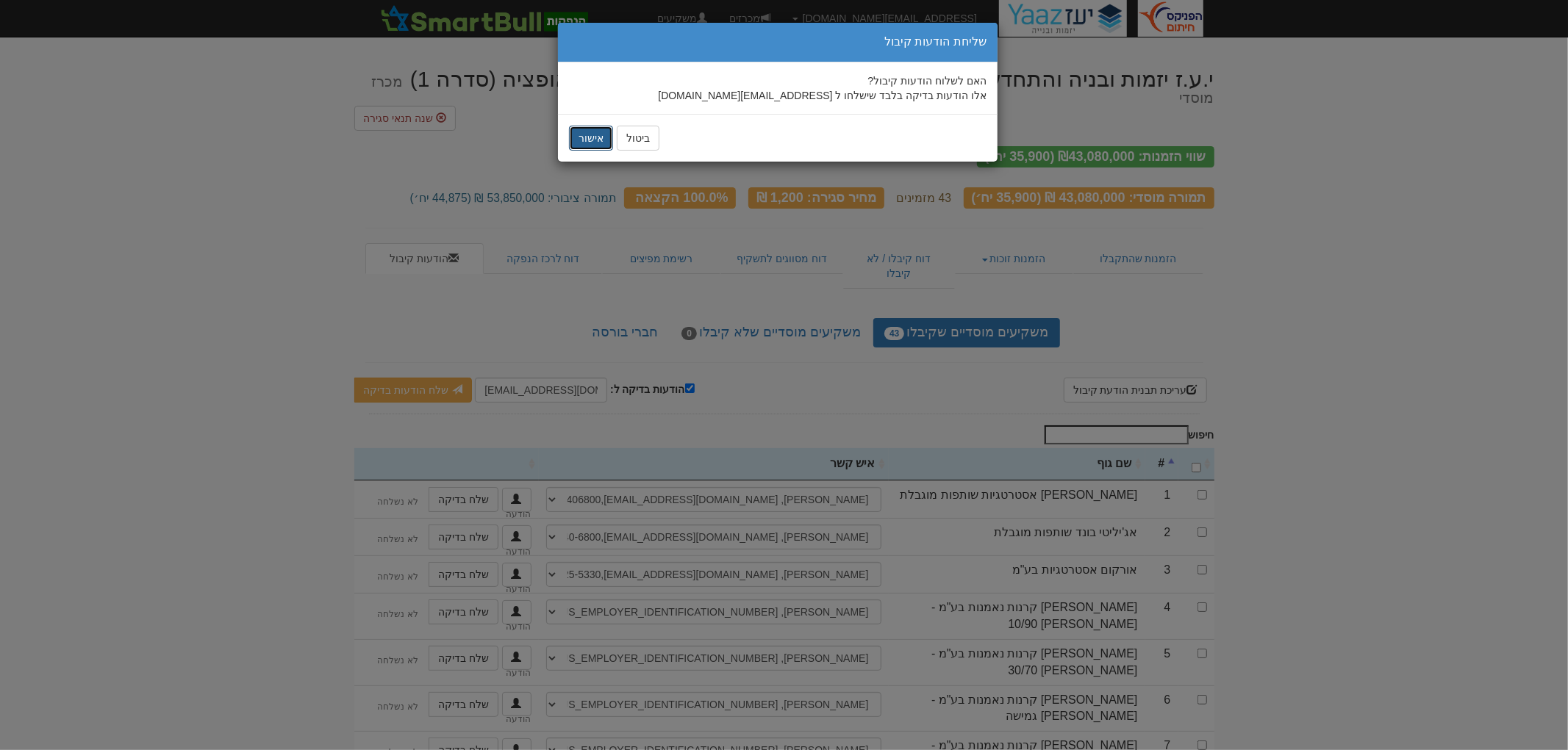
click at [597, 142] on button "אישור" at bounding box center [591, 138] width 44 height 25
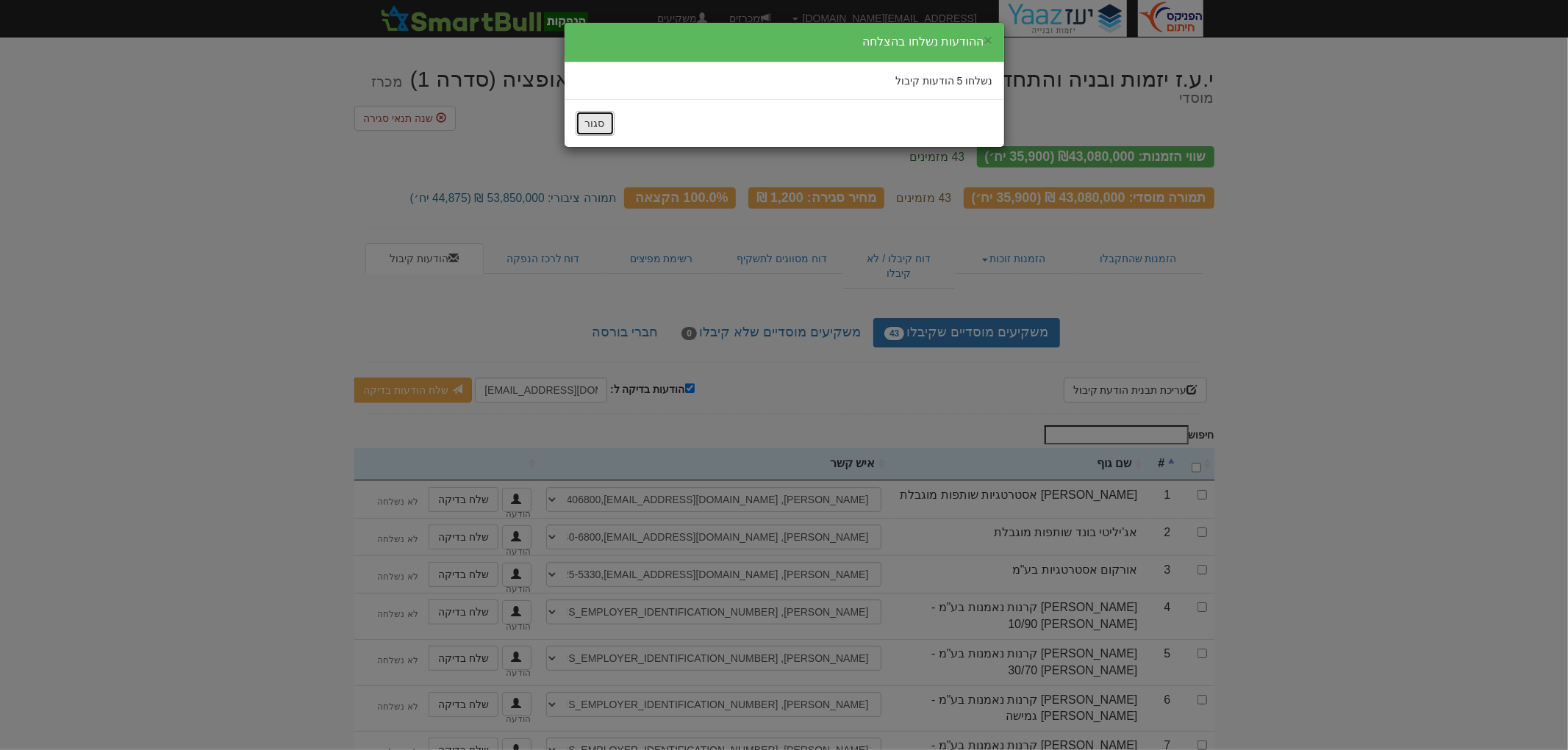
click at [605, 123] on button "סגור" at bounding box center [595, 124] width 39 height 25
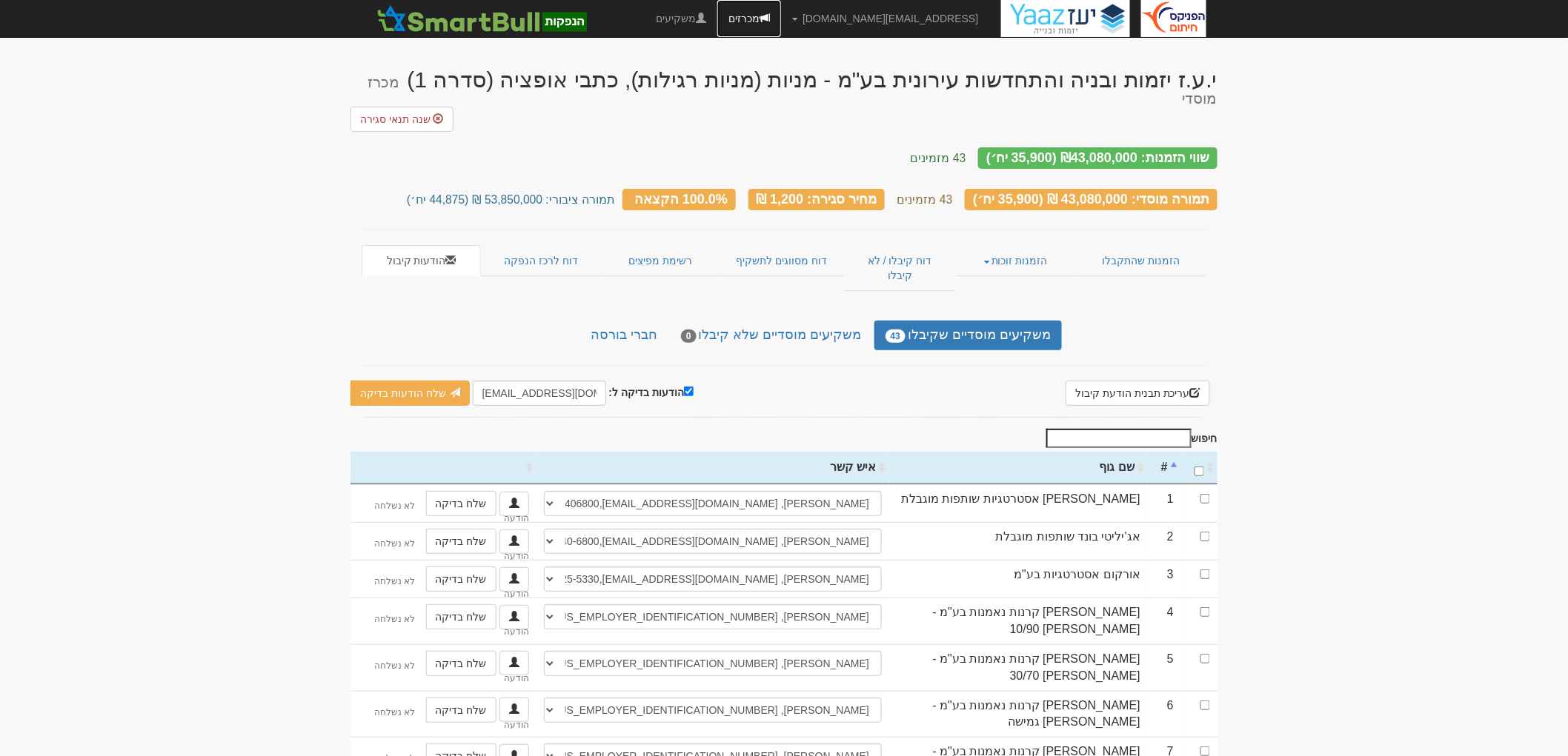
click at [781, 10] on link "מכרזים" at bounding box center [749, 19] width 64 height 37
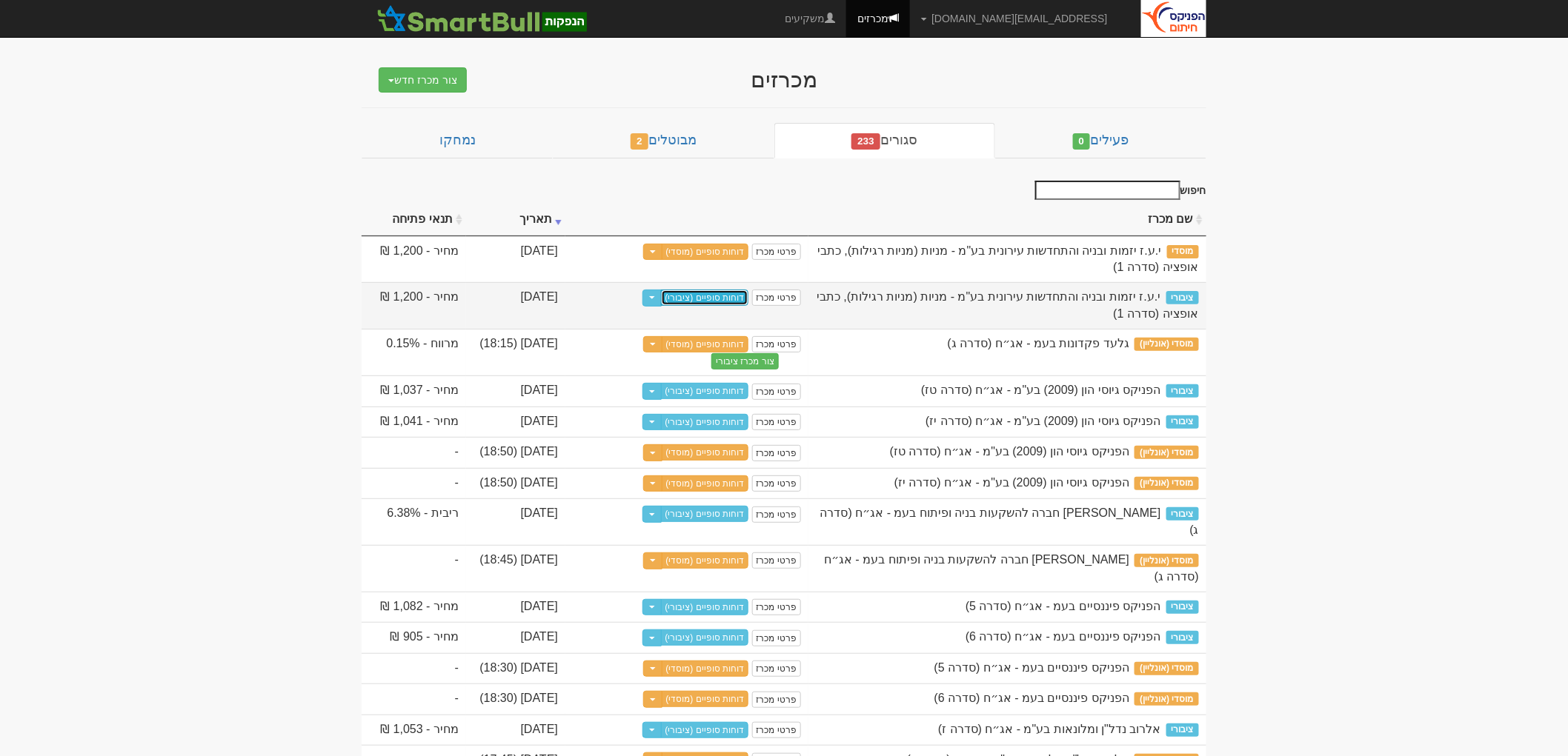
click at [719, 297] on link "דוחות סופיים (ציבורי)" at bounding box center [705, 297] width 88 height 16
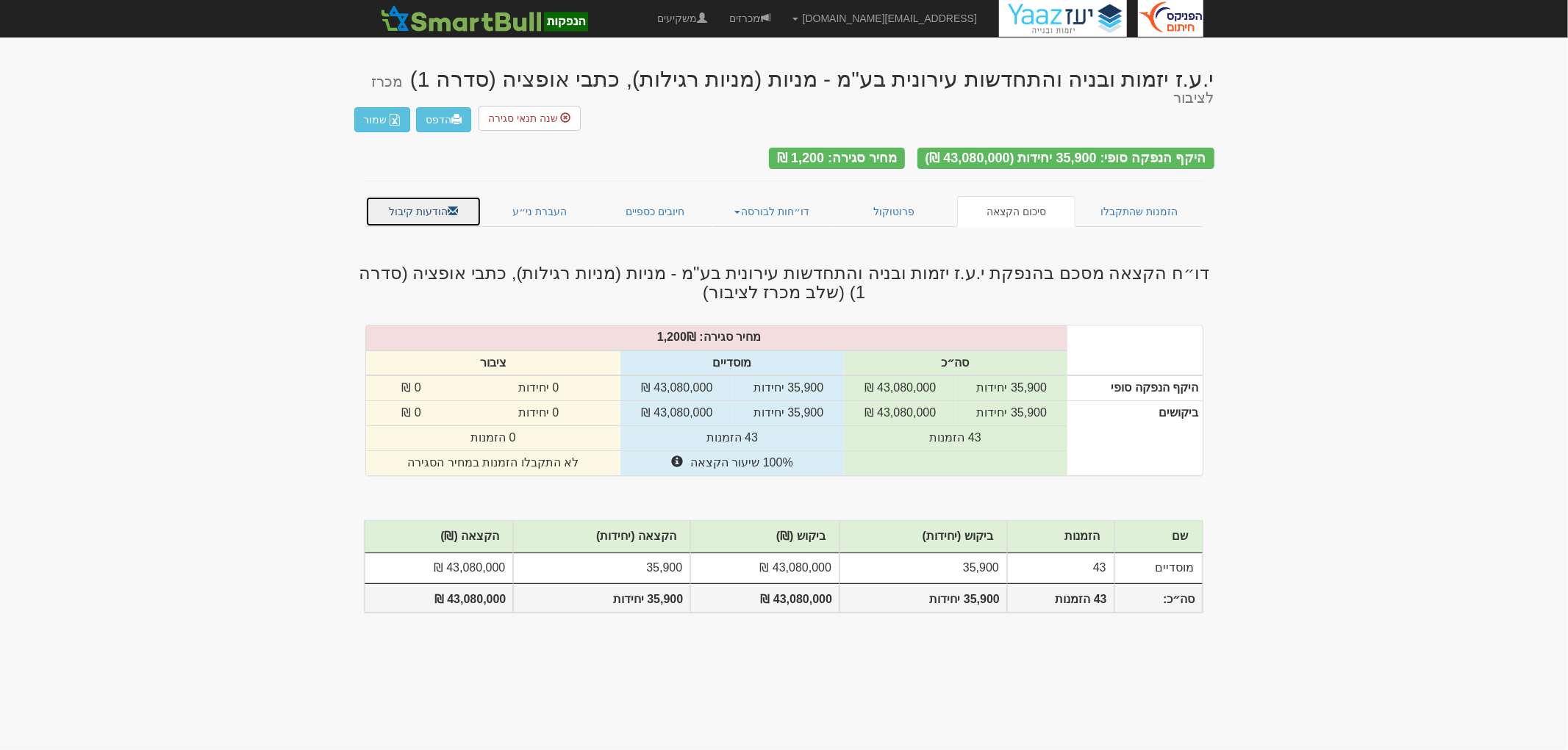
click at [461, 196] on link "הודעות קיבול" at bounding box center [424, 211] width 117 height 31
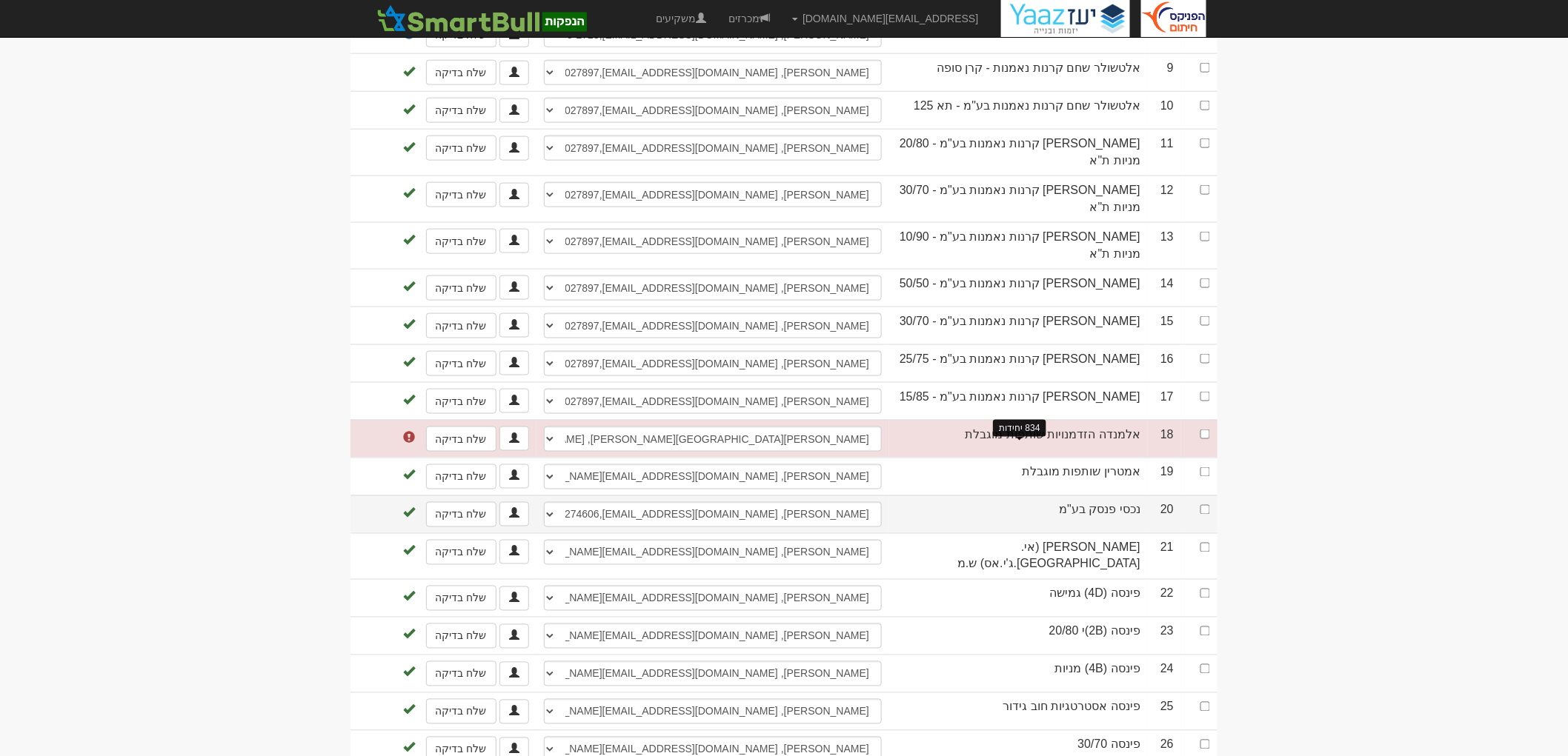
scroll to position [823, 0]
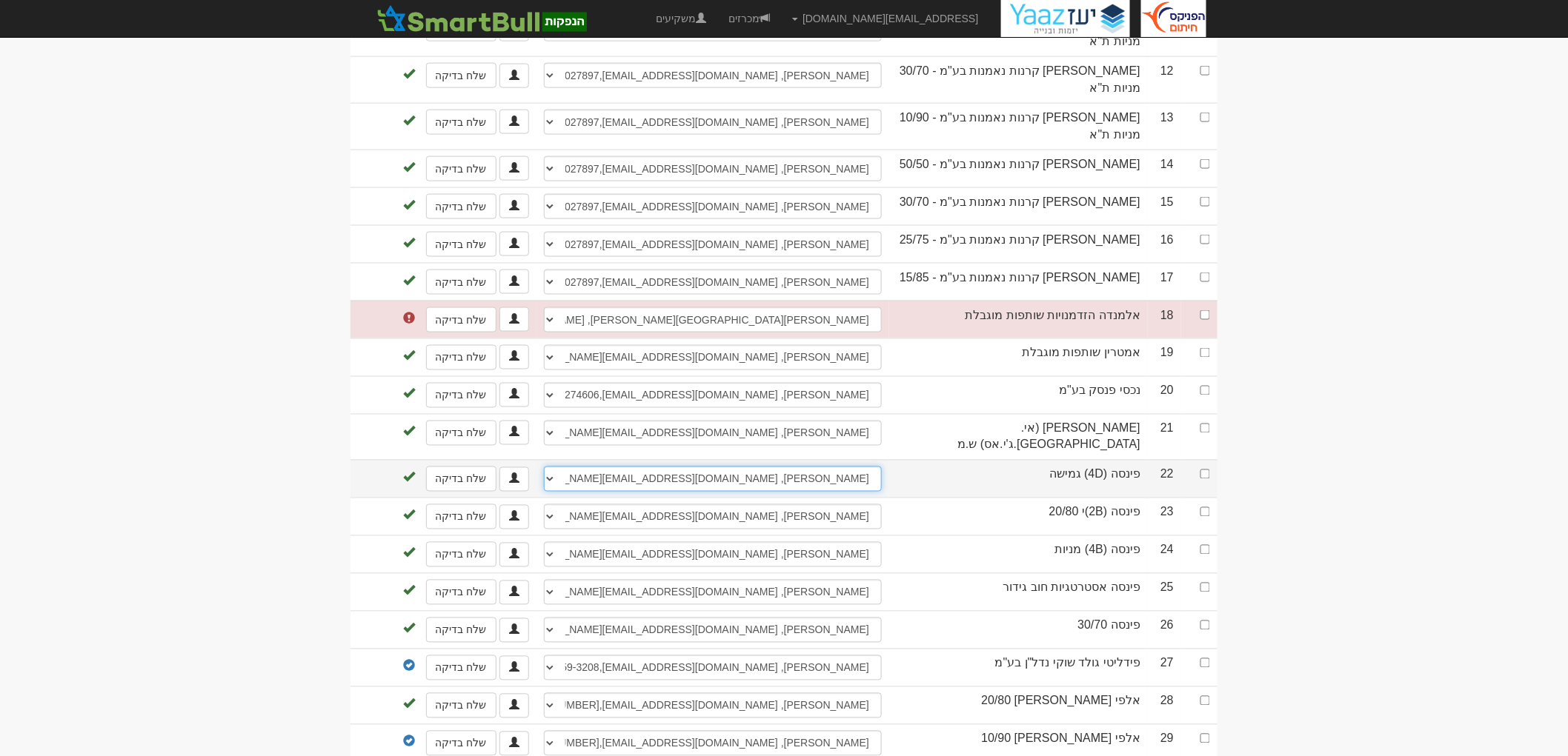
click at [813, 467] on select "[PERSON_NAME], 052-66160158, [EMAIL_ADDRESS][DOMAIN_NAME] [PERSON_NAME], [US_EM…" at bounding box center [713, 479] width 338 height 25
select select "68a42fca2048eb8a5cba24d7"
click at [544, 467] on select "[PERSON_NAME], 052-66160158, [EMAIL_ADDRESS][DOMAIN_NAME] [PERSON_NAME], [US_EM…" at bounding box center [713, 479] width 338 height 25
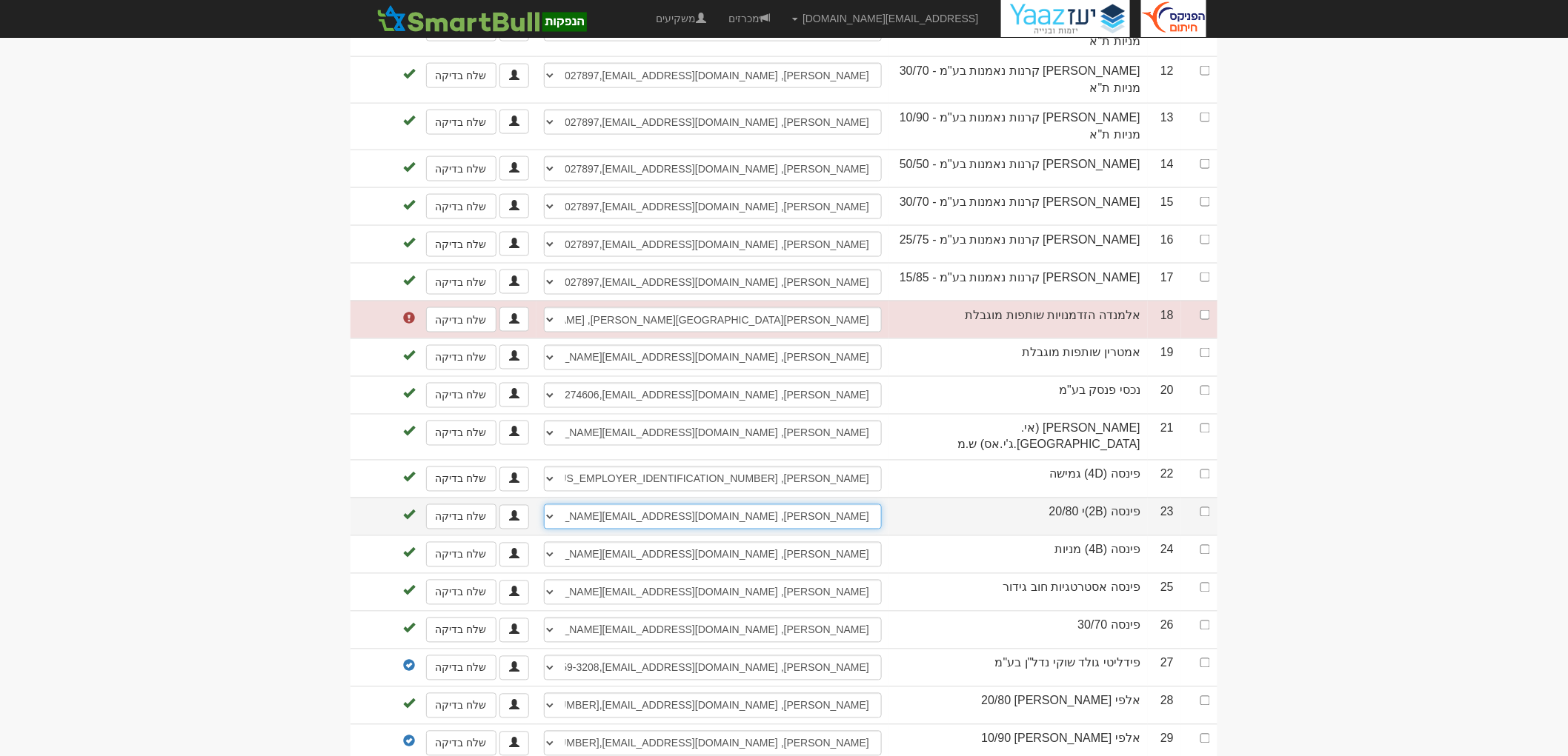
click at [817, 505] on select "[PERSON_NAME], 052-66160158, [EMAIL_ADDRESS][DOMAIN_NAME] [PERSON_NAME], [US_EM…" at bounding box center [713, 518] width 338 height 25
select select "68a42fdd2048eb8a5cba24e5"
click at [544, 505] on select "[PERSON_NAME], 052-66160158, [EMAIL_ADDRESS][DOMAIN_NAME] [PERSON_NAME], [US_EM…" at bounding box center [713, 518] width 338 height 25
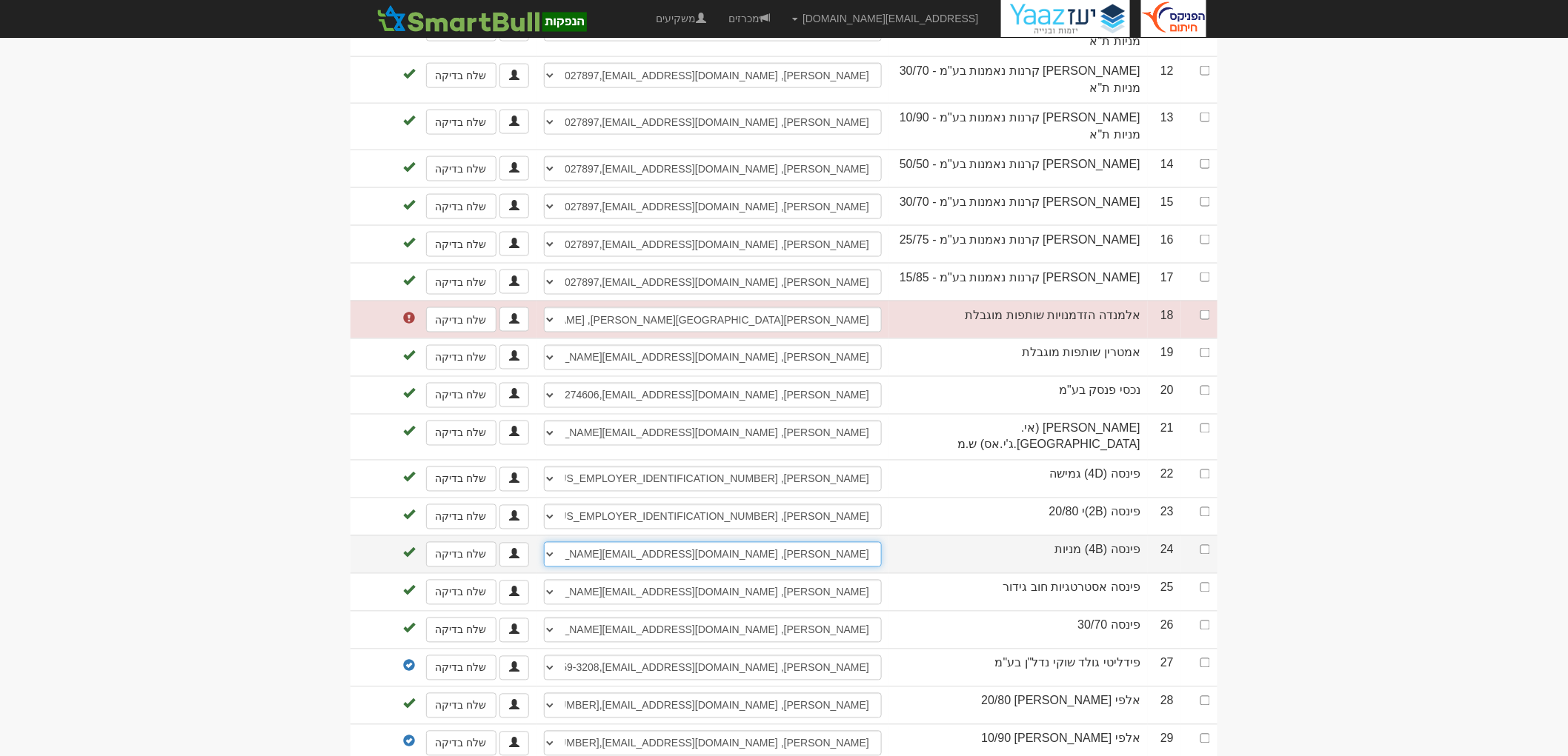
click at [823, 542] on select "[PERSON_NAME], 052-66160158, [EMAIL_ADDRESS][DOMAIN_NAME] [PERSON_NAME], [US_EM…" at bounding box center [713, 555] width 338 height 25
select select "68a42fed2048eb8a5cba24f3"
click at [544, 542] on select "עדי שוחט, 052-66160158, ayalon-md@ayalon-inv.co.il אולגה פולי, 03-6138218, olga…" at bounding box center [713, 555] width 338 height 25
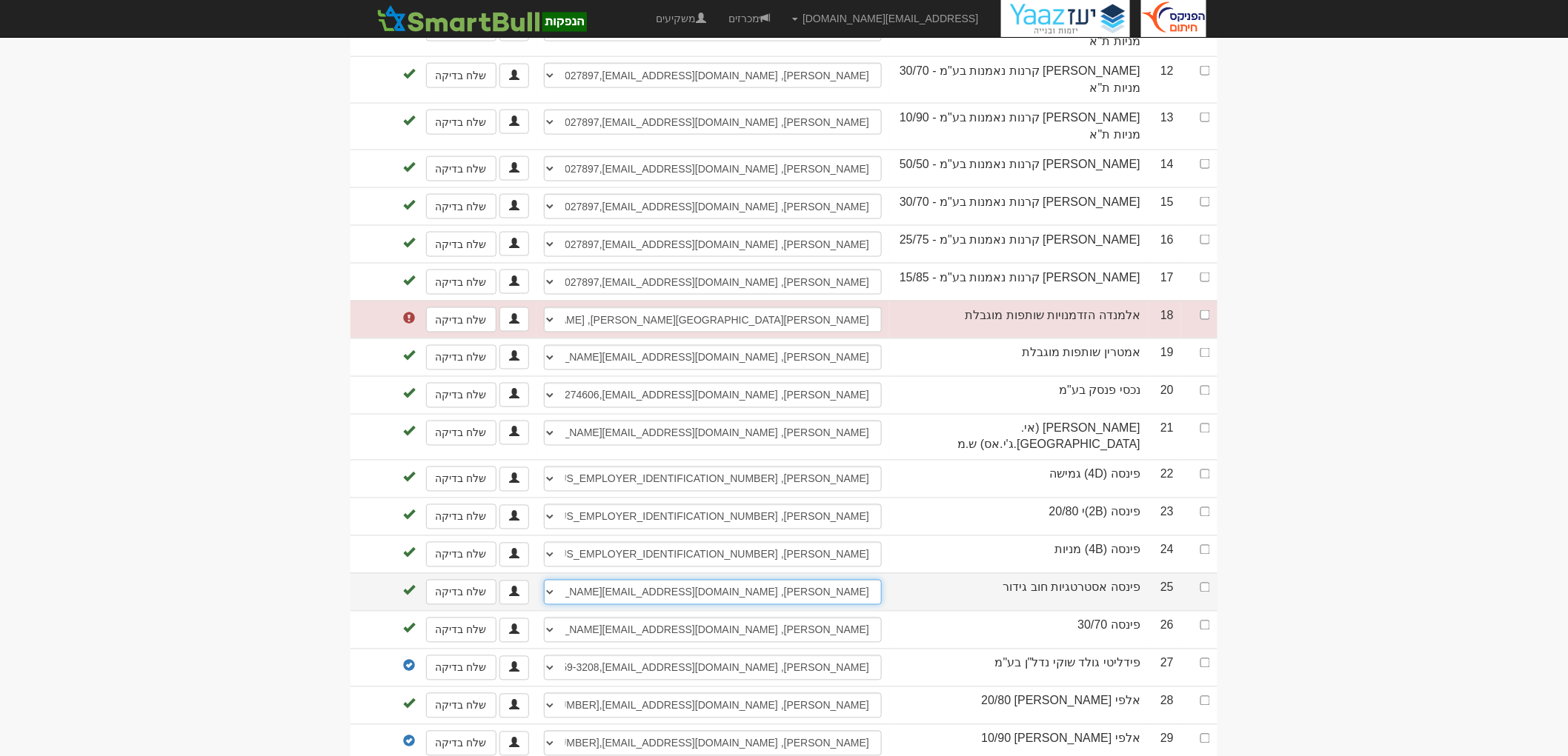
click at [835, 580] on select "עדי שוחט, 052-66160158, ayalon-md@ayalon-inv.co.il אולגה פולי, 03-6138218, olga…" at bounding box center [713, 593] width 338 height 25
select select "68a430002048eb8a5cba2501"
click at [544, 580] on select "עדי שוחט, 052-66160158, ayalon-md@ayalon-inv.co.il אולגה פולי, 03-6138218, olga…" at bounding box center [713, 593] width 338 height 25
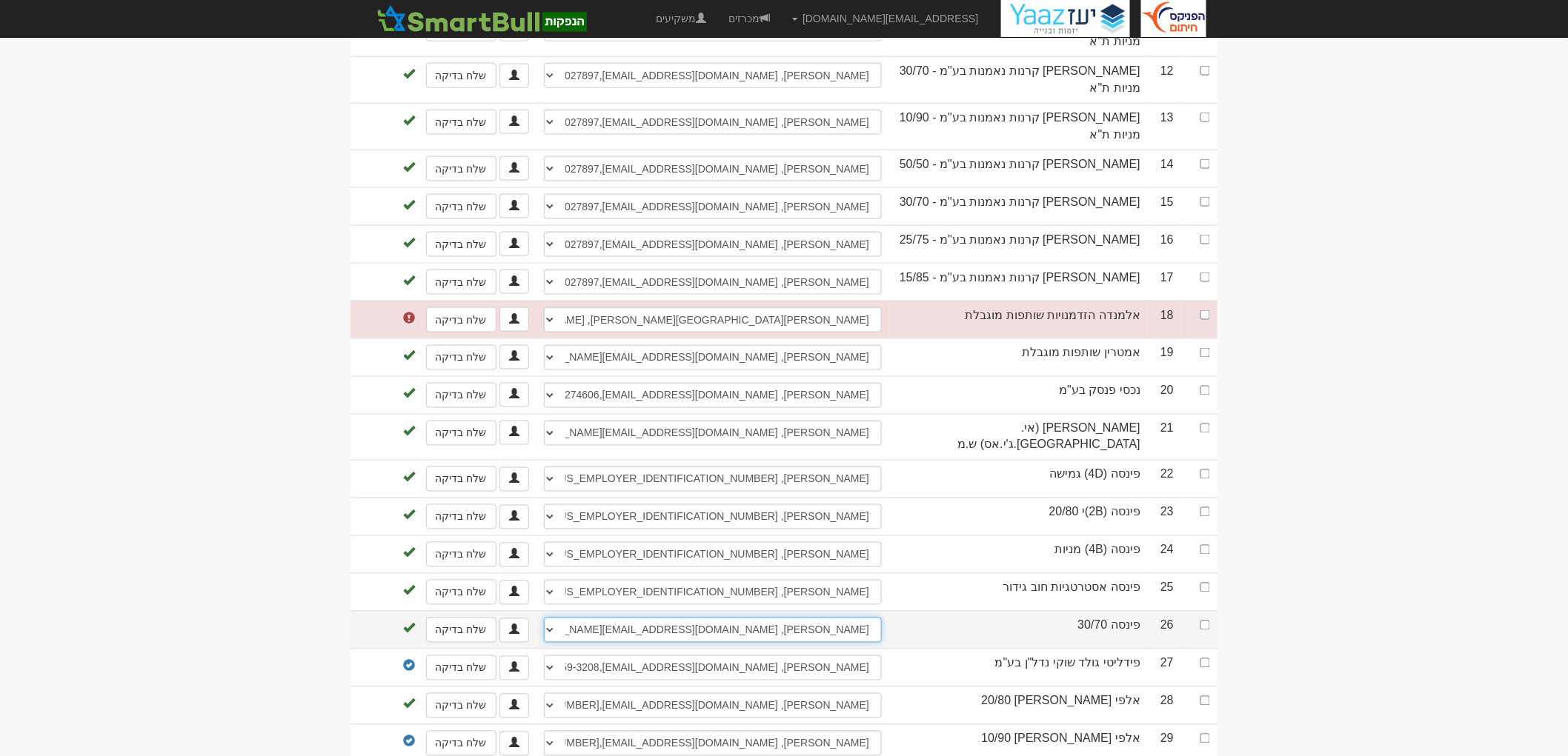
click at [834, 618] on select "עדי שוחט, 052-66160158, ayalon-md@ayalon-inv.co.il אולגה פולי, 03-6138218, olga…" at bounding box center [713, 630] width 338 height 25
select select "68a430122048eb8a5cba250f"
click at [544, 618] on select "עדי שוחט, 052-66160158, ayalon-md@ayalon-inv.co.il אולגה פולי, 03-6138218, olga…" at bounding box center [713, 630] width 338 height 25
click at [1200, 611] on td at bounding box center [1200, 630] width 37 height 38
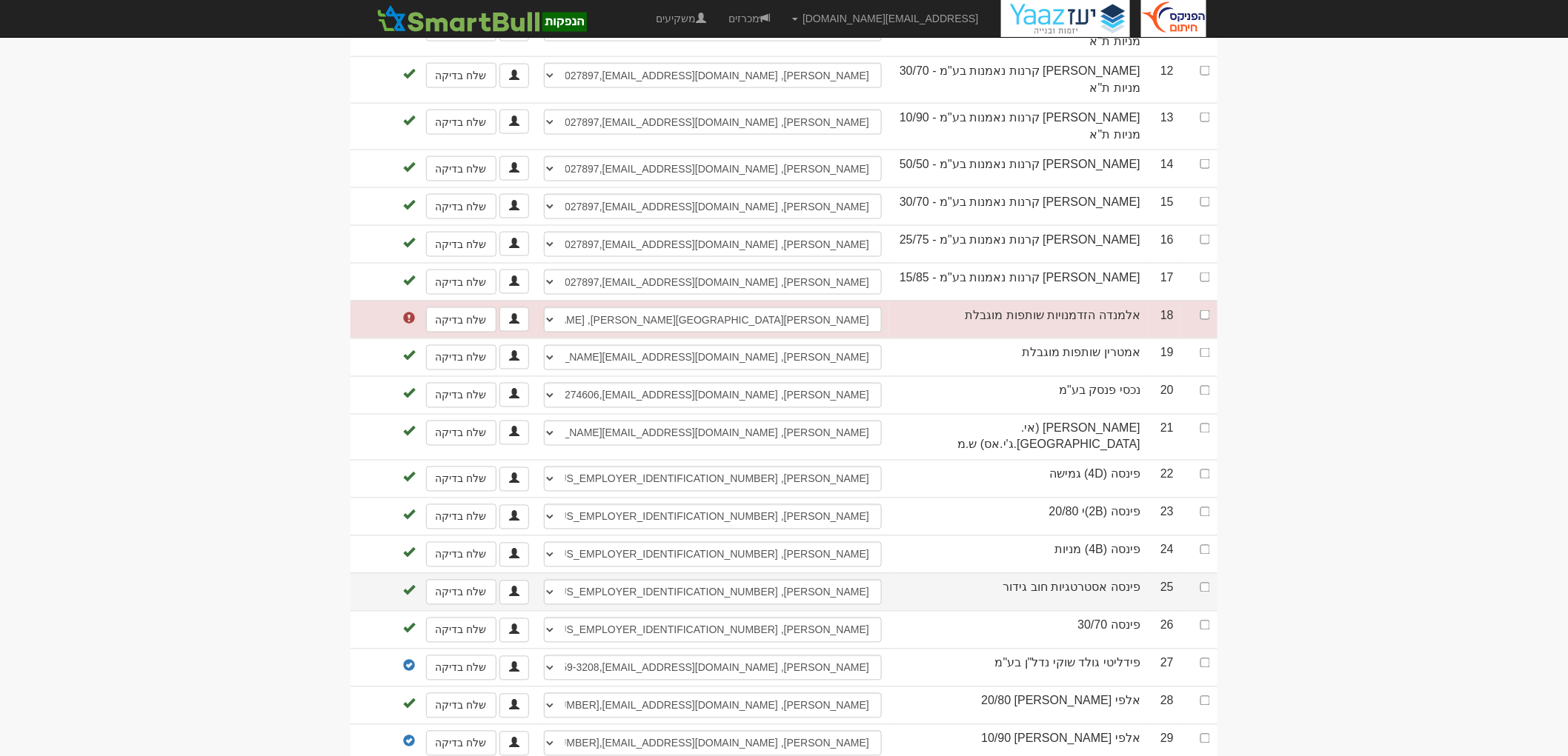
click at [1206, 574] on td at bounding box center [1200, 592] width 37 height 38
click at [1208, 583] on input "checkbox" at bounding box center [1205, 587] width 9 height 9
checkbox input "true"
click at [1209, 621] on input "checkbox" at bounding box center [1205, 625] width 9 height 9
checkbox input "true"
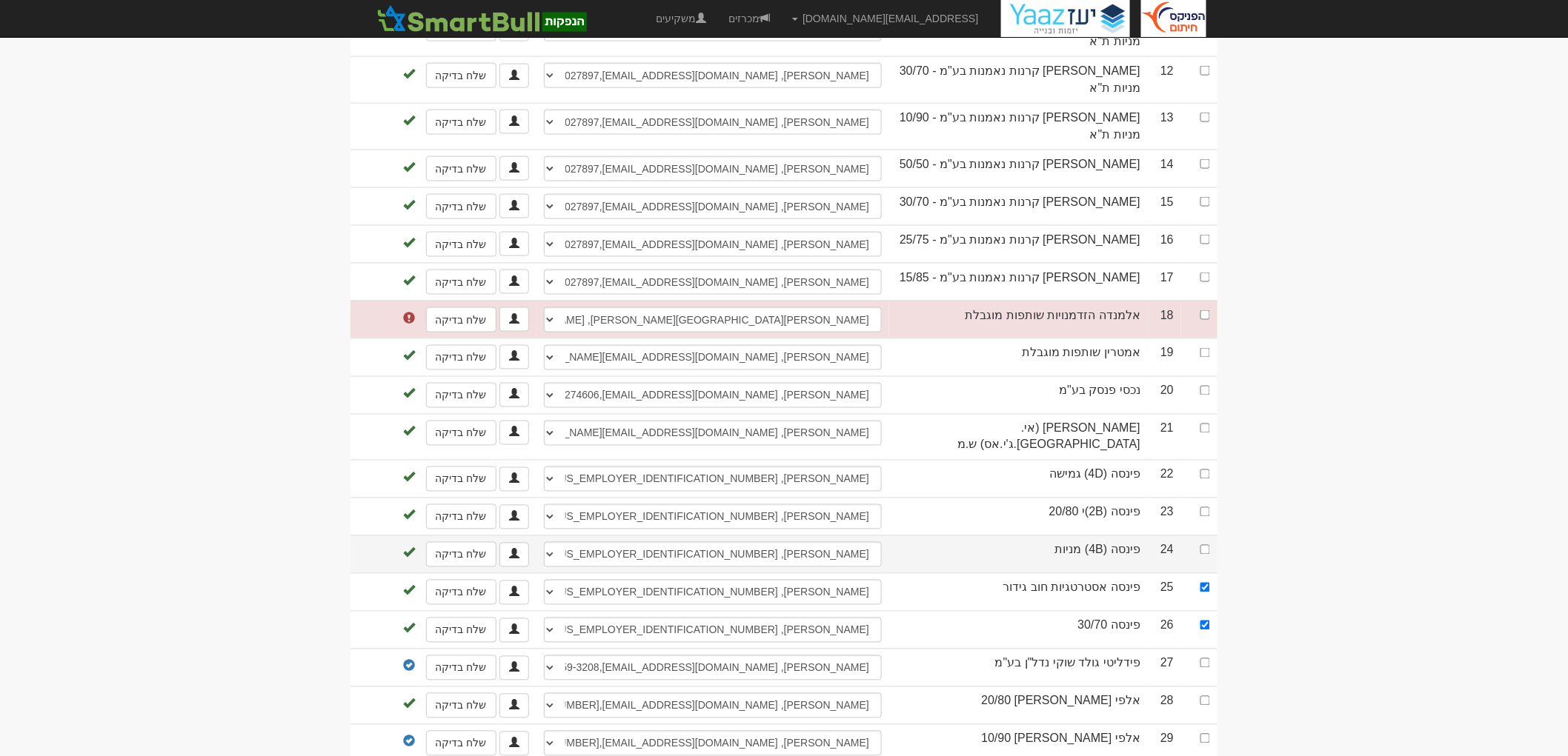
click at [1200, 535] on td at bounding box center [1200, 554] width 37 height 38
click at [1203, 546] on input "checkbox" at bounding box center [1205, 550] width 9 height 9
checkbox input "true"
click at [1208, 507] on input "checkbox" at bounding box center [1205, 512] width 9 height 9
checkbox input "true"
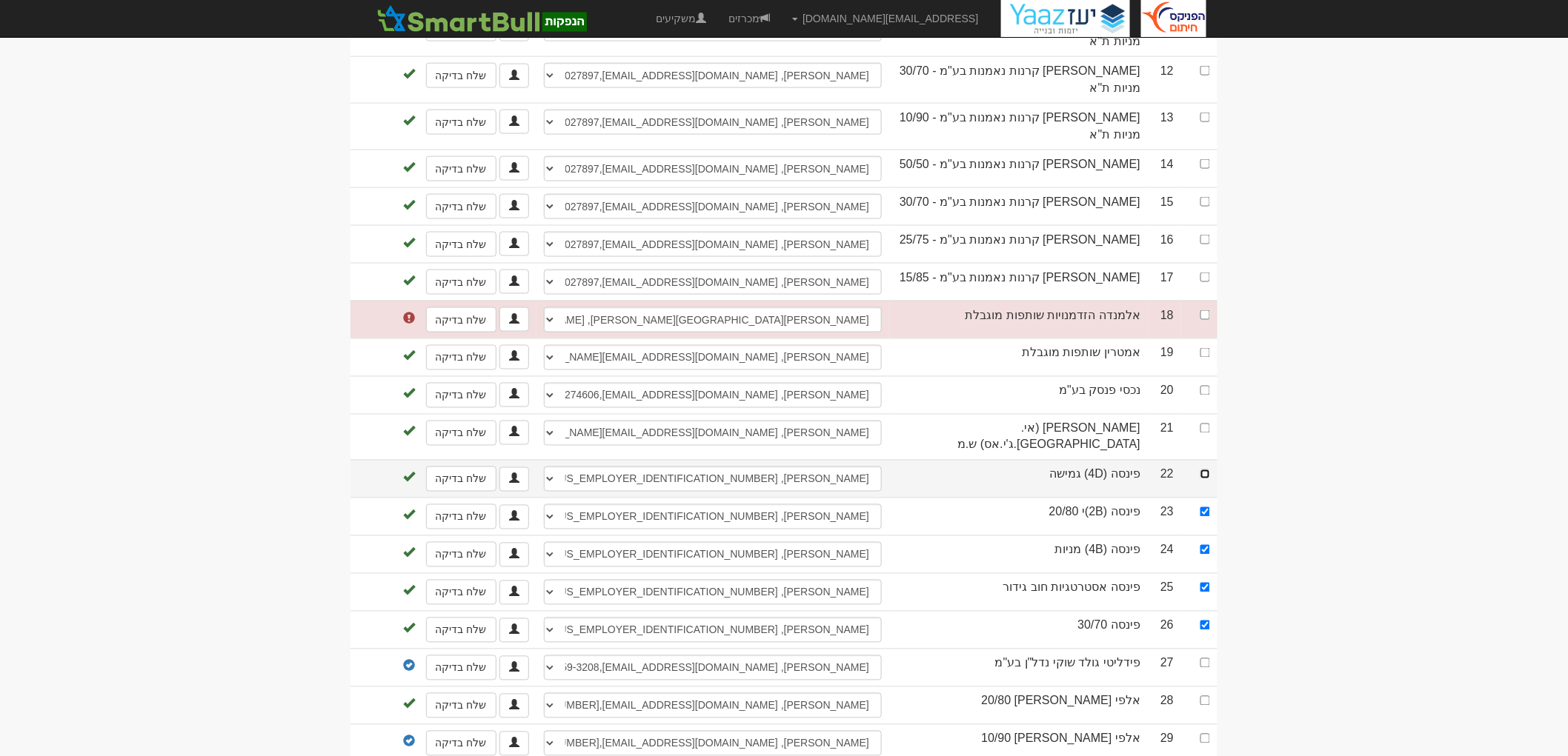
click at [1204, 470] on input "checkbox" at bounding box center [1205, 474] width 9 height 9
checkbox input "true"
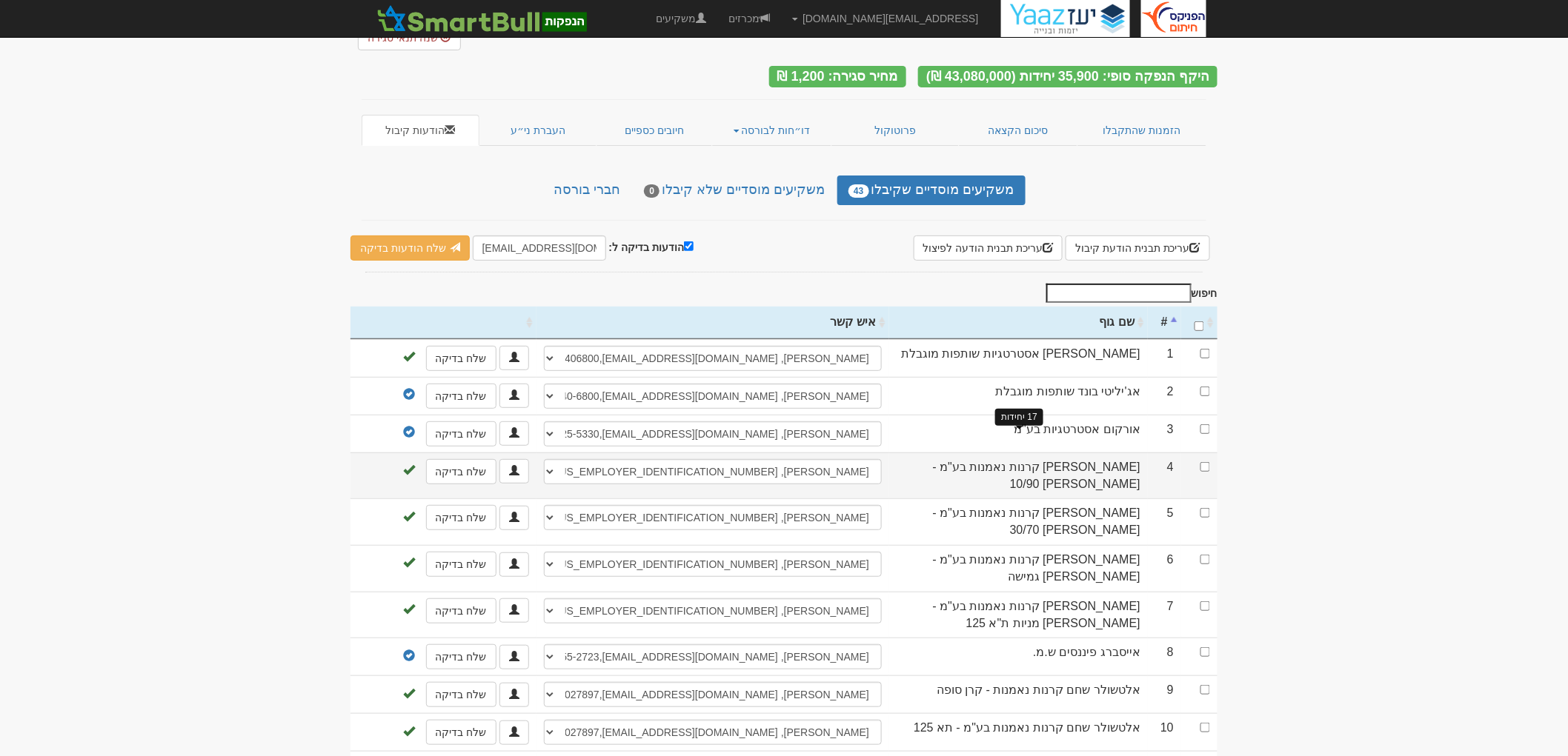
scroll to position [0, 0]
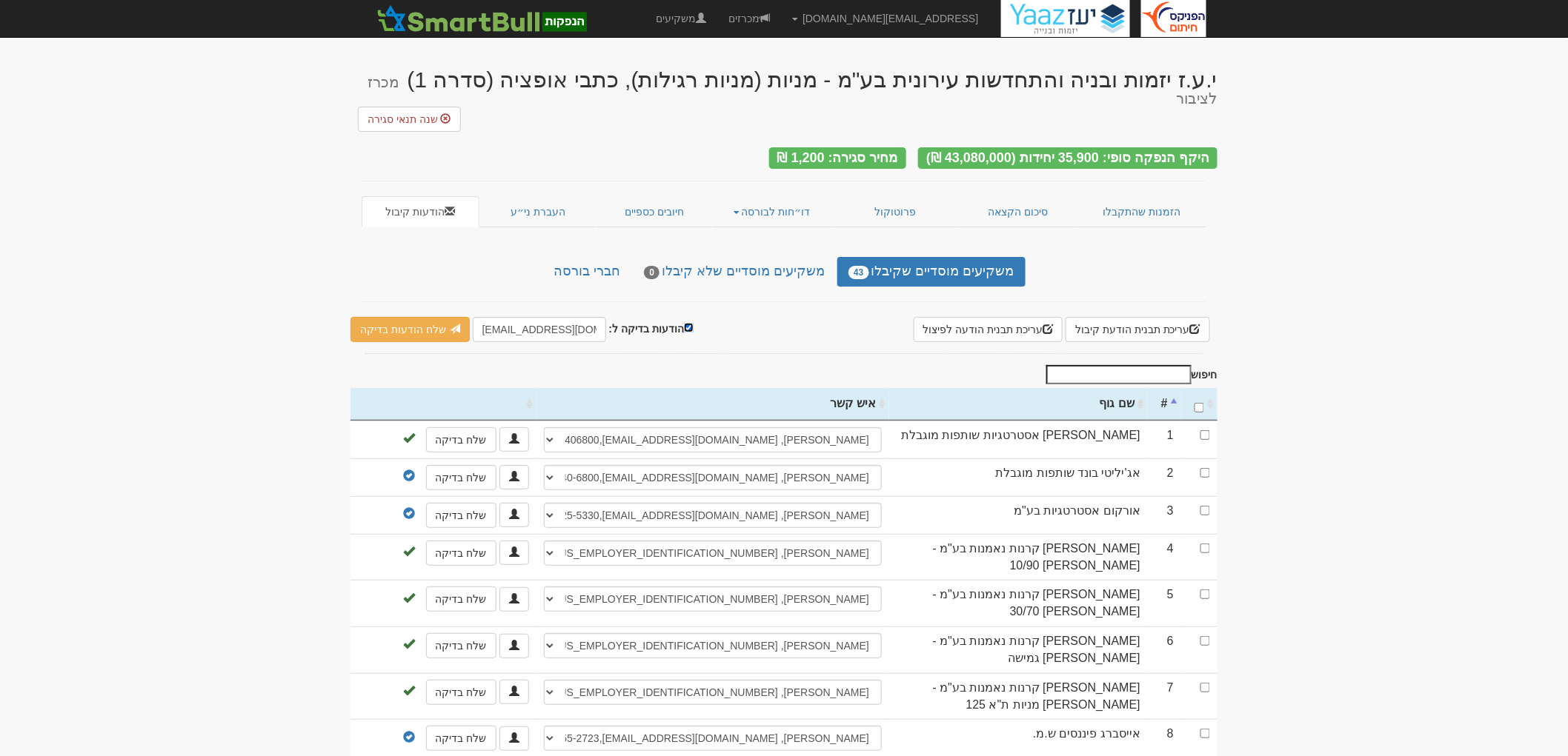
click at [684, 323] on input "הודעות בדיקה ל:" at bounding box center [688, 328] width 9 height 9
checkbox input "false"
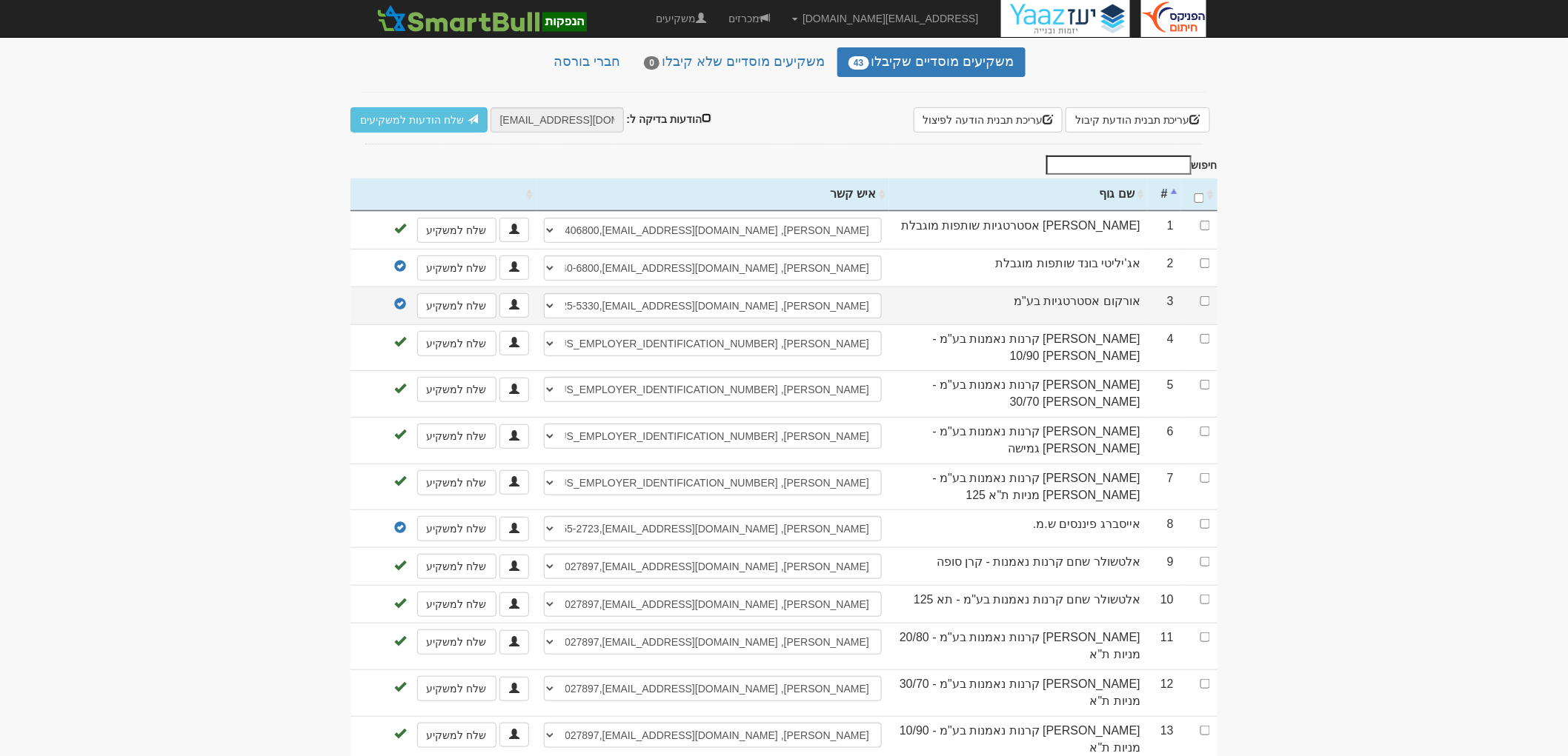
scroll to position [82, 0]
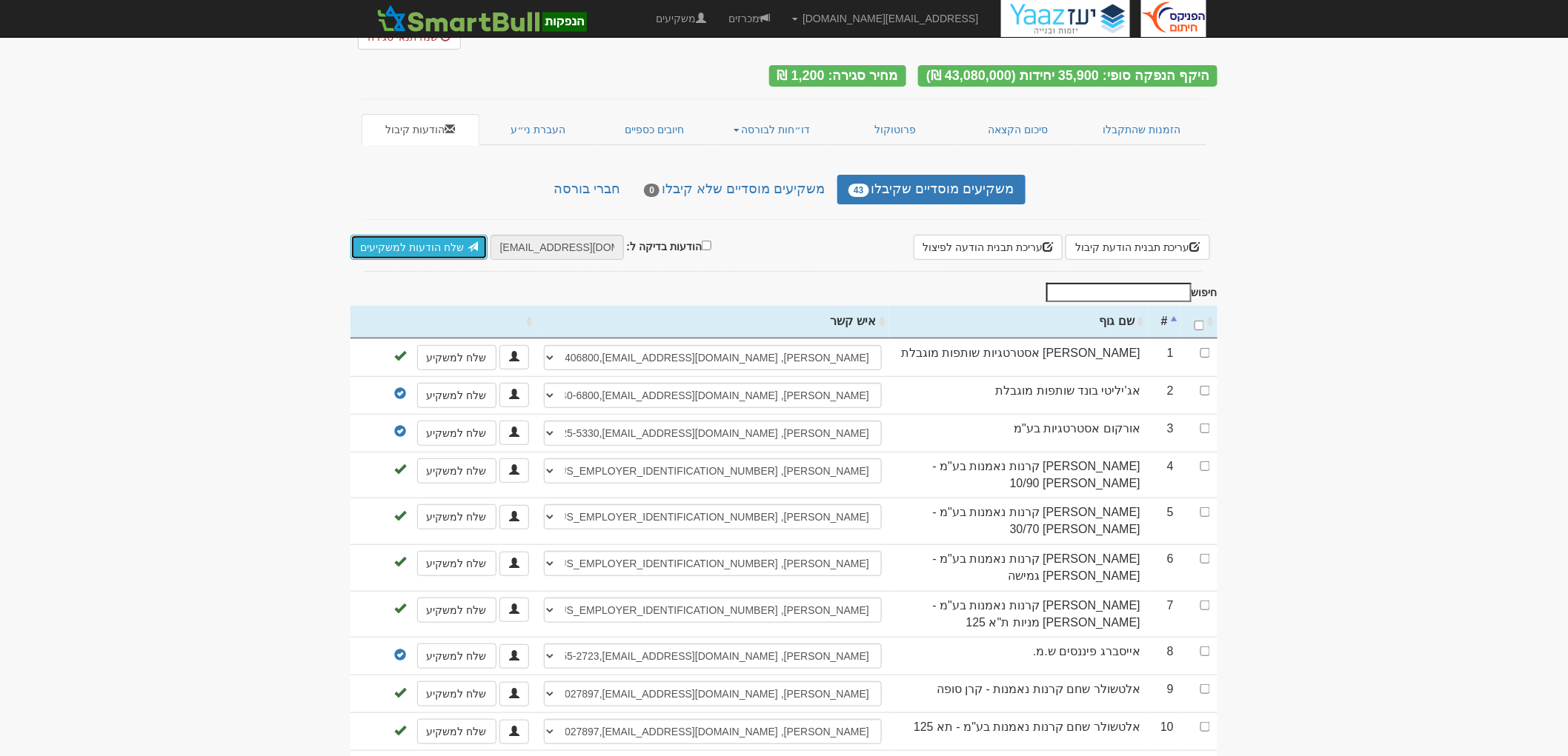
click at [420, 235] on link "שלח הודעות למשקיעים" at bounding box center [419, 248] width 138 height 25
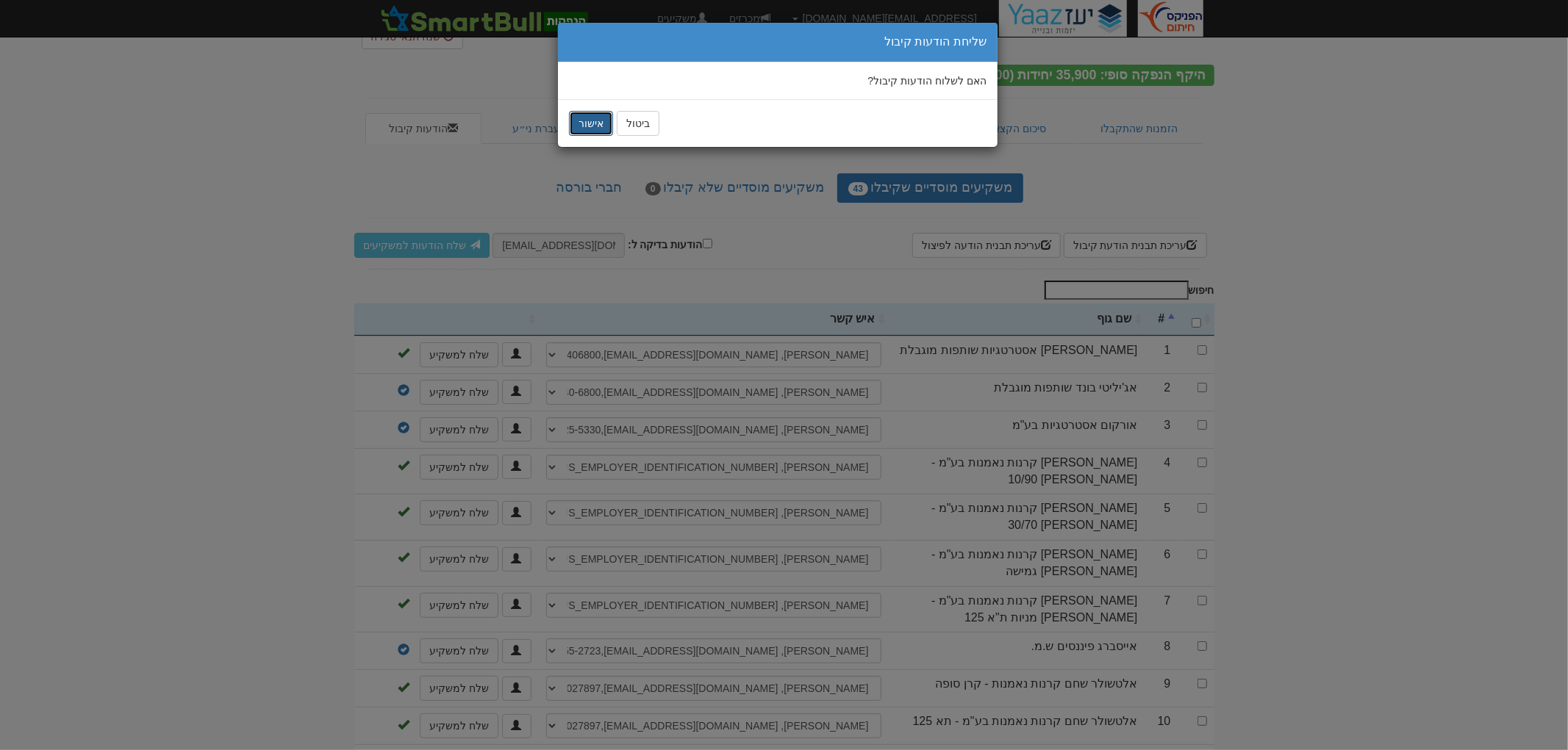
click at [589, 123] on button "אישור" at bounding box center [591, 124] width 44 height 25
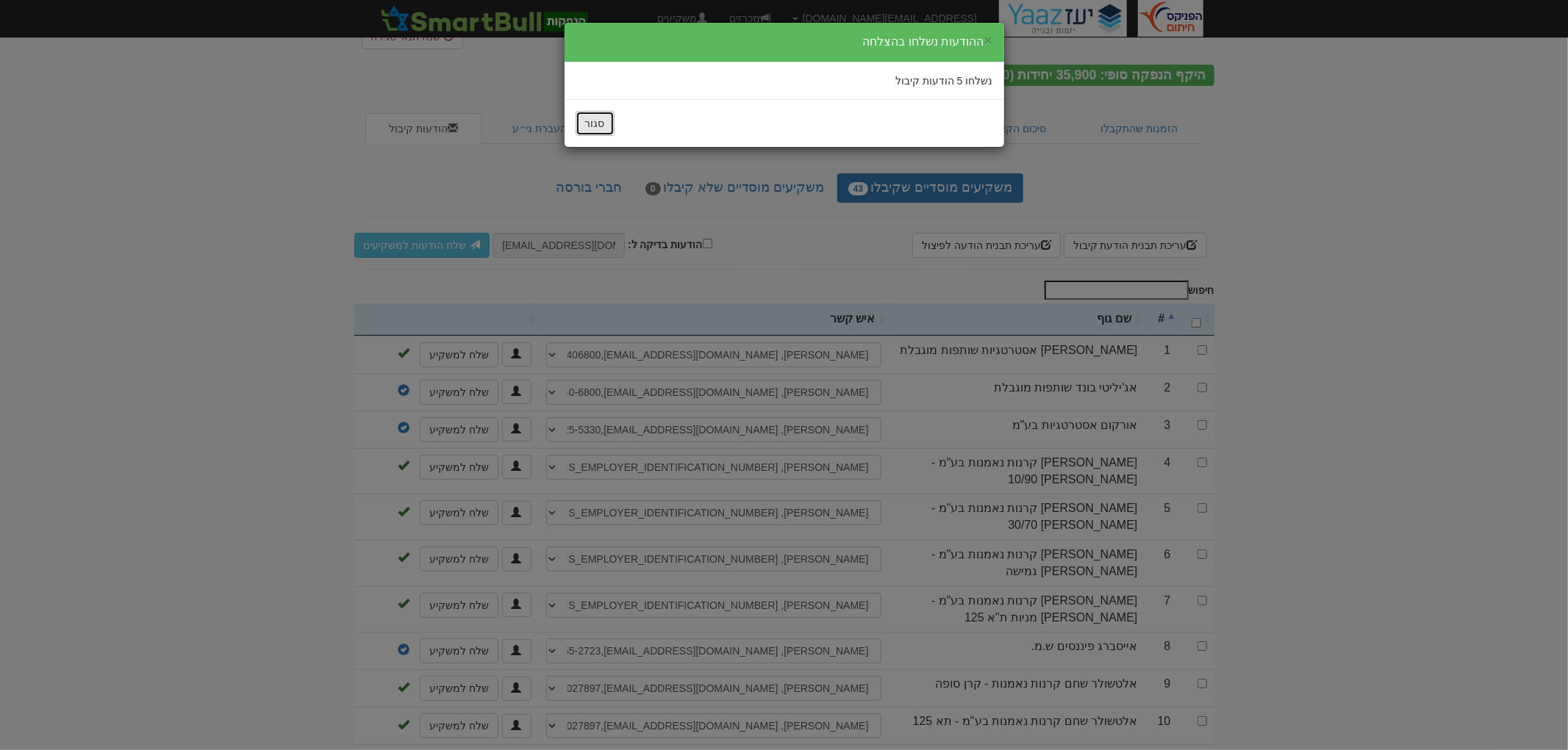
click at [600, 114] on button "סגור" at bounding box center [595, 124] width 39 height 25
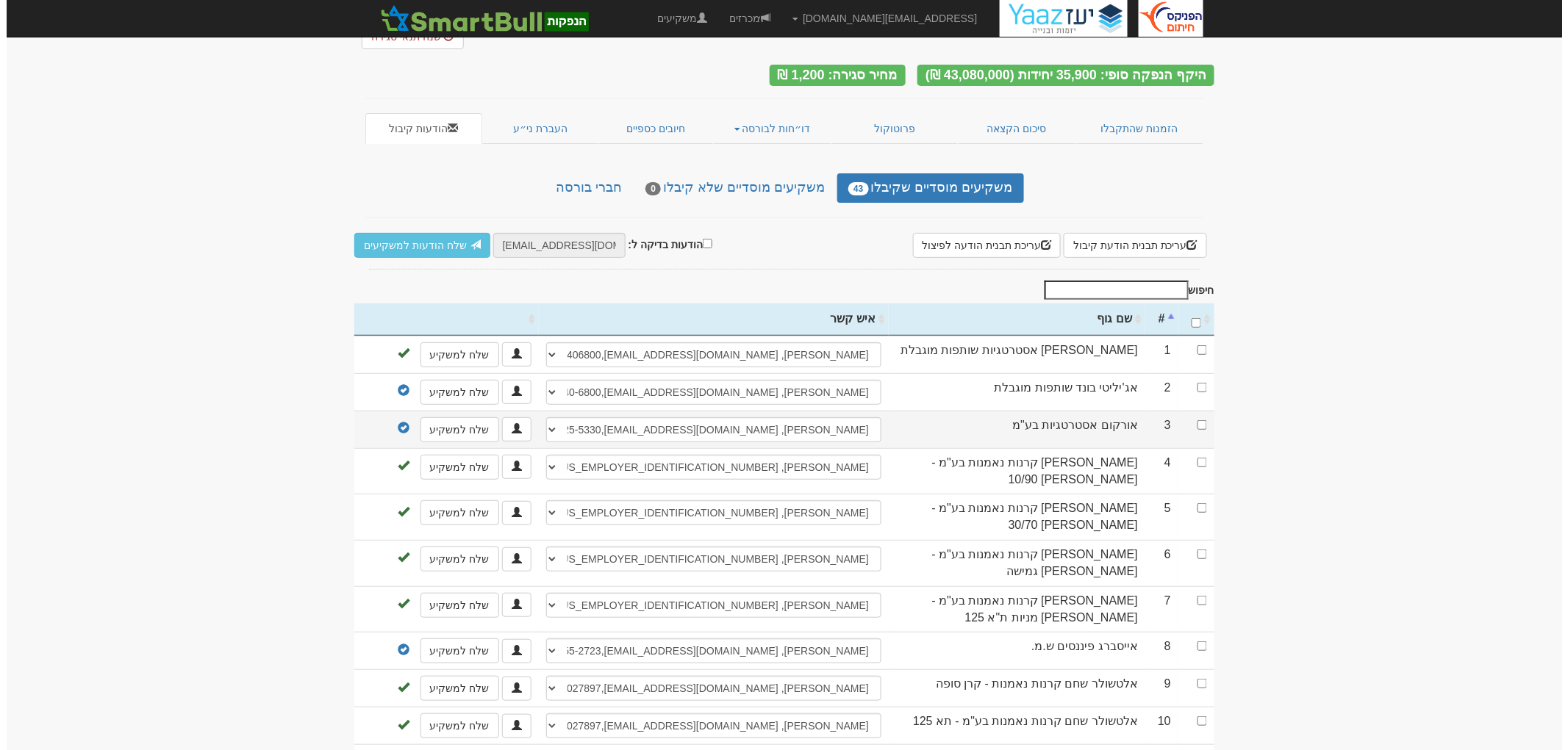
scroll to position [0, 0]
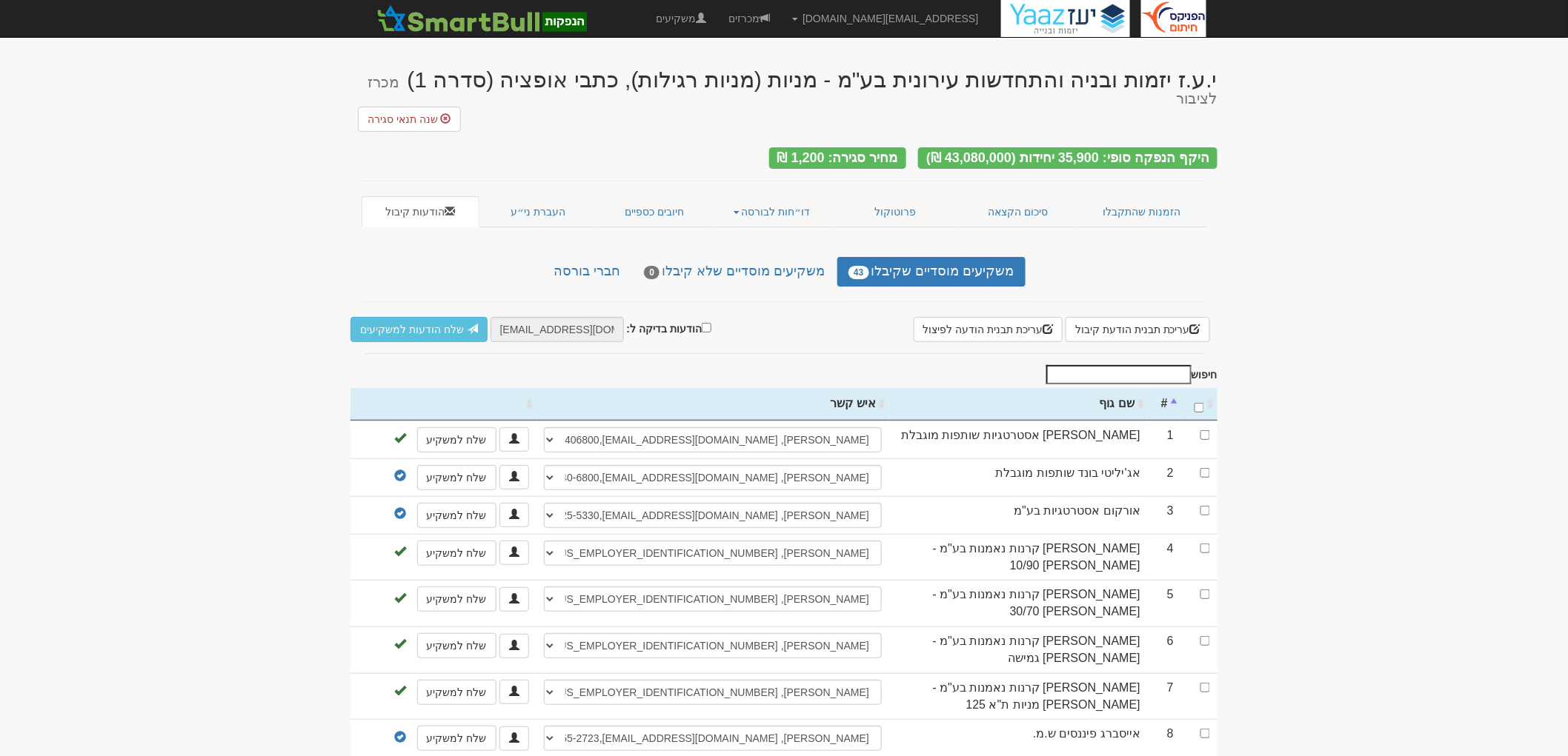
click at [1100, 365] on input "חיפוש" at bounding box center [1119, 374] width 145 height 20
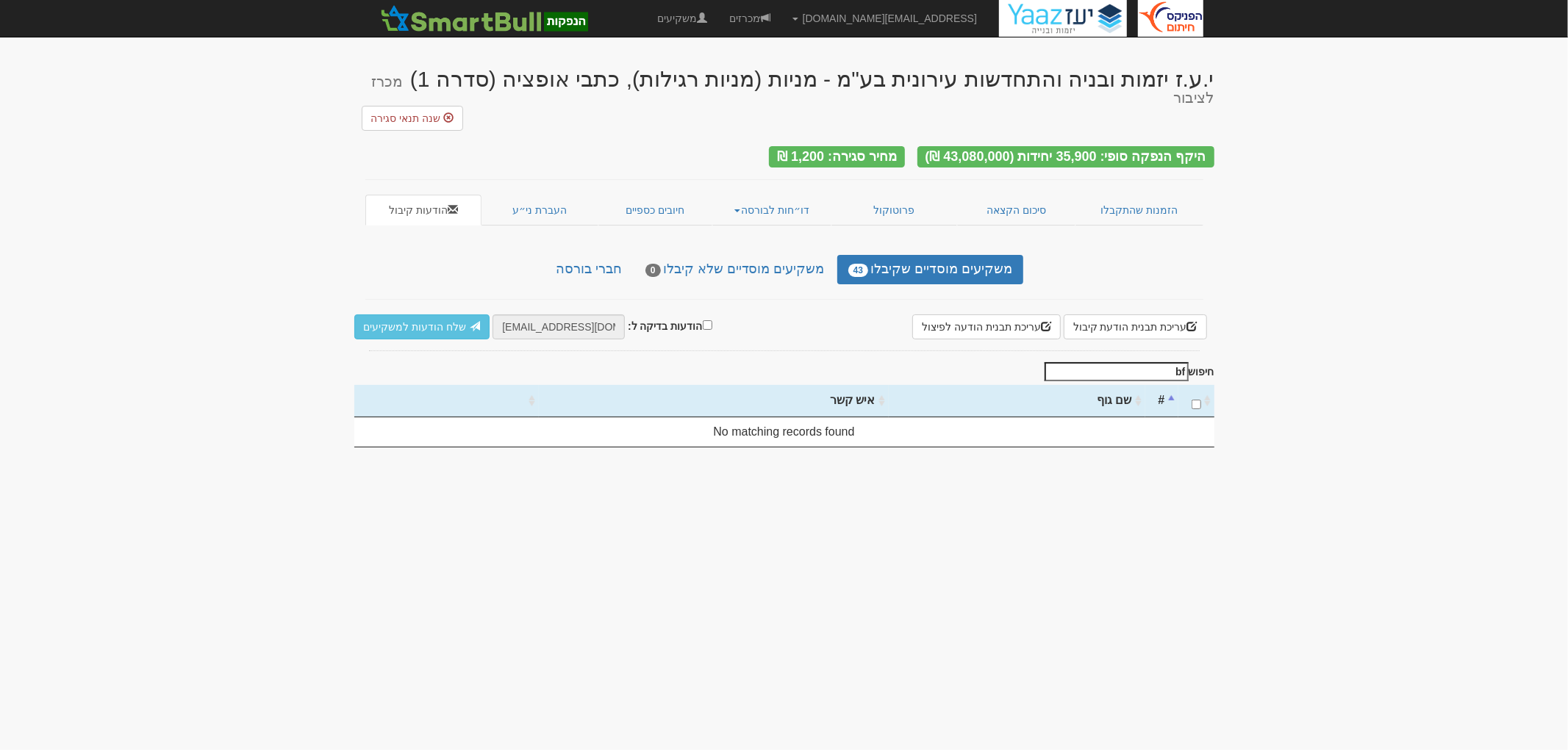
type input "b"
select select "68a42fdd2048eb8a5cba24e5"
select select "68a42fed2048eb8a5cba24f3"
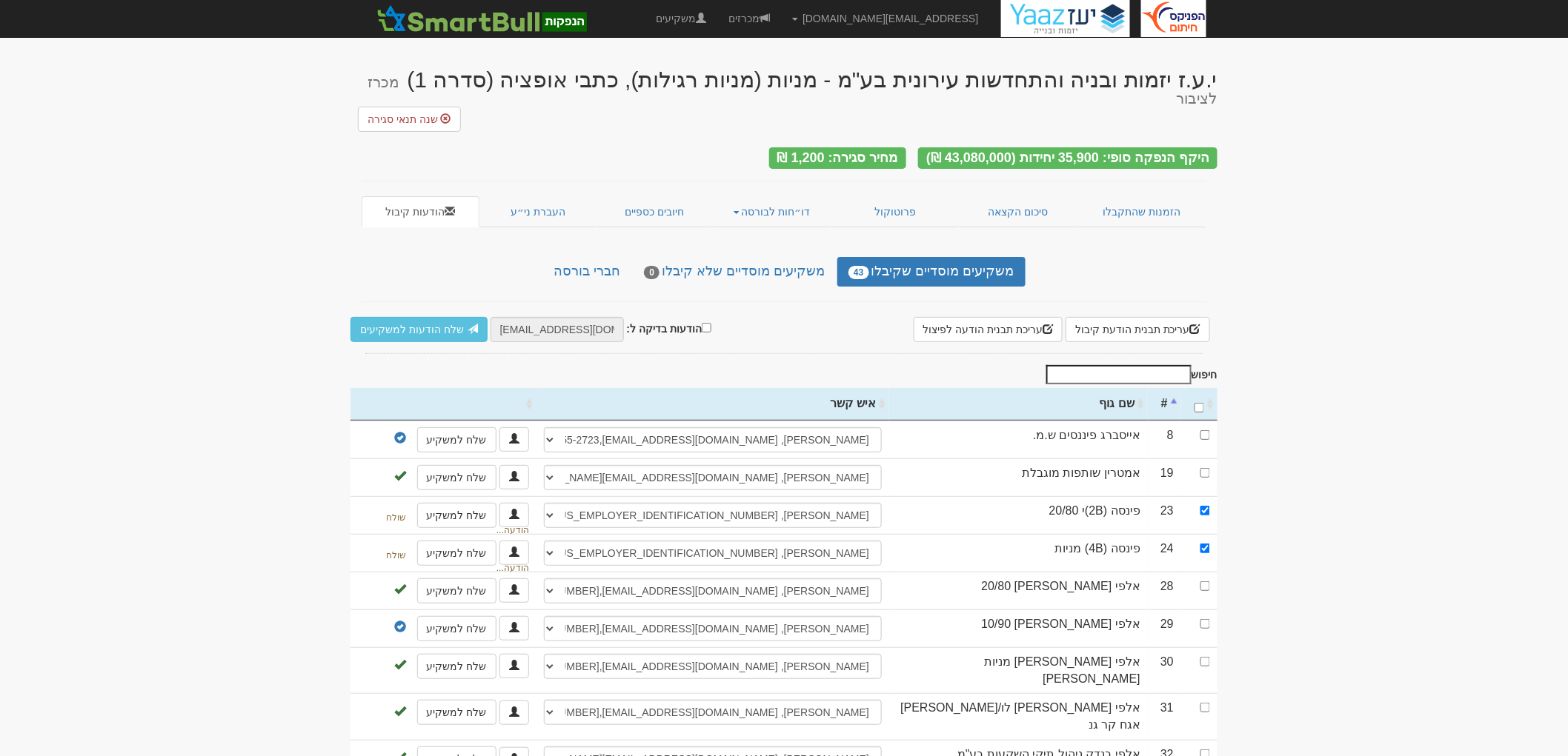
select select "68a42fca2048eb8a5cba24d7"
select select "68a42fdd2048eb8a5cba24e5"
select select "68a42fed2048eb8a5cba24f3"
select select "68a430002048eb8a5cba2501"
select select "68a430122048eb8a5cba250f"
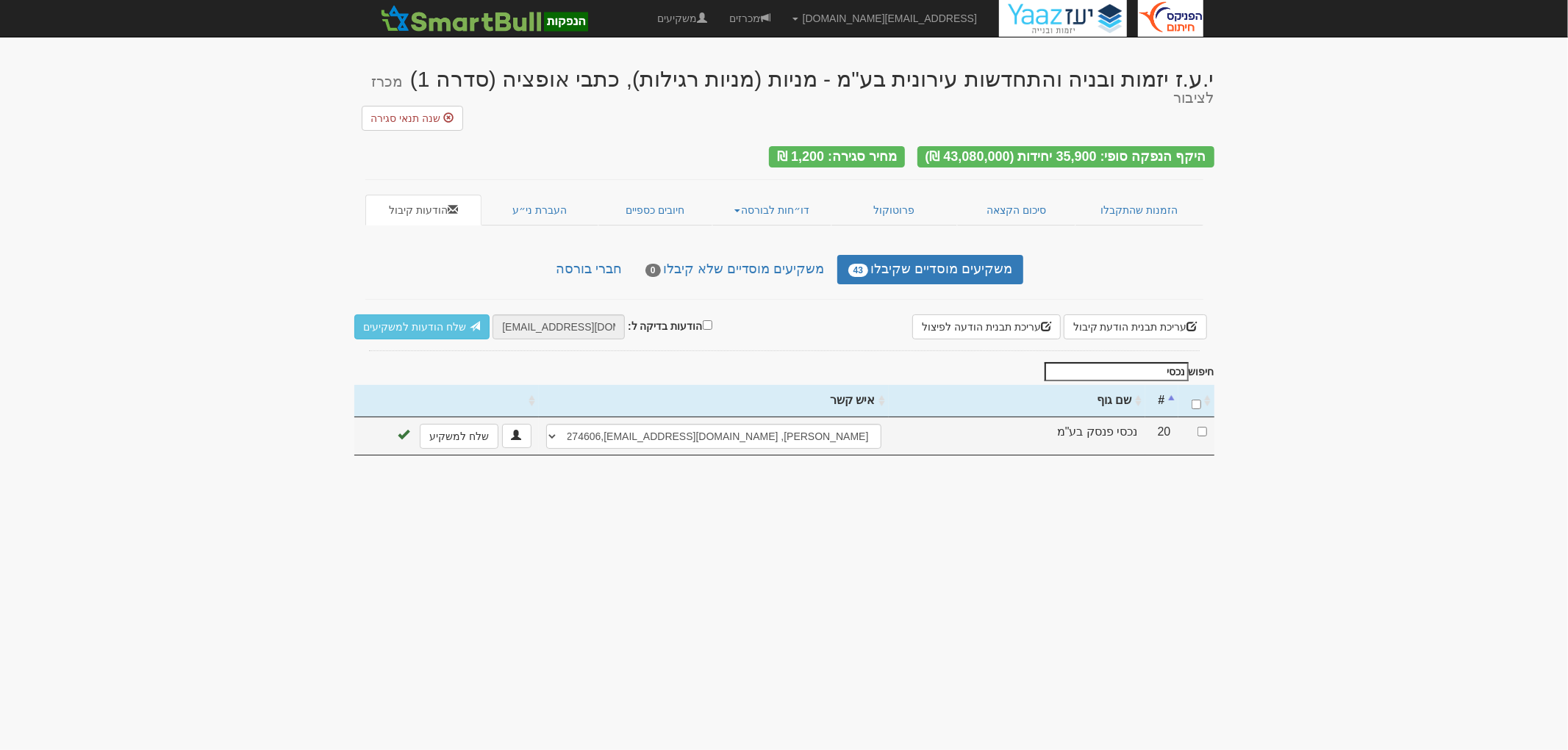
type input "נכסי"
click at [1204, 427] on input "checkbox" at bounding box center [1202, 431] width 9 height 9
checkbox input "true"
click at [819, 424] on select "יהודה צדיק, 054-4274606, yaz100@013net.net ────────── איש קשר חדש" at bounding box center [714, 437] width 335 height 25
click at [1110, 498] on body "[EMAIL_ADDRESS][DOMAIN_NAME] הגדרות חשבונות הנפקה תבניות הודעות קיבול" at bounding box center [784, 375] width 1568 height 750
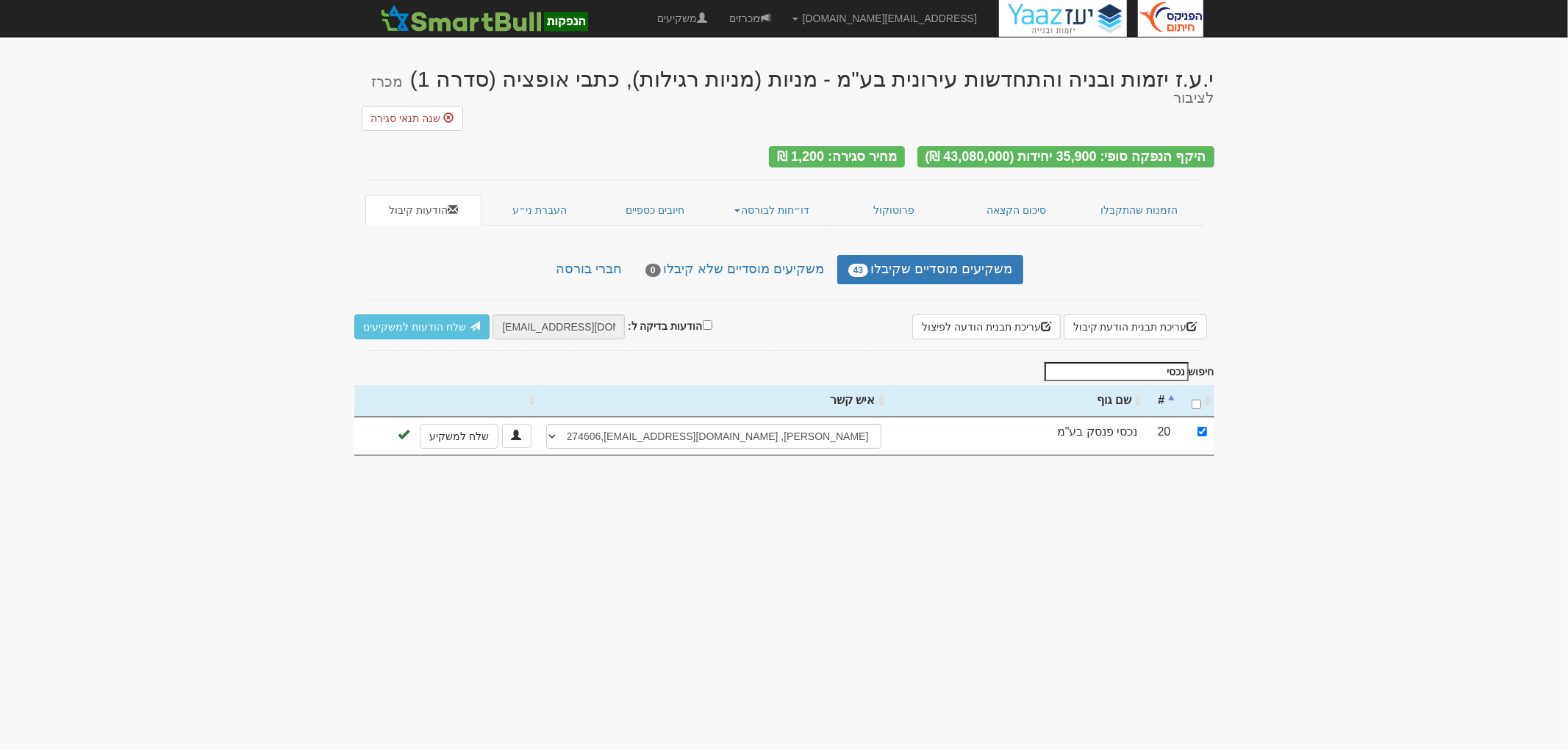
click at [704, 315] on div "עריכת תבנית הודעת קיבול × תבנית הודעת קיבול למכרז זה עורך טקסט עשיר, template_b…" at bounding box center [784, 327] width 860 height 25
click at [703, 321] on input "הודעות בדיקה ל:" at bounding box center [707, 325] width 9 height 9
checkbox input "true"
drag, startPoint x: 497, startPoint y: 306, endPoint x: 445, endPoint y: 310, distance: 52.2
click at [456, 315] on div "הודעות בדיקה ל: hitum@fnxu.co.il שלח הודעות בדיקה" at bounding box center [523, 327] width 337 height 25
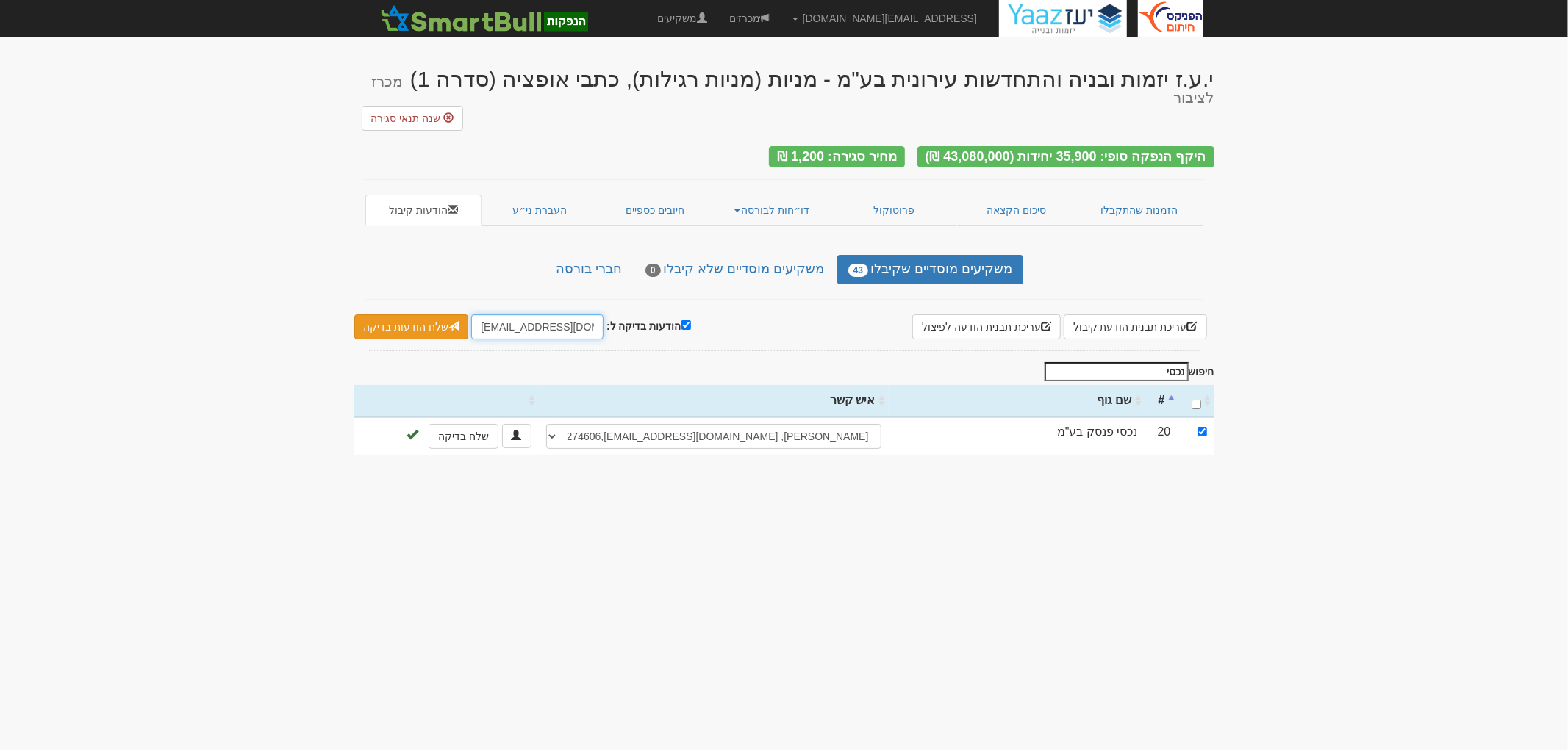
type input "MOSADI@fnxu.co.il"
click at [449, 322] on span at bounding box center [454, 327] width 10 height 10
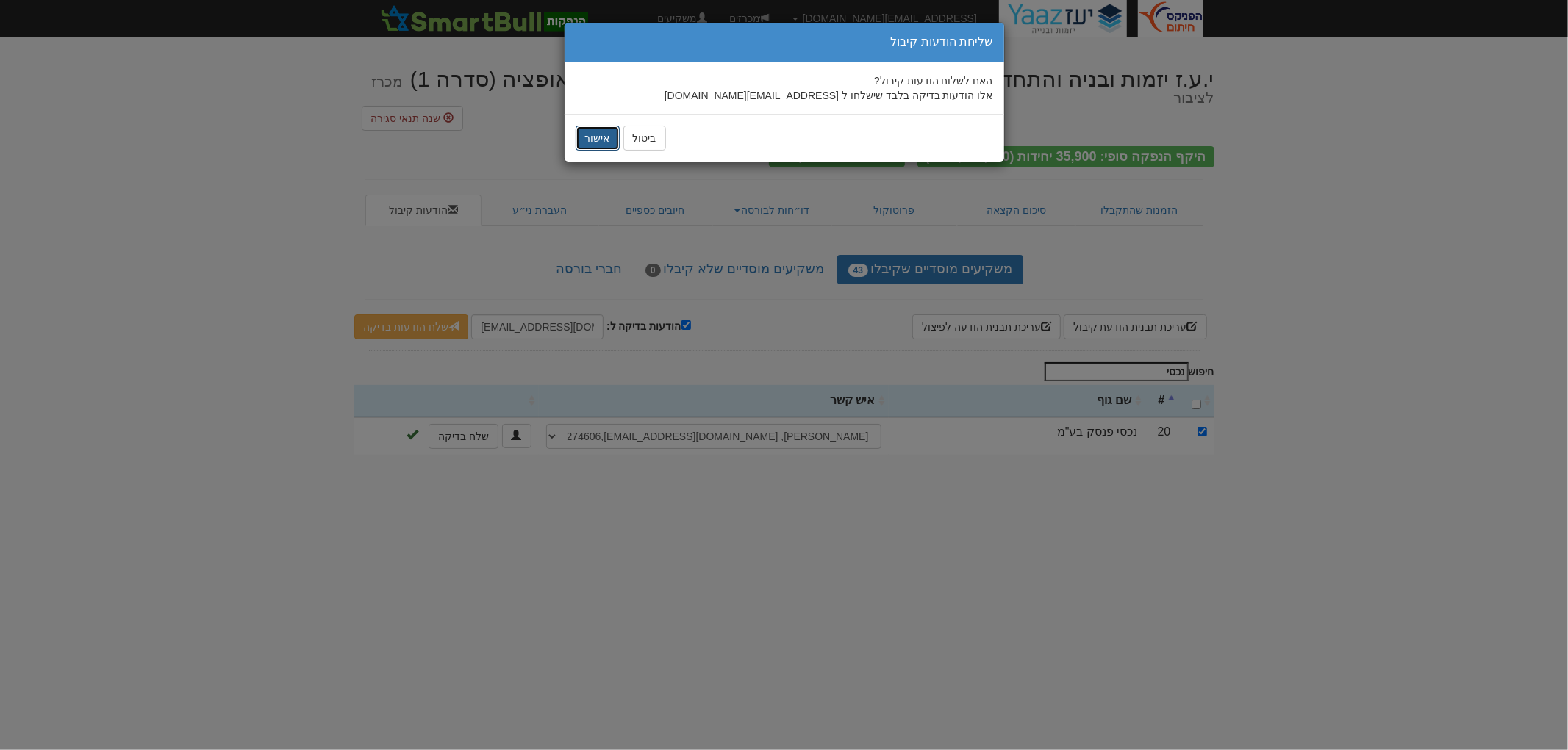
click at [589, 141] on button "אישור" at bounding box center [598, 138] width 44 height 25
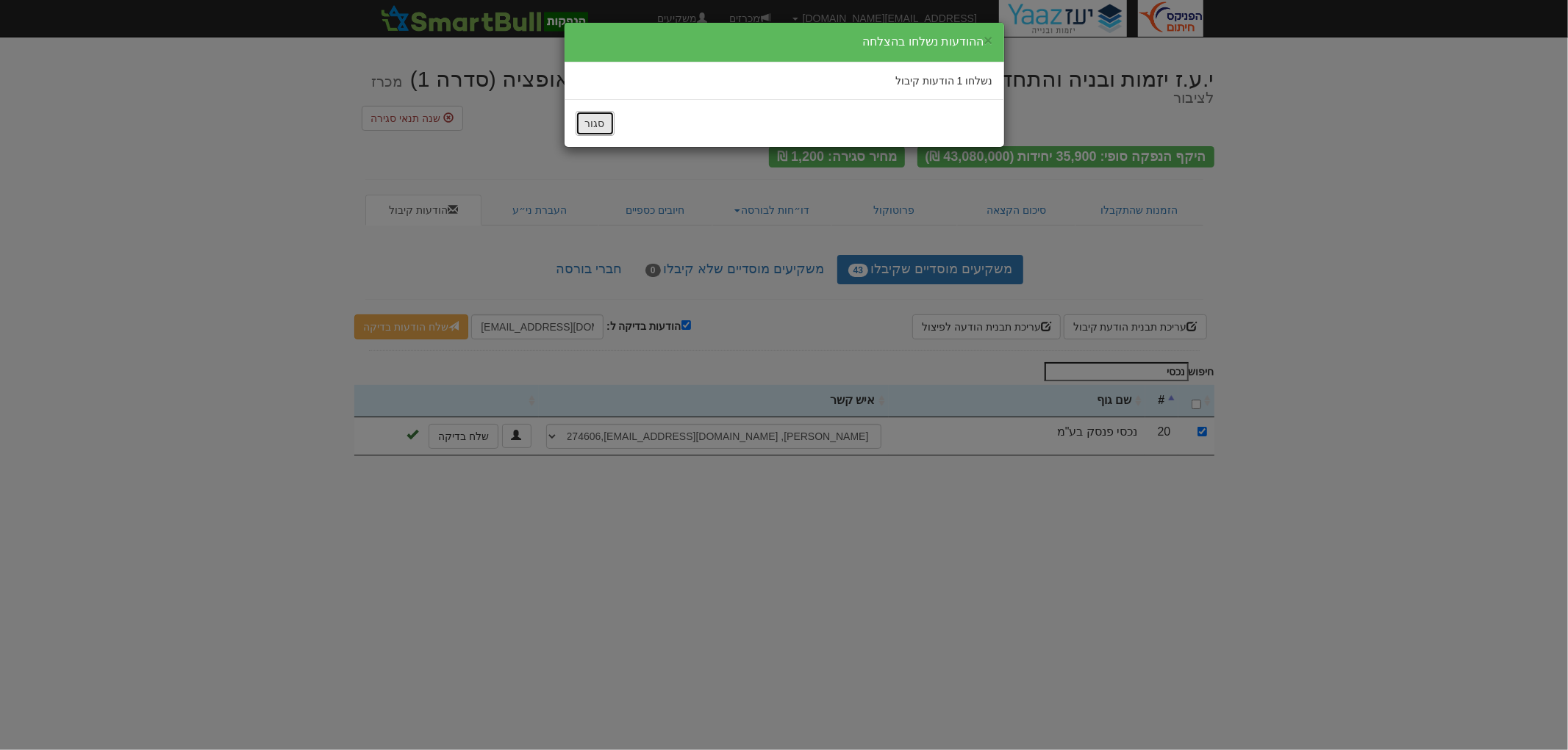
click at [587, 115] on button "סגור" at bounding box center [595, 124] width 39 height 25
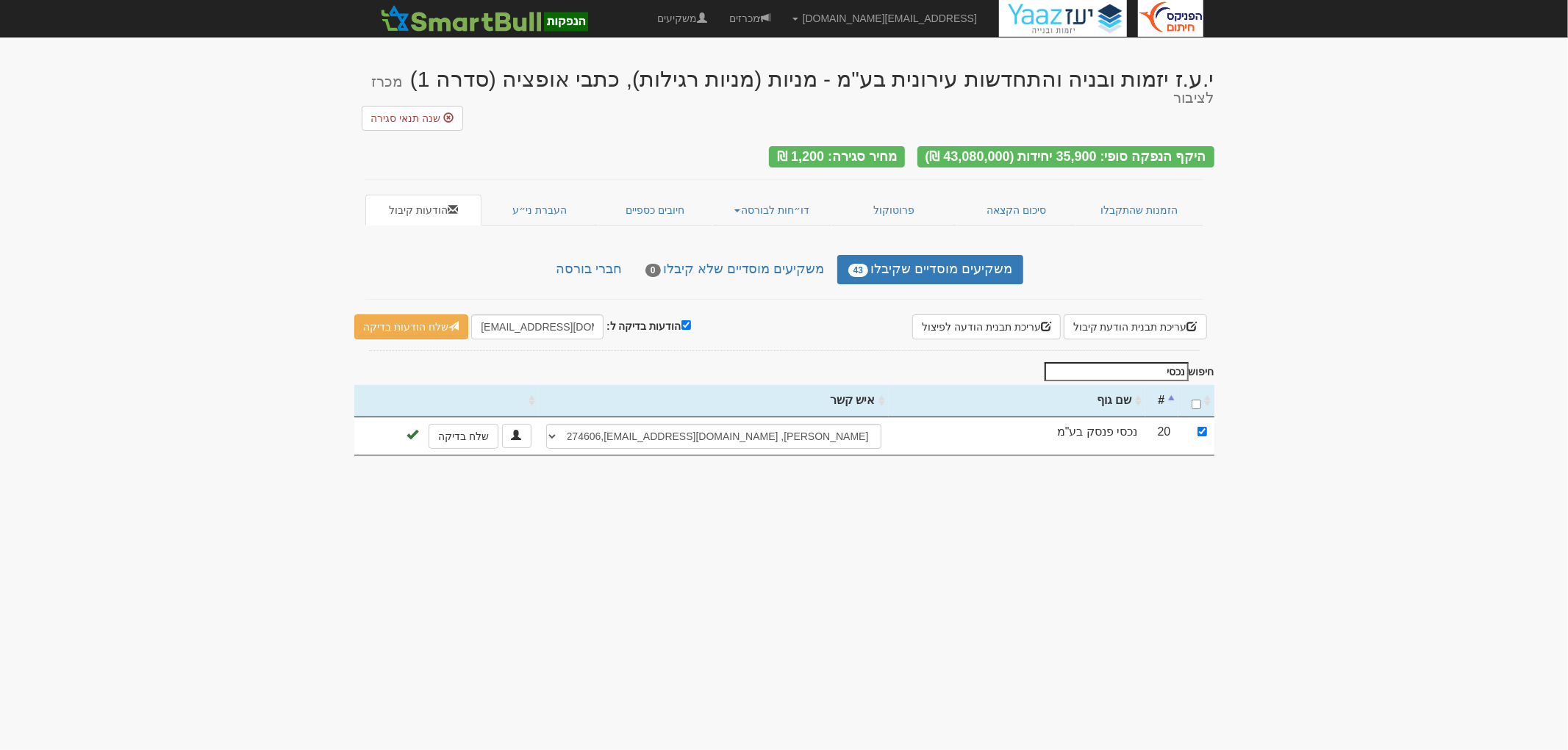
click at [1161, 362] on input "נכסי" at bounding box center [1117, 371] width 144 height 19
type input "פ"
select select "68a42fca2048eb8a5cba24d7"
select select "68a42fdd2048eb8a5cba24e5"
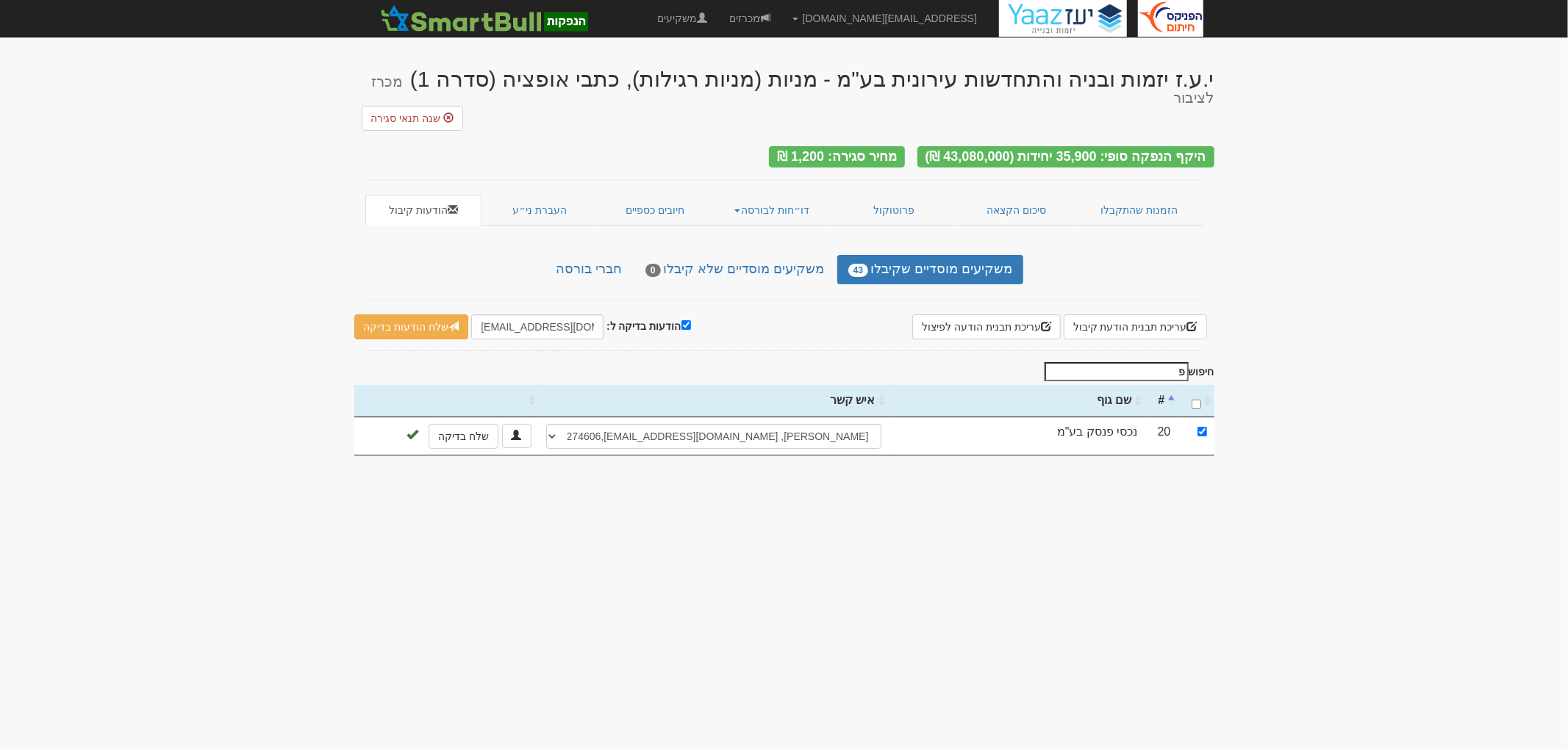
select select "68a42fed2048eb8a5cba24f3"
select select "68a430002048eb8a5cba2501"
select select "68a430122048eb8a5cba250f"
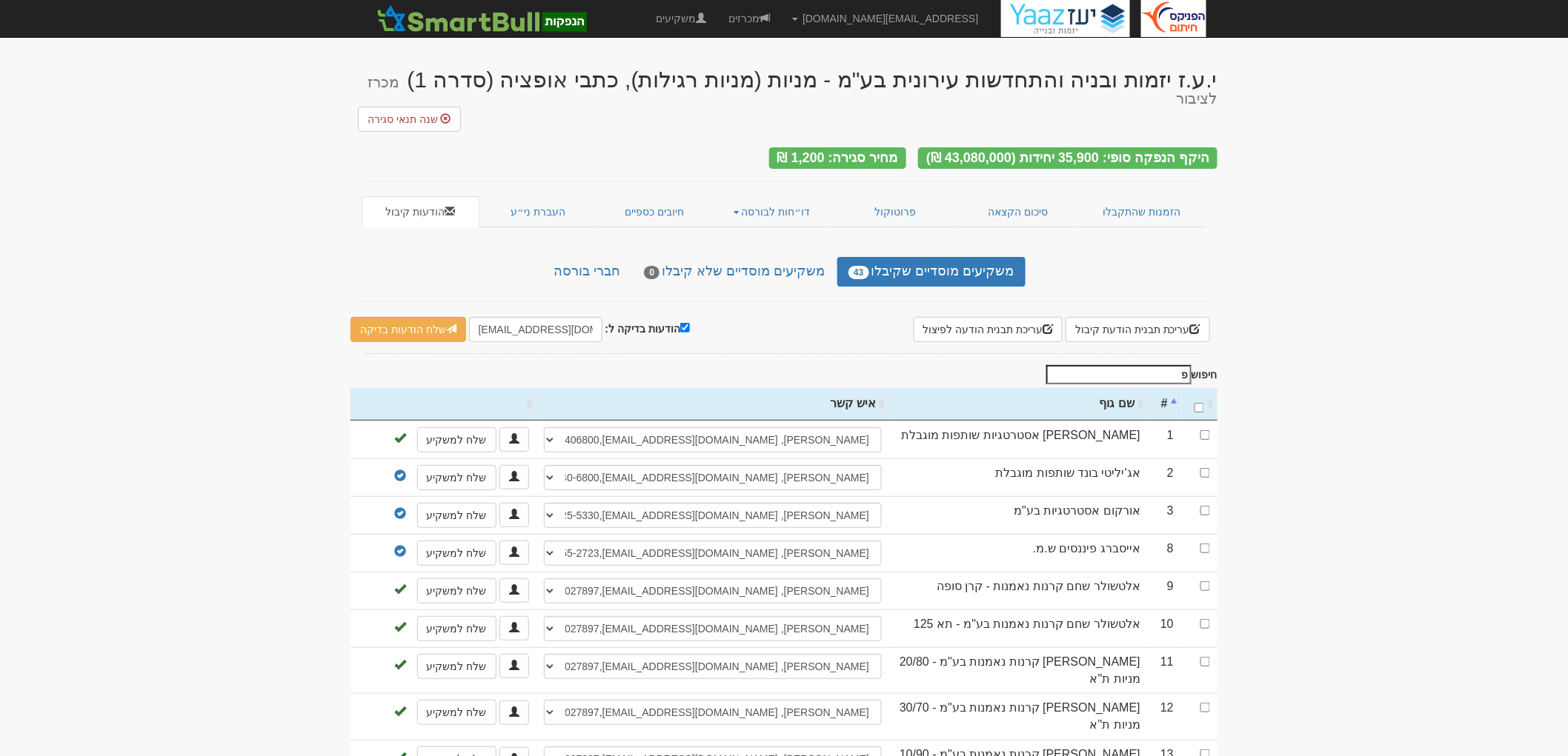
type input "פי"
select select "68a42fca2048eb8a5cba24d7"
select select "68a42fdd2048eb8a5cba24e5"
select select "68a42fed2048eb8a5cba24f3"
select select "68a430002048eb8a5cba2501"
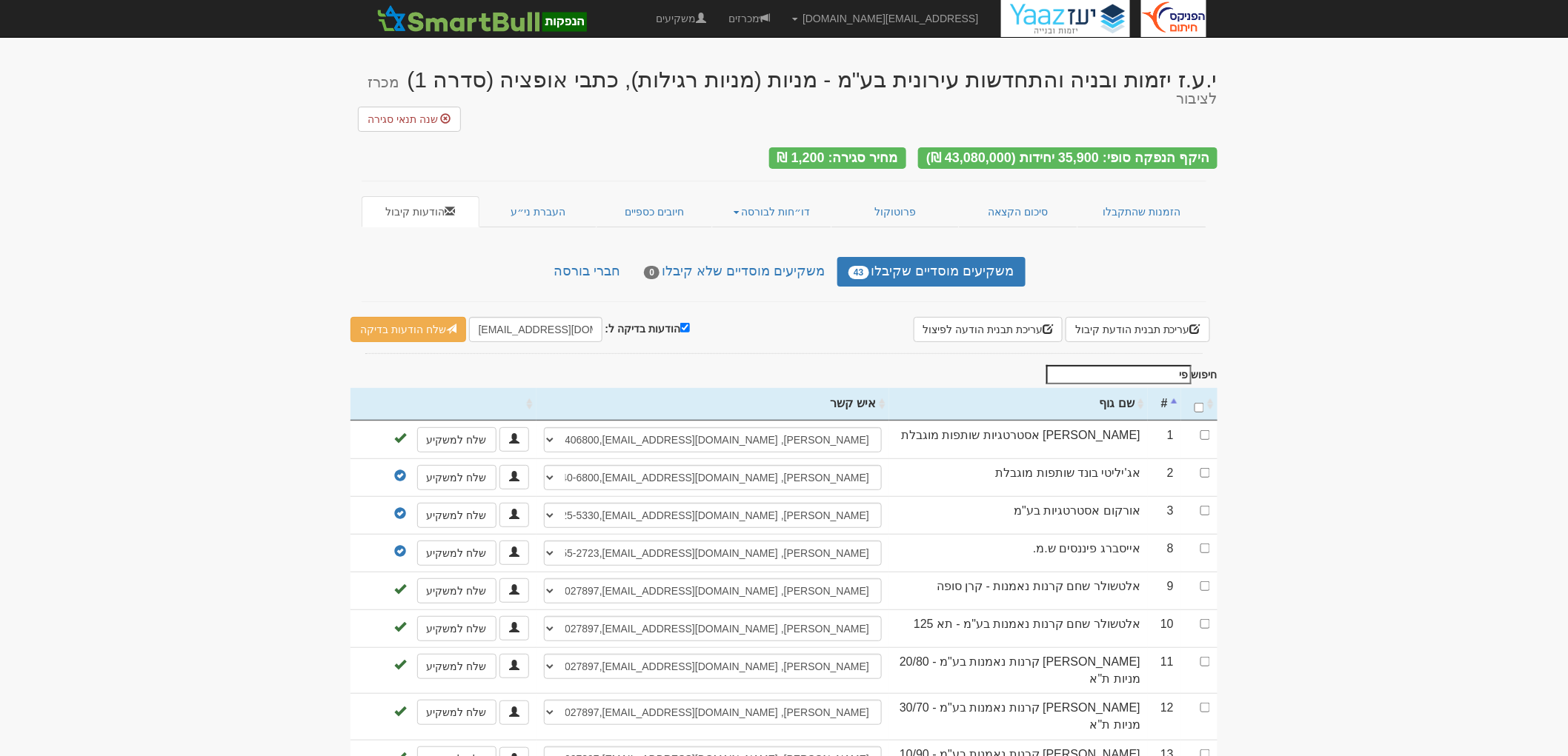
select select "68a430122048eb8a5cba250f"
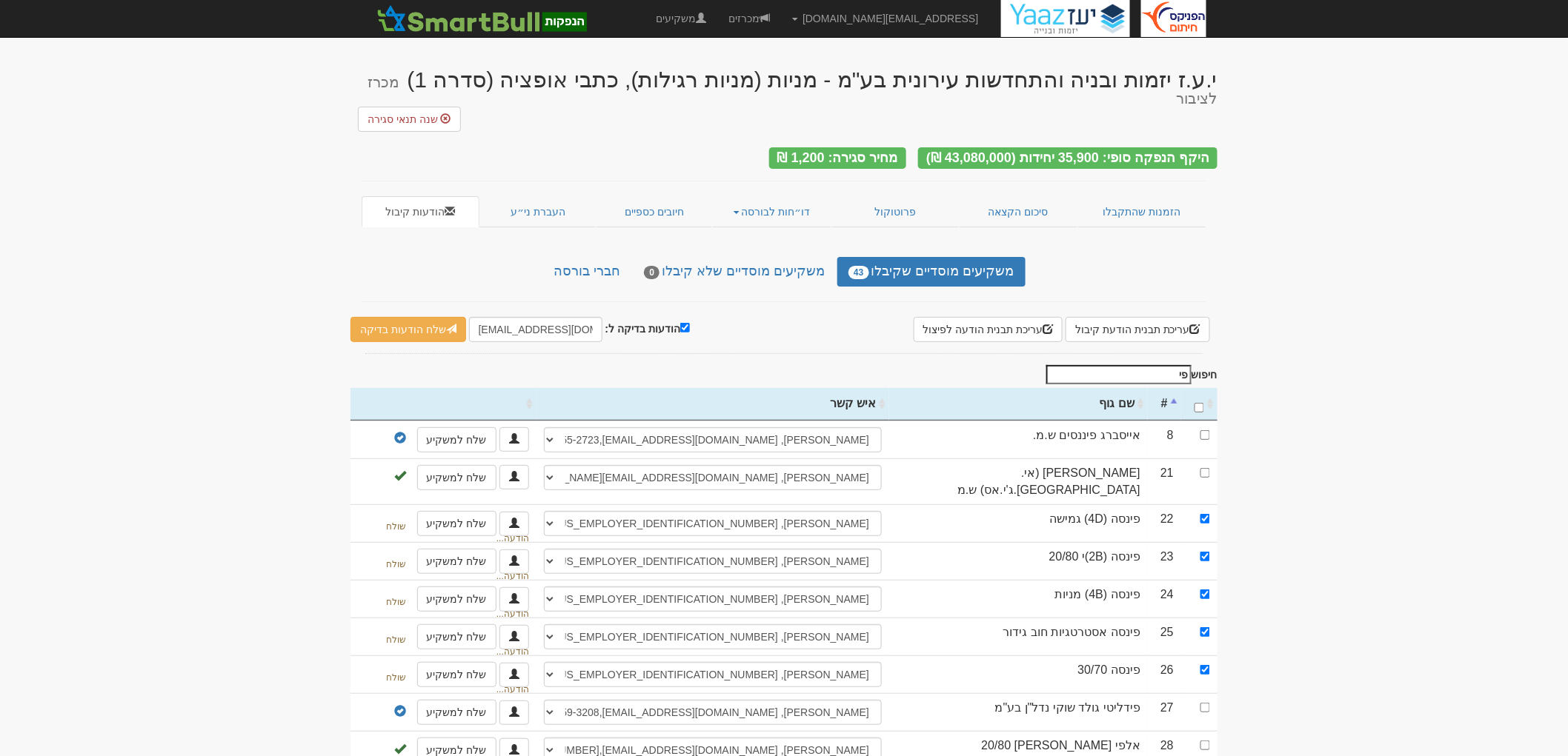
type input "פינ"
select select "68a42fca2048eb8a5cba24d7"
select select "68a42fdd2048eb8a5cba24e5"
select select "68a42fed2048eb8a5cba24f3"
select select "68a430002048eb8a5cba2501"
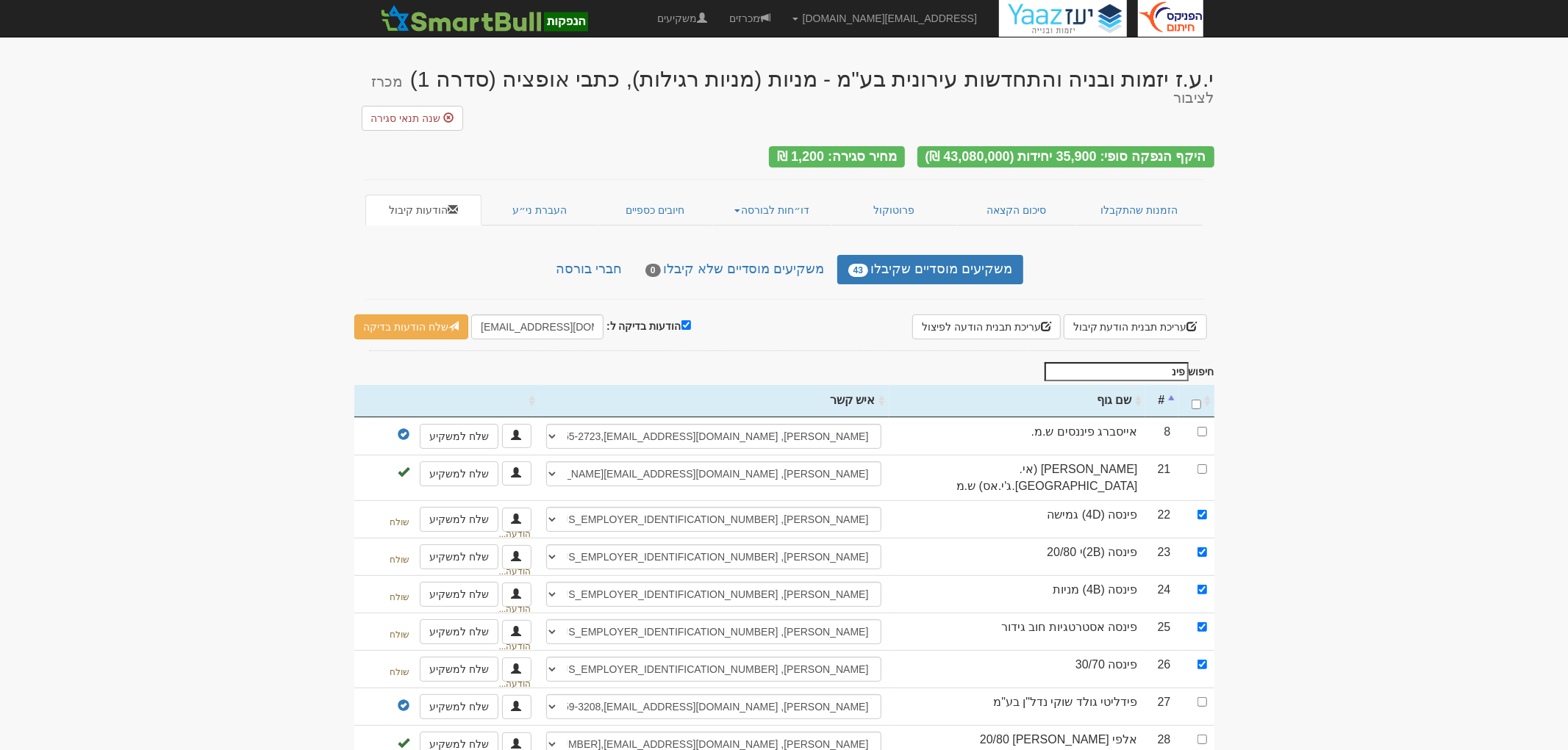
select select "68a430122048eb8a5cba250f"
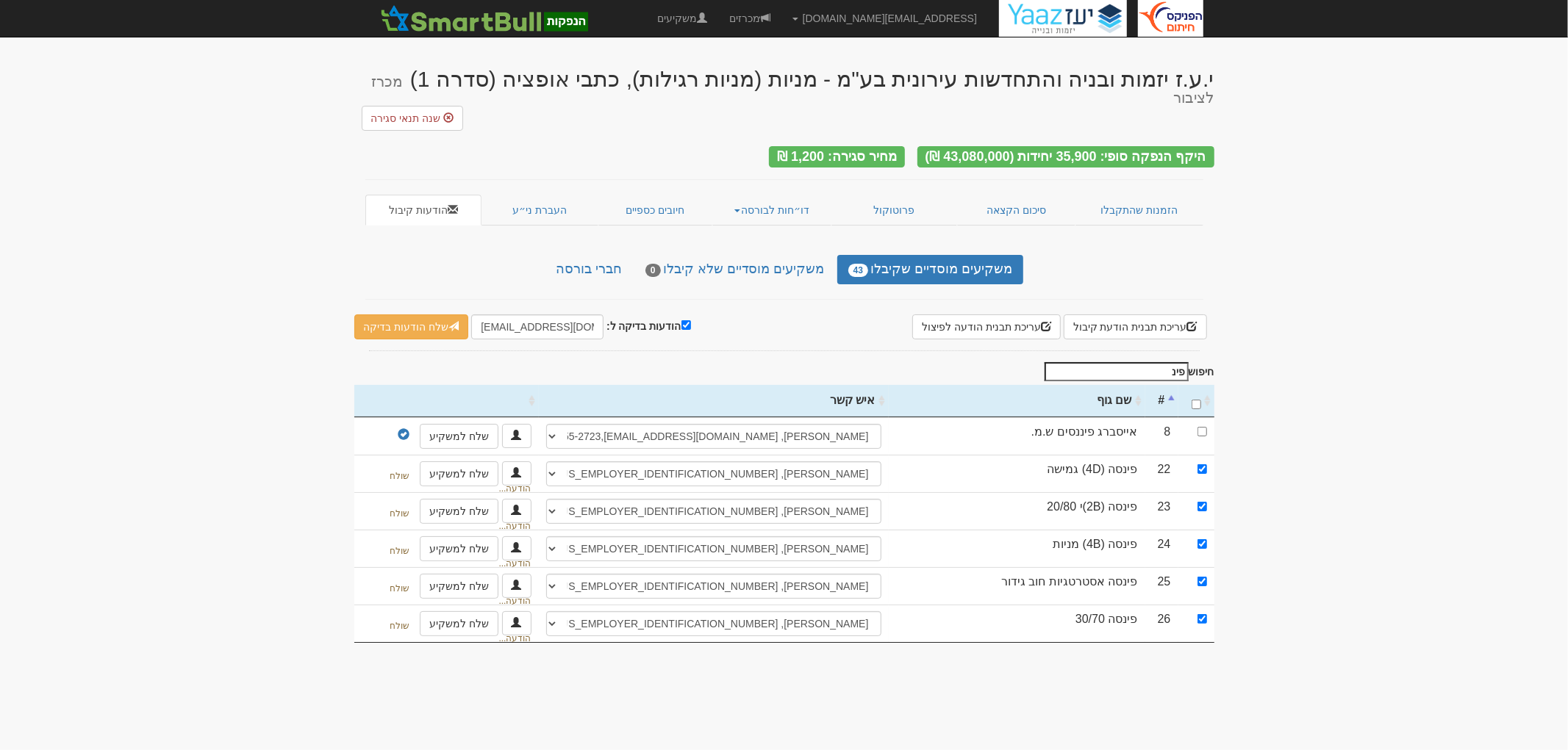
type input "פינס"
select select "68a42fca2048eb8a5cba24d7"
select select "68a42fdd2048eb8a5cba24e5"
select select "68a42fed2048eb8a5cba24f3"
select select "68a430002048eb8a5cba2501"
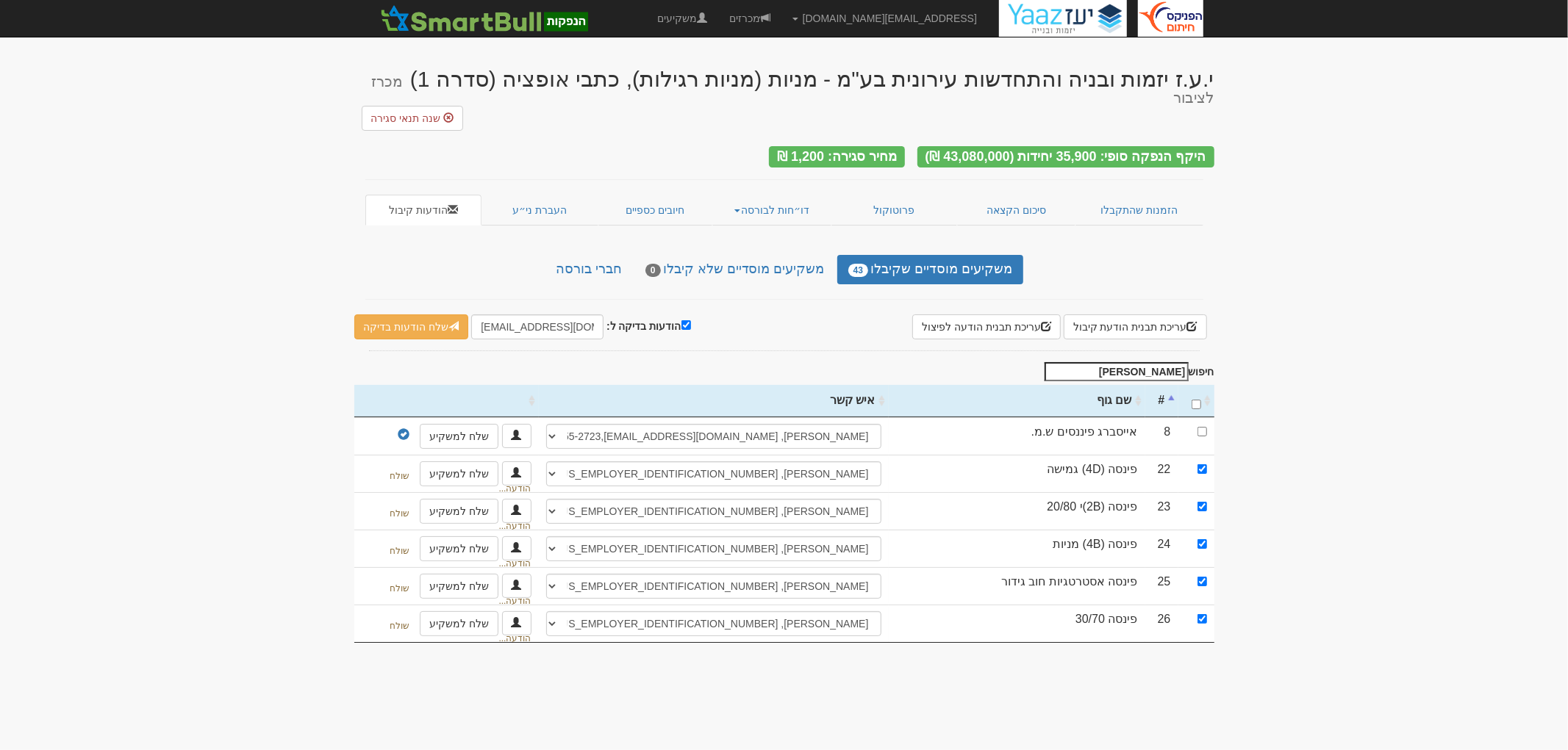
select select "68a430122048eb8a5cba250f"
type input "פינס"
click at [562, 663] on body "tzachib@fnxu.co.il הגדרות חשבונות הנפקה תבניות הודעות קיבול" at bounding box center [784, 375] width 1568 height 750
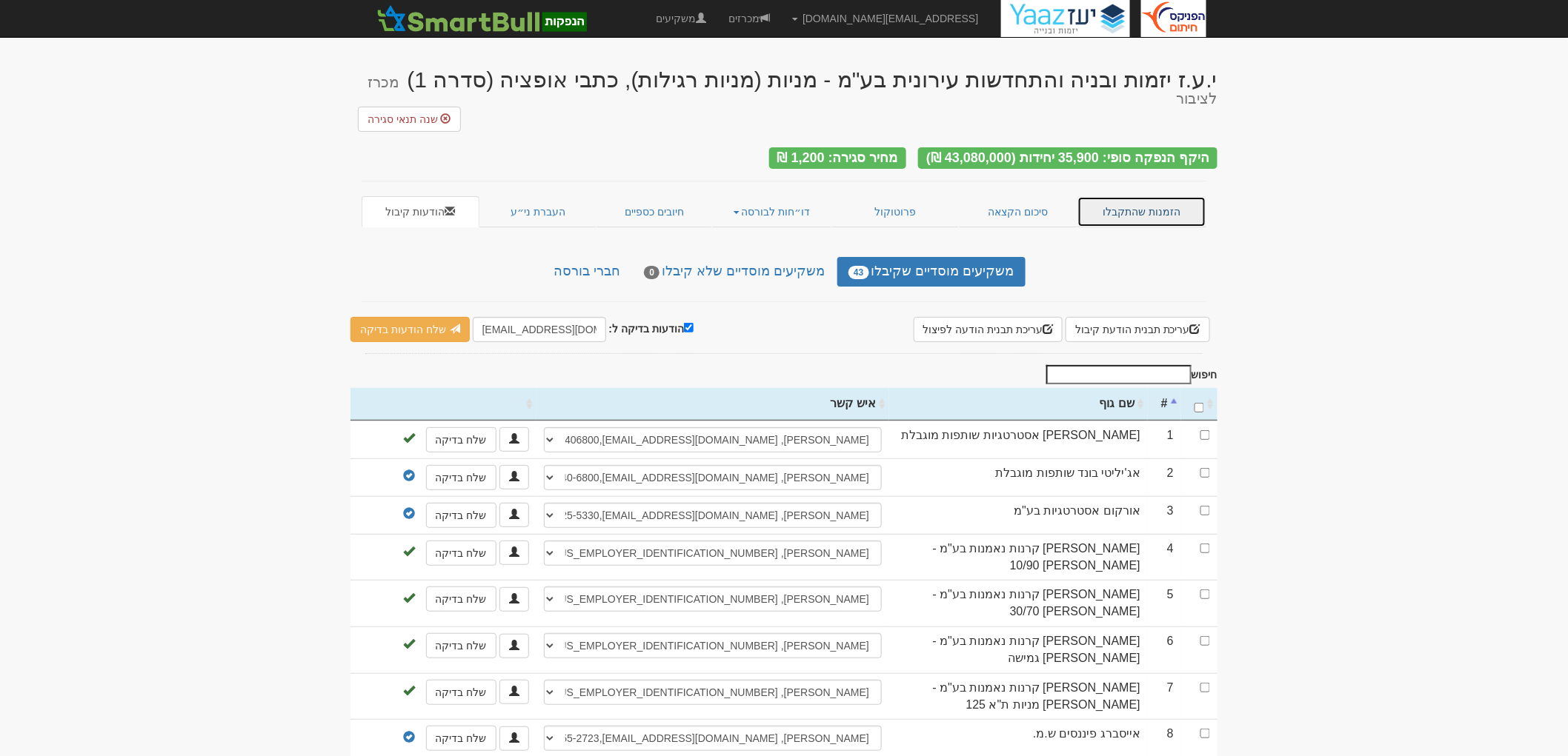
click at [1106, 196] on link "הזמנות שהתקבלו" at bounding box center [1142, 211] width 129 height 31
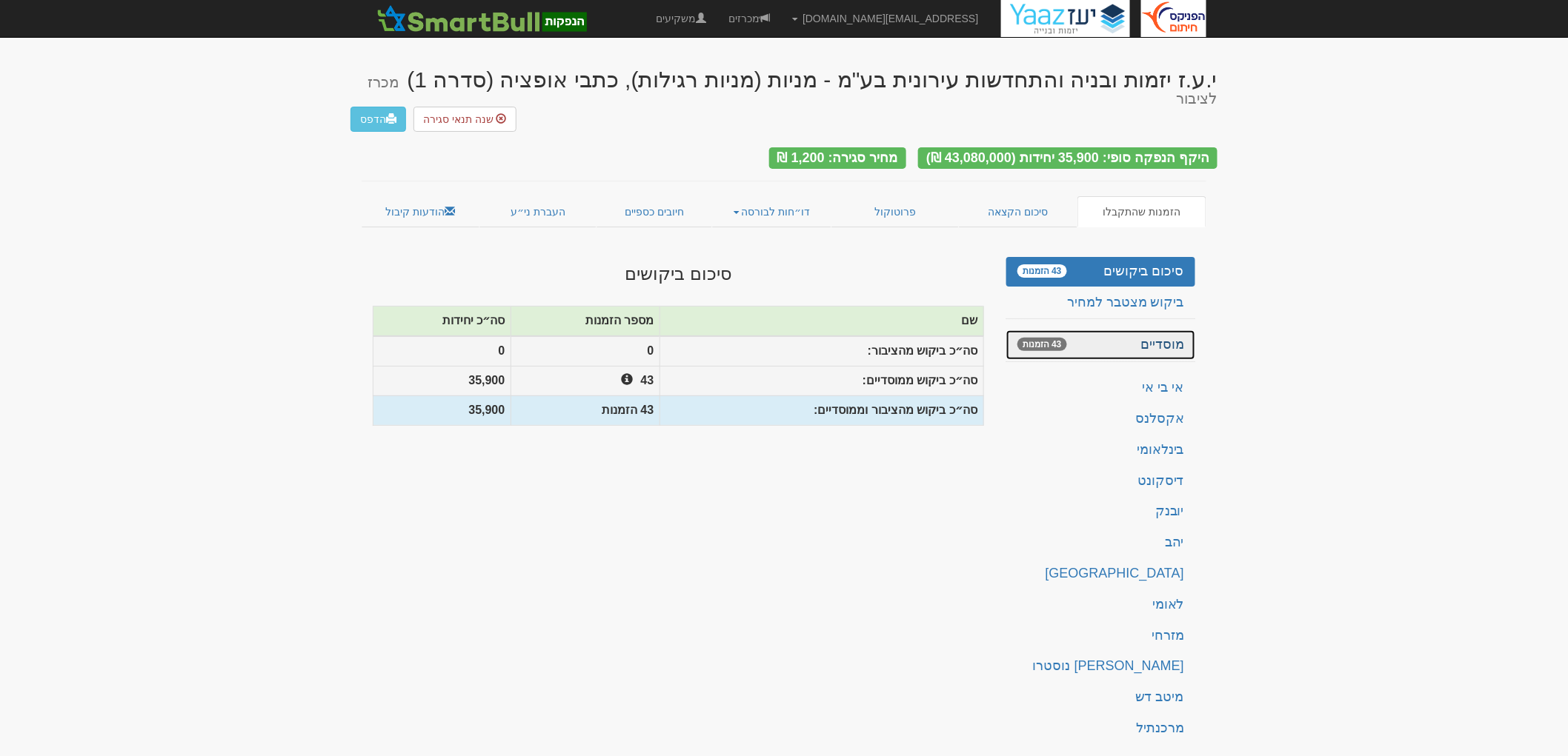
click at [1129, 330] on link "מוסדיים 43 הזמנות" at bounding box center [1101, 344] width 189 height 30
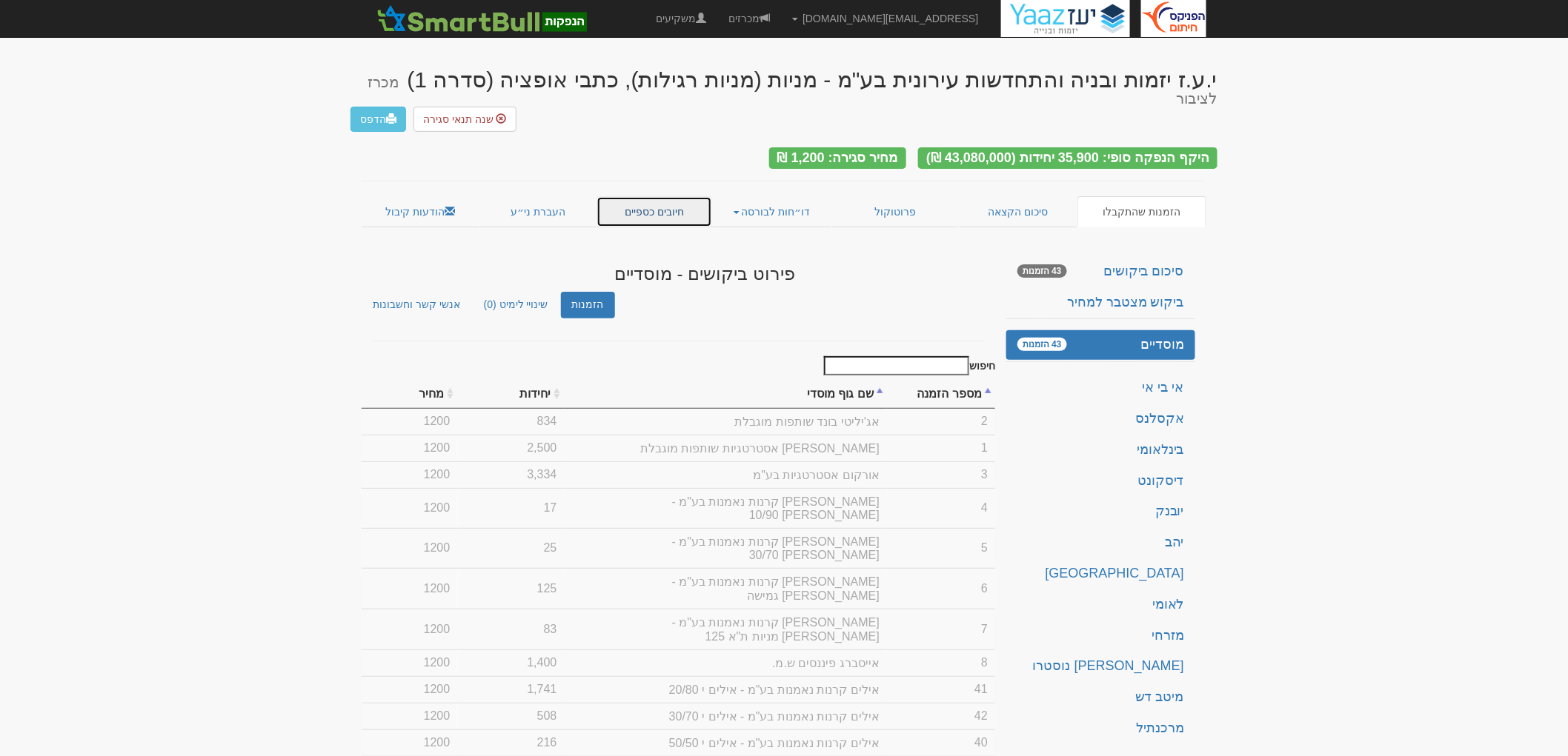
click at [645, 199] on link "חיובים כספיים" at bounding box center [655, 211] width 115 height 31
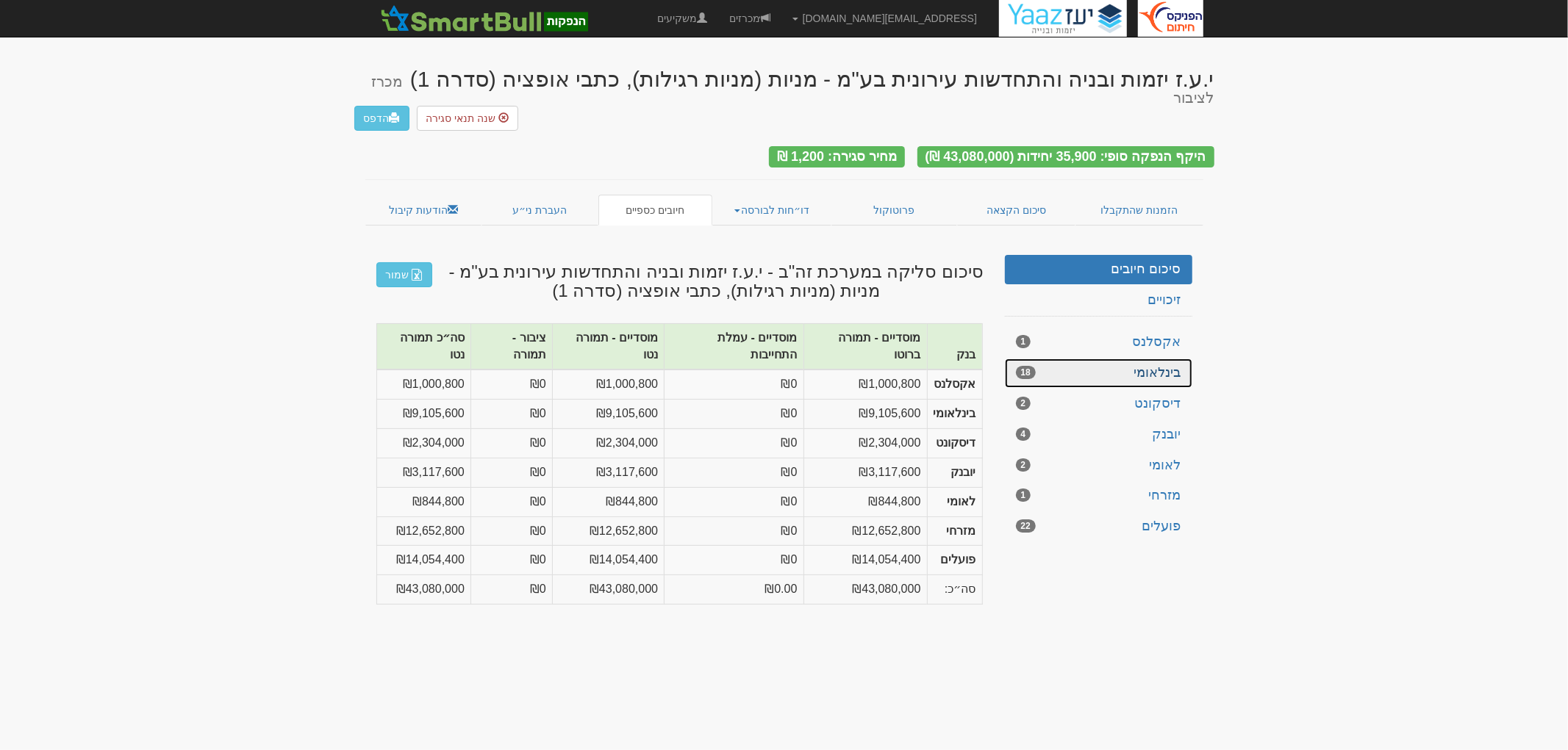
click at [1157, 362] on link "בינלאומי 18" at bounding box center [1098, 373] width 188 height 29
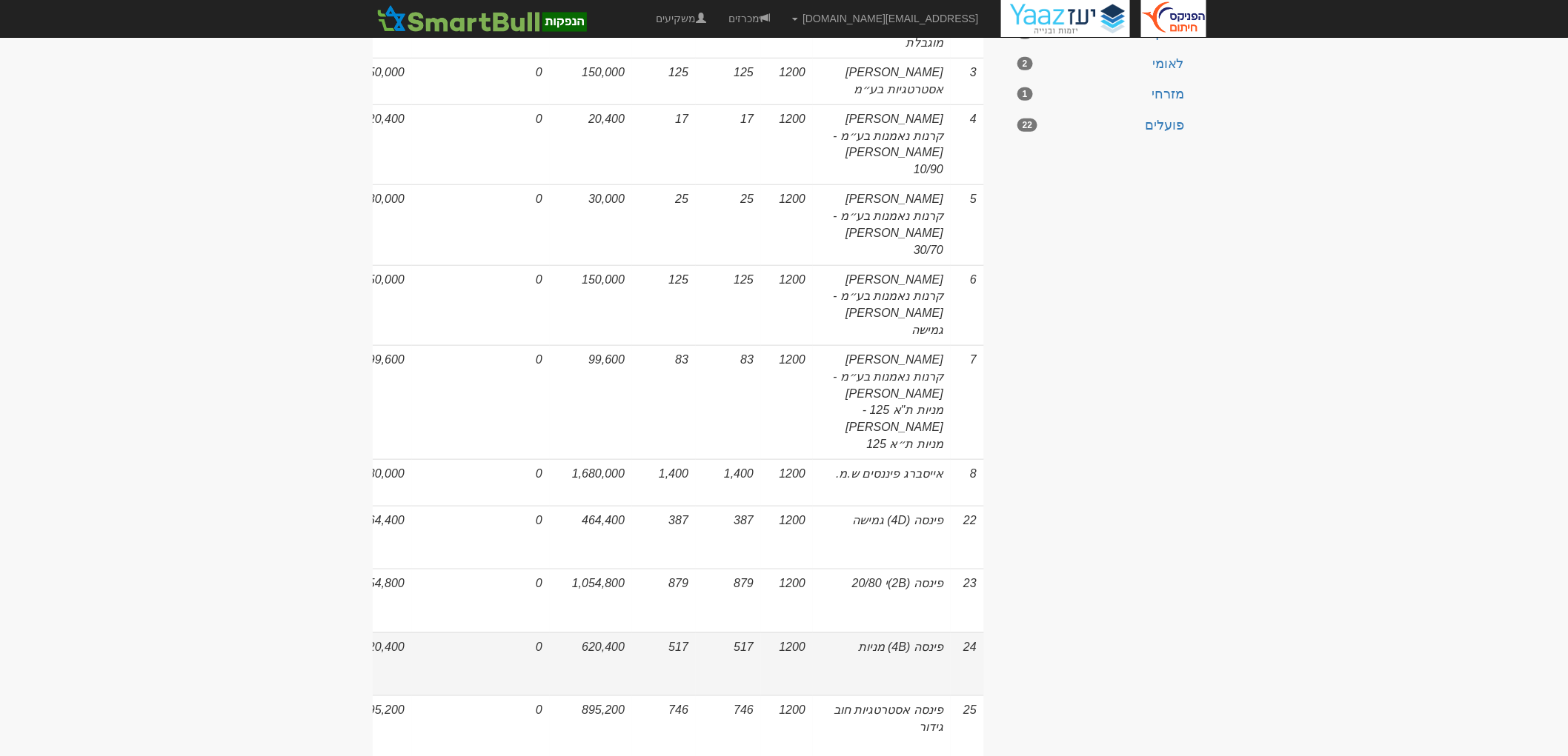
scroll to position [412, 0]
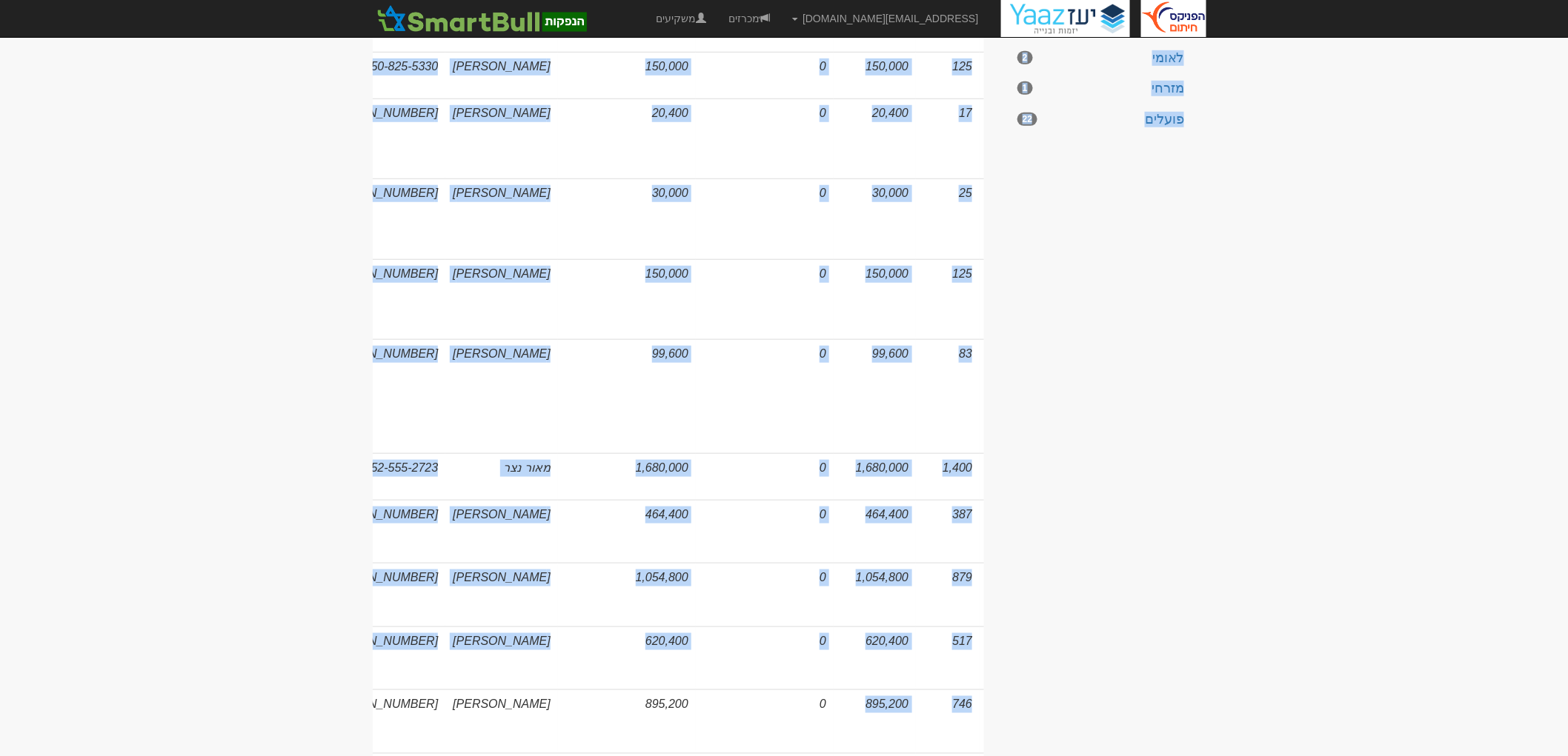
drag, startPoint x: 539, startPoint y: 471, endPoint x: 340, endPoint y: 468, distance: 199.0
click at [340, 468] on body "[EMAIL_ADDRESS][DOMAIN_NAME] הגדרות חשבונות הנפקה תבניות הודעות קיבול" at bounding box center [784, 468] width 1568 height 1761
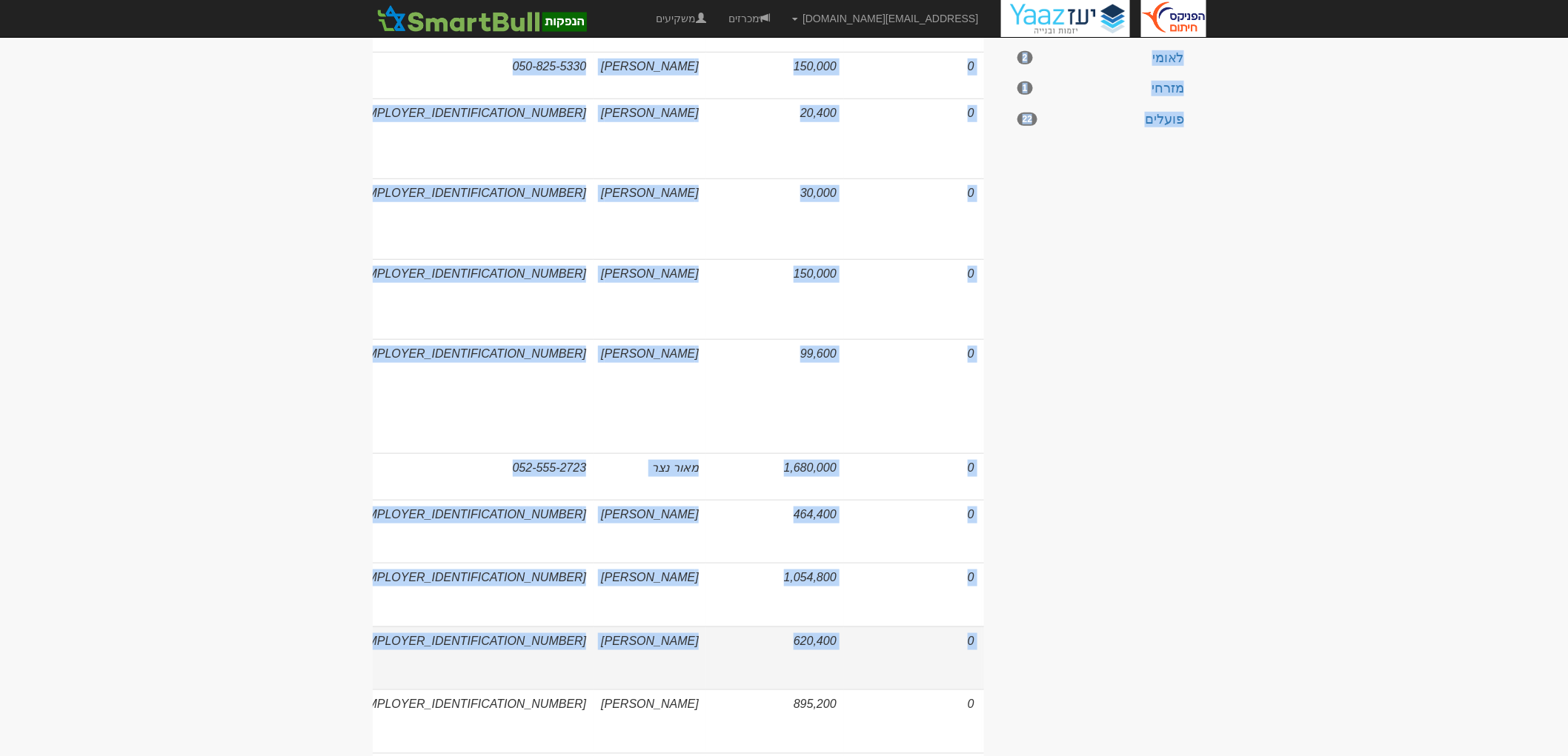
click at [880, 627] on td "0" at bounding box center [913, 658] width 138 height 64
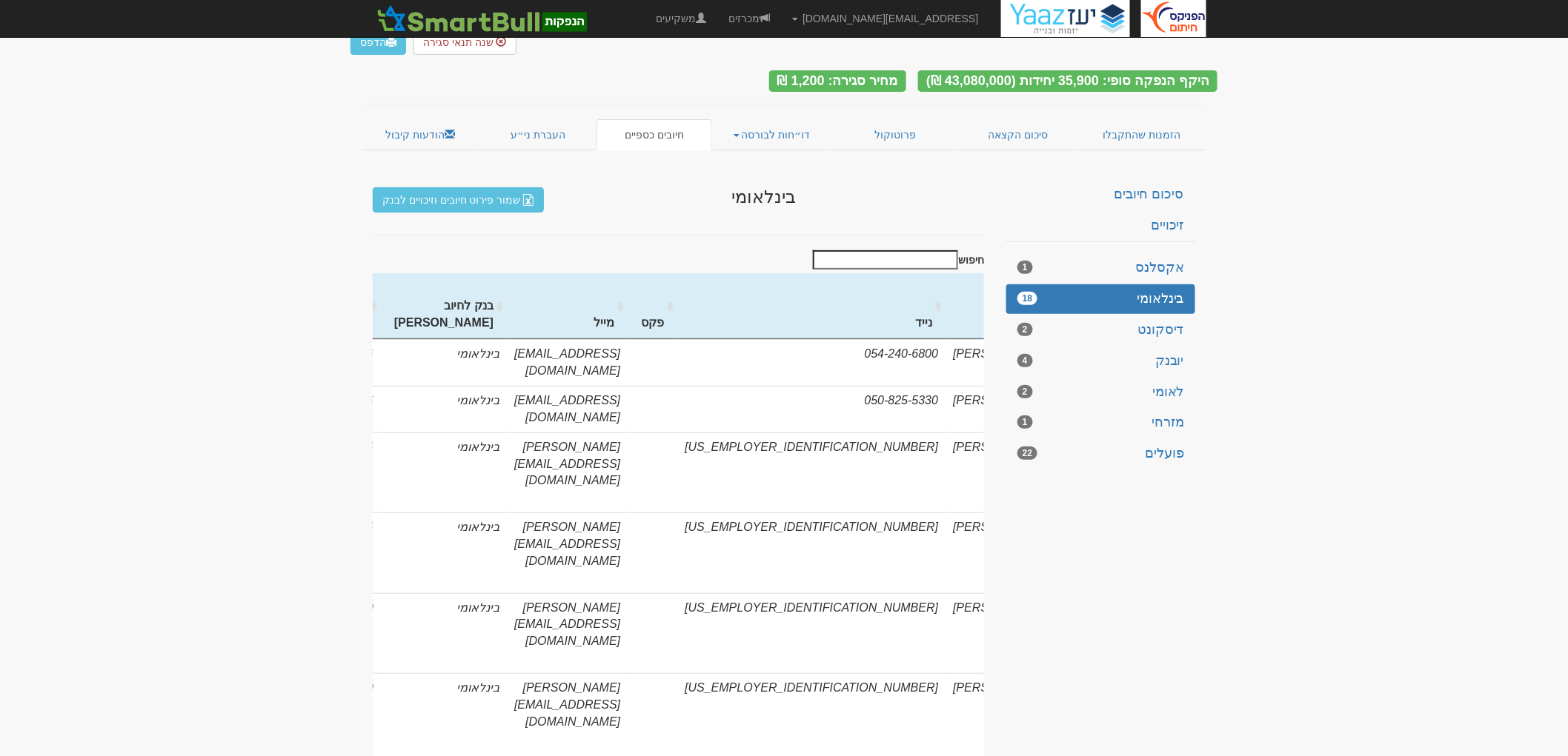
scroll to position [0, 0]
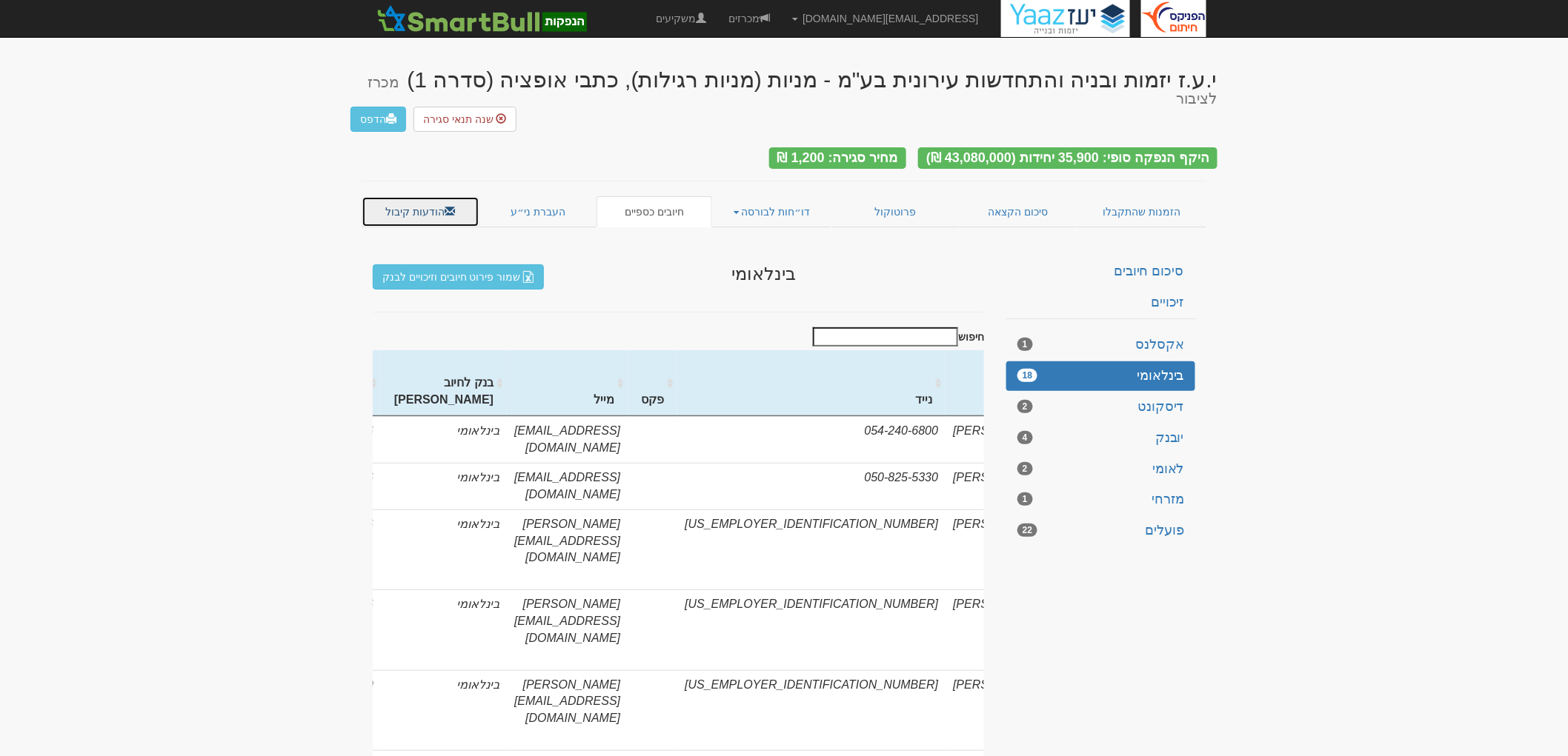
click at [416, 196] on link "הודעות קיבול" at bounding box center [420, 211] width 118 height 31
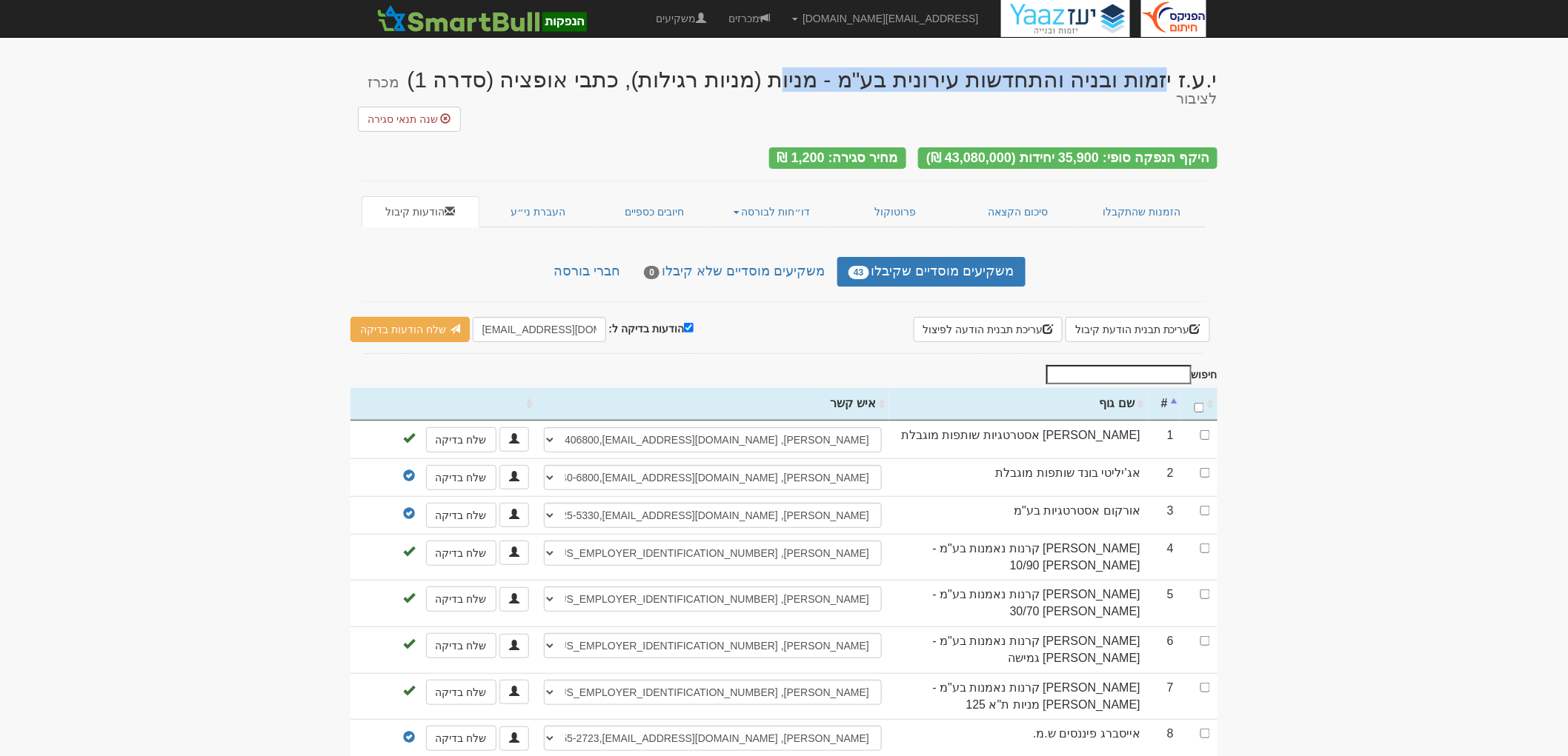
drag, startPoint x: 857, startPoint y: 81, endPoint x: 1216, endPoint y: 79, distance: 359.0
click at [1216, 79] on div "י.ע.ז יזמות ובניה והתחדשות עירונית בע"מ - מניות (מניות רגילות), כתבי אופציה (סד…" at bounding box center [784, 87] width 867 height 39
copy div "י.ע.ז יזמות ובניה והתחדשות עירונית בע"מ"
click at [781, 20] on link "מכרזים" at bounding box center [749, 19] width 64 height 37
